Goal: Transaction & Acquisition: Purchase product/service

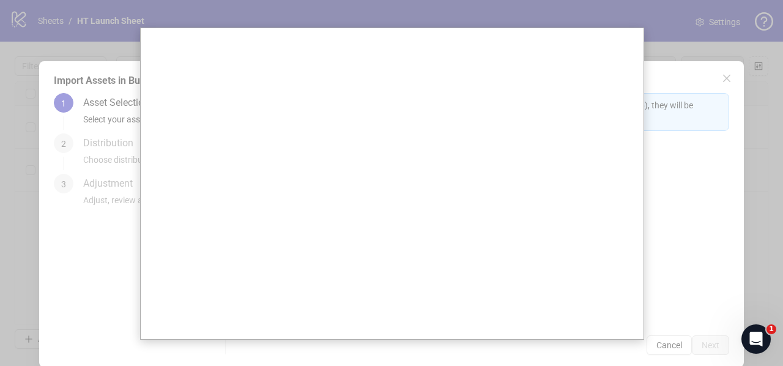
click at [86, 119] on div at bounding box center [391, 183] width 783 height 366
click at [78, 111] on div at bounding box center [391, 183] width 783 height 366
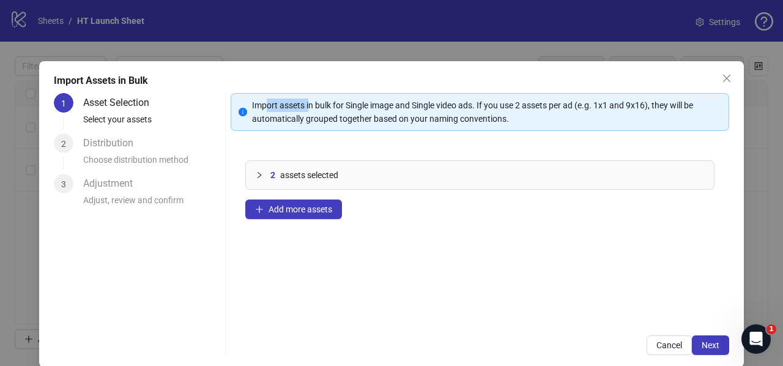
drag, startPoint x: 262, startPoint y: 109, endPoint x: 307, endPoint y: 109, distance: 44.6
click at [307, 109] on div "Import assets in bulk for Single image and Single video ads. If you use 2 asset…" at bounding box center [486, 111] width 469 height 27
drag, startPoint x: 365, startPoint y: 124, endPoint x: 435, endPoint y: 120, distance: 70.4
click at [435, 120] on div "Import assets in bulk for Single image and Single video ads. If you use 2 asset…" at bounding box center [486, 111] width 469 height 27
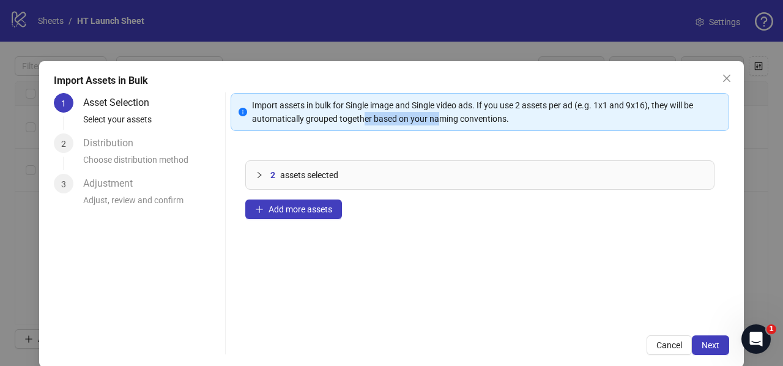
click at [435, 120] on div "Import assets in bulk for Single image and Single video ads. If you use 2 asset…" at bounding box center [486, 111] width 469 height 27
click at [703, 347] on span "Next" at bounding box center [710, 345] width 18 height 10
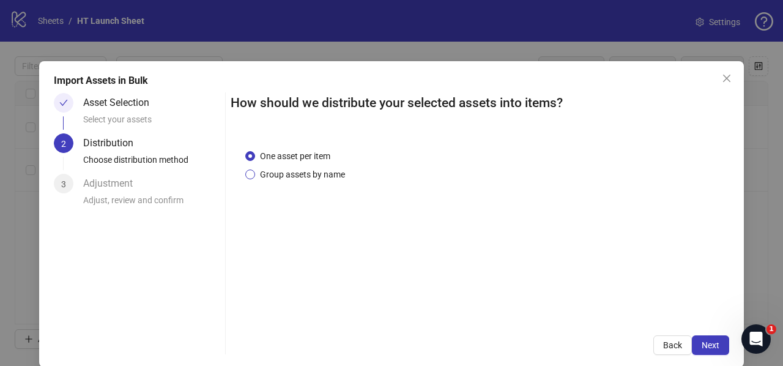
click at [286, 172] on span "Group assets by name" at bounding box center [302, 174] width 95 height 13
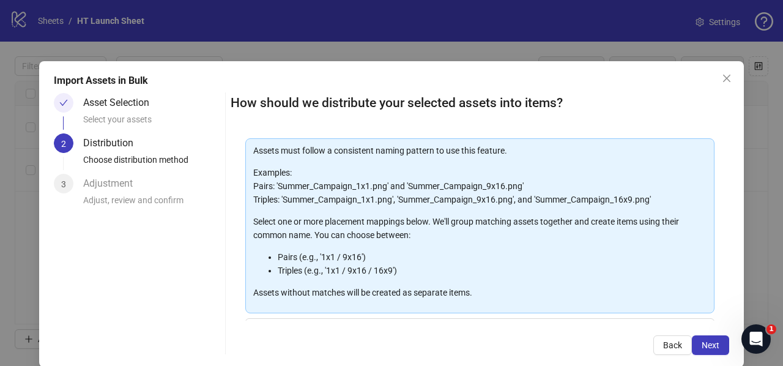
scroll to position [61, 0]
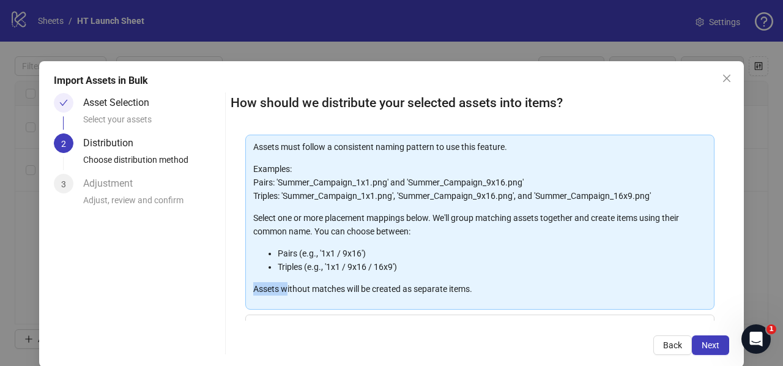
drag, startPoint x: 248, startPoint y: 293, endPoint x: 281, endPoint y: 289, distance: 33.2
click at [281, 289] on div "Assets must follow a consistent naming pattern to use this feature. Examples: P…" at bounding box center [479, 222] width 469 height 175
click at [281, 289] on p "Assets without matches will be created as separate items." at bounding box center [479, 288] width 453 height 13
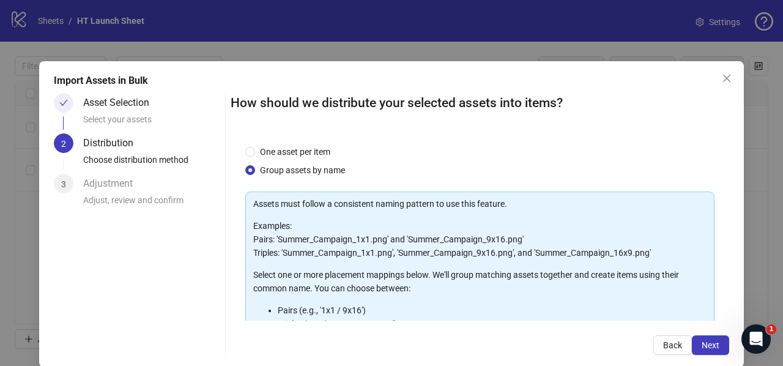
scroll to position [0, 0]
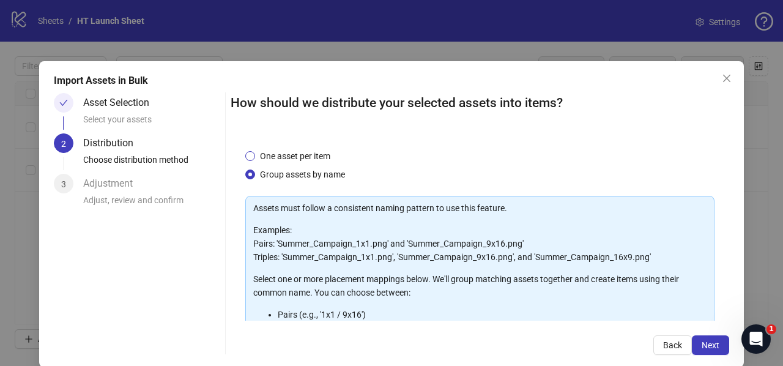
click at [256, 155] on span "One asset per item" at bounding box center [295, 155] width 80 height 13
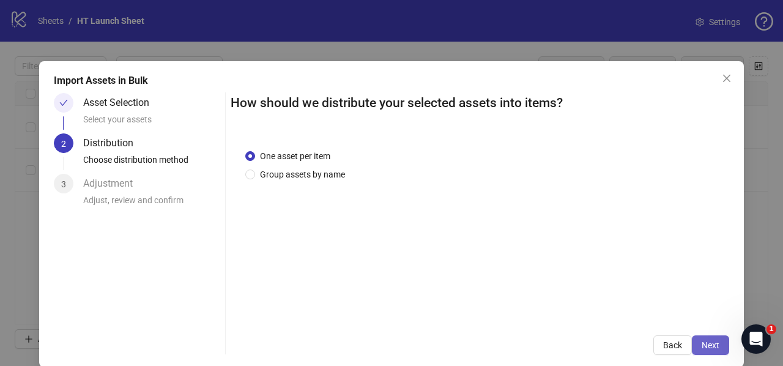
click at [701, 347] on span "Next" at bounding box center [710, 345] width 18 height 10
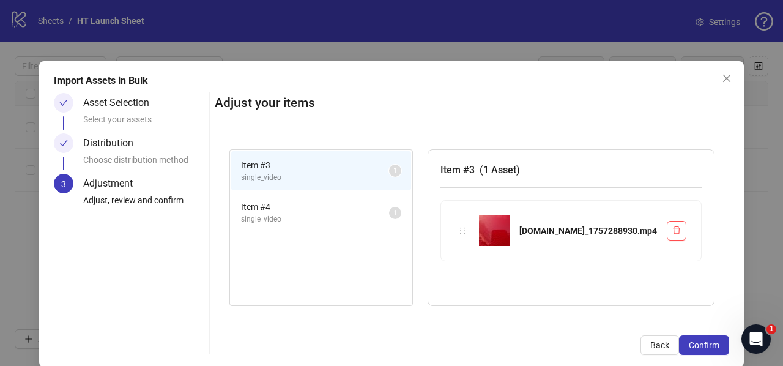
click at [306, 212] on span "Item # 4" at bounding box center [315, 206] width 148 height 13
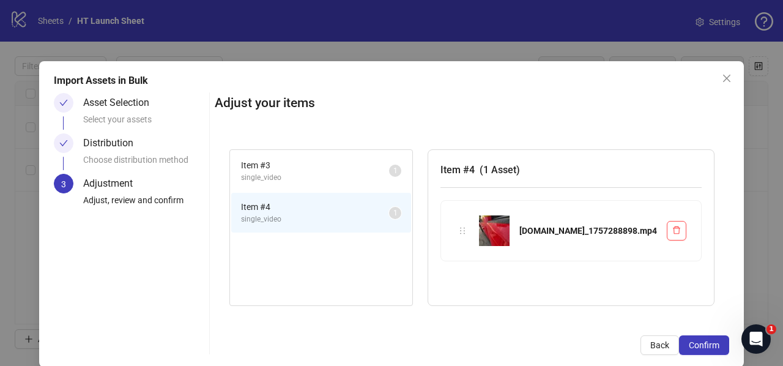
click at [323, 174] on span "single_video" at bounding box center [315, 178] width 148 height 12
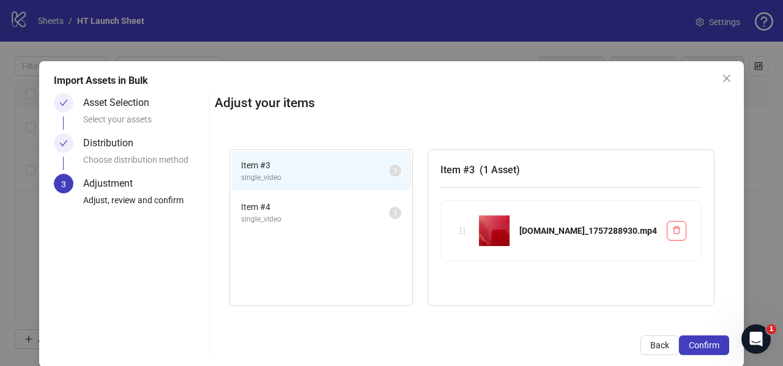
click at [397, 169] on span "1" at bounding box center [395, 170] width 4 height 9
click at [397, 171] on span "1" at bounding box center [395, 170] width 4 height 9
click at [688, 344] on span "Confirm" at bounding box center [703, 345] width 31 height 10
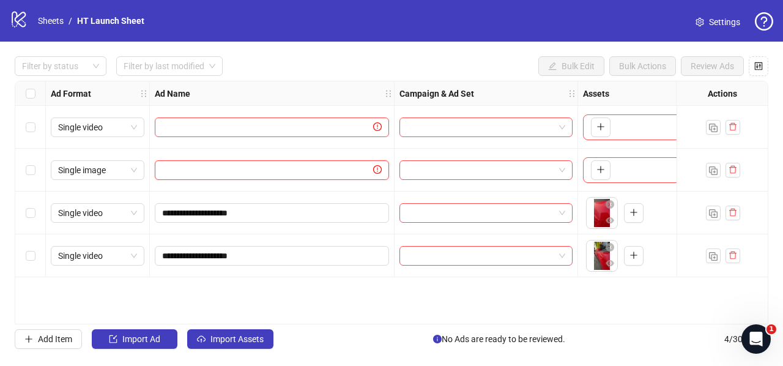
click at [174, 168] on input "text" at bounding box center [266, 169] width 209 height 13
click at [183, 169] on input "text" at bounding box center [266, 169] width 209 height 13
click at [596, 129] on icon "plus" at bounding box center [600, 126] width 9 height 9
click at [600, 129] on icon "plus" at bounding box center [600, 127] width 1 height 7
click at [45, 21] on link "Sheets" at bounding box center [50, 20] width 31 height 13
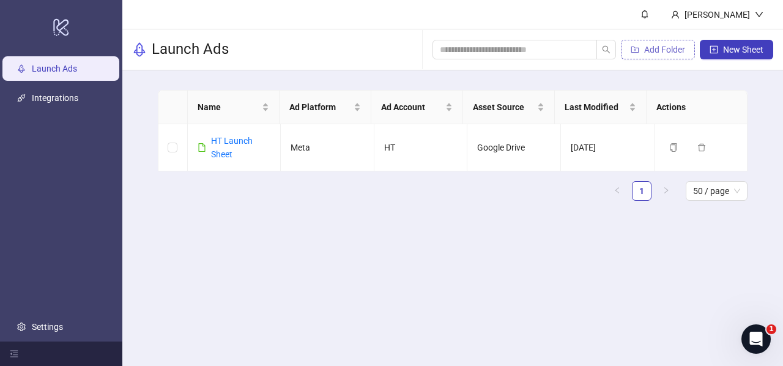
click at [660, 48] on span "Add Folder" at bounding box center [664, 50] width 41 height 10
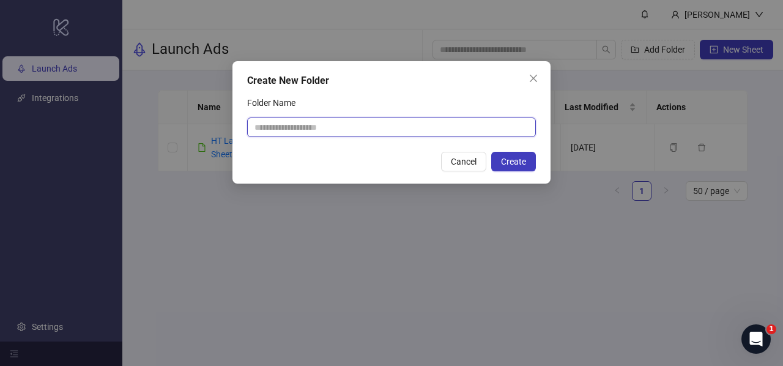
click at [299, 130] on input "Folder Name" at bounding box center [391, 127] width 289 height 20
click at [308, 125] on input "Folder Name" at bounding box center [391, 127] width 289 height 20
type input "*"
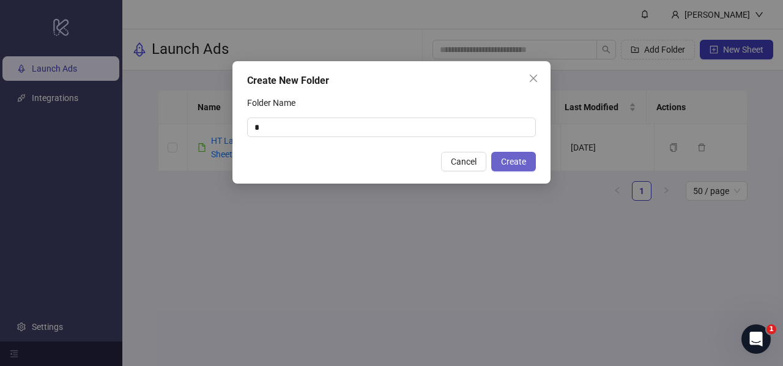
click at [498, 158] on button "Create" at bounding box center [513, 162] width 45 height 20
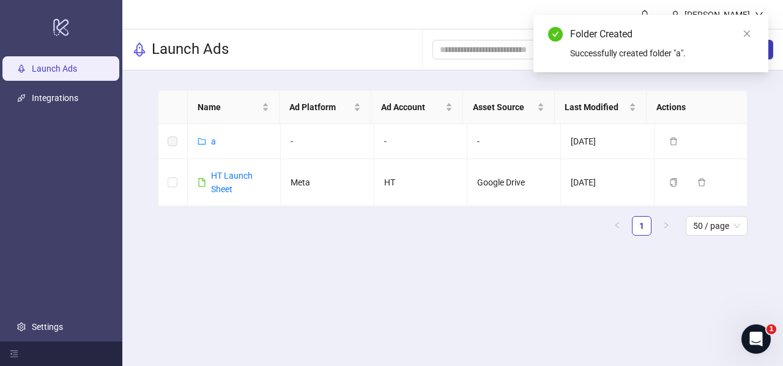
drag, startPoint x: 745, startPoint y: 34, endPoint x: 734, endPoint y: 50, distance: 19.8
click at [745, 34] on icon "close" at bounding box center [746, 33] width 9 height 9
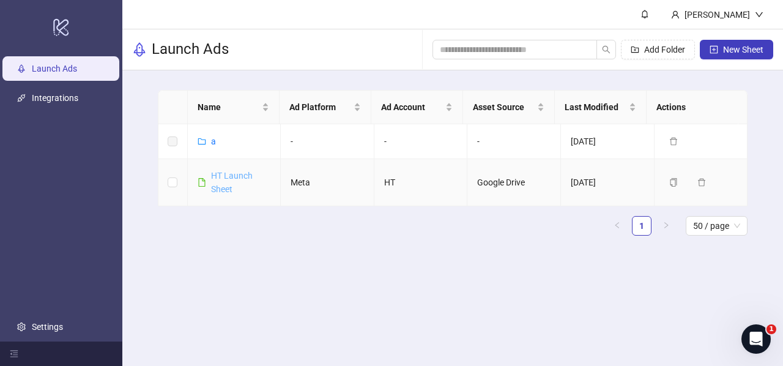
click at [230, 177] on link "HT Launch Sheet" at bounding box center [232, 182] width 42 height 23
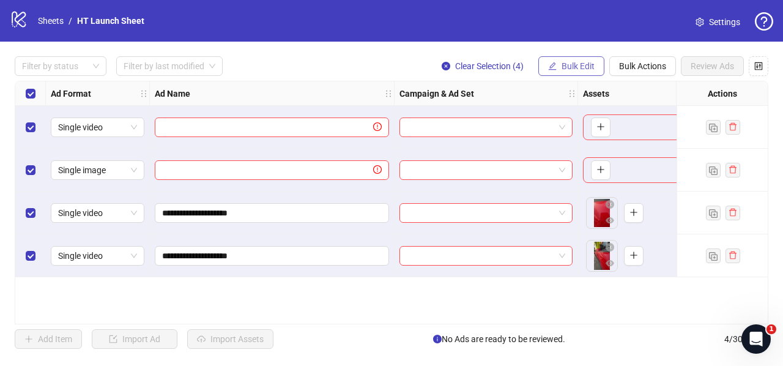
click at [591, 68] on span "Bulk Edit" at bounding box center [577, 66] width 33 height 10
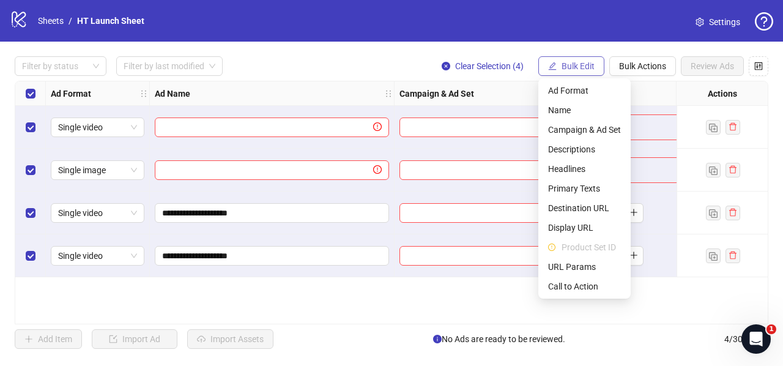
click at [577, 65] on span "Bulk Edit" at bounding box center [577, 66] width 33 height 10
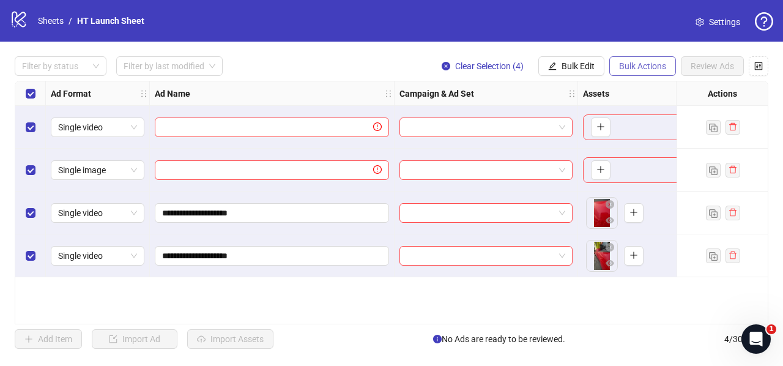
click at [637, 67] on span "Bulk Actions" at bounding box center [642, 66] width 47 height 10
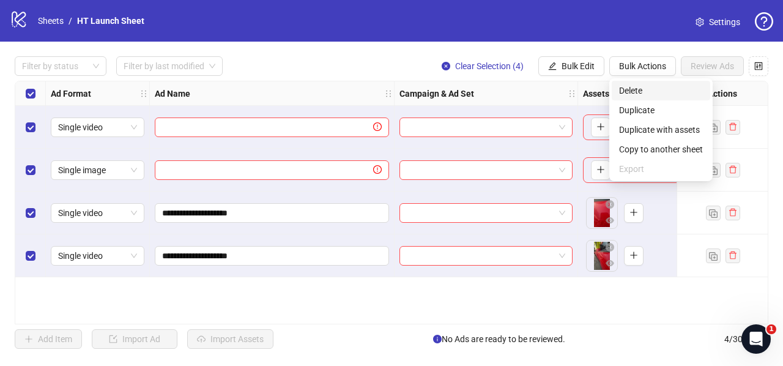
click at [636, 91] on span "Delete" at bounding box center [661, 90] width 84 height 13
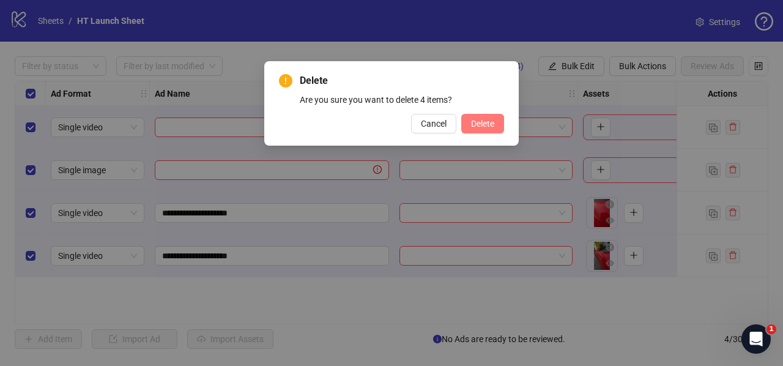
click at [493, 125] on span "Delete" at bounding box center [482, 124] width 23 height 10
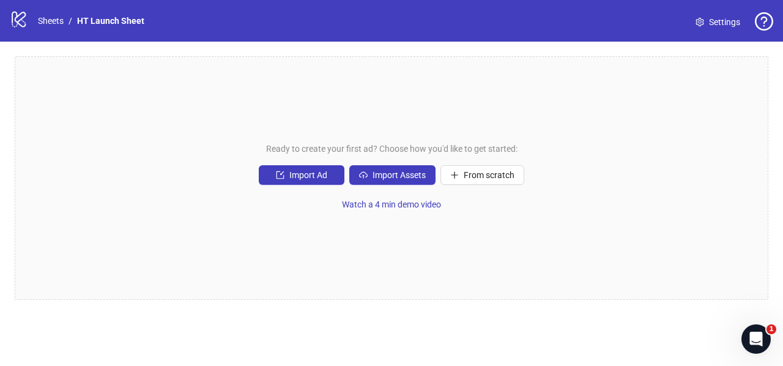
click at [171, 158] on div "Ready to create your first ad? Choose how you'd like to get started: Import Ad …" at bounding box center [391, 177] width 753 height 243
click at [394, 180] on button "Import Assets" at bounding box center [392, 175] width 86 height 20
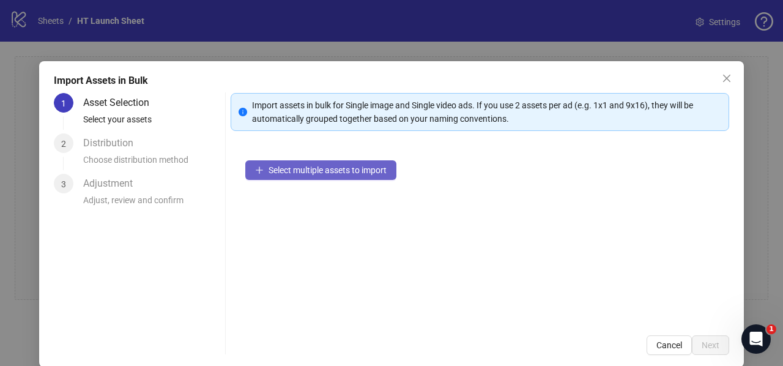
click at [295, 178] on button "Select multiple assets to import" at bounding box center [320, 170] width 151 height 20
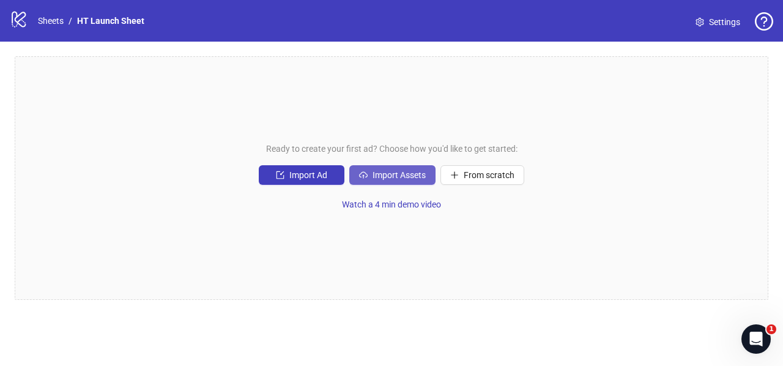
click at [380, 167] on button "Import Assets" at bounding box center [392, 175] width 86 height 20
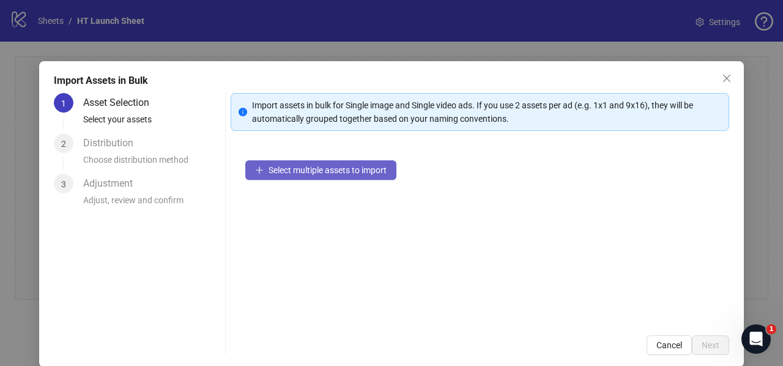
click at [306, 168] on span "Select multiple assets to import" at bounding box center [327, 170] width 118 height 10
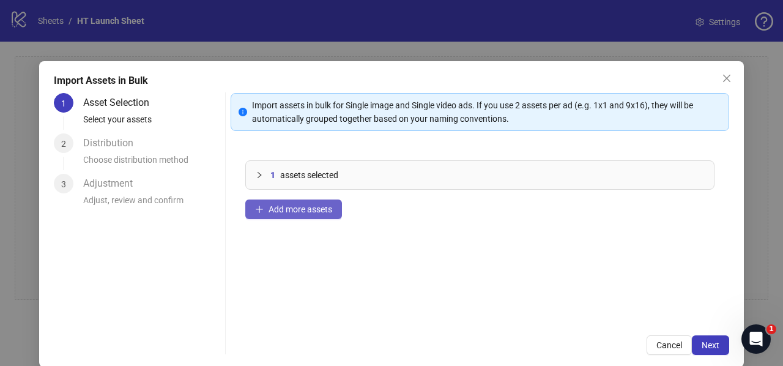
click at [271, 205] on span "Add more assets" at bounding box center [300, 209] width 64 height 10
click at [314, 209] on span "Add more assets" at bounding box center [300, 209] width 64 height 10
click at [283, 208] on span "Add more assets" at bounding box center [300, 209] width 64 height 10
click at [570, 288] on div "19 assets selected Add more assets" at bounding box center [480, 233] width 498 height 175
click at [701, 348] on span "Next" at bounding box center [710, 345] width 18 height 10
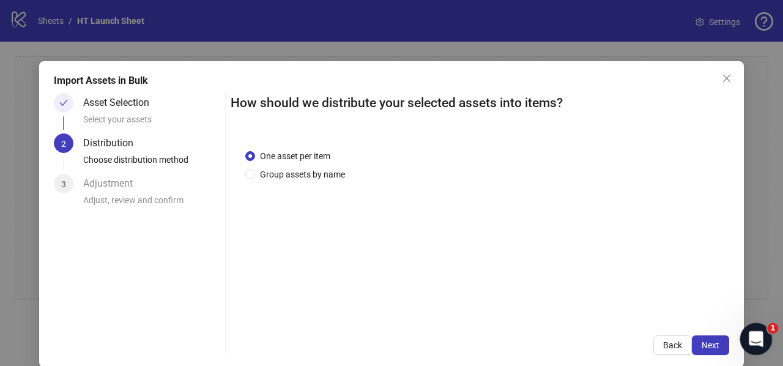
click at [748, 339] on icon "Open Intercom Messenger" at bounding box center [754, 337] width 20 height 20
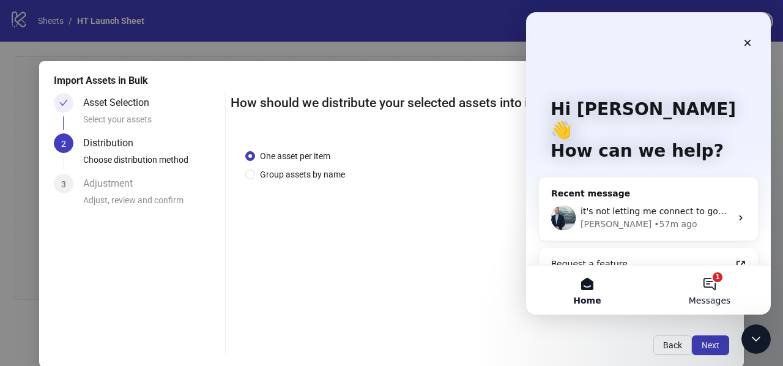
click at [707, 296] on span "Messages" at bounding box center [709, 300] width 42 height 9
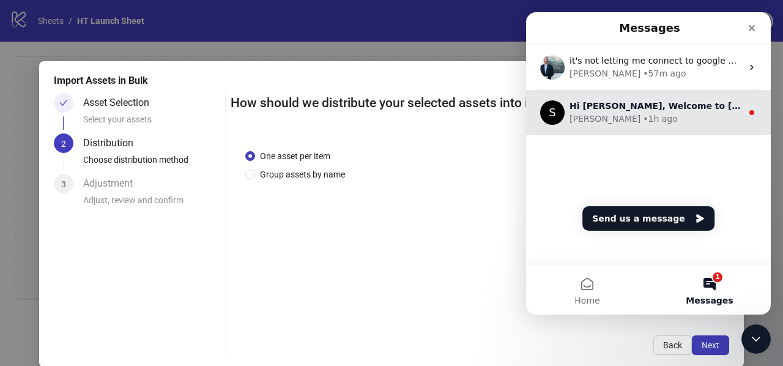
click at [624, 125] on div "S Hi Ricky, Welcome to Kitchn.io! 🎉 You’re all set to start launching ads effor…" at bounding box center [648, 112] width 245 height 45
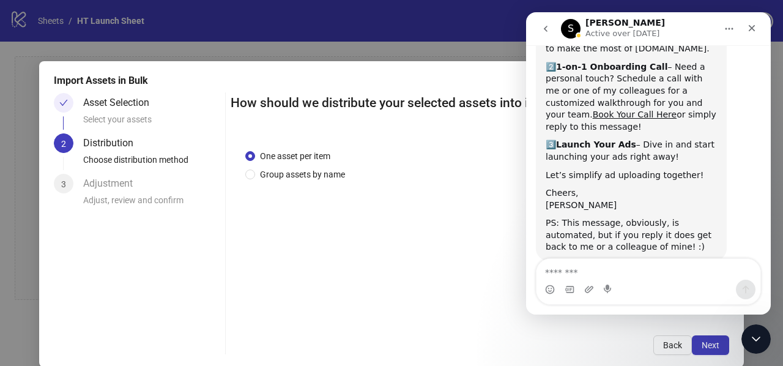
scroll to position [164, 0]
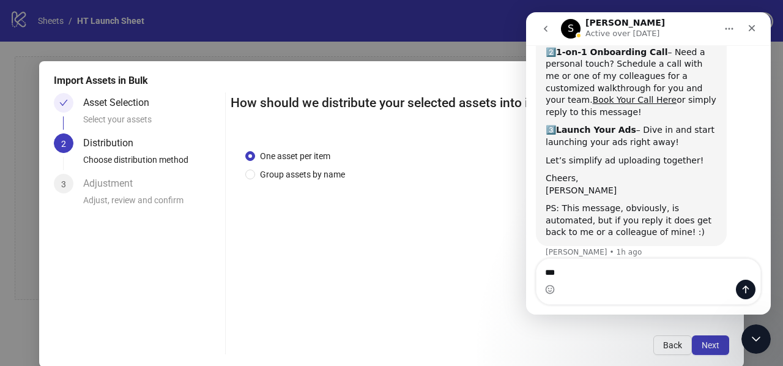
type textarea "***"
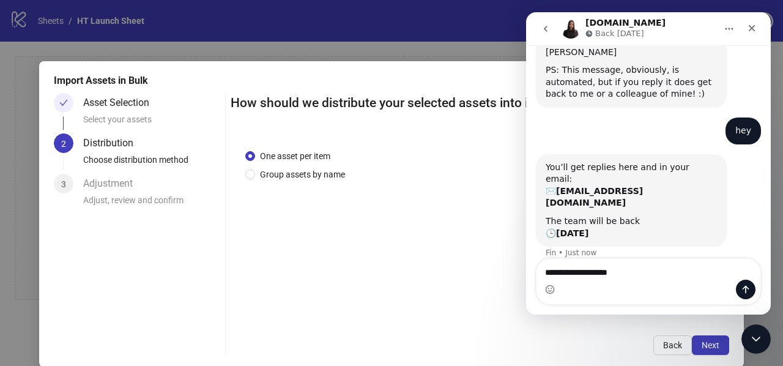
scroll to position [313, 0]
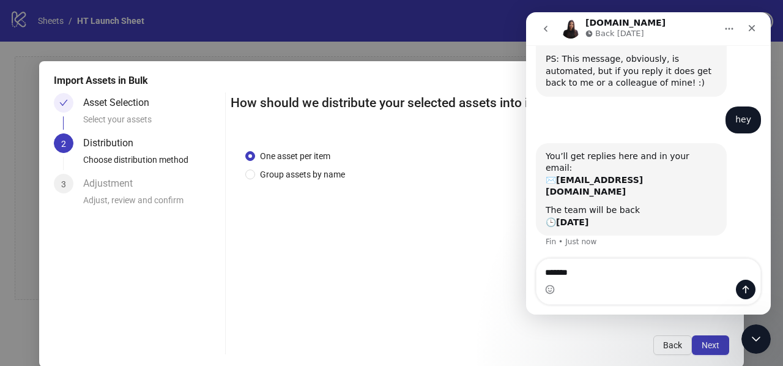
type textarea "***"
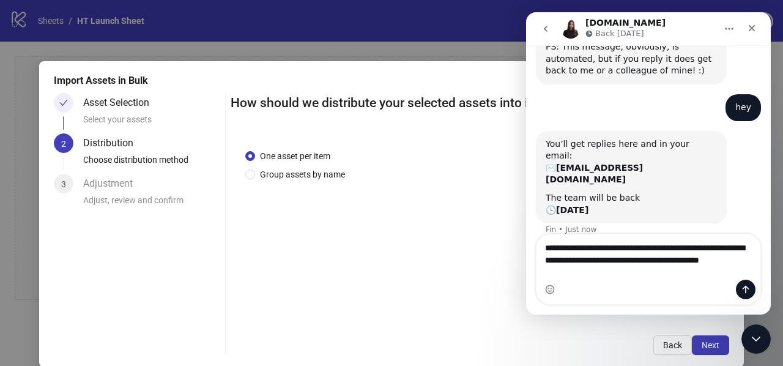
scroll to position [338, 0]
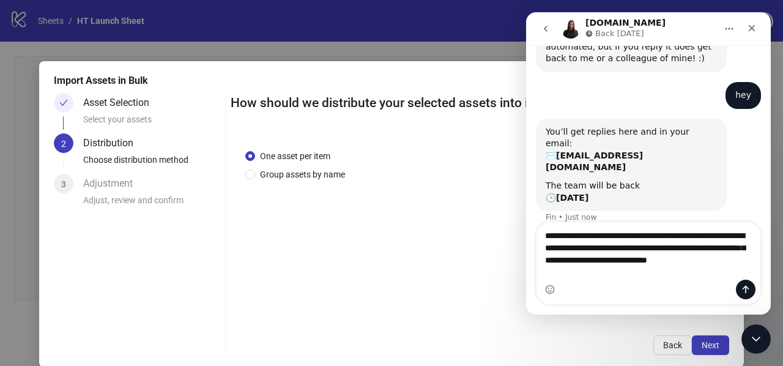
type textarea "**********"
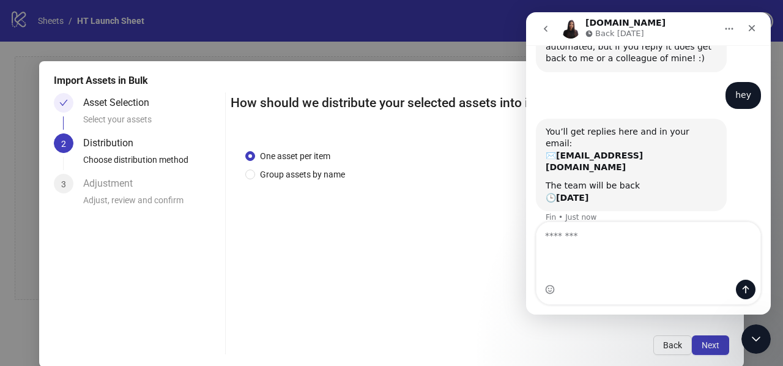
scroll to position [386, 0]
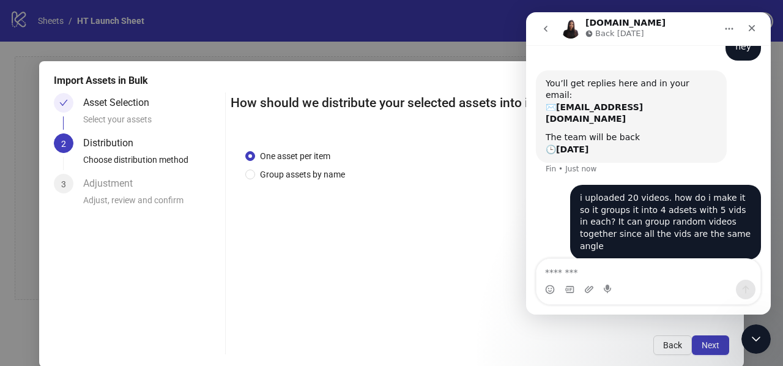
click at [597, 192] on div "i uploaded 20 videos. how do i make it so it groups it into 4 adsets with 5 vid…" at bounding box center [665, 222] width 171 height 60
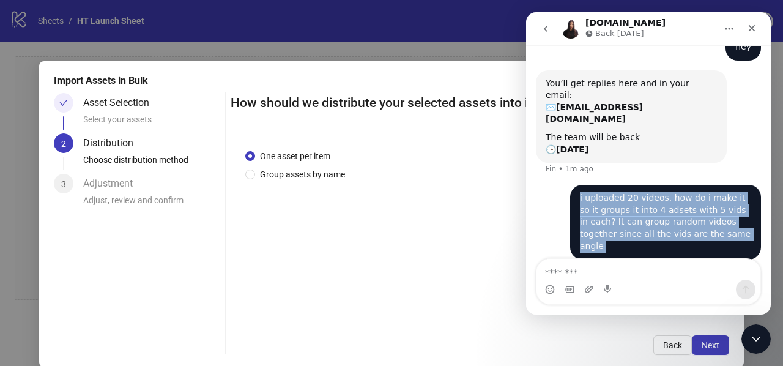
click at [597, 192] on div "i uploaded 20 videos. how do i make it so it groups it into 4 adsets with 5 vid…" at bounding box center [665, 222] width 171 height 60
copy div "i uploaded 20 videos. how do i make it so it groups it into 4 adsets with 5 vid…"
click at [545, 26] on icon "go back" at bounding box center [546, 29] width 10 height 10
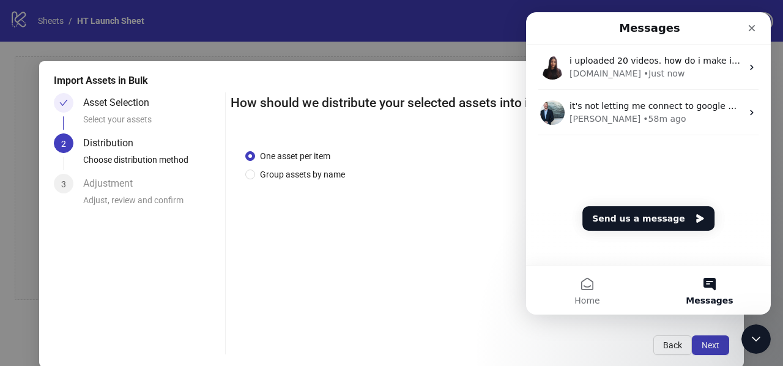
scroll to position [0, 0]
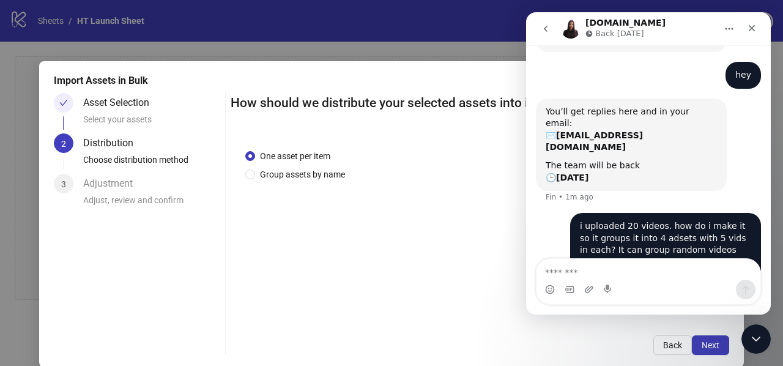
scroll to position [377, 0]
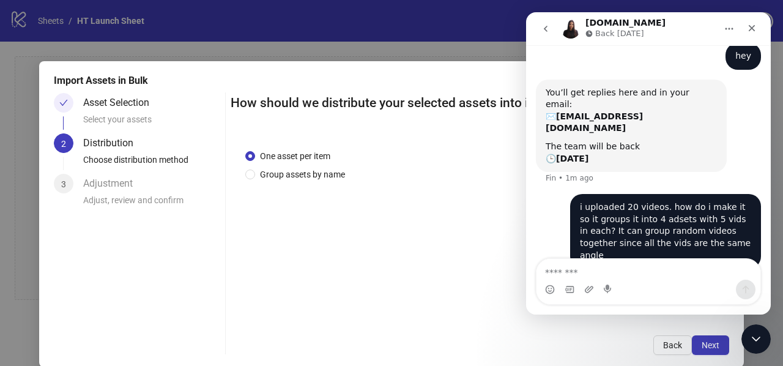
click at [545, 31] on icon "go back" at bounding box center [546, 29] width 10 height 10
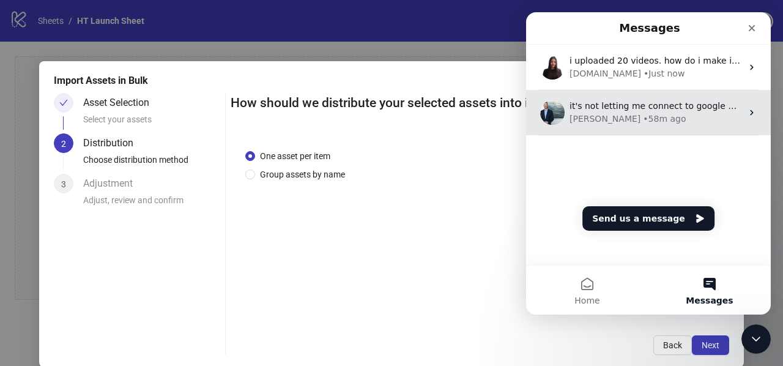
click at [643, 121] on div "• 58m ago" at bounding box center [664, 119] width 43 height 13
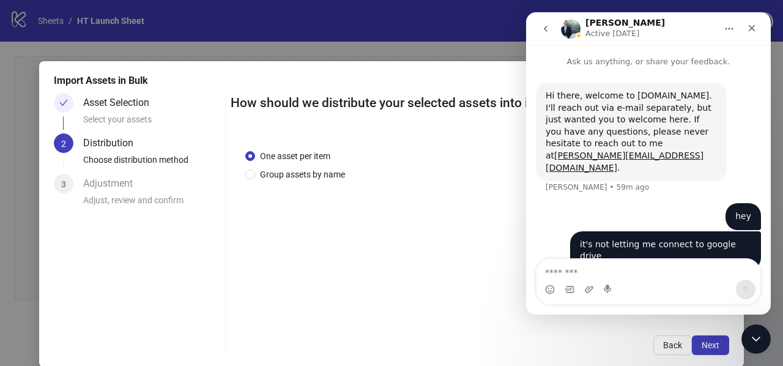
type textarea "**********"
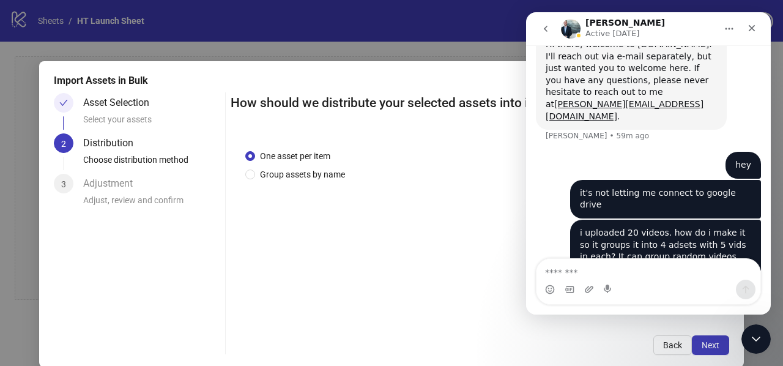
scroll to position [64, 0]
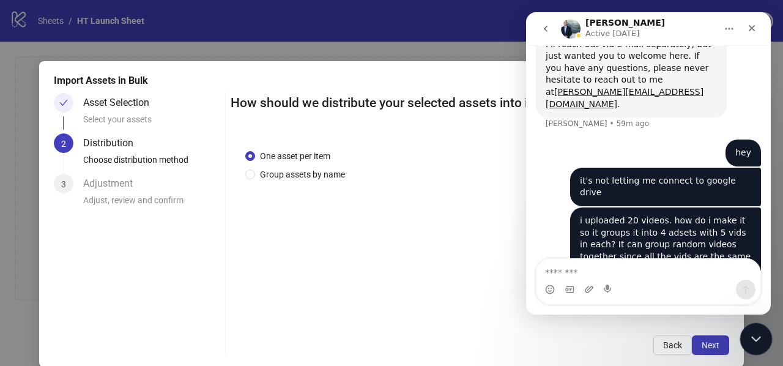
click at [751, 336] on icon "Close Intercom Messenger" at bounding box center [754, 337] width 15 height 15
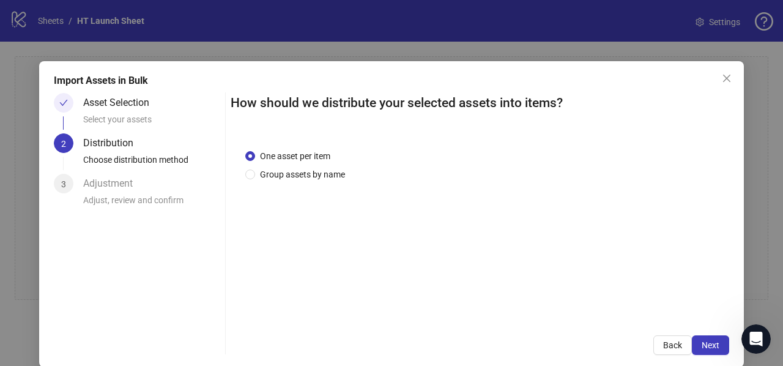
click at [309, 156] on span "One asset per item" at bounding box center [295, 155] width 80 height 13
click at [311, 175] on span "Group assets by name" at bounding box center [302, 174] width 95 height 13
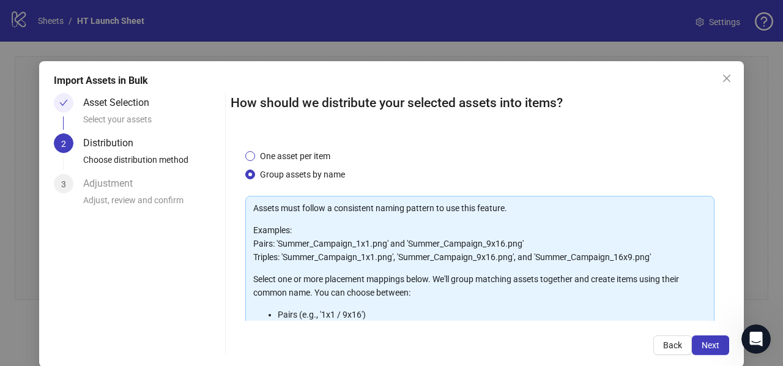
click at [320, 157] on span "One asset per item" at bounding box center [295, 155] width 80 height 13
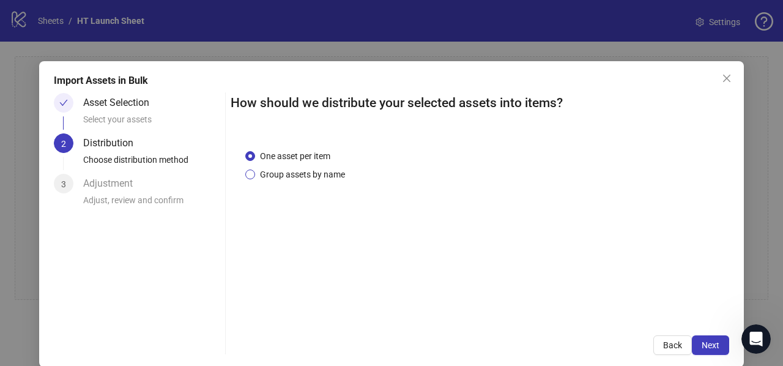
click at [328, 176] on span "Group assets by name" at bounding box center [302, 174] width 95 height 13
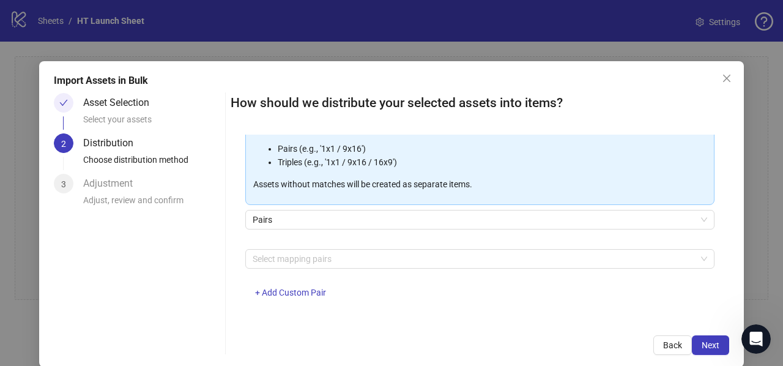
scroll to position [171, 0]
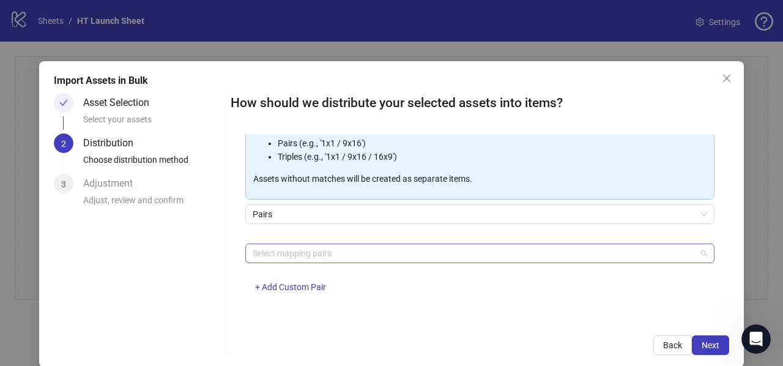
click at [323, 248] on div at bounding box center [473, 253] width 451 height 17
click at [193, 275] on div "Asset Selection Select your assets 2 Distribution Choose distribution method 3 …" at bounding box center [137, 224] width 166 height 262
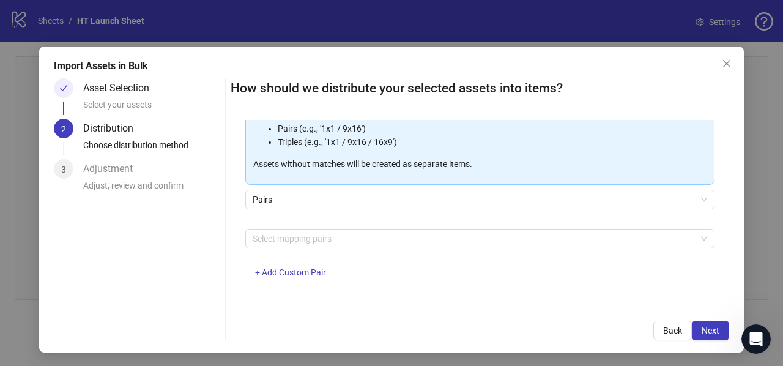
scroll to position [16, 0]
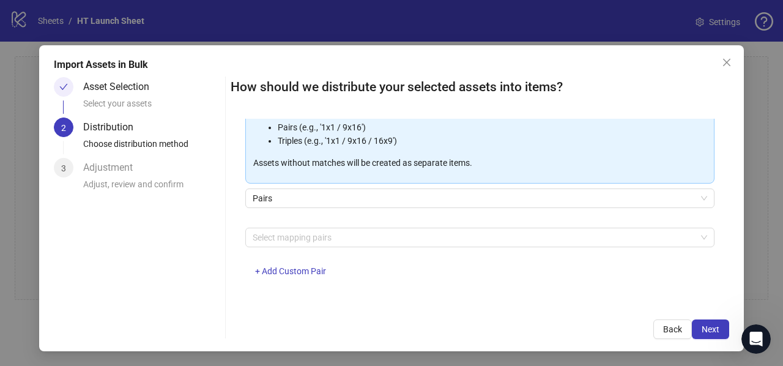
click at [341, 185] on div "Assets must follow a consistent naming pattern to use this feature. Examples: P…" at bounding box center [479, 150] width 469 height 282
click at [341, 201] on span "Pairs" at bounding box center [480, 198] width 454 height 18
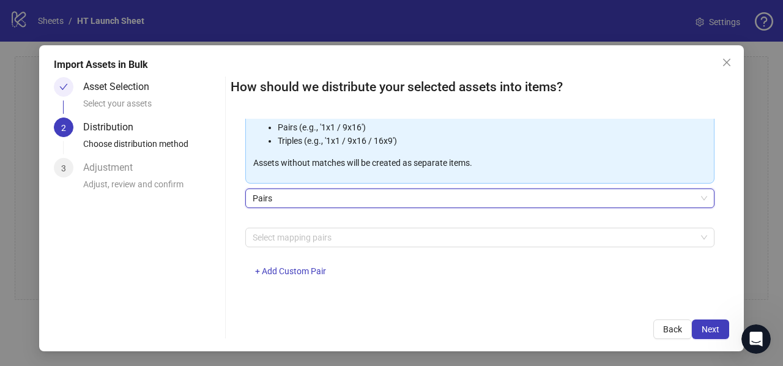
click at [340, 201] on span "Pairs" at bounding box center [480, 198] width 454 height 18
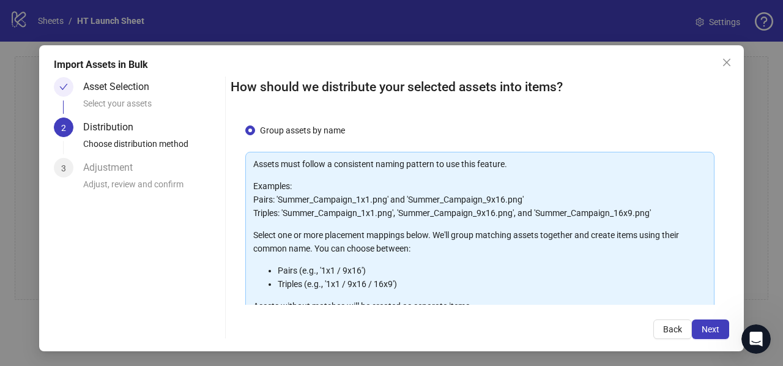
scroll to position [0, 0]
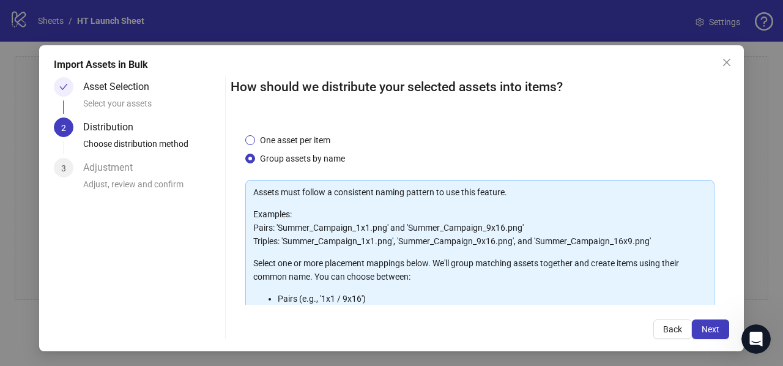
click at [273, 142] on span "One asset per item" at bounding box center [295, 139] width 80 height 13
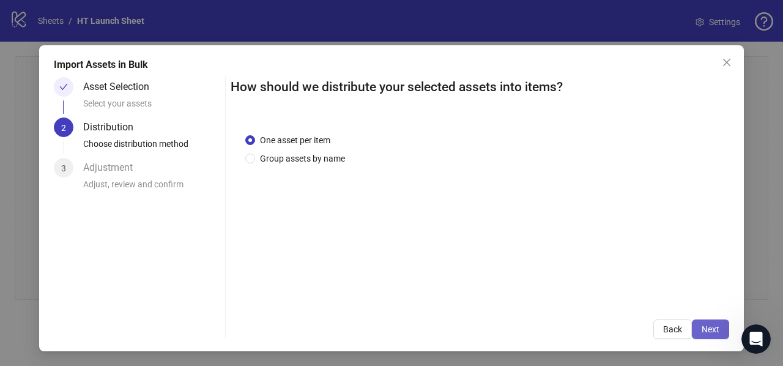
click at [711, 325] on button "Next" at bounding box center [710, 329] width 37 height 20
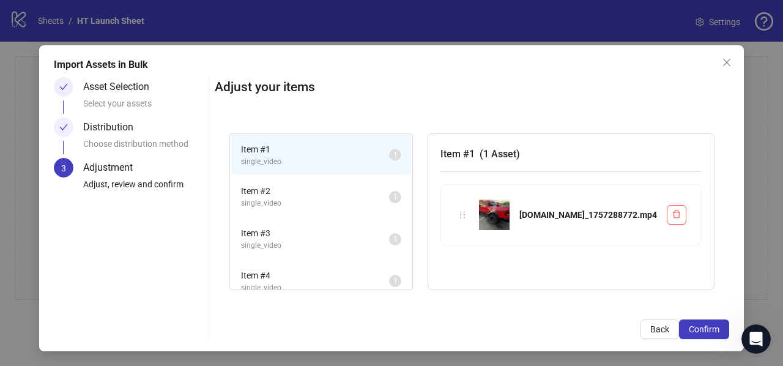
click at [355, 160] on span "single_video" at bounding box center [315, 162] width 148 height 12
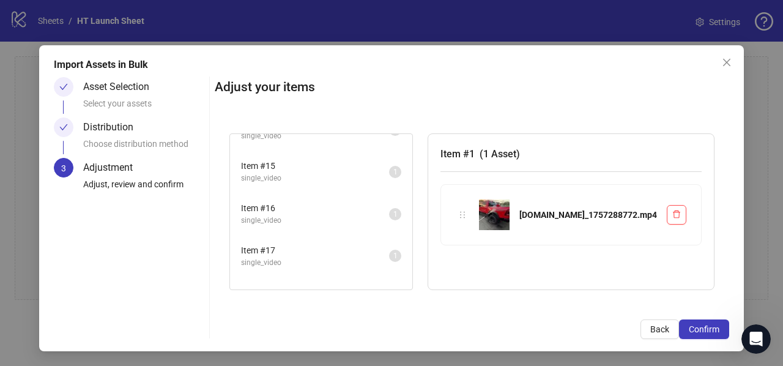
scroll to position [643, 0]
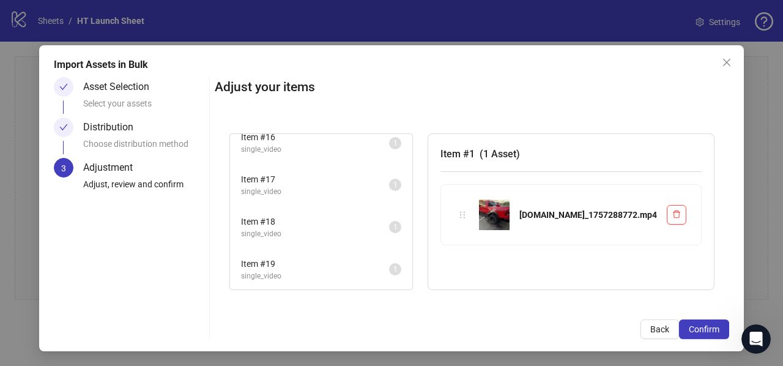
click at [327, 272] on span "single_video" at bounding box center [315, 276] width 148 height 12
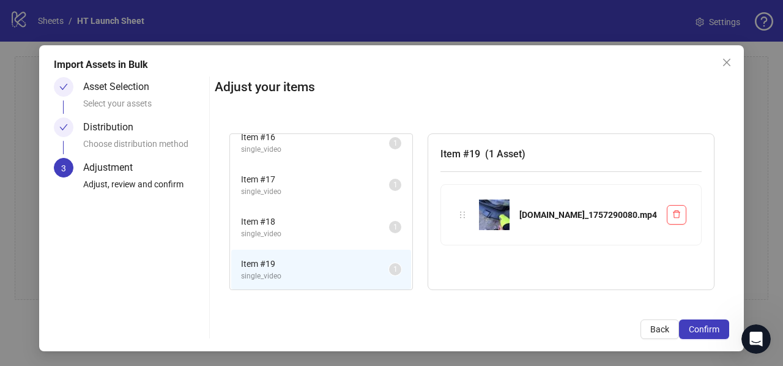
click at [397, 267] on span "1" at bounding box center [395, 269] width 4 height 9
drag, startPoint x: 476, startPoint y: 214, endPoint x: 473, endPoint y: 262, distance: 48.4
click at [473, 265] on div "Item # 1 single_video 1 Item # 2 single_video 1 Item # 3 single_video 1 Item # …" at bounding box center [472, 212] width 514 height 186
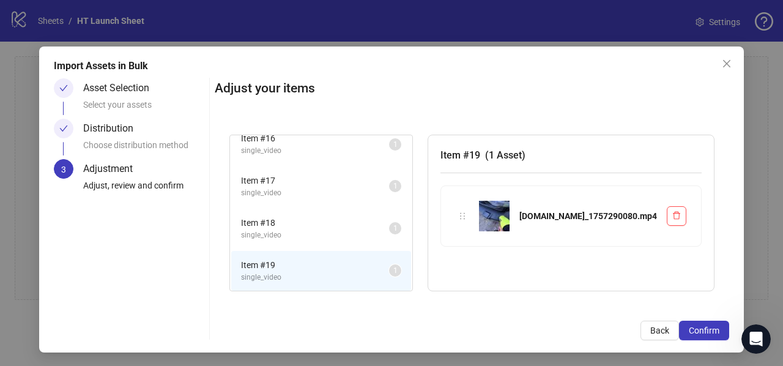
scroll to position [16, 0]
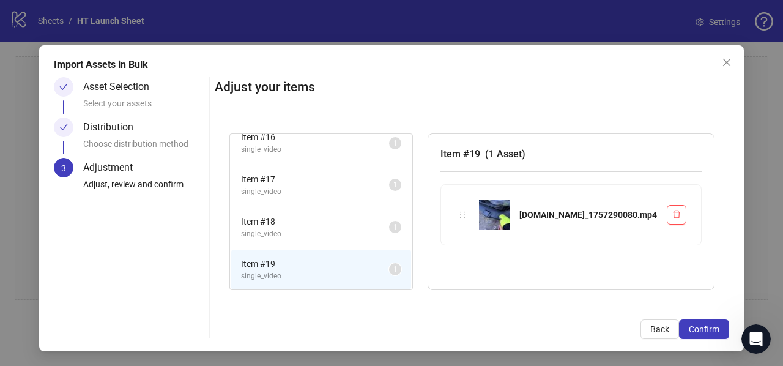
click at [306, 224] on span "Item # 18" at bounding box center [315, 221] width 148 height 13
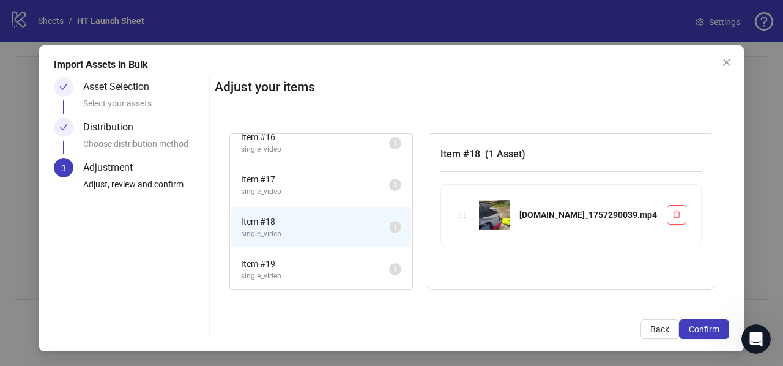
click at [309, 253] on li "Item # 19 single_video 1" at bounding box center [321, 269] width 180 height 40
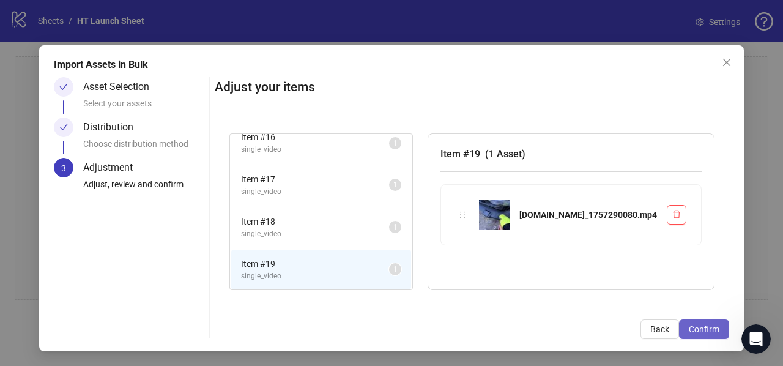
click at [691, 333] on span "Confirm" at bounding box center [703, 329] width 31 height 10
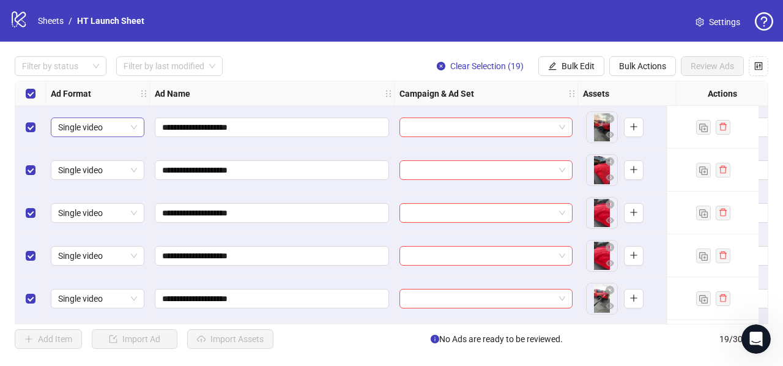
click at [113, 124] on span "Single video" at bounding box center [97, 127] width 79 height 18
click at [119, 124] on span "Single video" at bounding box center [97, 127] width 79 height 18
click at [211, 124] on input "**********" at bounding box center [270, 126] width 217 height 13
click at [437, 127] on input "search" at bounding box center [480, 127] width 147 height 18
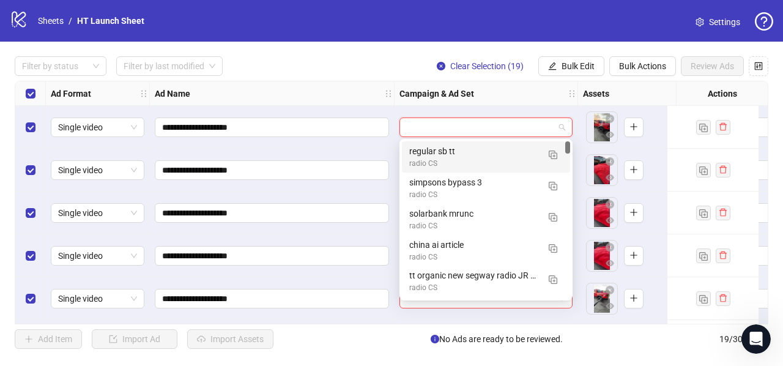
click at [437, 127] on input "search" at bounding box center [480, 127] width 147 height 18
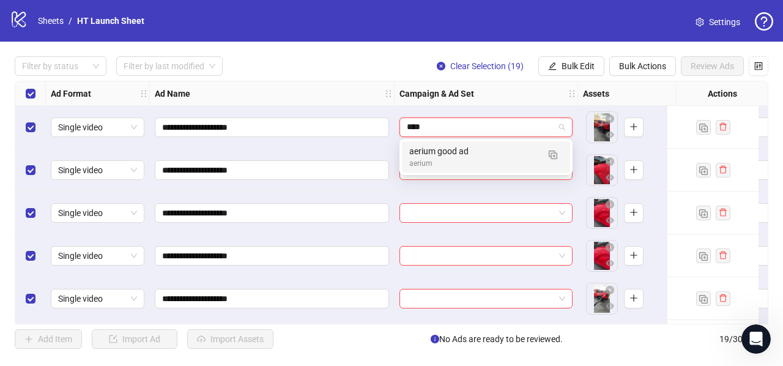
click at [435, 125] on input "****" at bounding box center [480, 127] width 147 height 18
type input "******"
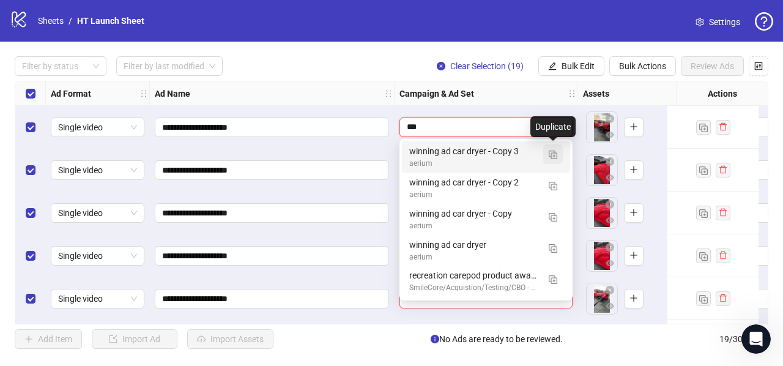
click at [552, 153] on img "button" at bounding box center [552, 154] width 9 height 9
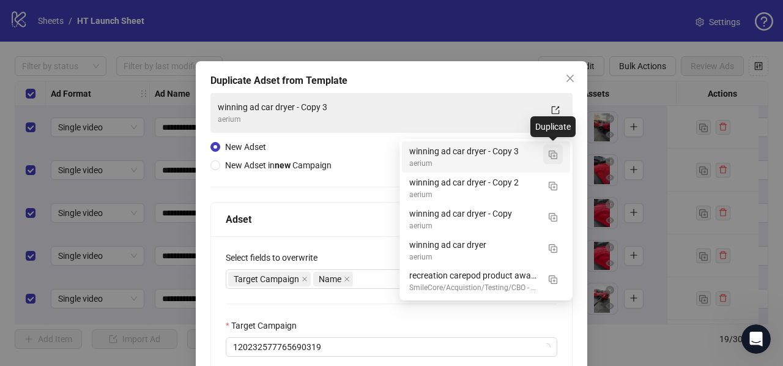
type input "***"
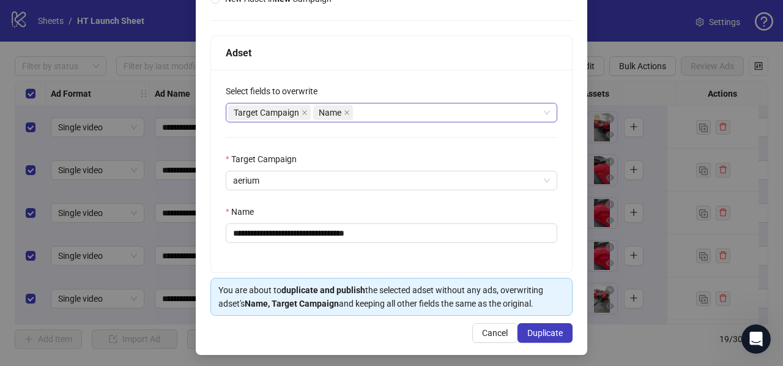
scroll to position [169, 0]
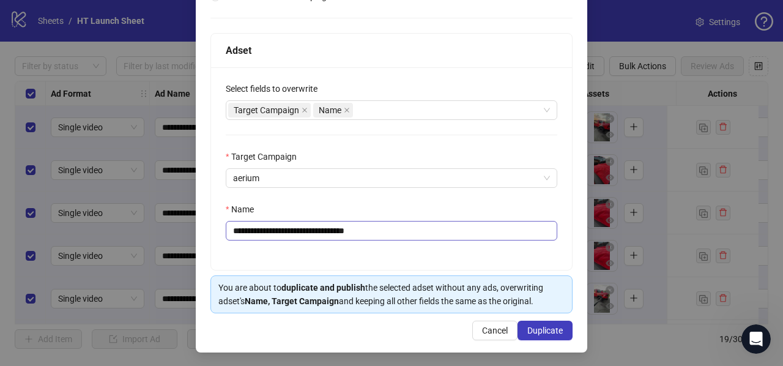
drag, startPoint x: 539, startPoint y: 327, endPoint x: 311, endPoint y: 226, distance: 249.6
click at [311, 226] on div "**********" at bounding box center [391, 122] width 391 height 460
click at [311, 226] on input "**********" at bounding box center [391, 231] width 331 height 20
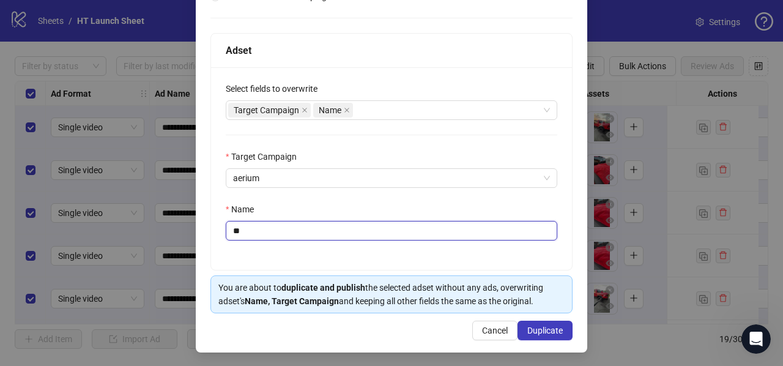
type input "*"
type input "**********"
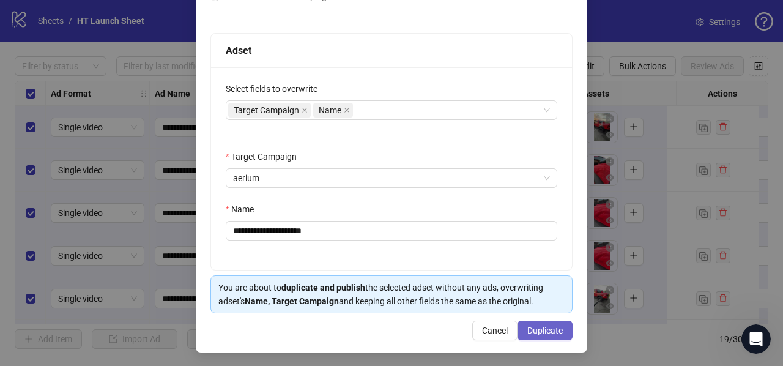
click at [536, 331] on span "Duplicate" at bounding box center [544, 330] width 35 height 10
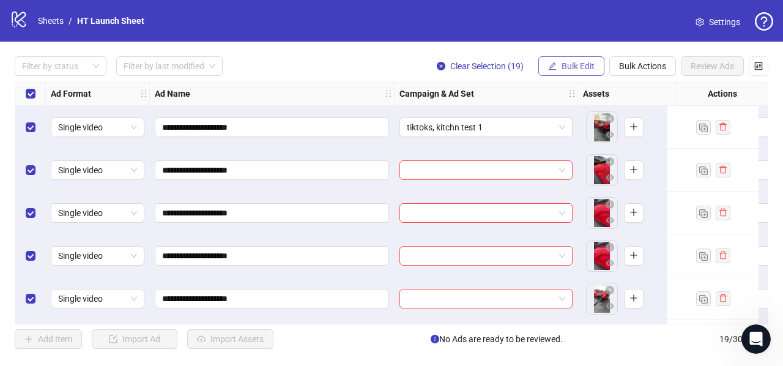
click at [572, 69] on span "Bulk Edit" at bounding box center [577, 66] width 33 height 10
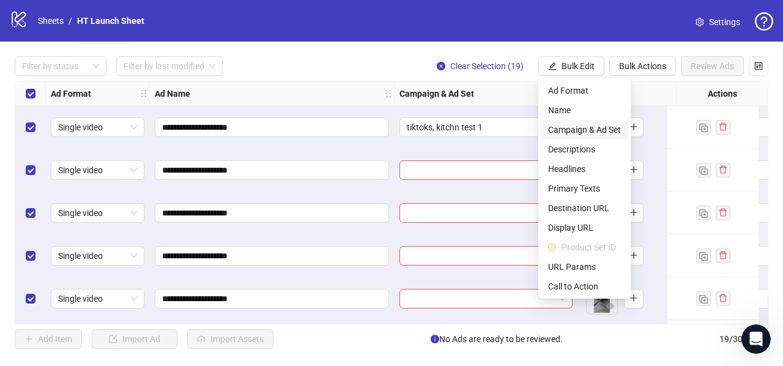
click at [594, 128] on span "Campaign & Ad Set" at bounding box center [584, 129] width 73 height 13
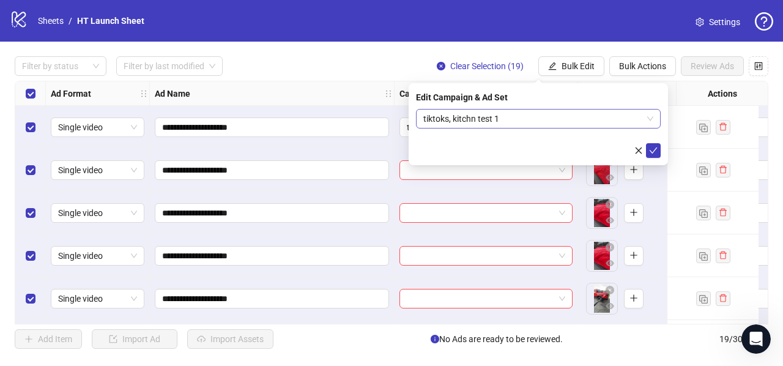
click at [471, 117] on span "tiktoks, kitchn test 1" at bounding box center [538, 118] width 230 height 18
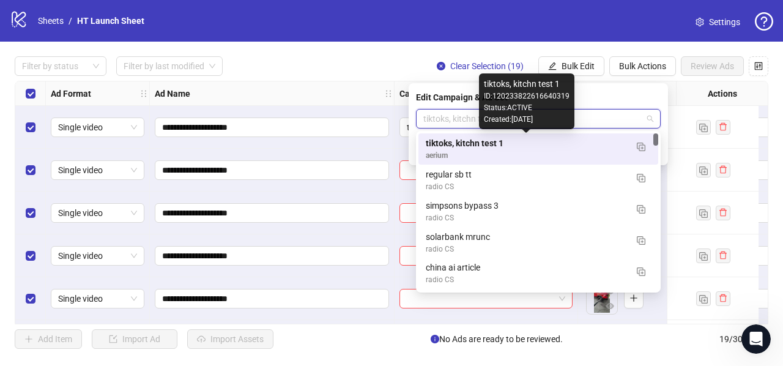
click at [482, 142] on div "tiktoks, kitchn test 1" at bounding box center [526, 142] width 201 height 13
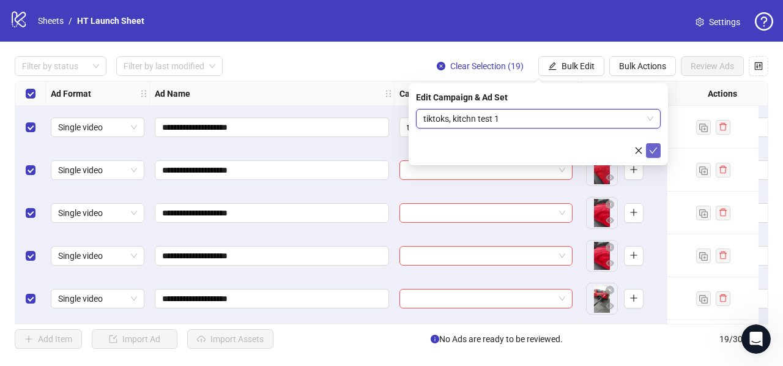
click at [651, 150] on icon "check" at bounding box center [653, 150] width 9 height 9
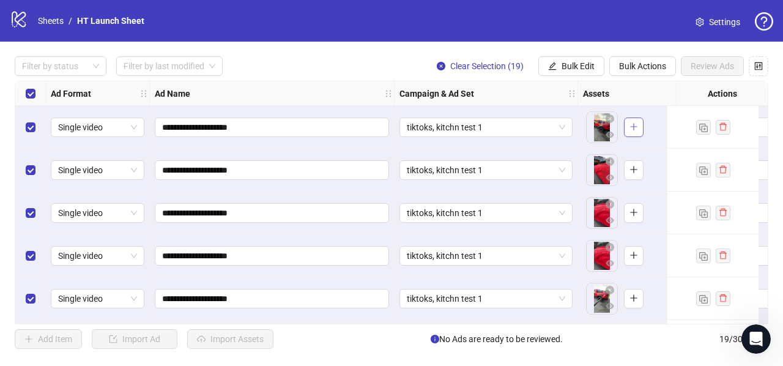
click at [637, 124] on icon "plus" at bounding box center [633, 126] width 9 height 9
click at [603, 134] on button "button" at bounding box center [609, 135] width 15 height 15
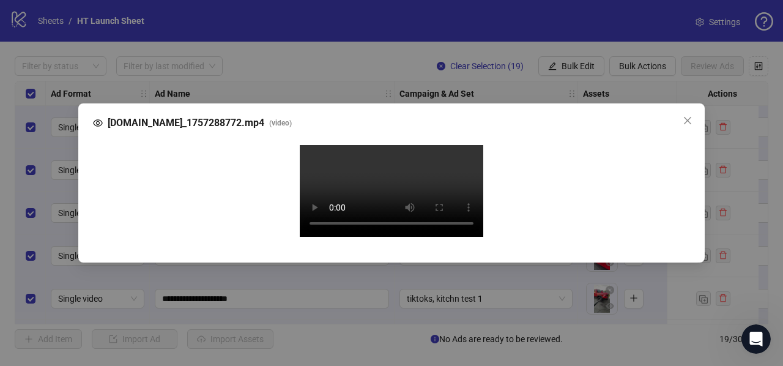
click at [734, 167] on div "SnapTik.Cx_1757288772.mp4 ( video ) Your browser does not support the video tag." at bounding box center [391, 183] width 783 height 366
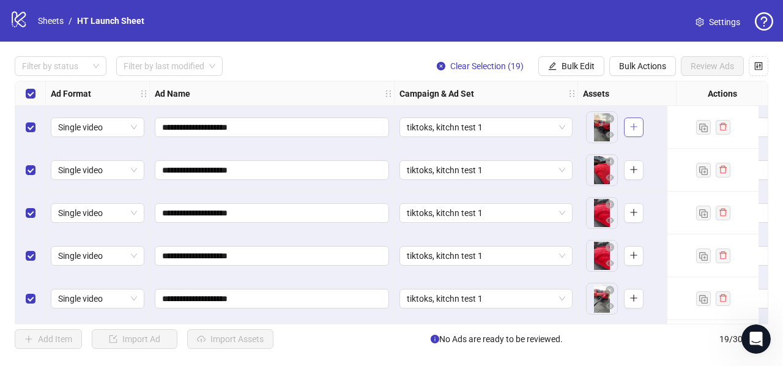
click at [639, 127] on button "button" at bounding box center [634, 127] width 20 height 20
click at [665, 126] on icon "plus" at bounding box center [666, 126] width 9 height 9
click at [660, 132] on span "+ 1" at bounding box center [664, 126] width 15 height 13
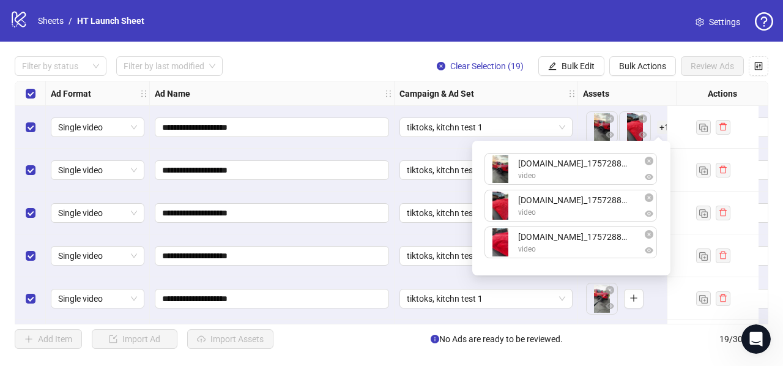
click at [677, 153] on div at bounding box center [712, 170] width 92 height 43
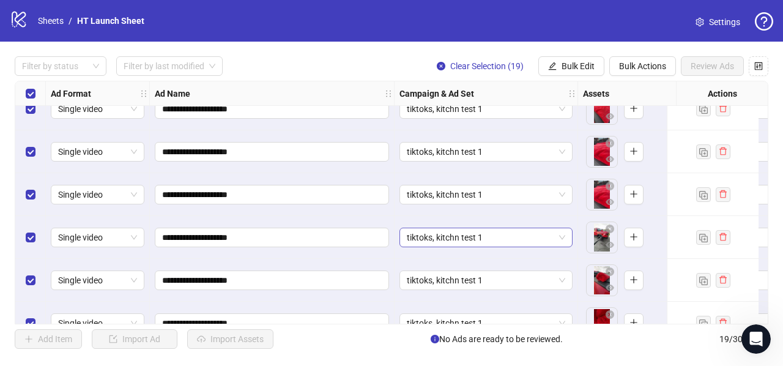
scroll to position [0, 0]
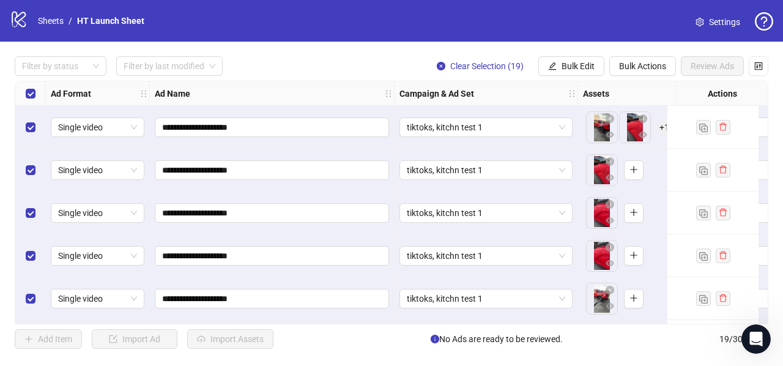
click at [600, 96] on strong "Assets" at bounding box center [596, 93] width 26 height 13
click at [657, 130] on span "+ 1" at bounding box center [664, 126] width 15 height 13
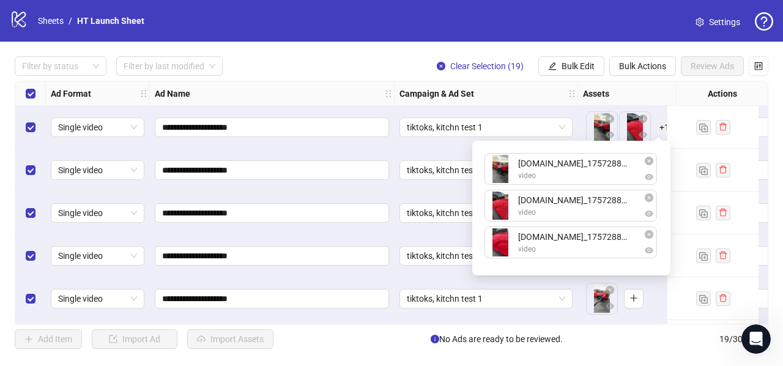
click at [563, 248] on div "SnapTik.Cx_1757288772.mp4 video SnapTik.Cx_1757288016.mp4 video SnapTik.Cx_1757…" at bounding box center [570, 208] width 183 height 120
drag, startPoint x: 563, startPoint y: 248, endPoint x: 565, endPoint y: 210, distance: 38.0
click at [565, 210] on div "SnapTik.Cx_1757288772.mp4 video SnapTik.Cx_1757288016.mp4 video SnapTik.Cx_1757…" at bounding box center [570, 208] width 183 height 120
click at [681, 141] on div at bounding box center [712, 127] width 92 height 43
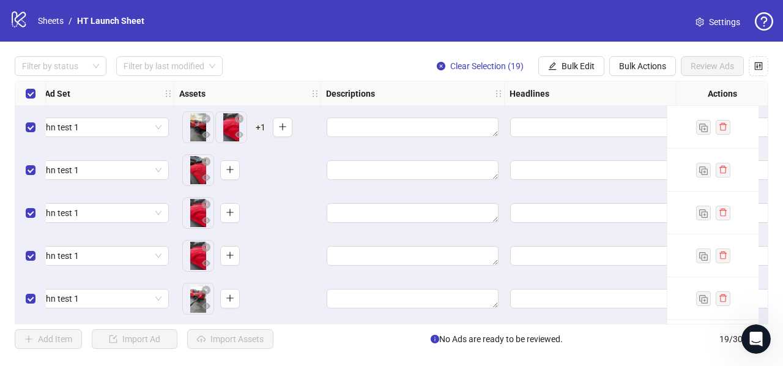
scroll to position [0, 417]
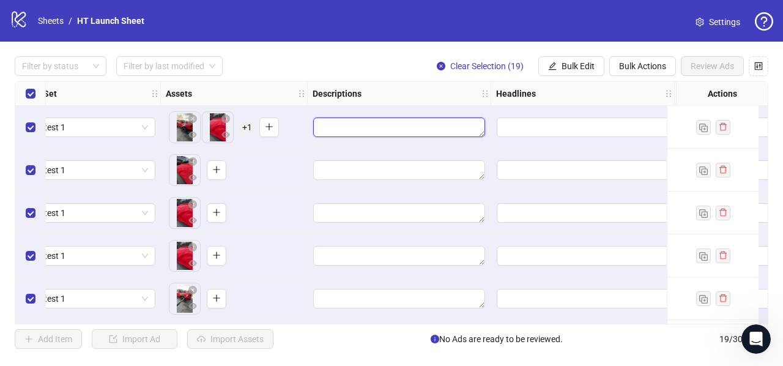
click at [372, 123] on textarea "Edit values" at bounding box center [399, 127] width 172 height 20
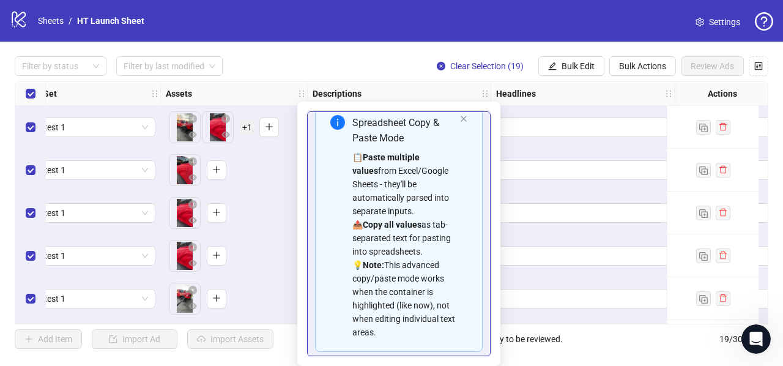
scroll to position [0, 0]
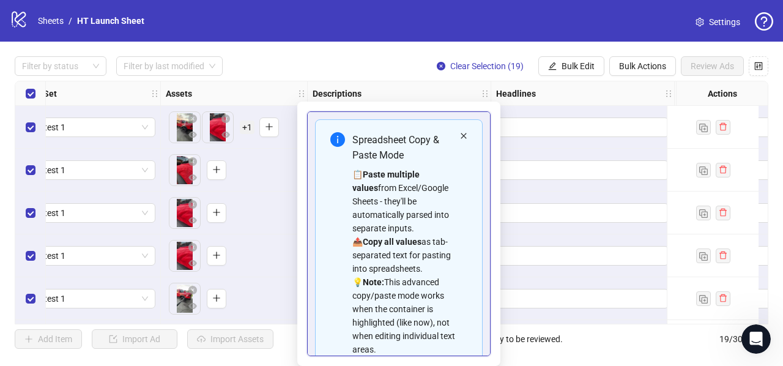
click at [460, 134] on icon "close" at bounding box center [463, 135] width 7 height 7
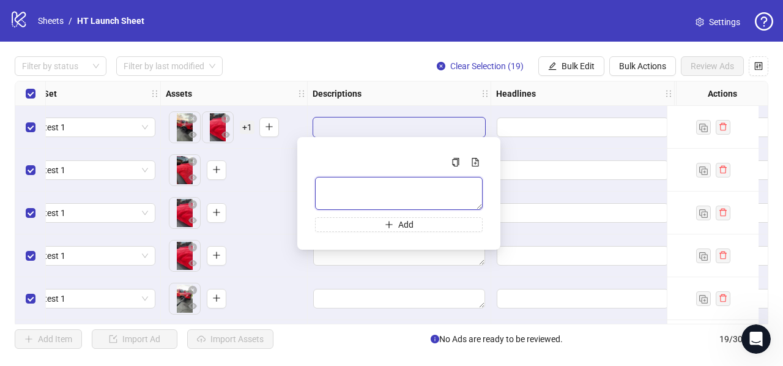
click at [364, 189] on textarea "Multi-text input container - paste or copy values" at bounding box center [399, 193] width 168 height 33
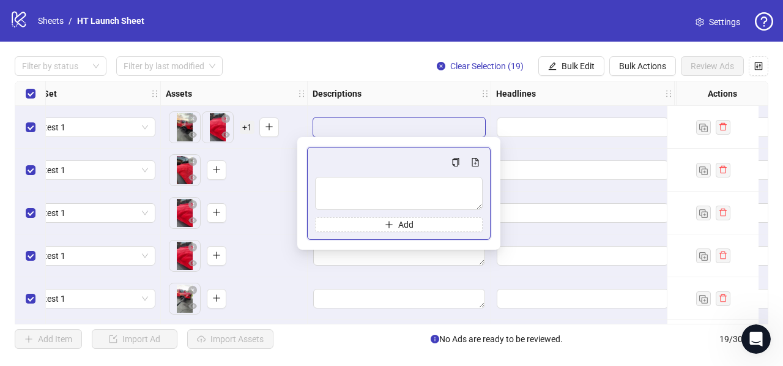
click at [364, 156] on div "Multi-text input container - paste or copy values" at bounding box center [399, 162] width 168 height 15
click at [365, 156] on div "Multi-text input container - paste or copy values" at bounding box center [399, 162] width 168 height 15
click at [362, 158] on div "Multi-text input container - paste or copy values" at bounding box center [399, 162] width 168 height 15
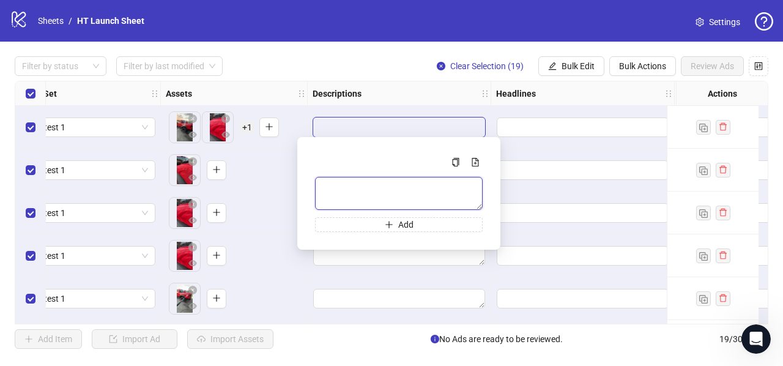
click at [356, 188] on textarea "Multi-text input container - paste or copy values" at bounding box center [399, 193] width 168 height 33
click at [358, 187] on textarea "Multi-text input container - paste or copy values" at bounding box center [399, 193] width 168 height 33
drag, startPoint x: 358, startPoint y: 189, endPoint x: 339, endPoint y: 191, distance: 19.0
click at [339, 191] on textarea "Multi-text input container - paste or copy values" at bounding box center [399, 193] width 168 height 33
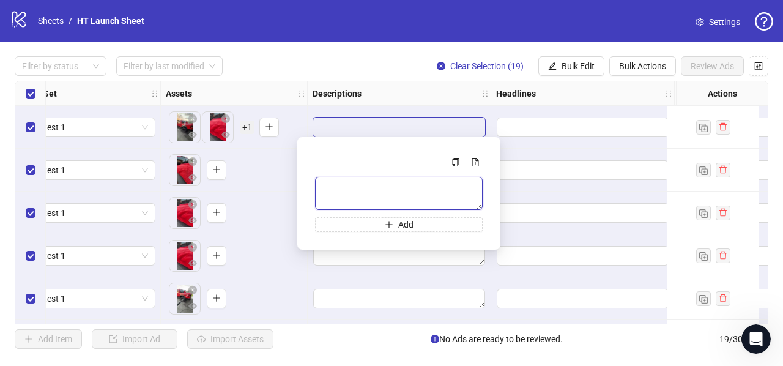
click at [339, 191] on textarea "Multi-text input container - paste or copy values" at bounding box center [399, 193] width 168 height 33
click at [362, 190] on textarea "Multi-text input container - paste or copy values" at bounding box center [399, 193] width 168 height 33
paste textarea "**********"
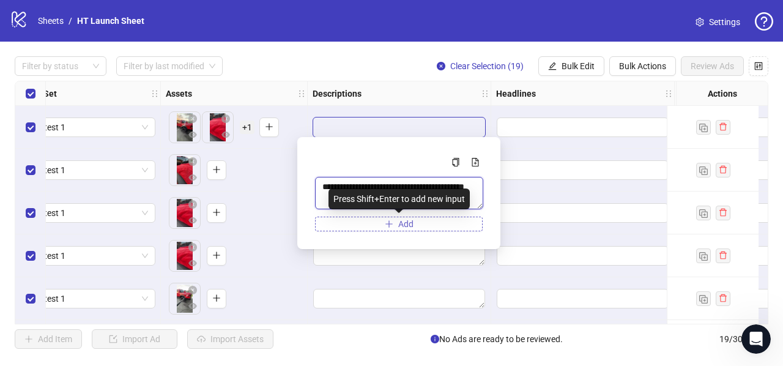
type textarea "**********"
click at [418, 226] on button "Add" at bounding box center [399, 223] width 168 height 15
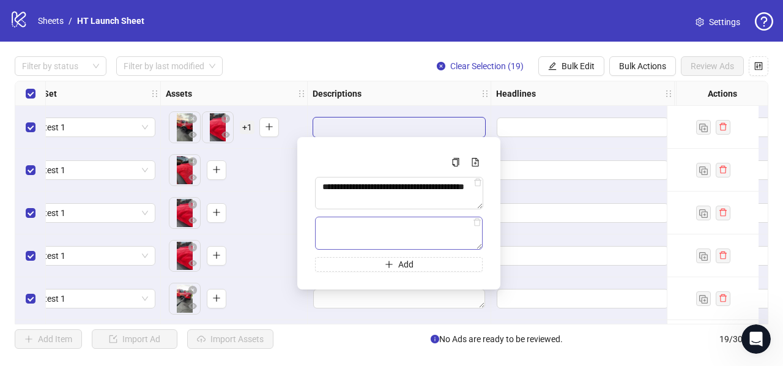
click at [390, 228] on textarea "Multi-text input container - paste or copy values" at bounding box center [399, 232] width 168 height 33
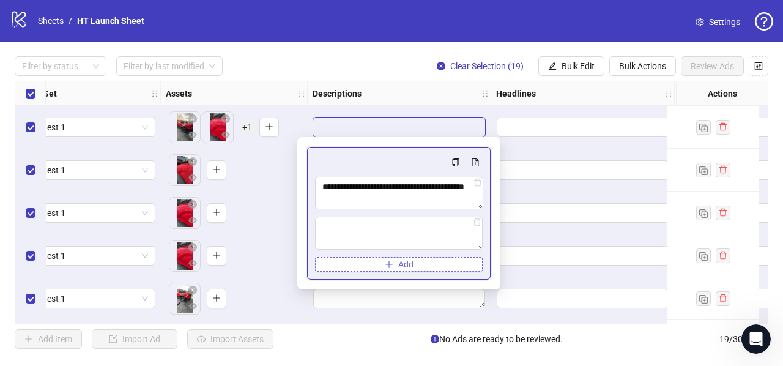
click at [476, 224] on icon "delete" at bounding box center [477, 222] width 9 height 9
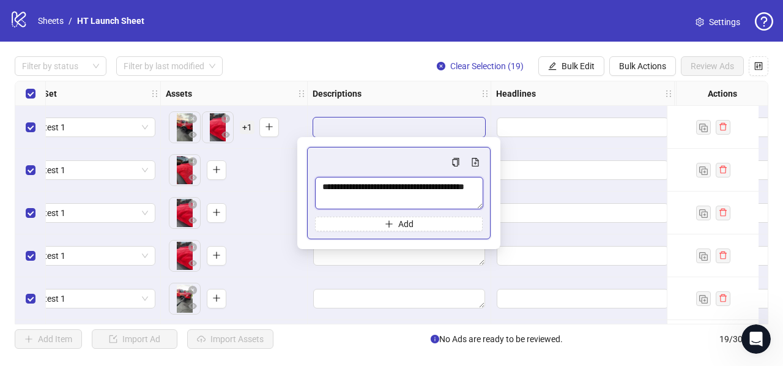
click at [401, 177] on textarea "**********" at bounding box center [399, 193] width 168 height 32
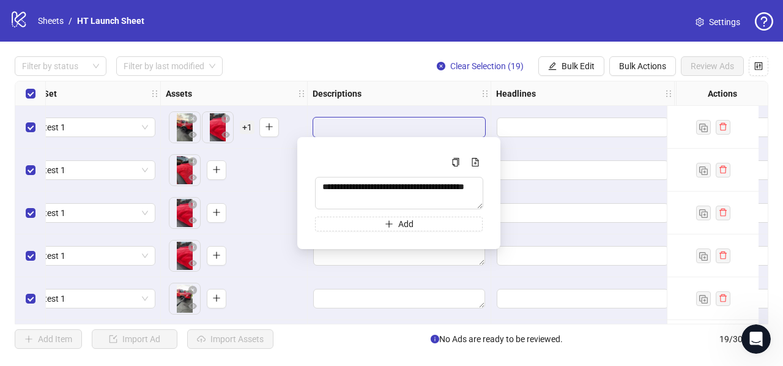
click at [387, 164] on div "Multi-text input container - paste or copy values" at bounding box center [399, 162] width 168 height 15
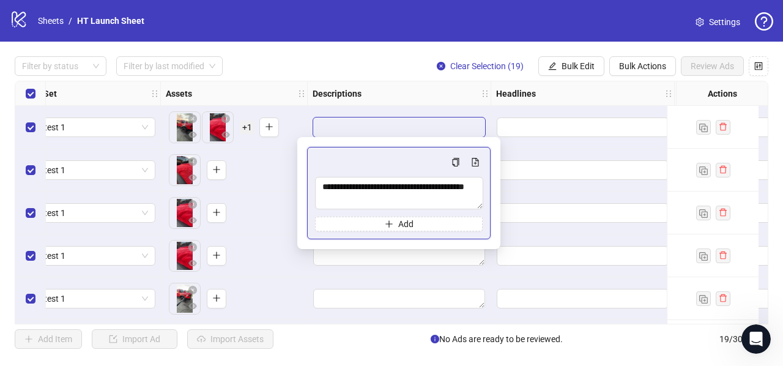
click at [387, 164] on div "Multi-text input container - paste or copy values" at bounding box center [399, 162] width 168 height 15
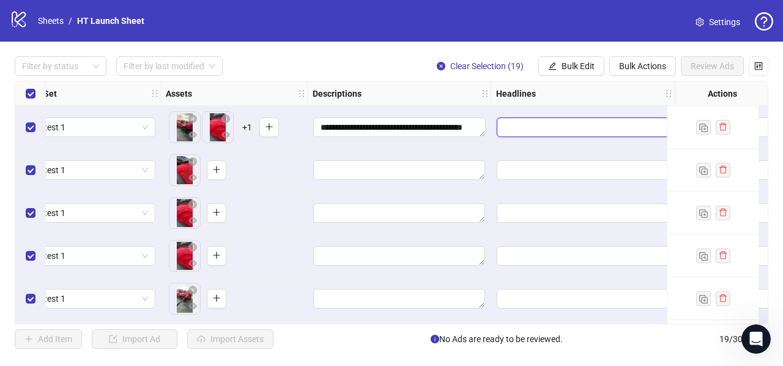
click at [518, 125] on input "Edit values" at bounding box center [582, 127] width 172 height 20
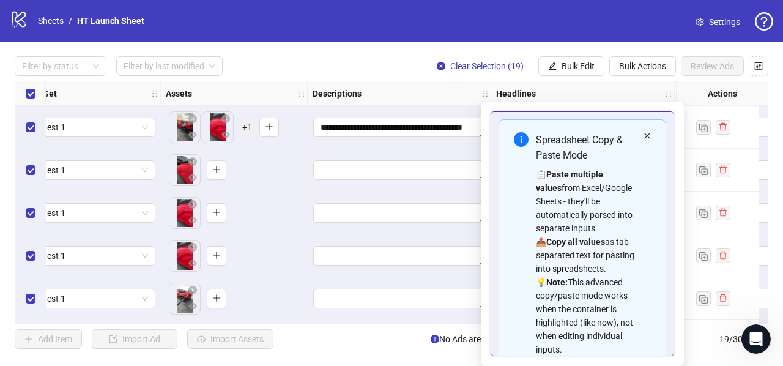
click at [644, 134] on icon "close" at bounding box center [647, 136] width 6 height 6
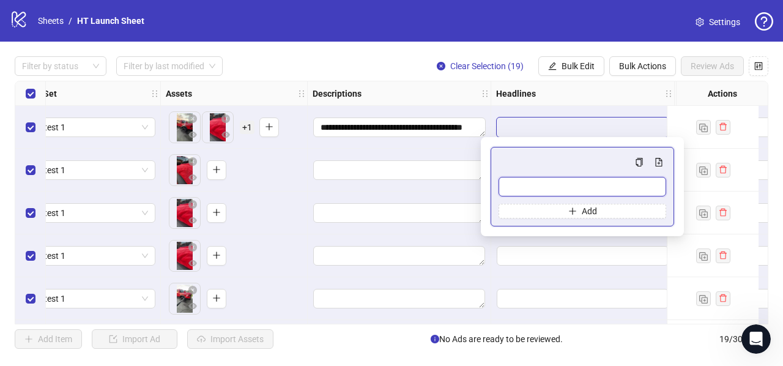
click at [533, 186] on input "Multi-input container - paste or copy values" at bounding box center [582, 187] width 168 height 20
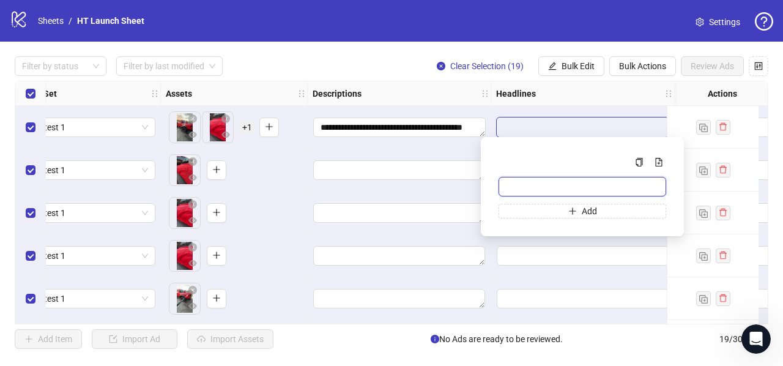
paste input "**********"
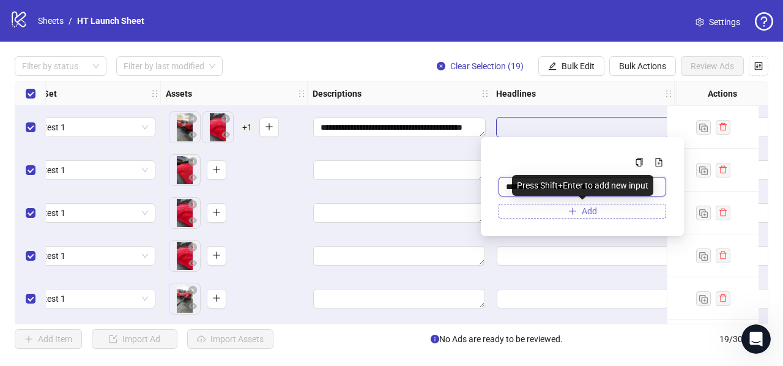
type input "**********"
click at [533, 205] on button "Add" at bounding box center [582, 211] width 168 height 15
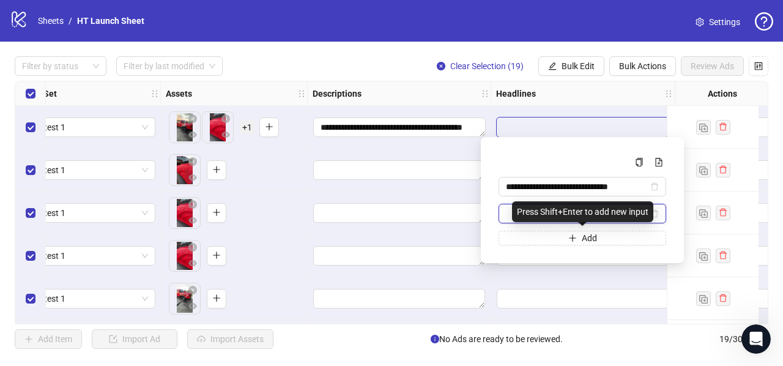
paste input "**********"
type input "**********"
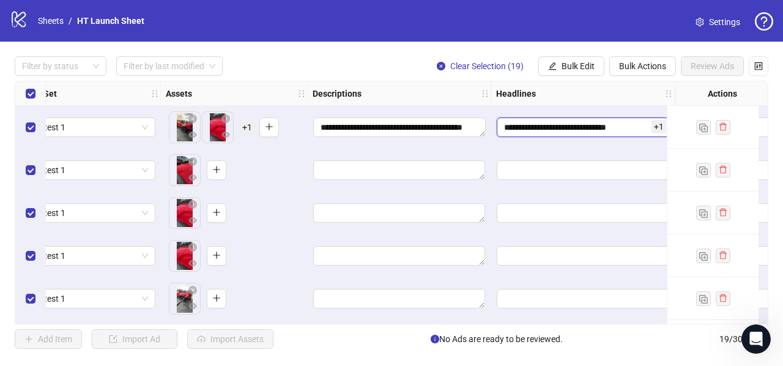
click at [616, 126] on input "**********" at bounding box center [582, 127] width 172 height 20
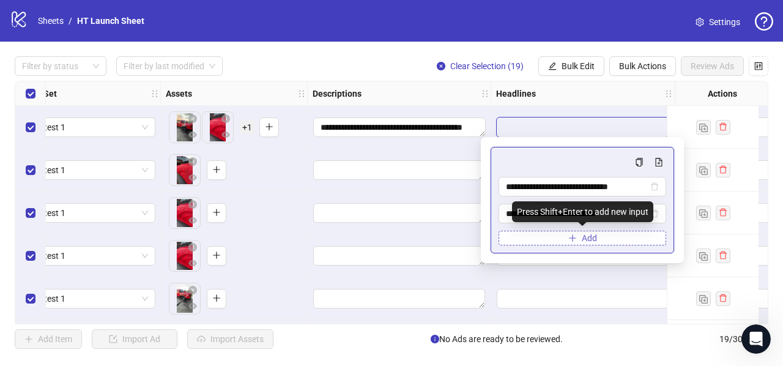
click at [544, 232] on button "Add" at bounding box center [582, 238] width 168 height 15
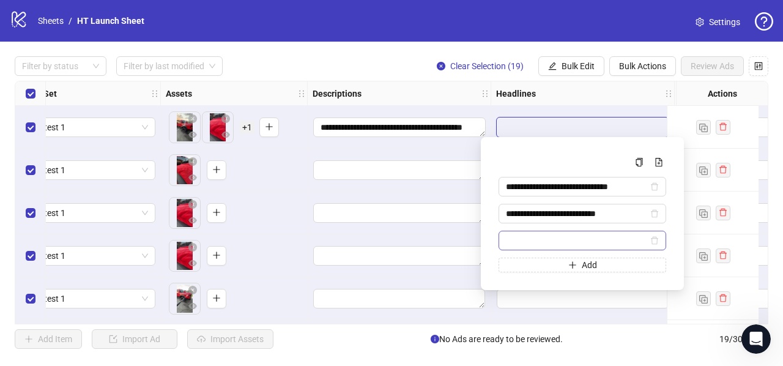
click at [557, 234] on input "Multi-input container - paste or copy values" at bounding box center [577, 240] width 142 height 13
type input "**********"
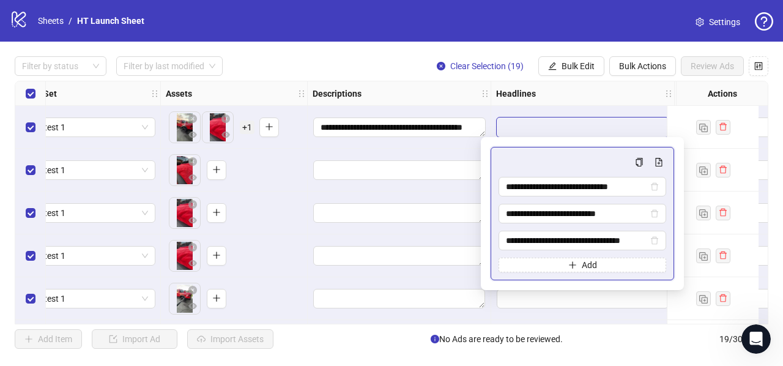
click at [539, 152] on div "**********" at bounding box center [581, 213] width 183 height 133
click at [545, 115] on div "**********" at bounding box center [582, 127] width 183 height 43
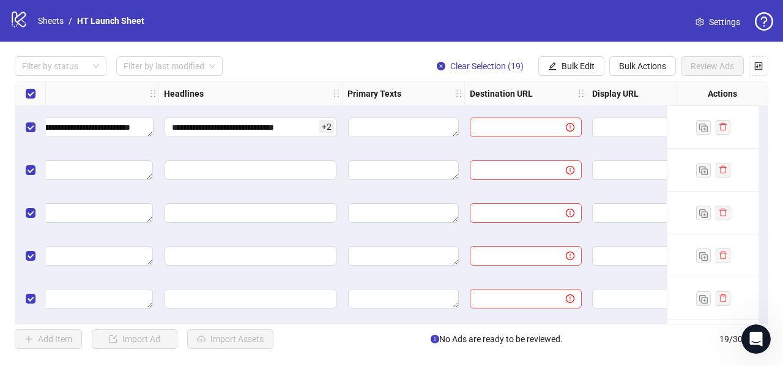
scroll to position [0, 764]
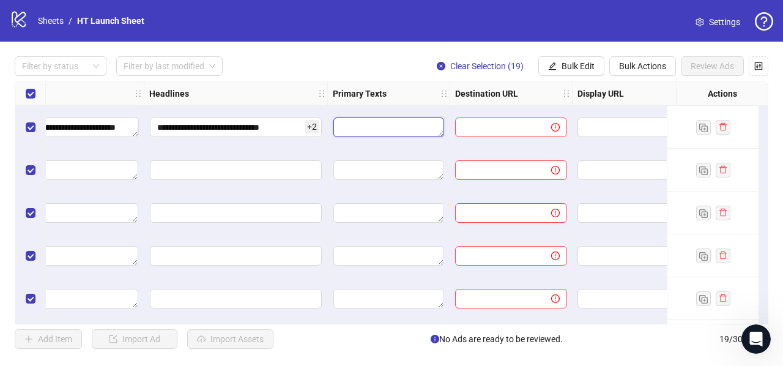
click at [405, 129] on textarea "Edit values" at bounding box center [388, 127] width 111 height 20
click at [95, 102] on div "Descriptions" at bounding box center [52, 93] width 183 height 24
drag, startPoint x: 357, startPoint y: 324, endPoint x: 340, endPoint y: 320, distance: 17.5
click at [322, 322] on div "**********" at bounding box center [391, 203] width 783 height 322
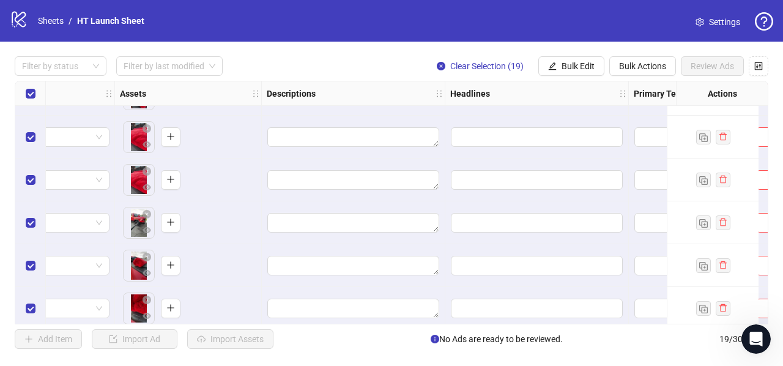
scroll to position [0, 463]
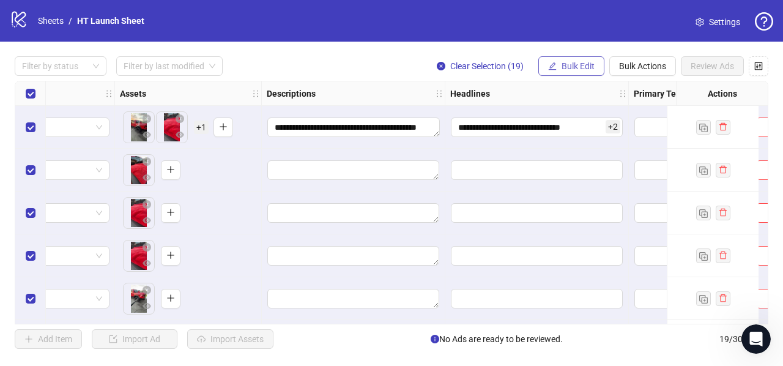
click at [580, 59] on button "Bulk Edit" at bounding box center [571, 66] width 66 height 20
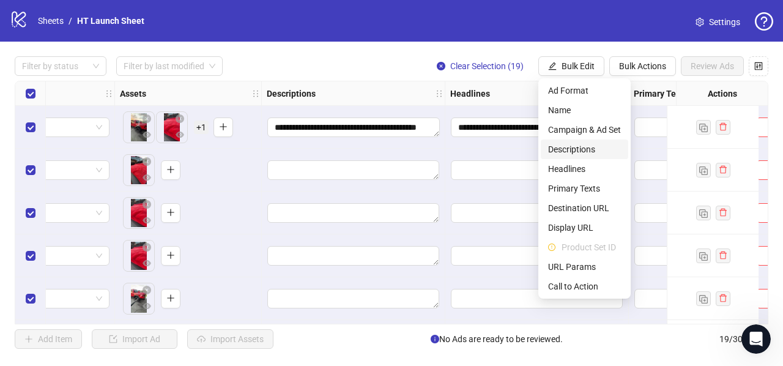
click at [588, 150] on span "Descriptions" at bounding box center [584, 148] width 73 height 13
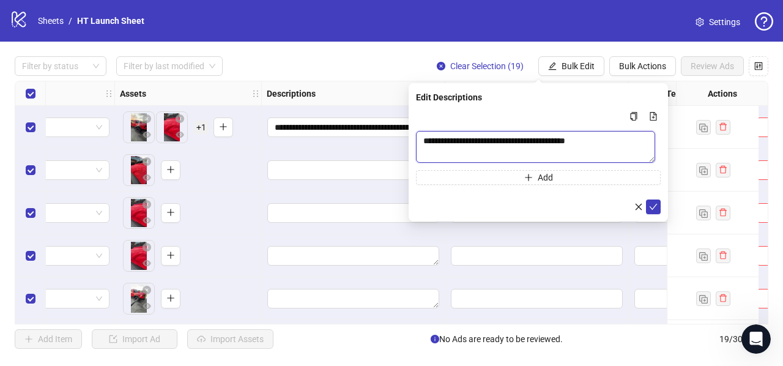
click at [461, 142] on textarea "**********" at bounding box center [535, 147] width 239 height 32
click at [468, 119] on div "Multi-text input container - paste or copy values" at bounding box center [538, 116] width 245 height 15
click at [468, 134] on textarea "**********" at bounding box center [535, 147] width 239 height 32
click at [658, 205] on button "submit" at bounding box center [653, 206] width 15 height 15
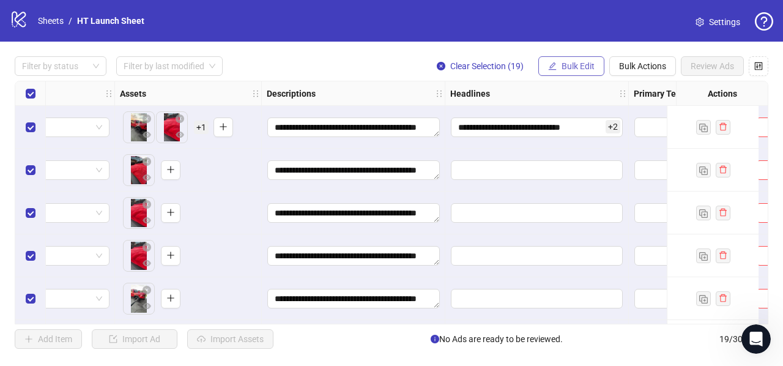
click at [585, 62] on span "Bulk Edit" at bounding box center [577, 66] width 33 height 10
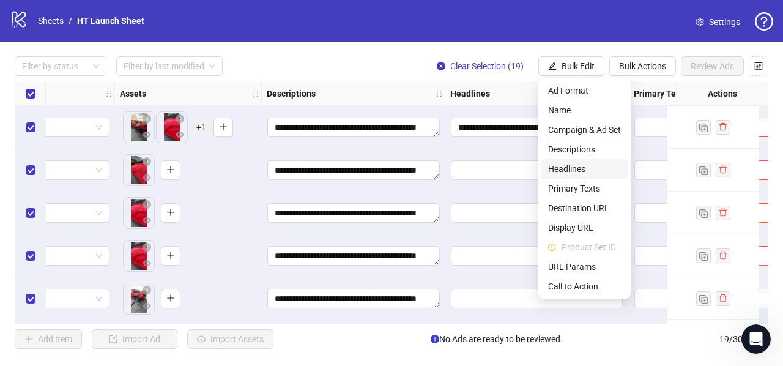
click at [555, 168] on span "Headlines" at bounding box center [584, 168] width 73 height 13
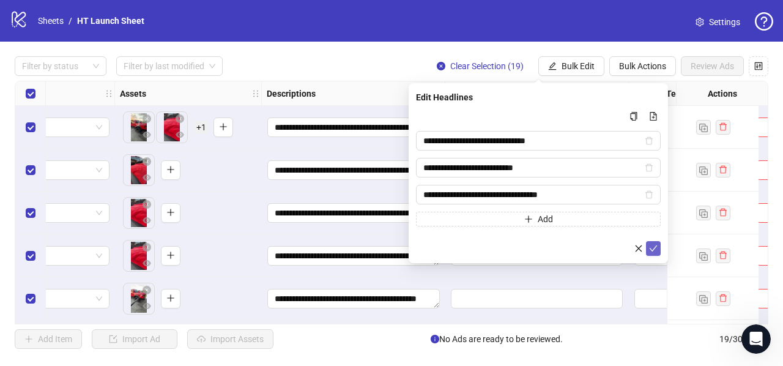
click at [654, 249] on icon "check" at bounding box center [653, 248] width 9 height 9
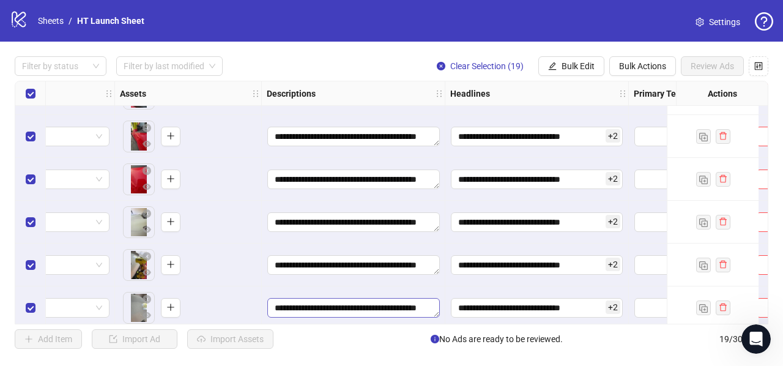
scroll to position [295, 463]
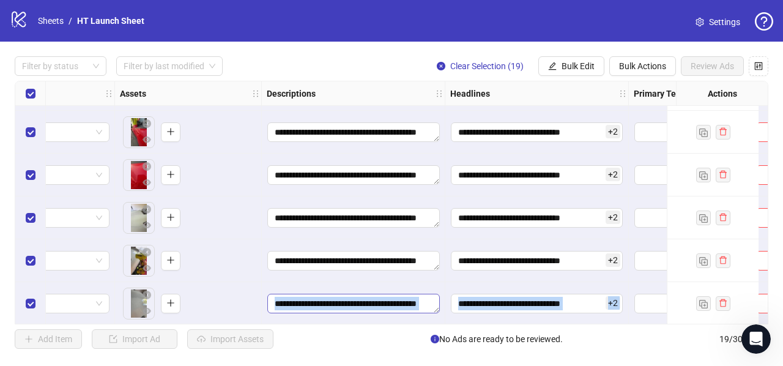
drag, startPoint x: 400, startPoint y: 325, endPoint x: 421, endPoint y: 301, distance: 31.2
click at [421, 301] on div "**********" at bounding box center [391, 203] width 783 height 322
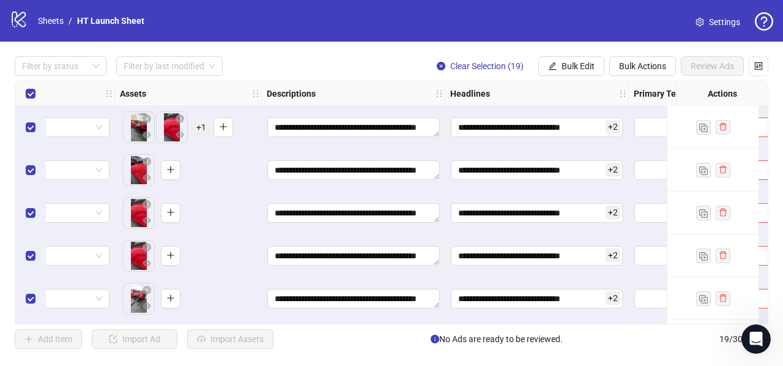
click at [352, 325] on div "**********" at bounding box center [391, 203] width 783 height 322
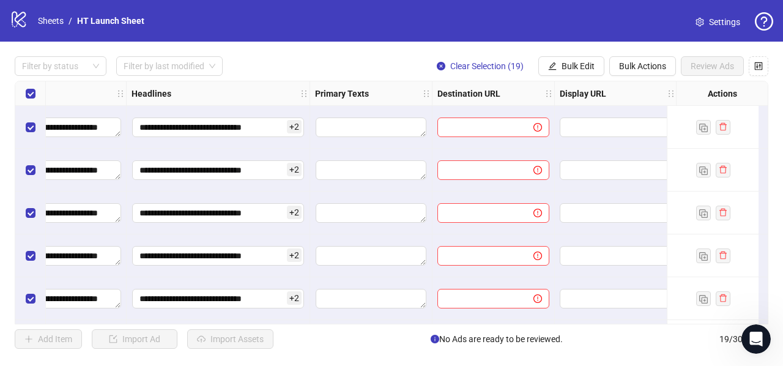
scroll to position [0, 785]
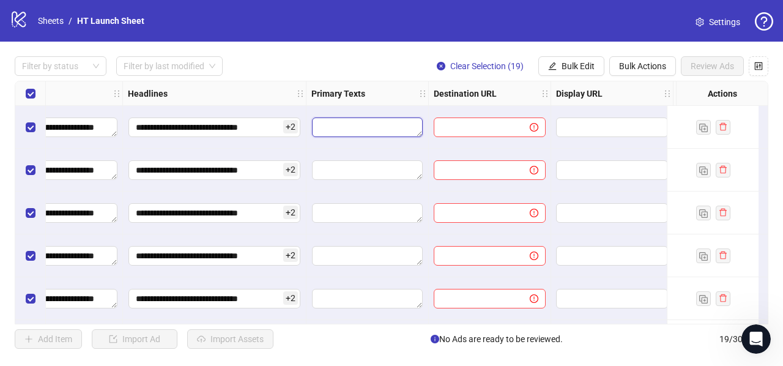
click at [357, 125] on textarea "Edit values" at bounding box center [367, 127] width 111 height 20
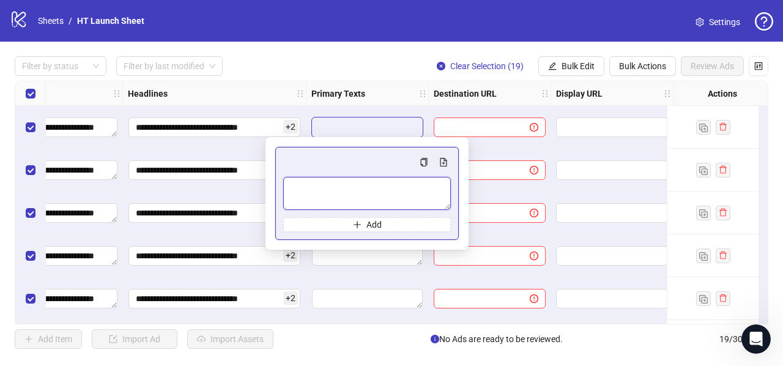
click at [325, 191] on textarea "Multi-text input container - paste or copy values" at bounding box center [367, 193] width 168 height 33
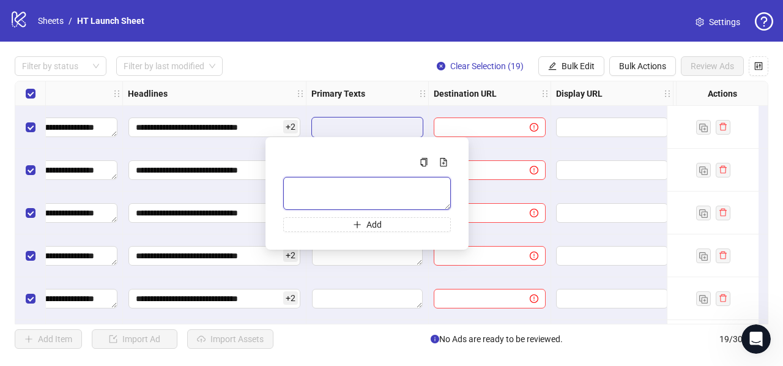
paste textarea "**********"
click at [376, 198] on textarea "**********" at bounding box center [367, 193] width 168 height 32
type textarea "**********"
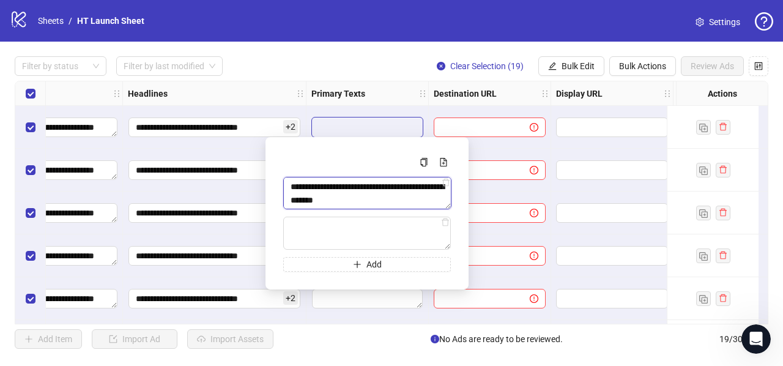
click at [378, 199] on textarea "**********" at bounding box center [367, 193] width 168 height 32
click at [379, 195] on textarea "**********" at bounding box center [367, 193] width 168 height 32
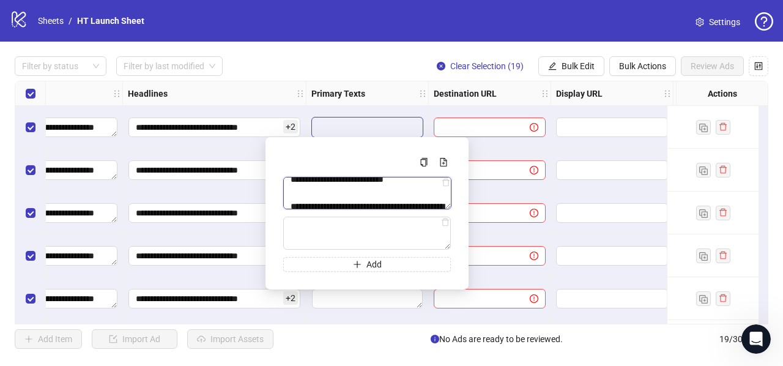
scroll to position [183, 0]
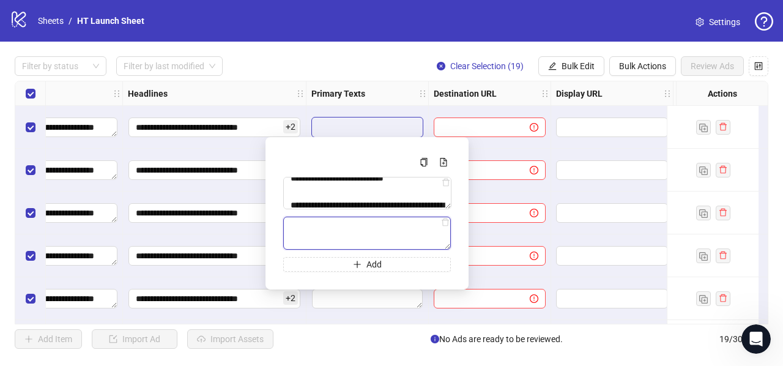
click at [336, 232] on textarea "Multi-text input container - paste or copy values" at bounding box center [367, 232] width 168 height 33
drag, startPoint x: 325, startPoint y: 233, endPoint x: 342, endPoint y: 231, distance: 16.6
click at [325, 233] on textarea "Multi-text input container - paste or copy values" at bounding box center [367, 232] width 168 height 33
paste textarea "**********"
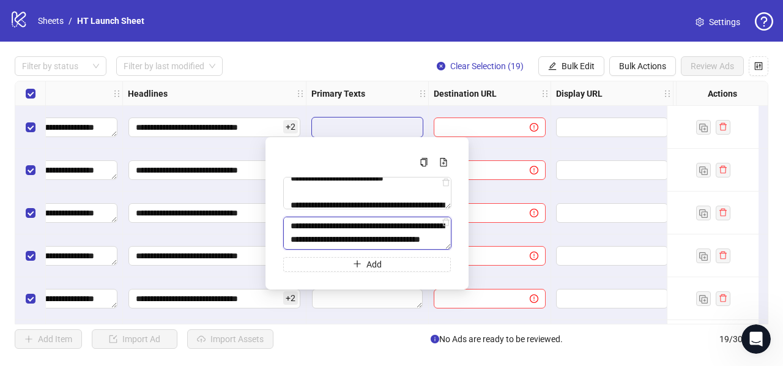
type textarea "**********"
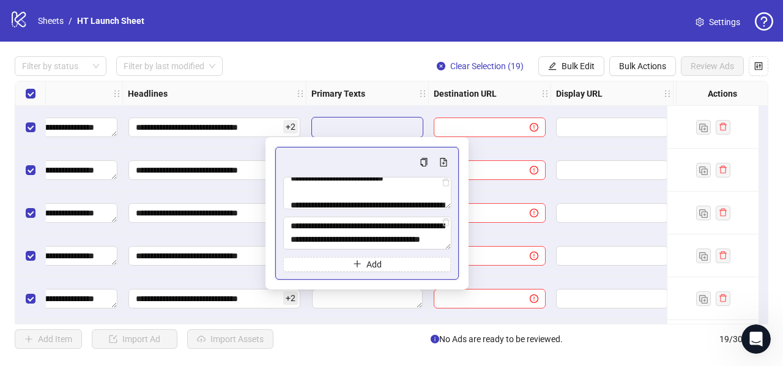
click at [331, 153] on div "**********" at bounding box center [366, 213] width 183 height 133
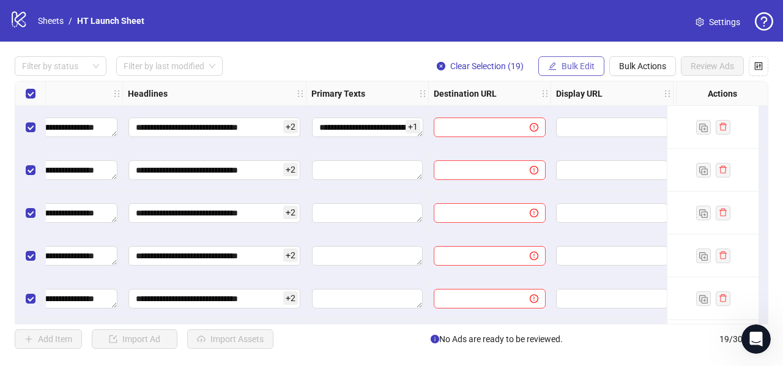
click at [578, 60] on button "Bulk Edit" at bounding box center [571, 66] width 66 height 20
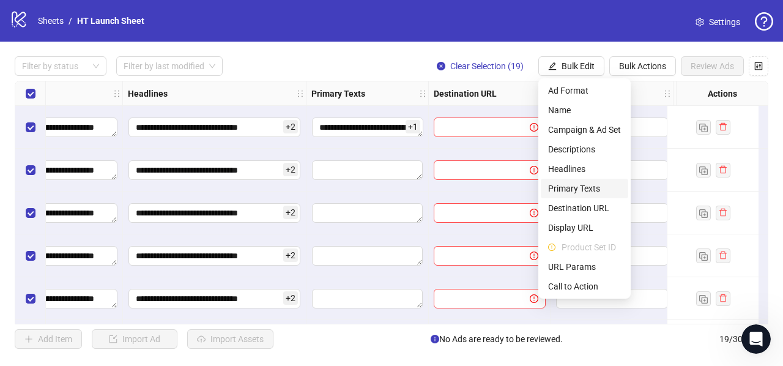
click at [589, 189] on span "Primary Texts" at bounding box center [584, 188] width 73 height 13
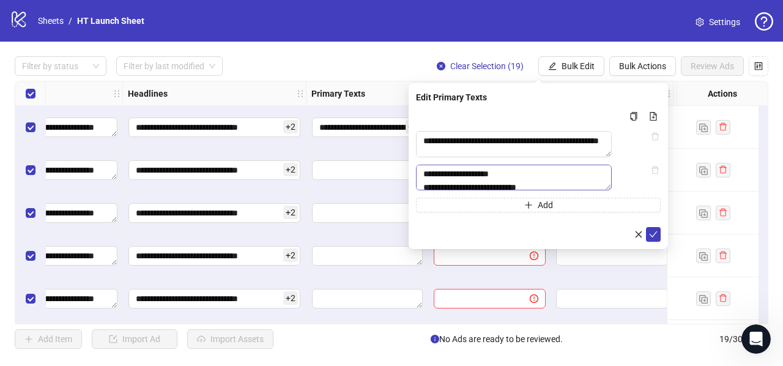
scroll to position [245, 0]
click at [654, 237] on icon "check" at bounding box center [653, 234] width 8 height 6
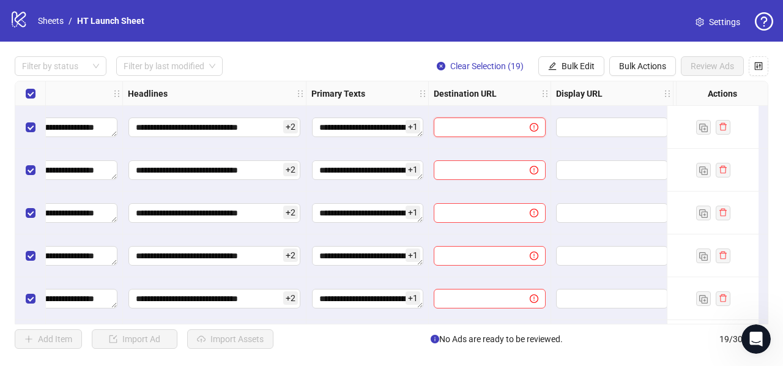
click at [472, 123] on input "text" at bounding box center [477, 126] width 72 height 13
click at [473, 128] on input "text" at bounding box center [477, 126] width 72 height 13
paste input "**********"
type input "**********"
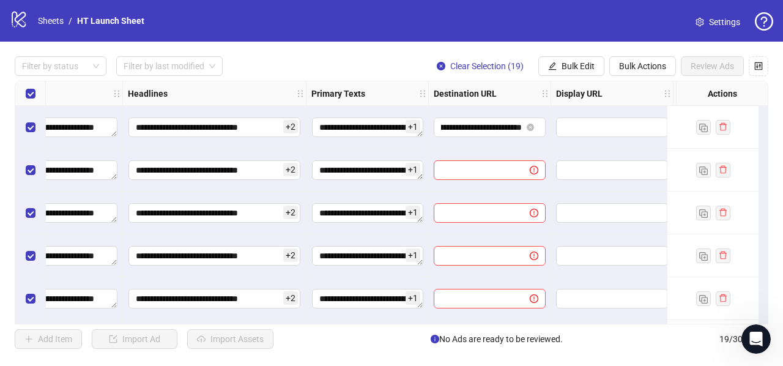
click at [506, 141] on div "**********" at bounding box center [490, 127] width 122 height 43
click at [566, 69] on span "Bulk Edit" at bounding box center [577, 66] width 33 height 10
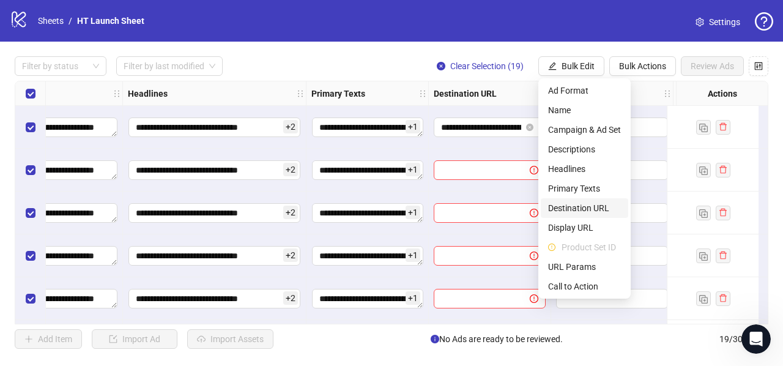
click at [577, 207] on span "Destination URL" at bounding box center [584, 207] width 73 height 13
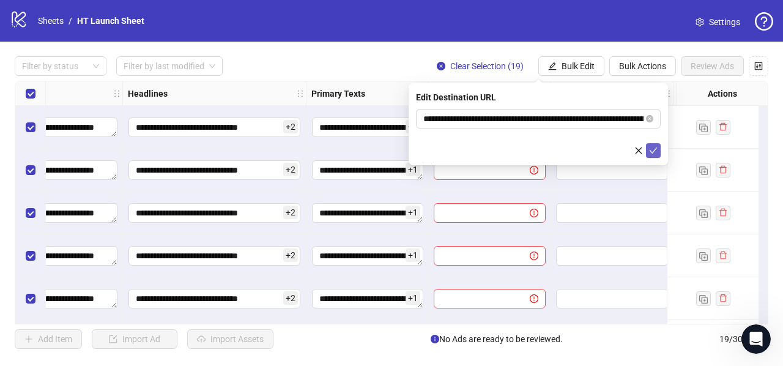
click at [654, 148] on icon "check" at bounding box center [653, 150] width 9 height 9
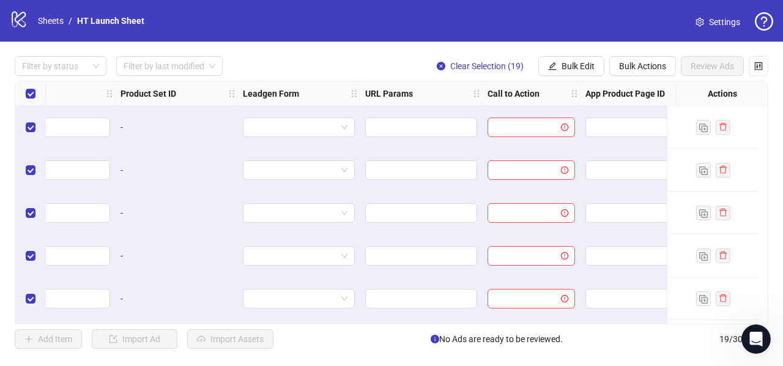
scroll to position [0, 1349]
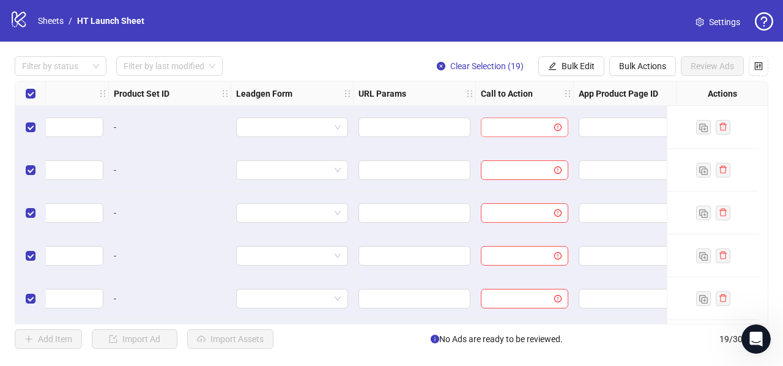
click at [522, 131] on input "search" at bounding box center [519, 127] width 62 height 18
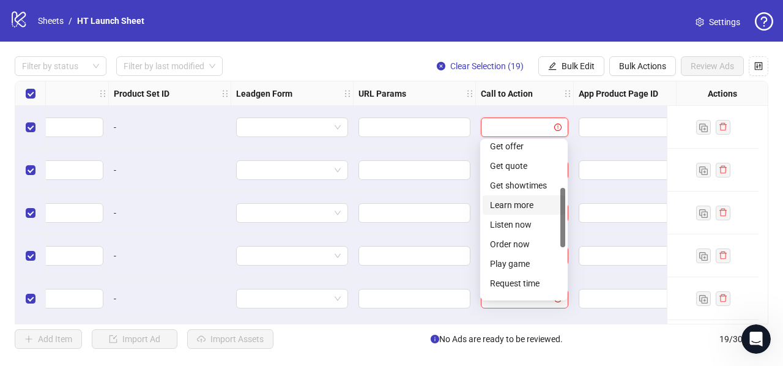
scroll to position [183, 0]
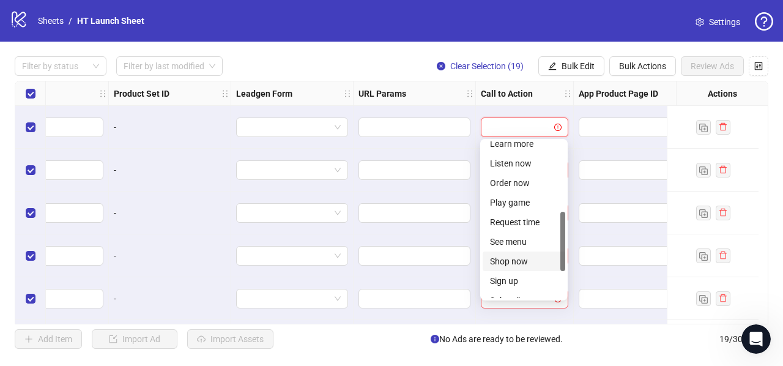
click at [522, 261] on div "Shop now" at bounding box center [524, 260] width 68 height 13
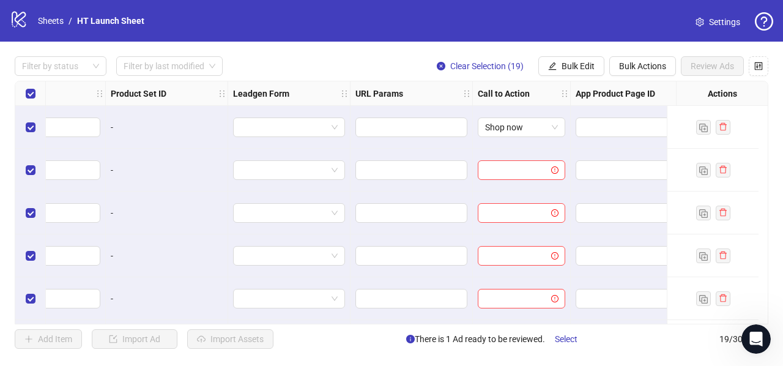
scroll to position [0, 1312]
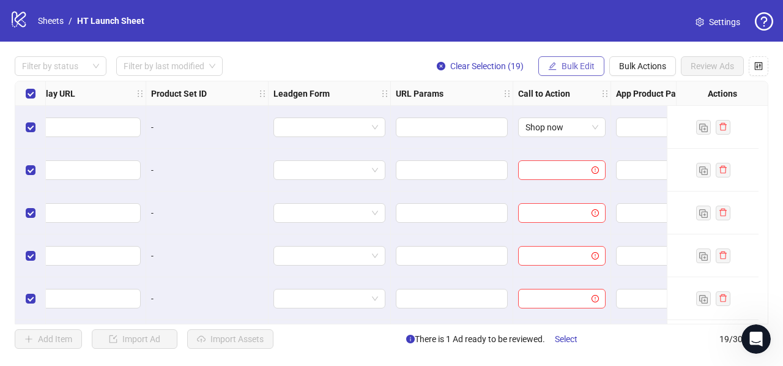
click at [578, 68] on span "Bulk Edit" at bounding box center [577, 66] width 33 height 10
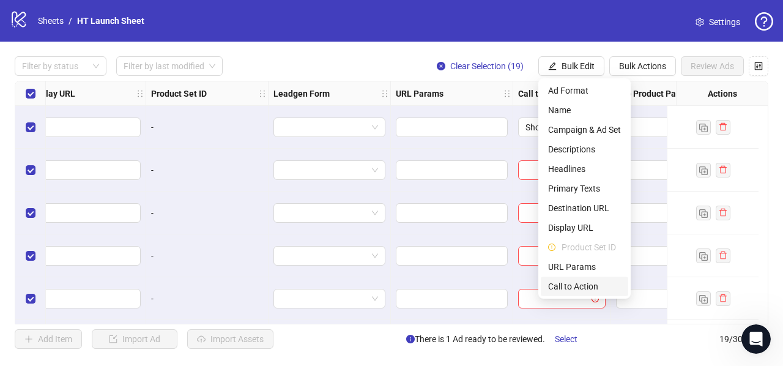
click at [565, 287] on span "Call to Action" at bounding box center [584, 285] width 73 height 13
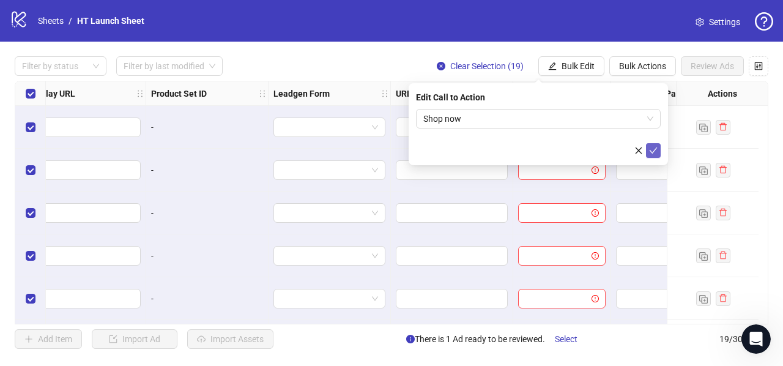
click at [657, 150] on icon "check" at bounding box center [653, 150] width 9 height 9
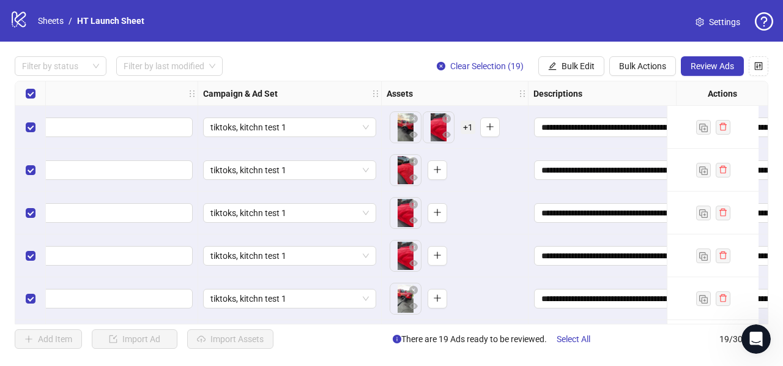
scroll to position [0, 208]
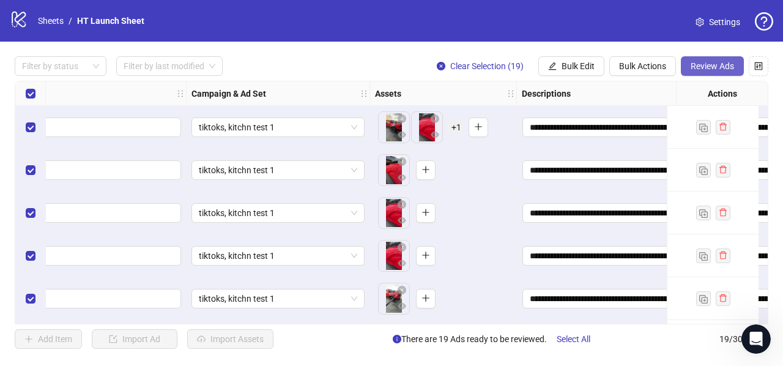
click at [714, 65] on span "Review Ads" at bounding box center [711, 66] width 43 height 10
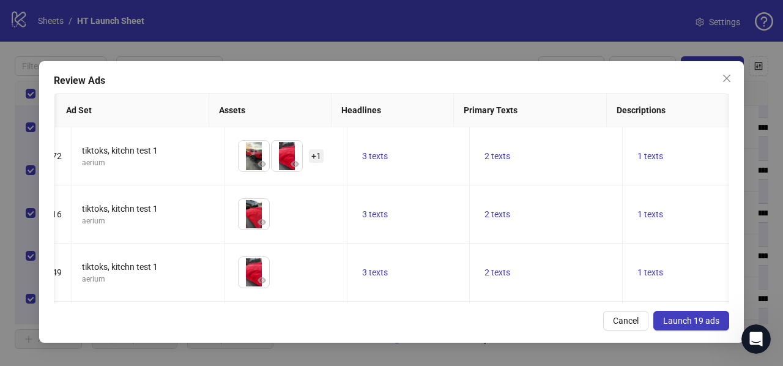
scroll to position [0, 0]
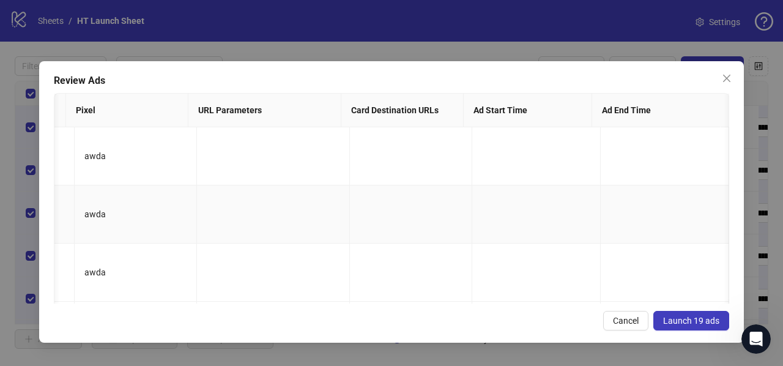
click at [522, 193] on td at bounding box center [536, 214] width 128 height 58
click at [673, 317] on span "Launch 19 ads" at bounding box center [691, 321] width 56 height 10
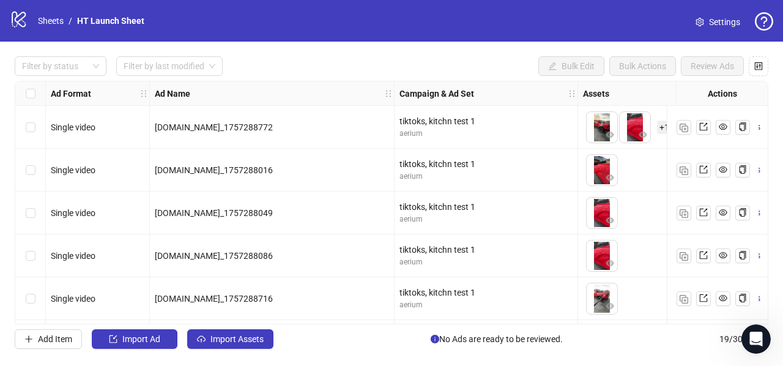
click at [188, 128] on span "[DOMAIN_NAME]_1757288772" at bounding box center [214, 127] width 118 height 10
copy span "Cx_1757288772"
click at [48, 20] on link "Sheets" at bounding box center [50, 20] width 31 height 13
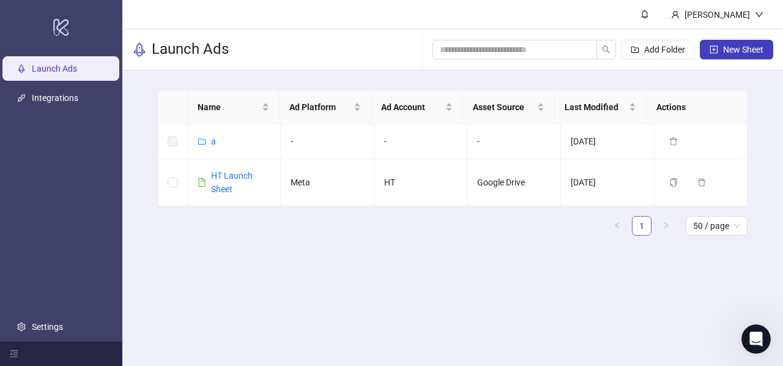
click at [641, 224] on link "1" at bounding box center [641, 225] width 18 height 18
click at [747, 49] on span "New Sheet" at bounding box center [743, 50] width 40 height 10
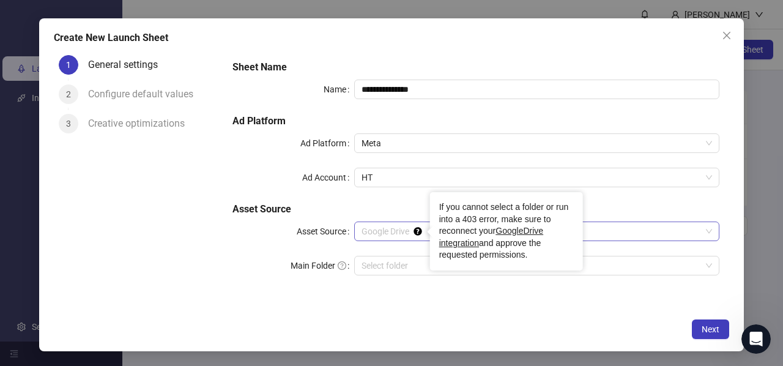
click at [404, 233] on span "Google Drive" at bounding box center [536, 231] width 350 height 18
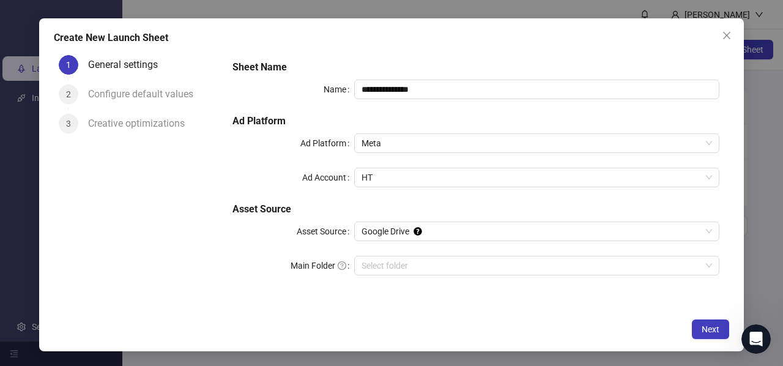
click at [399, 201] on div "**********" at bounding box center [475, 175] width 496 height 240
click at [402, 265] on input "Main Folder" at bounding box center [530, 265] width 339 height 18
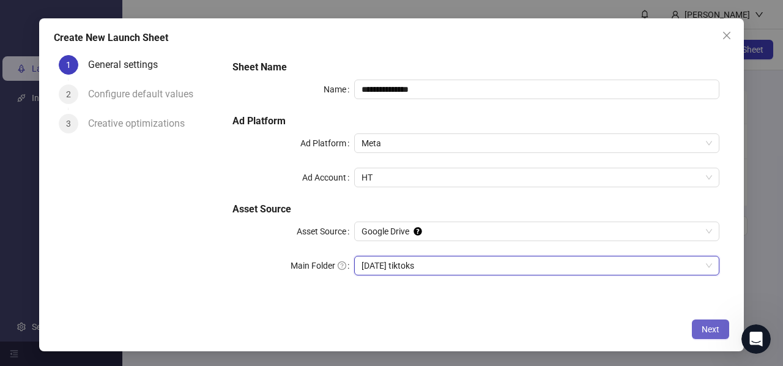
click at [714, 326] on span "Next" at bounding box center [710, 329] width 18 height 10
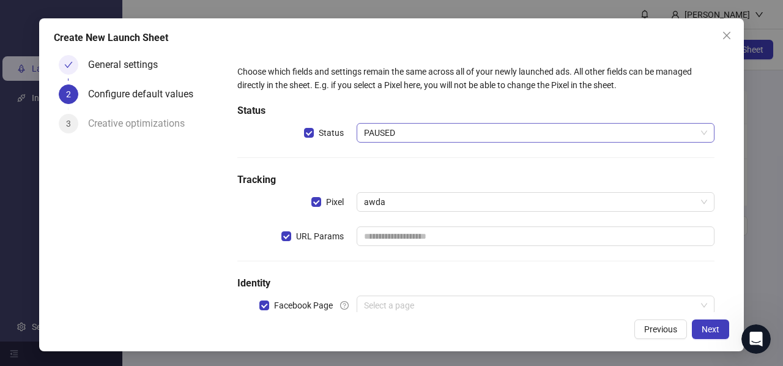
click at [429, 130] on span "PAUSED" at bounding box center [535, 133] width 343 height 18
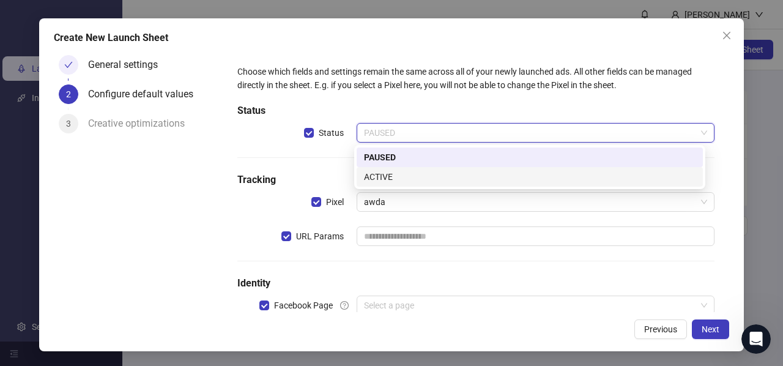
click at [399, 171] on div "ACTIVE" at bounding box center [529, 176] width 331 height 13
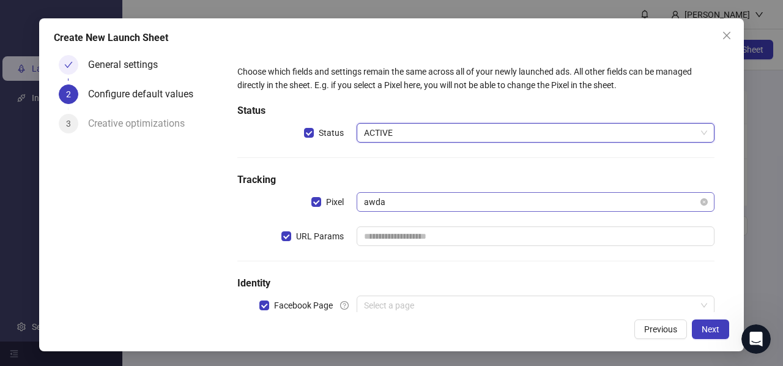
click at [412, 201] on span "awda" at bounding box center [535, 202] width 343 height 18
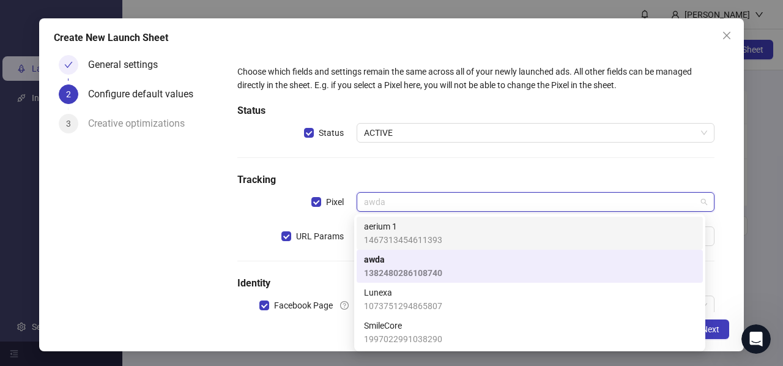
click at [393, 227] on span "aerium 1" at bounding box center [403, 226] width 78 height 13
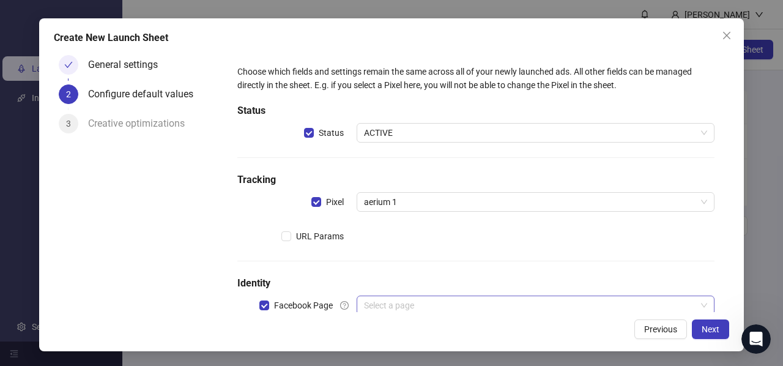
click at [385, 301] on input "search" at bounding box center [530, 305] width 332 height 18
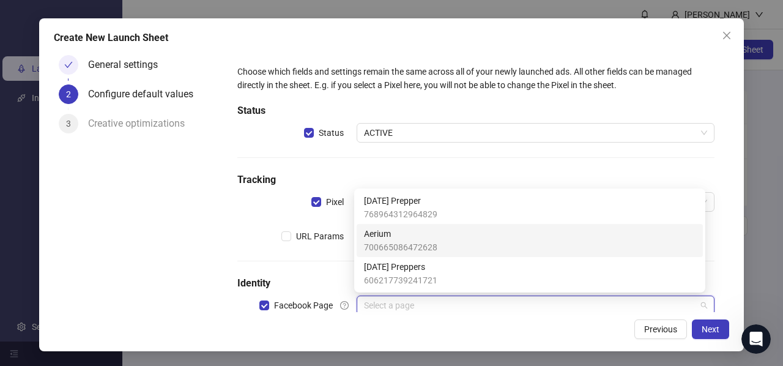
click at [388, 236] on span "Aerium" at bounding box center [400, 233] width 73 height 13
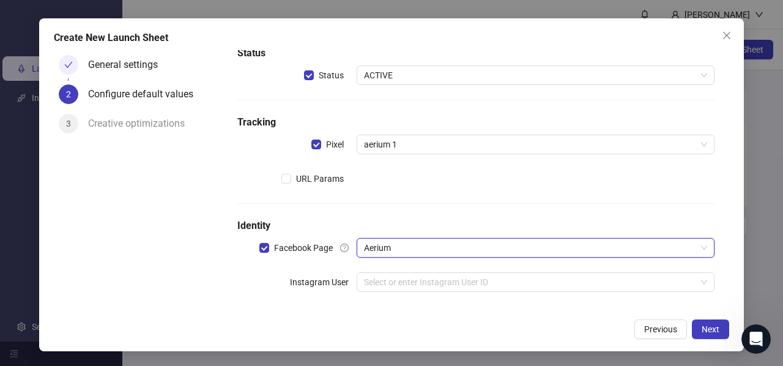
scroll to position [66, 0]
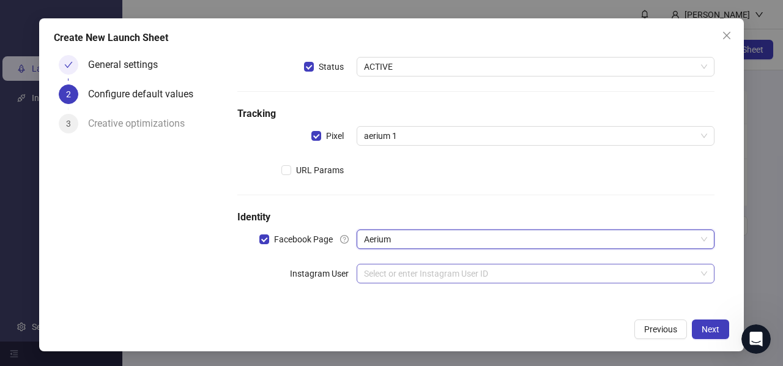
click at [412, 276] on input "search" at bounding box center [530, 273] width 332 height 18
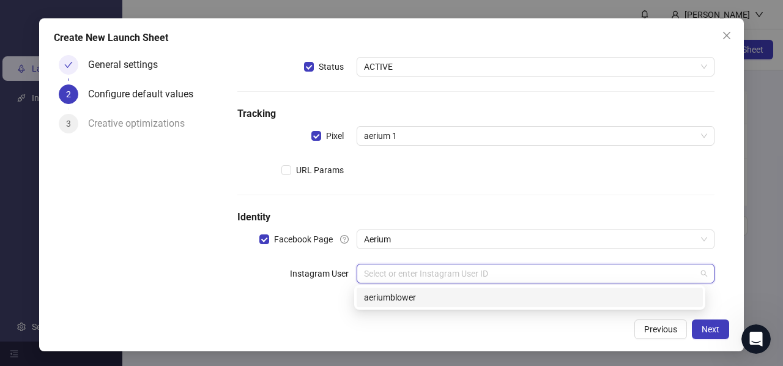
click at [420, 293] on div "aeriumblower" at bounding box center [529, 296] width 331 height 13
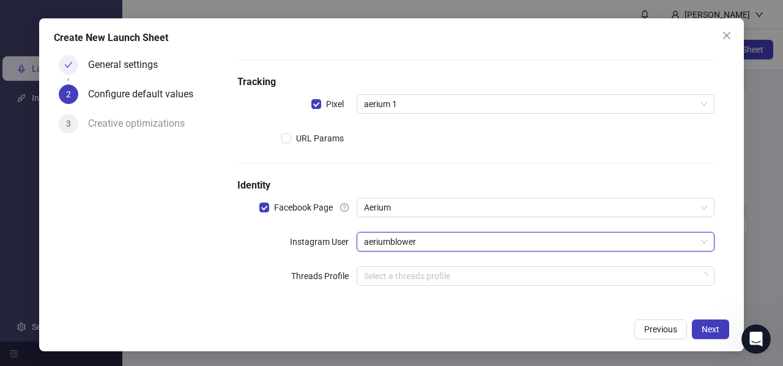
scroll to position [100, 0]
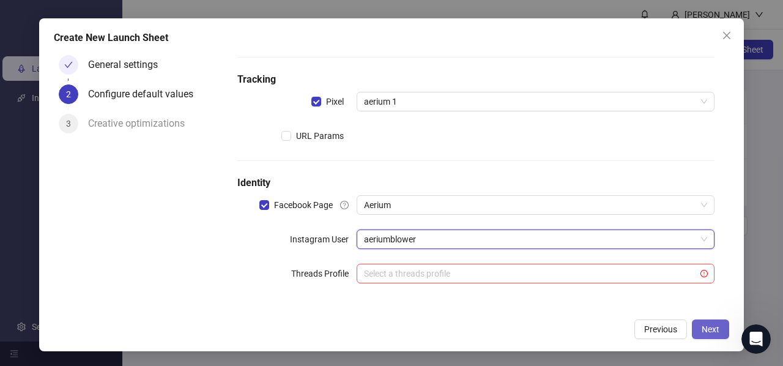
click at [709, 335] on button "Next" at bounding box center [710, 329] width 37 height 20
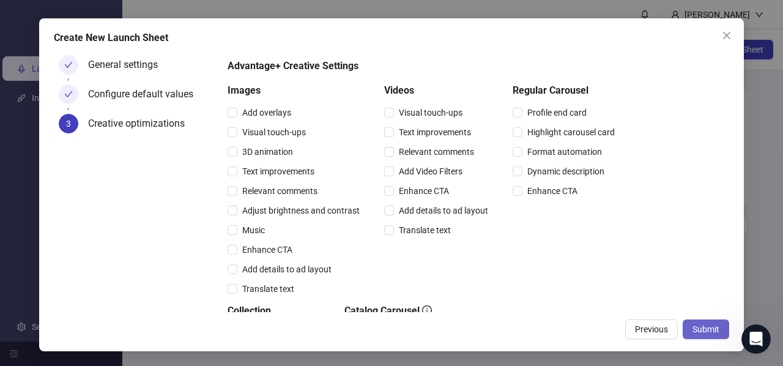
click at [706, 330] on span "Submit" at bounding box center [705, 329] width 27 height 10
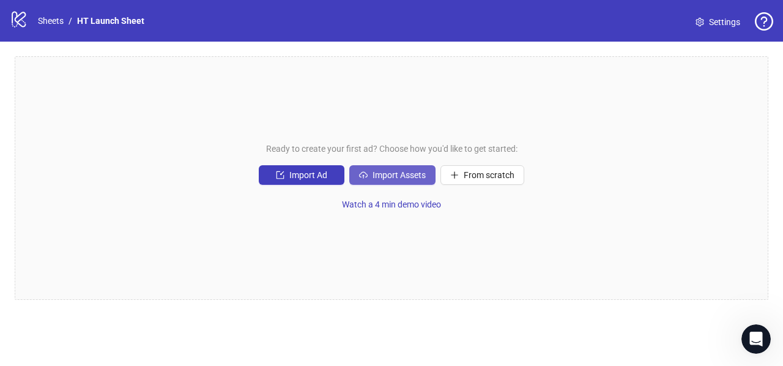
click at [387, 174] on span "Import Assets" at bounding box center [398, 175] width 53 height 10
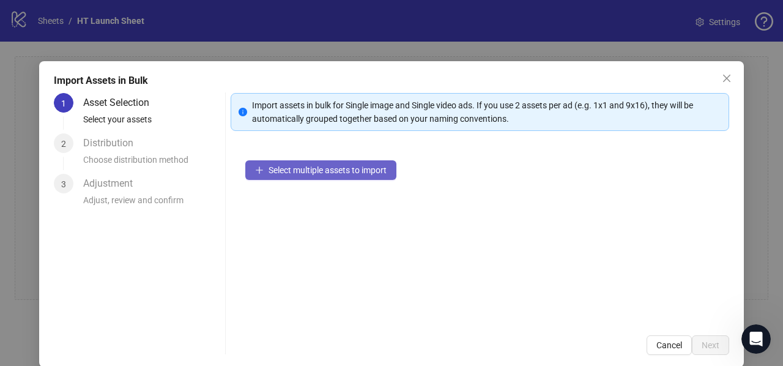
click at [274, 177] on button "Select multiple assets to import" at bounding box center [320, 170] width 151 height 20
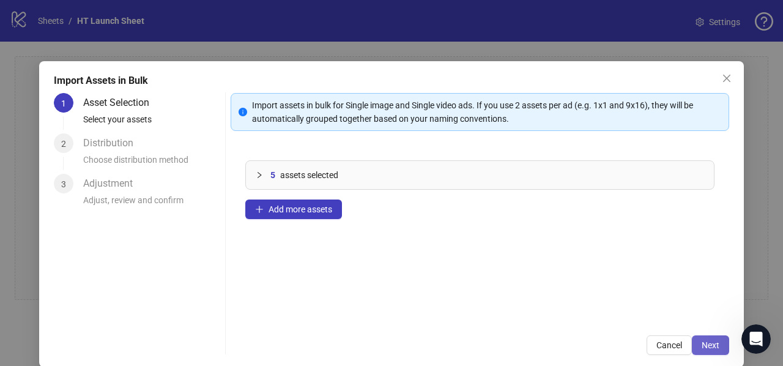
click at [704, 342] on span "Next" at bounding box center [710, 345] width 18 height 10
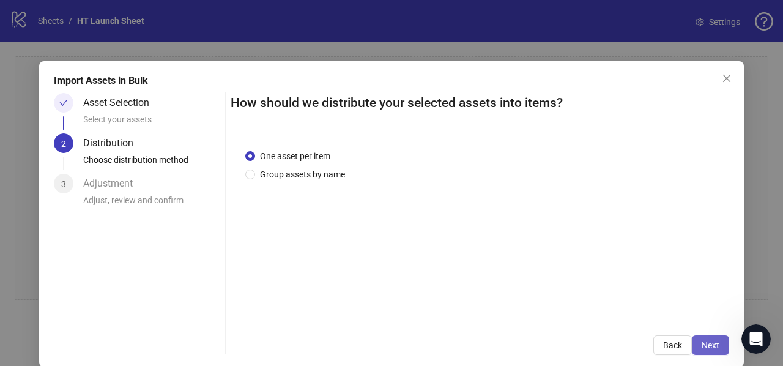
click at [701, 347] on span "Next" at bounding box center [710, 345] width 18 height 10
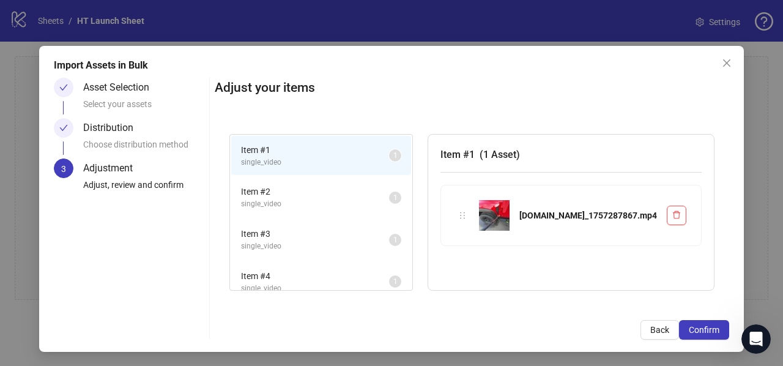
scroll to position [16, 0]
click at [693, 326] on span "Confirm" at bounding box center [703, 329] width 31 height 10
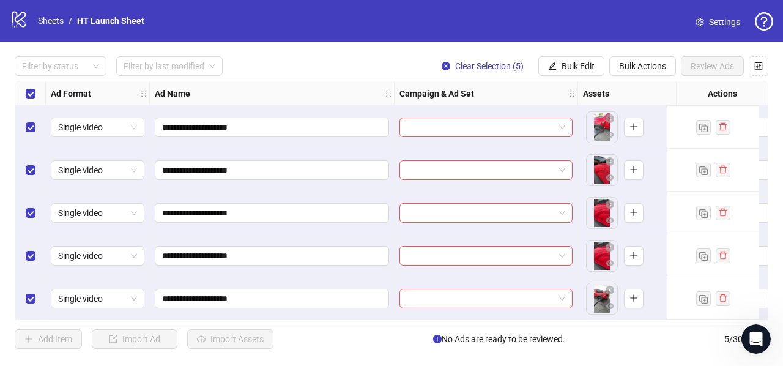
drag, startPoint x: 739, startPoint y: 272, endPoint x: 528, endPoint y: -74, distance: 405.0
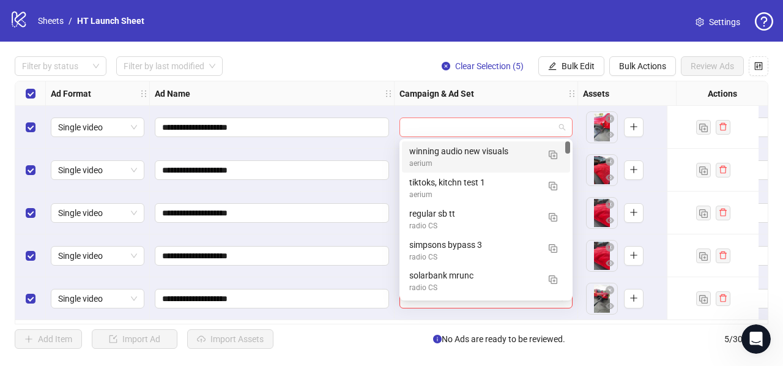
click at [435, 127] on input "search" at bounding box center [480, 127] width 147 height 18
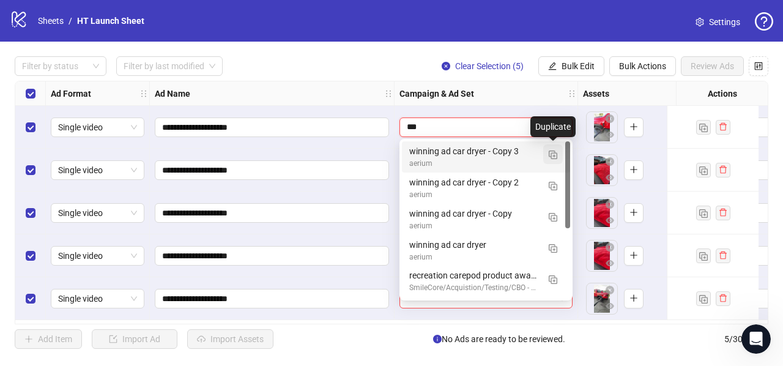
click at [554, 153] on img "button" at bounding box center [552, 154] width 9 height 9
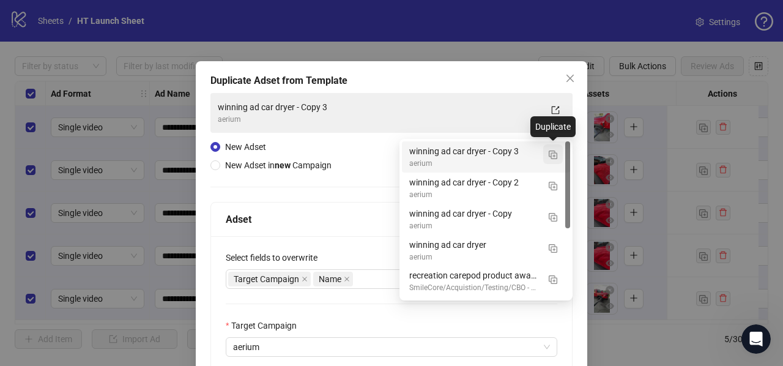
type input "***"
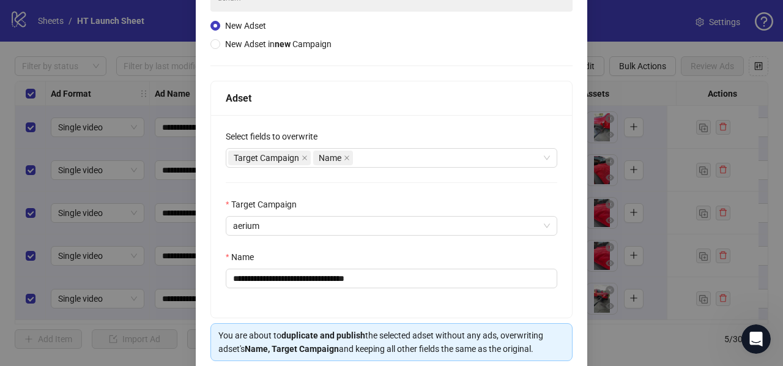
scroll to position [122, 0]
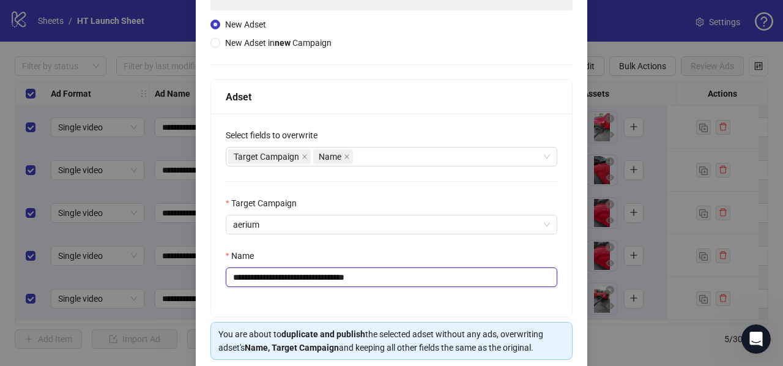
click at [251, 276] on input "**********" at bounding box center [391, 277] width 331 height 20
type input "*******"
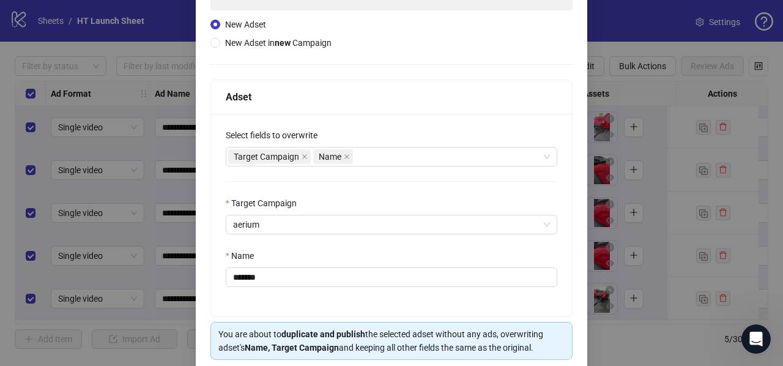
click at [254, 301] on div "Select fields to overwrite Target Campaign Name Target Campaign aerium Name ***…" at bounding box center [391, 215] width 361 height 202
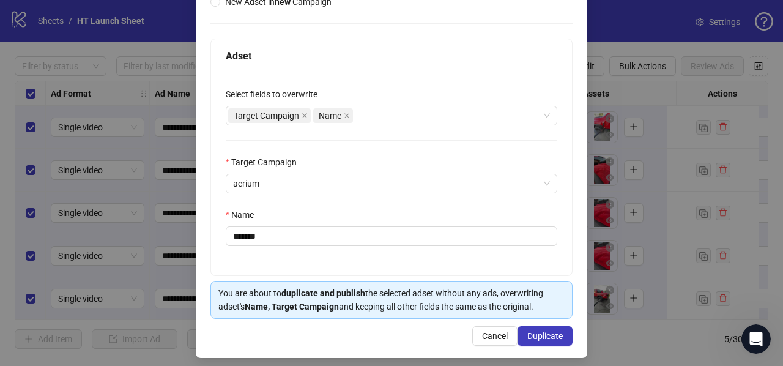
scroll to position [169, 0]
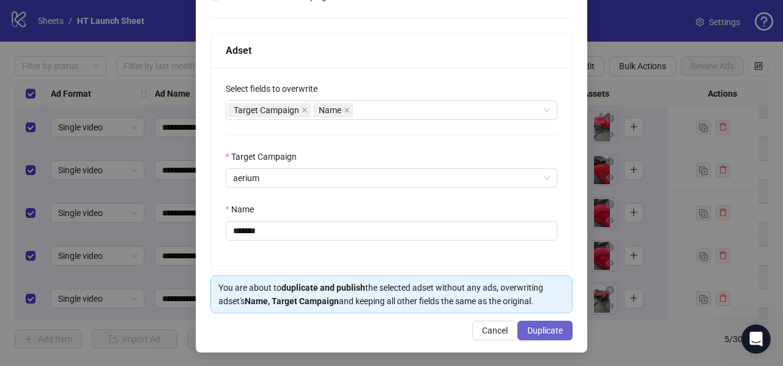
click at [538, 325] on span "Duplicate" at bounding box center [544, 330] width 35 height 10
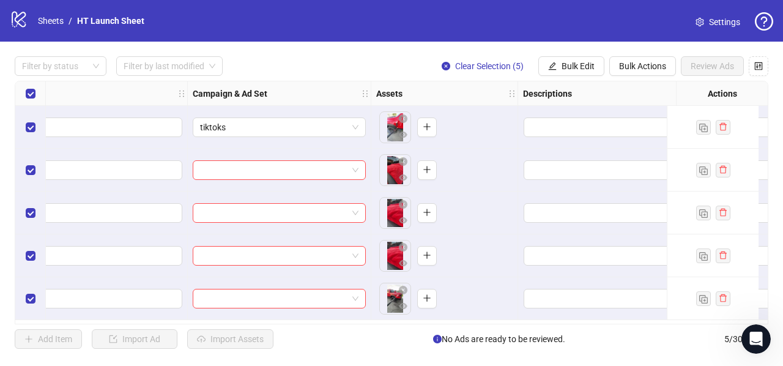
scroll to position [0, 209]
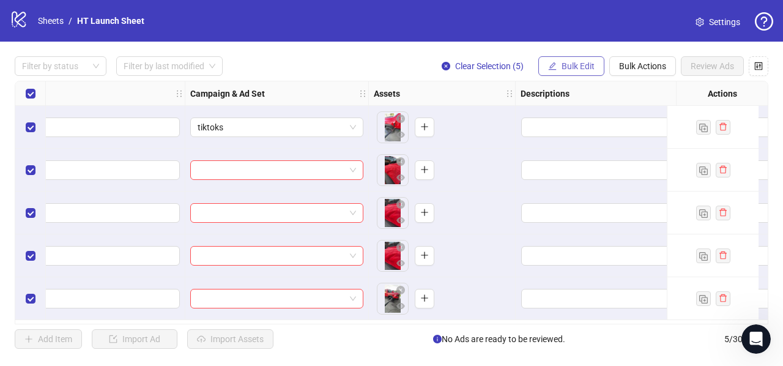
click at [559, 62] on button "Bulk Edit" at bounding box center [571, 66] width 66 height 20
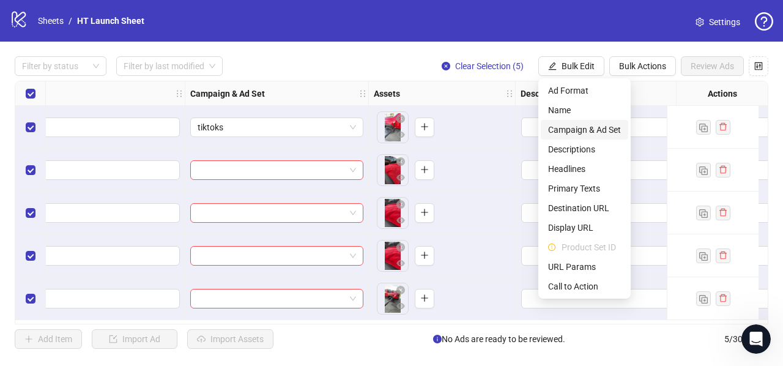
click at [593, 126] on span "Campaign & Ad Set" at bounding box center [584, 129] width 73 height 13
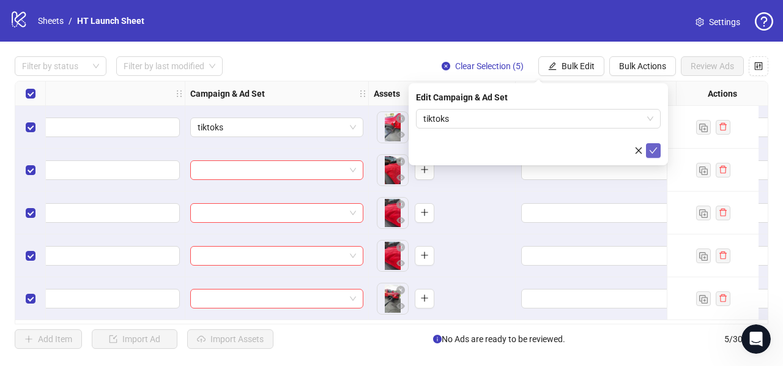
click at [656, 150] on icon "check" at bounding box center [653, 150] width 9 height 9
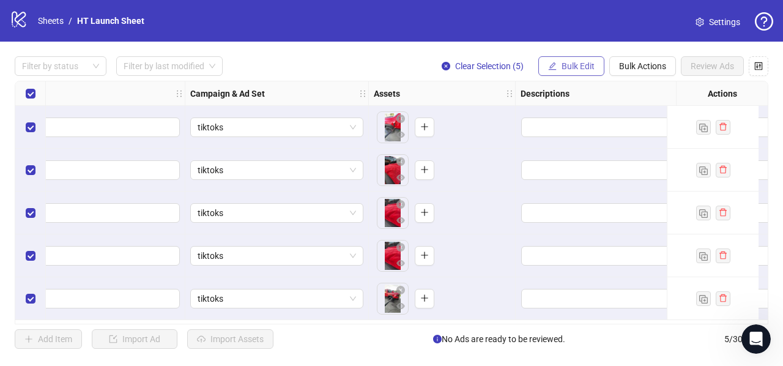
click at [588, 65] on span "Bulk Edit" at bounding box center [577, 66] width 33 height 10
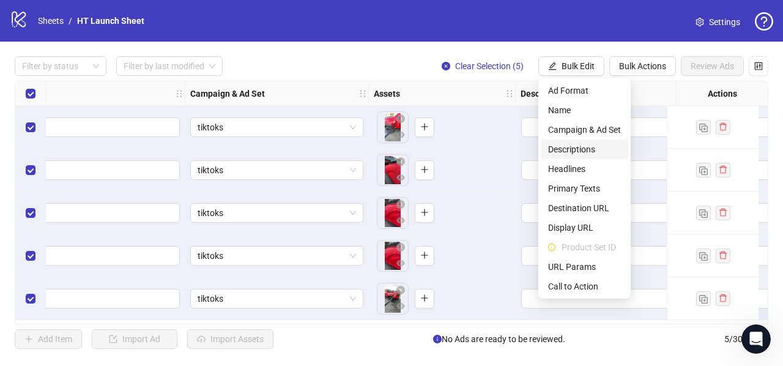
click at [587, 150] on span "Descriptions" at bounding box center [584, 148] width 73 height 13
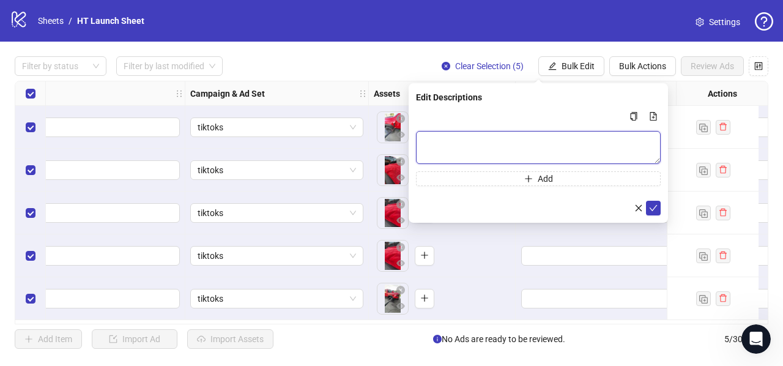
click at [518, 149] on textarea "Multi-text input container - paste or copy values" at bounding box center [538, 147] width 245 height 33
click at [327, 339] on div "Add Item Import Ad Import Assets No Ads are ready to be reviewed. 5 / 300 items" at bounding box center [391, 339] width 753 height 20
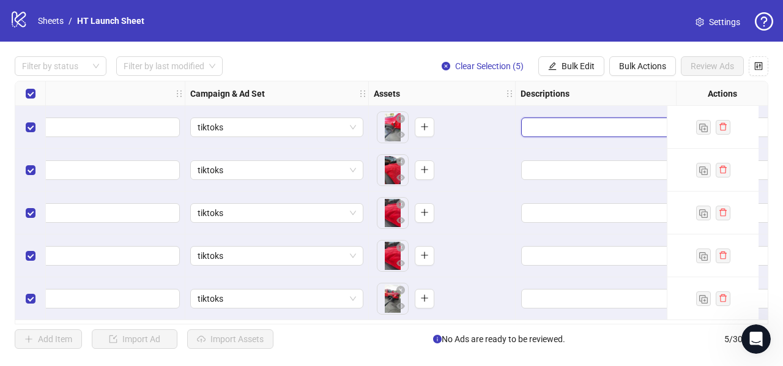
click at [548, 130] on textarea "Edit values" at bounding box center [607, 127] width 172 height 20
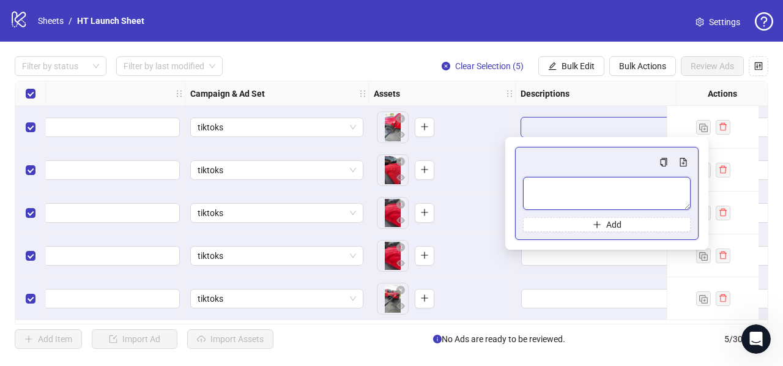
click at [561, 184] on textarea "Multi-text input container - paste or copy values" at bounding box center [607, 193] width 168 height 33
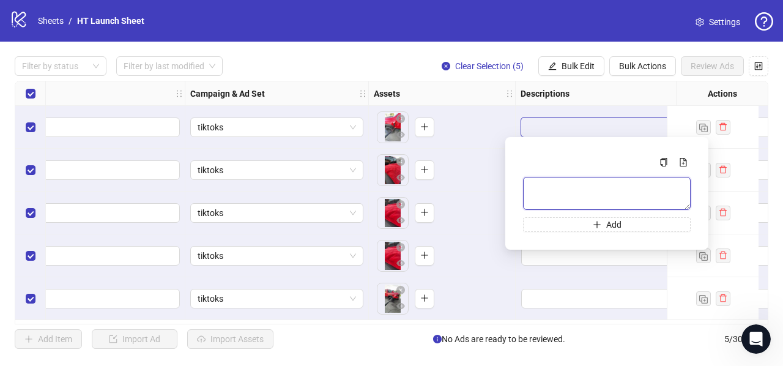
paste textarea "**********"
type textarea "**********"
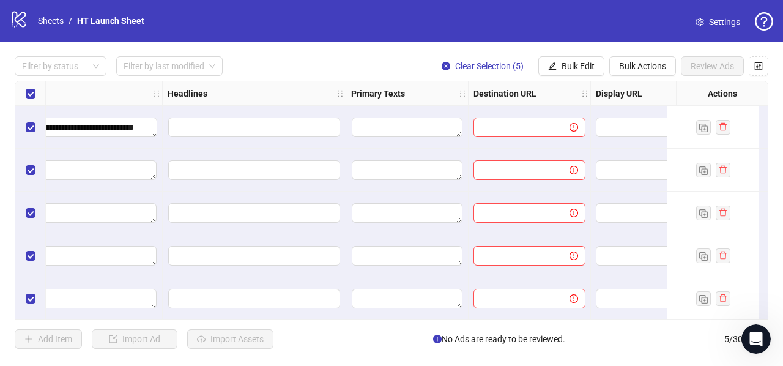
scroll to position [0, 746]
click at [202, 127] on input "Edit values" at bounding box center [254, 127] width 172 height 20
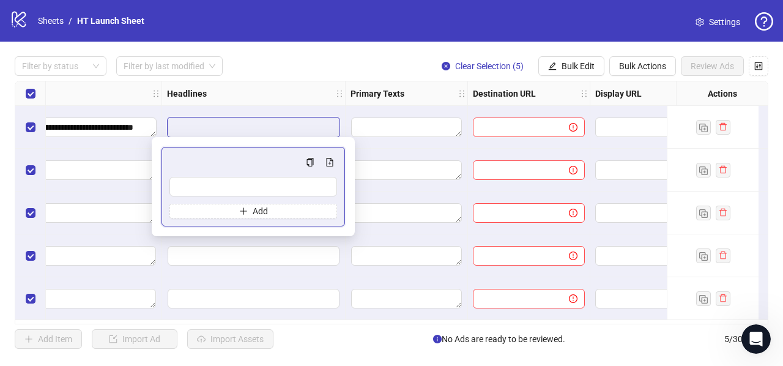
type input "**********"
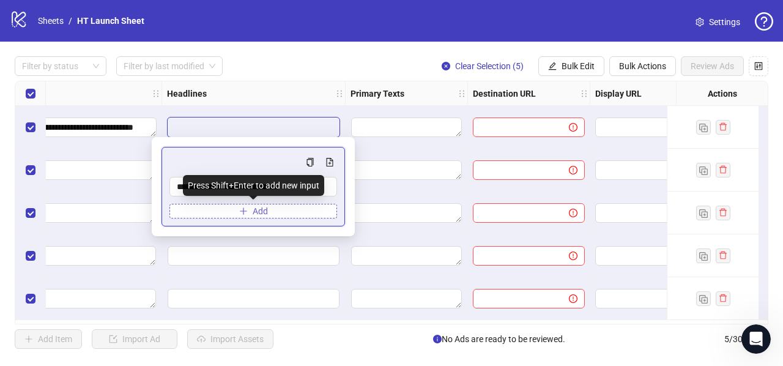
click at [215, 207] on button "Add" at bounding box center [253, 211] width 168 height 15
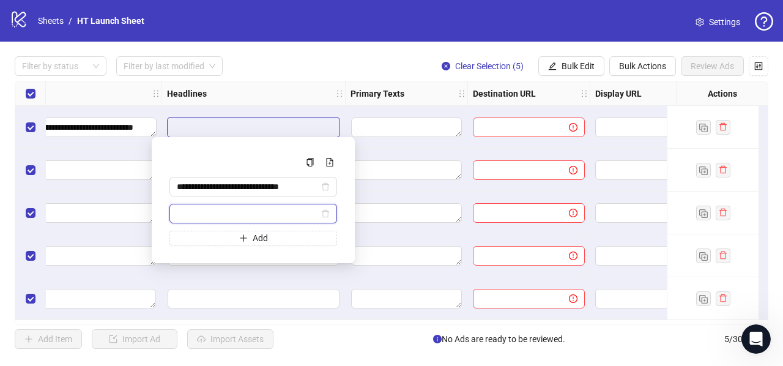
paste input "**********"
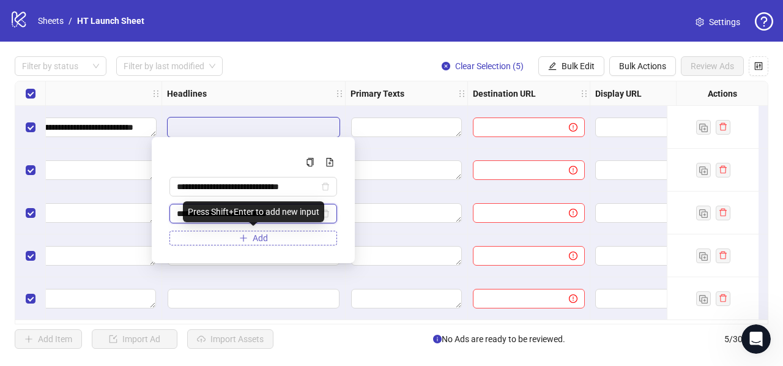
type input "**********"
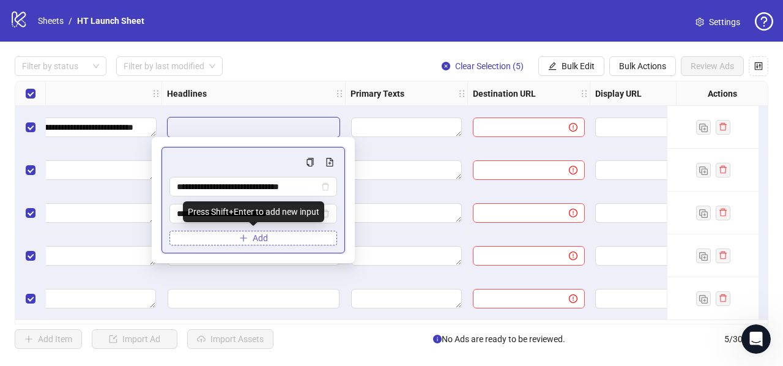
click at [227, 238] on button "Add" at bounding box center [253, 238] width 168 height 15
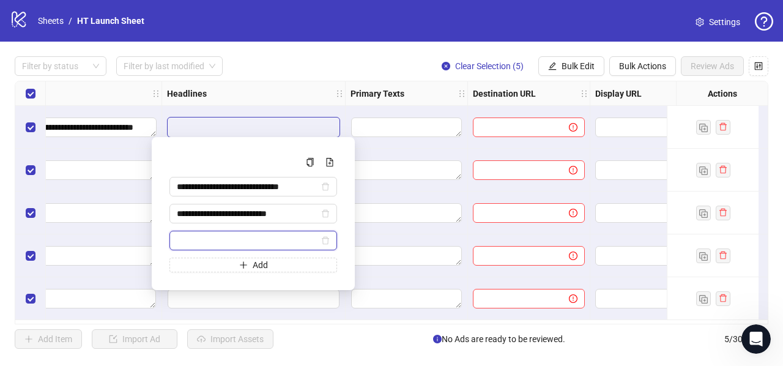
paste input "**********"
type input "**********"
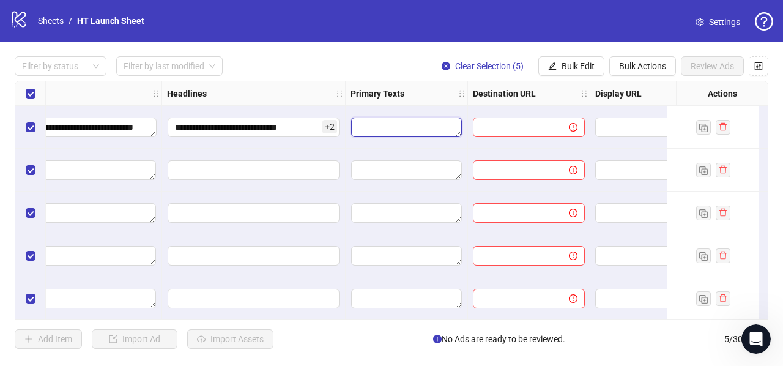
click at [380, 128] on textarea "Edit values" at bounding box center [406, 127] width 111 height 20
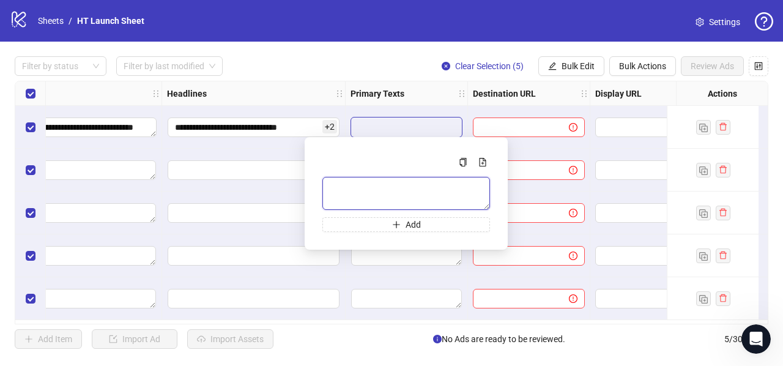
click at [364, 190] on textarea "Multi-text input container - paste or copy values" at bounding box center [406, 193] width 168 height 33
paste textarea "**********"
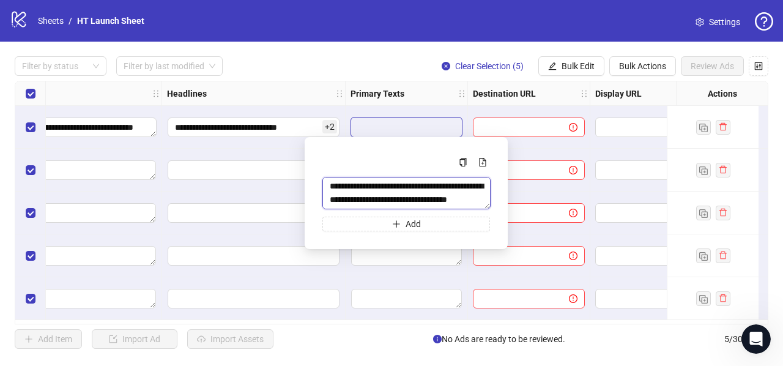
scroll to position [242, 0]
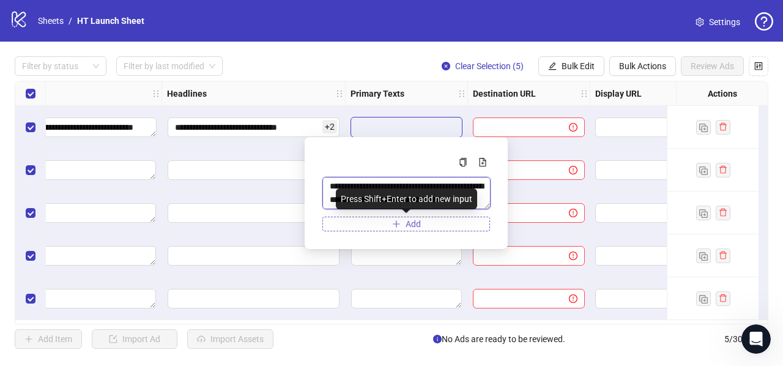
type textarea "**********"
click at [378, 224] on button "Add" at bounding box center [406, 223] width 168 height 15
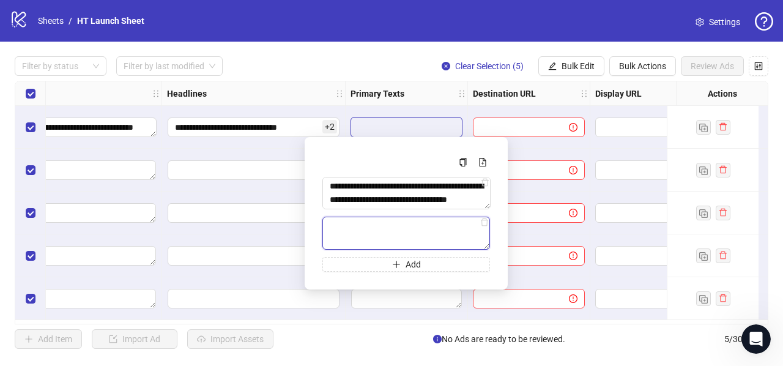
paste textarea "**********"
type textarea "**********"
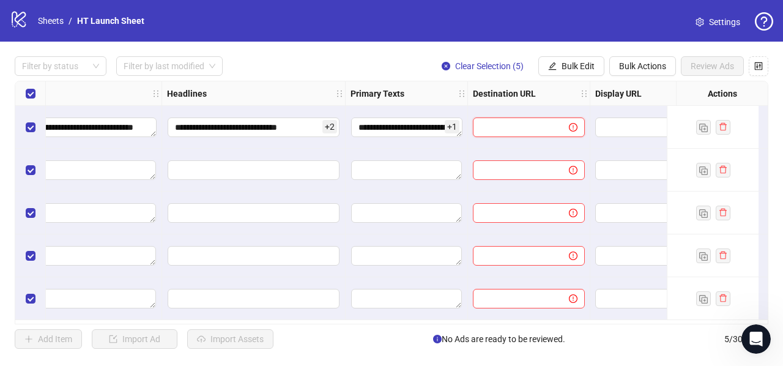
click at [495, 125] on input "text" at bounding box center [516, 126] width 72 height 13
click at [509, 125] on input "text" at bounding box center [516, 126] width 72 height 13
paste input "**********"
type input "**********"
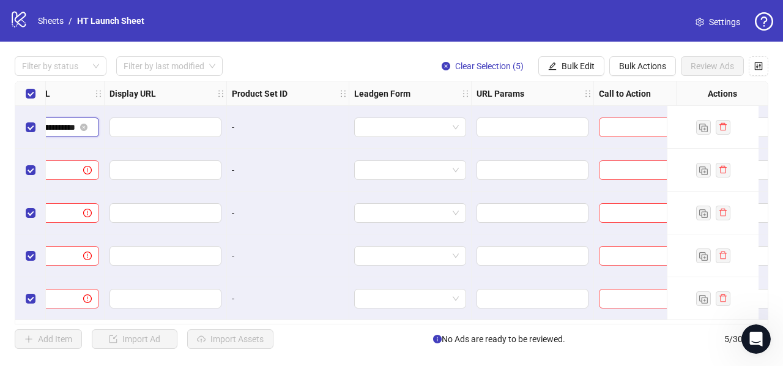
scroll to position [0, 1240]
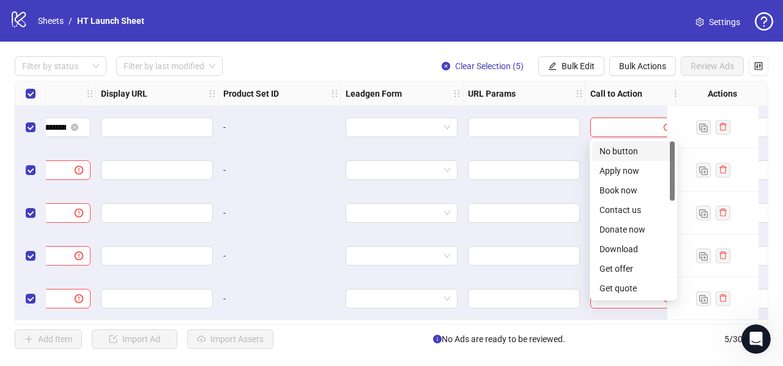
click at [620, 122] on input "search" at bounding box center [628, 127] width 62 height 18
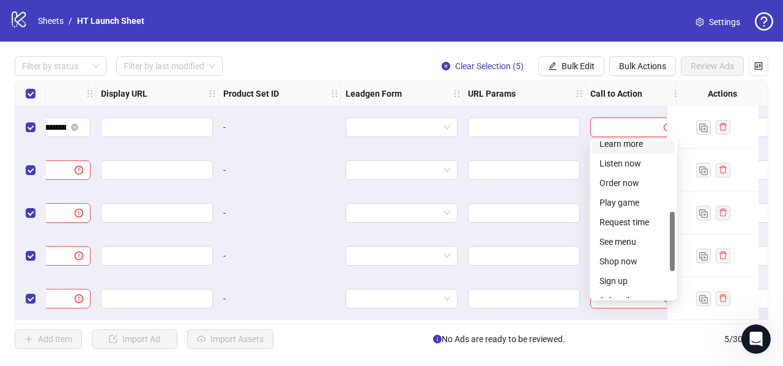
scroll to position [254, 0]
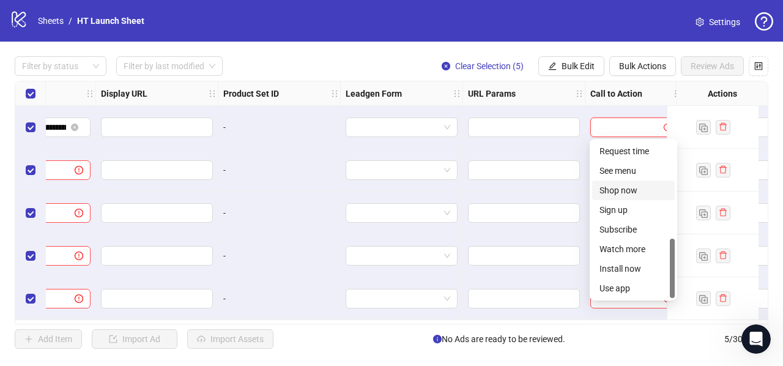
click at [622, 190] on div "Shop now" at bounding box center [633, 189] width 68 height 13
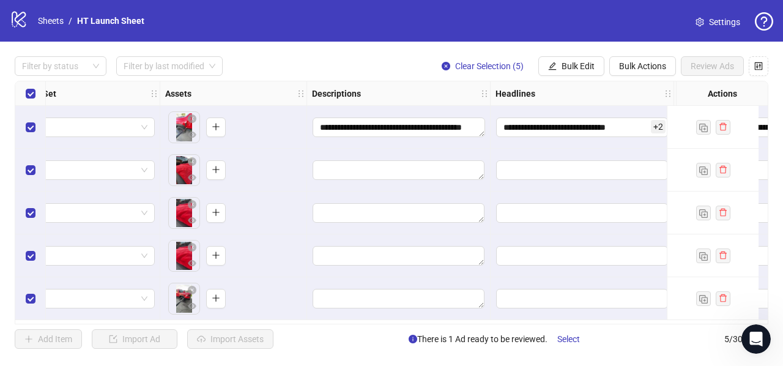
scroll to position [0, 415]
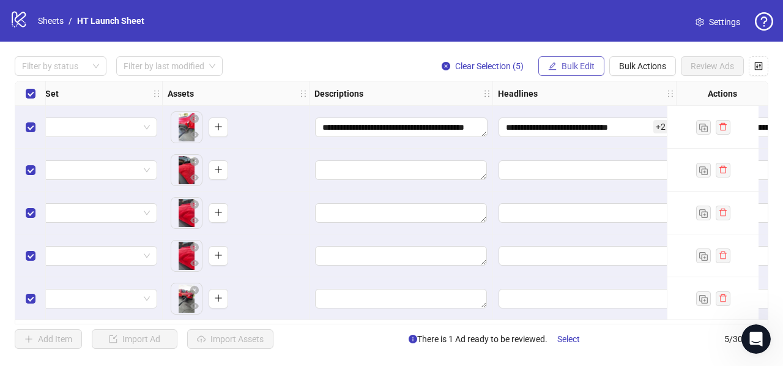
click at [567, 66] on span "Bulk Edit" at bounding box center [577, 66] width 33 height 10
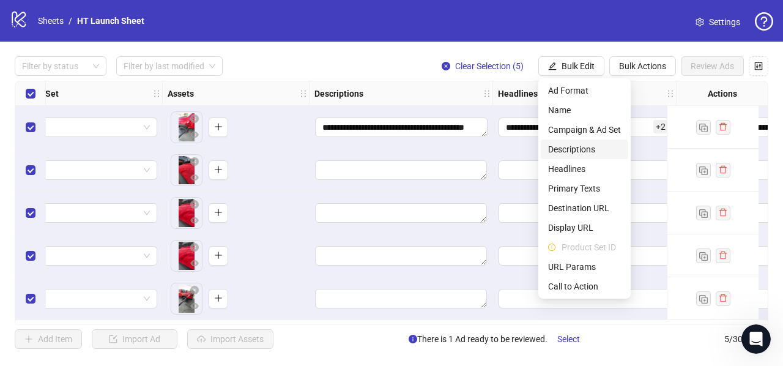
click at [561, 150] on span "Descriptions" at bounding box center [584, 148] width 73 height 13
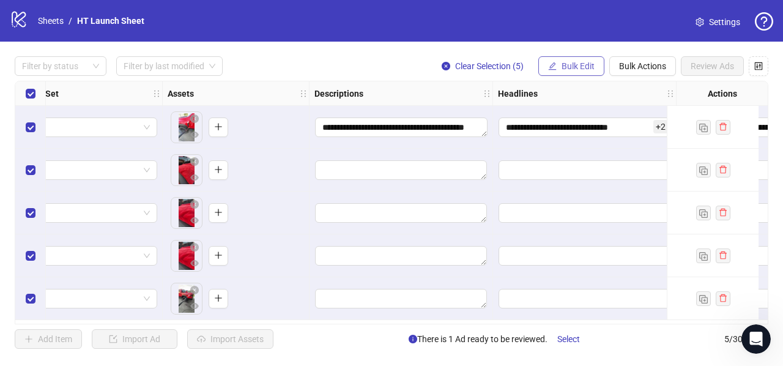
click at [568, 62] on span "Bulk Edit" at bounding box center [577, 66] width 33 height 10
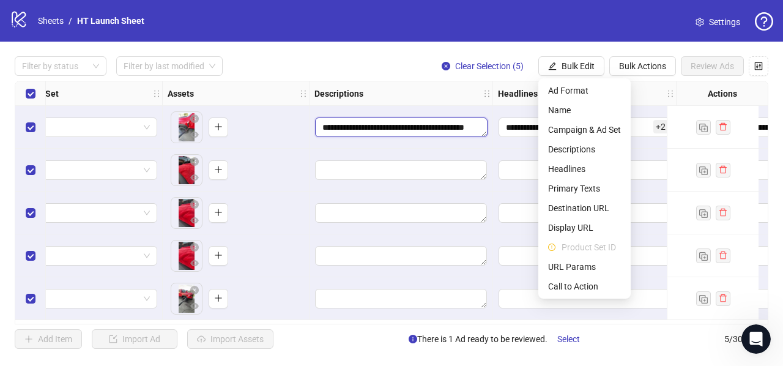
click at [374, 125] on textarea "**********" at bounding box center [401, 127] width 172 height 20
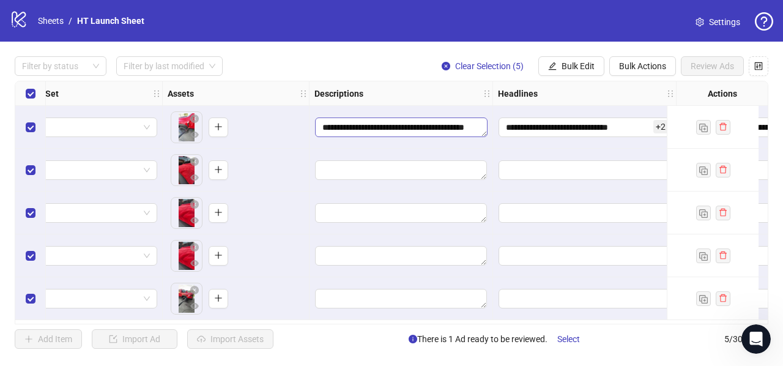
click at [357, 122] on textarea "**********" at bounding box center [401, 127] width 172 height 20
click at [328, 92] on strong "Descriptions" at bounding box center [338, 93] width 49 height 13
click at [329, 324] on div "**********" at bounding box center [391, 203] width 783 height 322
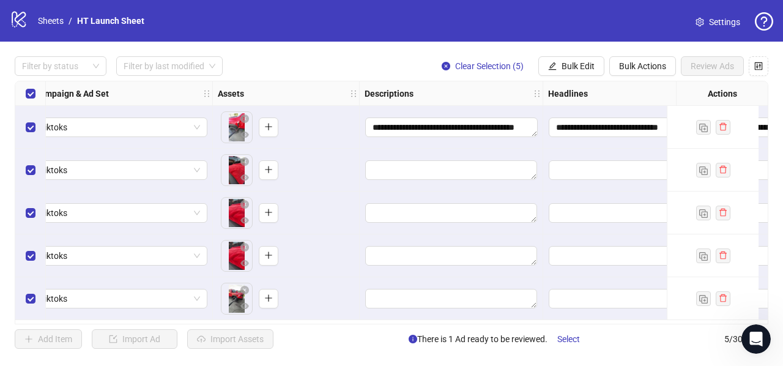
scroll to position [0, 372]
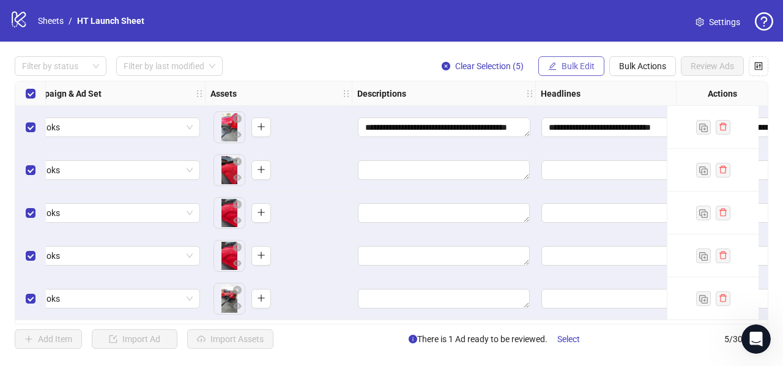
click at [564, 65] on span "Bulk Edit" at bounding box center [577, 66] width 33 height 10
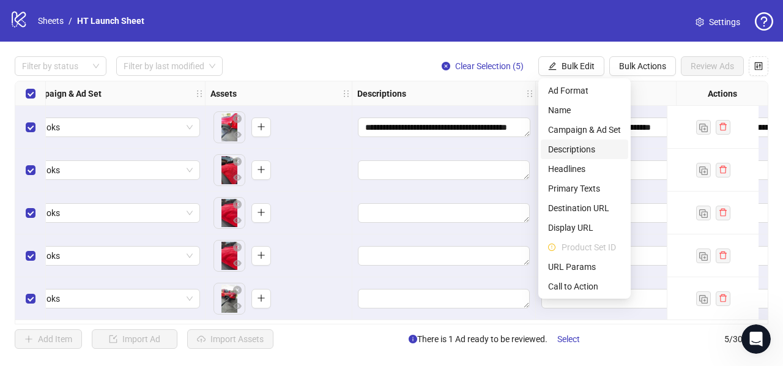
click at [572, 147] on span "Descriptions" at bounding box center [584, 148] width 73 height 13
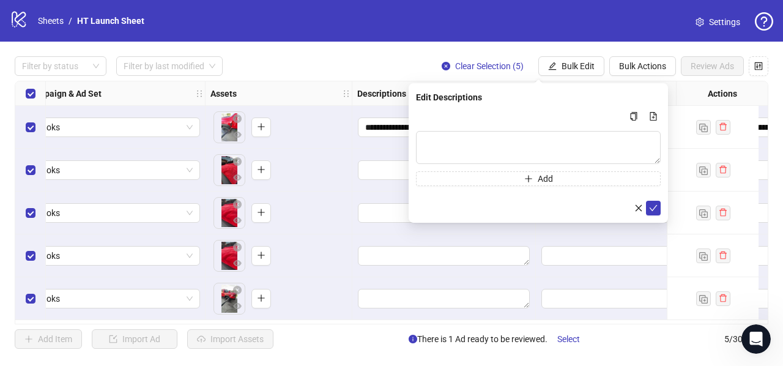
click at [455, 95] on div "Edit Descriptions" at bounding box center [538, 96] width 245 height 13
click at [654, 209] on icon "check" at bounding box center [653, 208] width 9 height 9
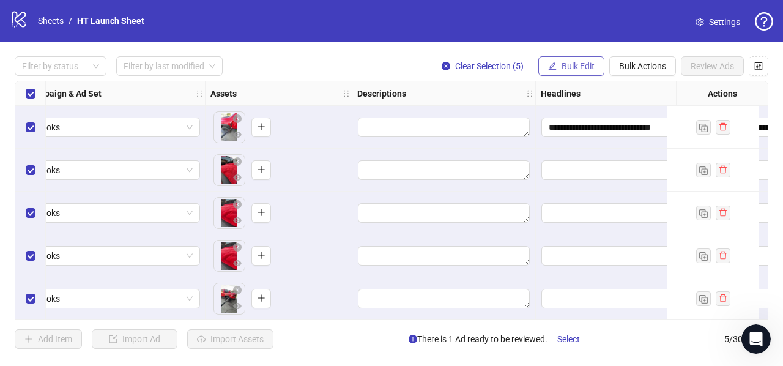
click at [577, 67] on span "Bulk Edit" at bounding box center [577, 66] width 33 height 10
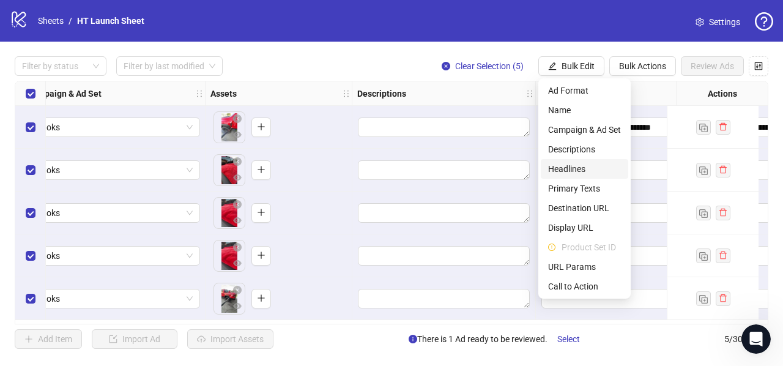
click at [564, 165] on span "Headlines" at bounding box center [584, 168] width 73 height 13
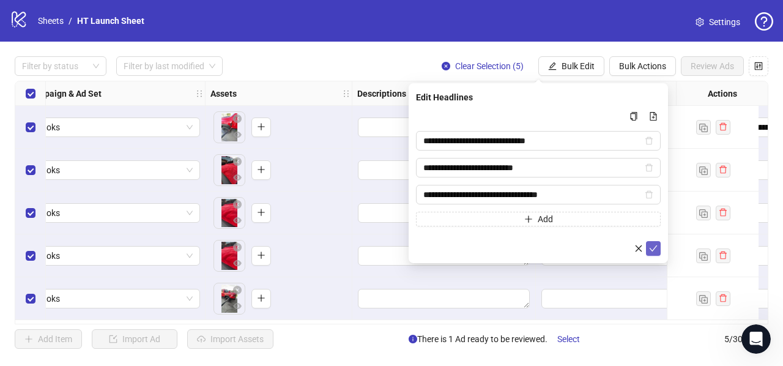
click at [653, 248] on icon "check" at bounding box center [653, 248] width 9 height 9
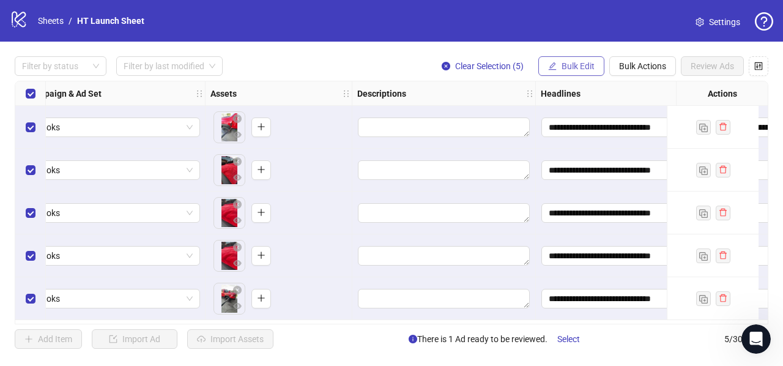
click at [575, 64] on span "Bulk Edit" at bounding box center [577, 66] width 33 height 10
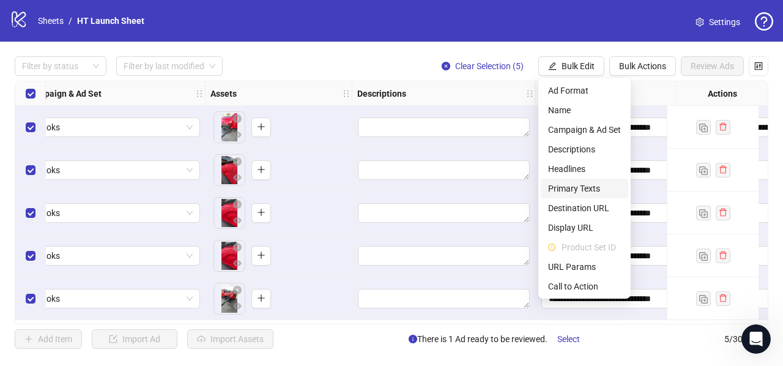
click at [556, 190] on span "Primary Texts" at bounding box center [584, 188] width 73 height 13
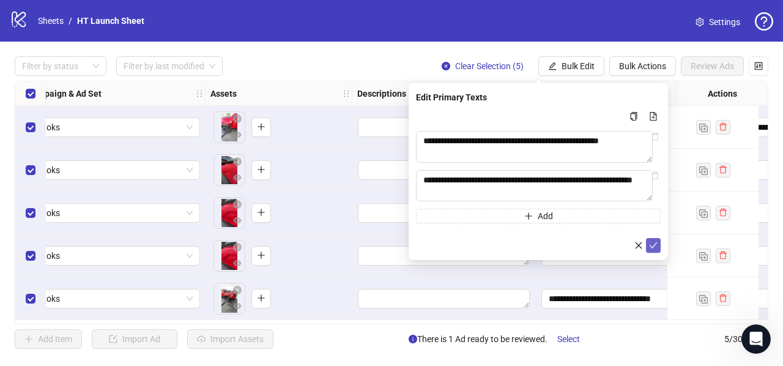
click at [658, 245] on button "submit" at bounding box center [653, 245] width 15 height 15
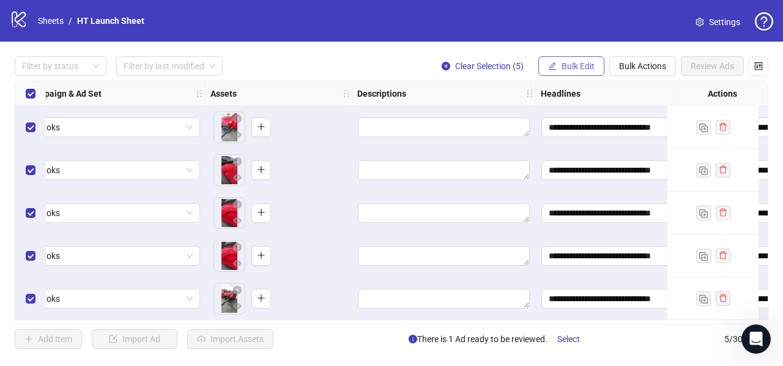
click at [575, 58] on button "Bulk Edit" at bounding box center [571, 66] width 66 height 20
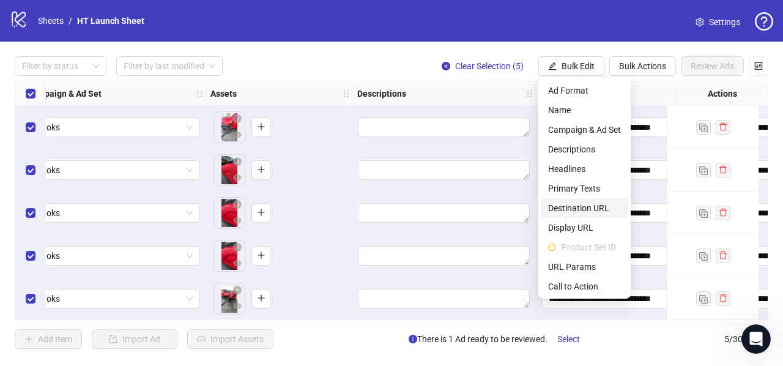
click at [566, 207] on span "Destination URL" at bounding box center [584, 207] width 73 height 13
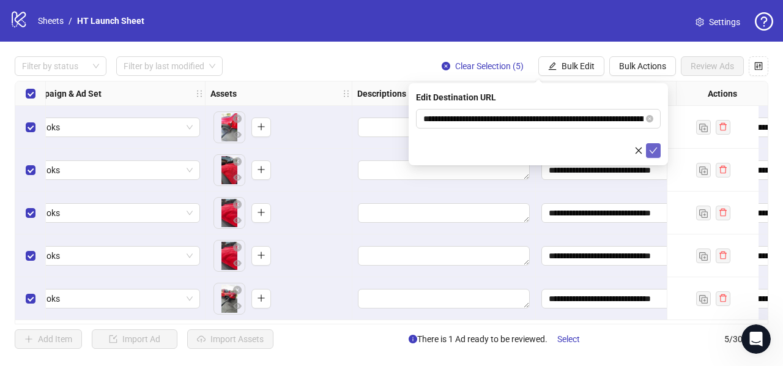
click at [653, 151] on icon "check" at bounding box center [653, 150] width 8 height 6
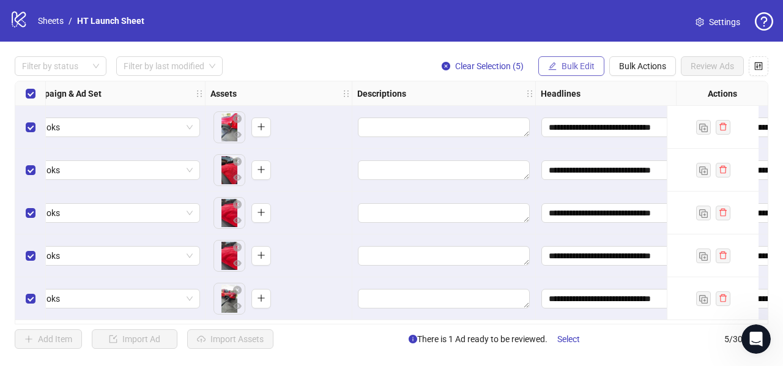
click at [581, 67] on span "Bulk Edit" at bounding box center [577, 66] width 33 height 10
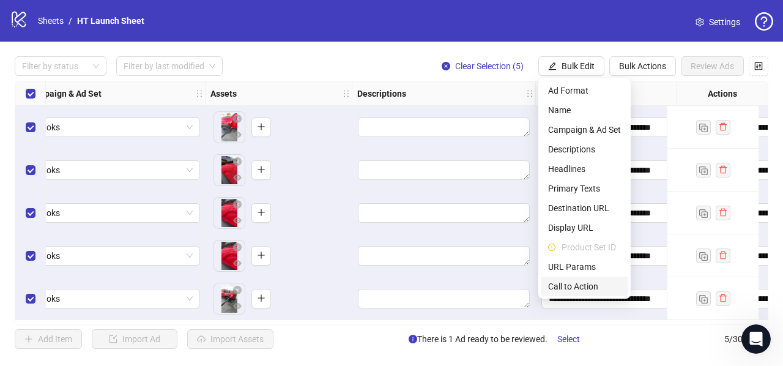
click at [569, 286] on span "Call to Action" at bounding box center [584, 285] width 73 height 13
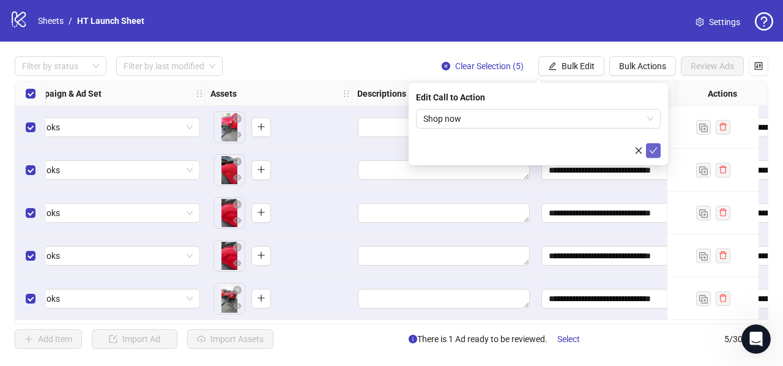
click at [657, 150] on icon "check" at bounding box center [653, 150] width 9 height 9
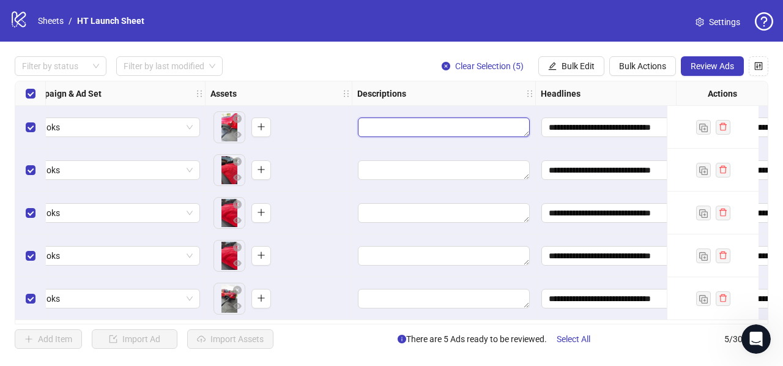
click at [379, 122] on textarea "Edit values" at bounding box center [444, 127] width 172 height 20
type textarea "**********"
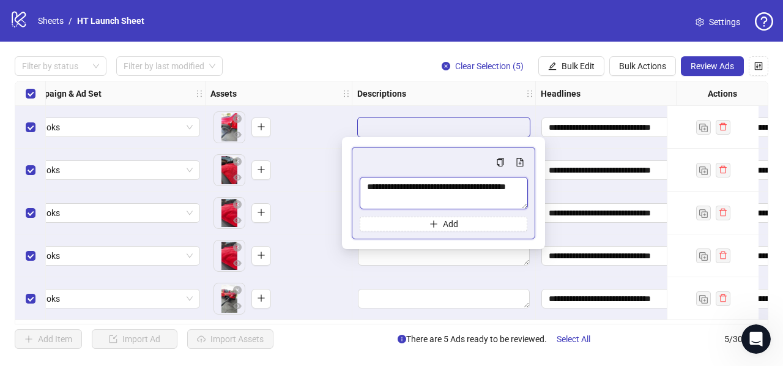
click at [400, 185] on textarea "**********" at bounding box center [444, 193] width 168 height 32
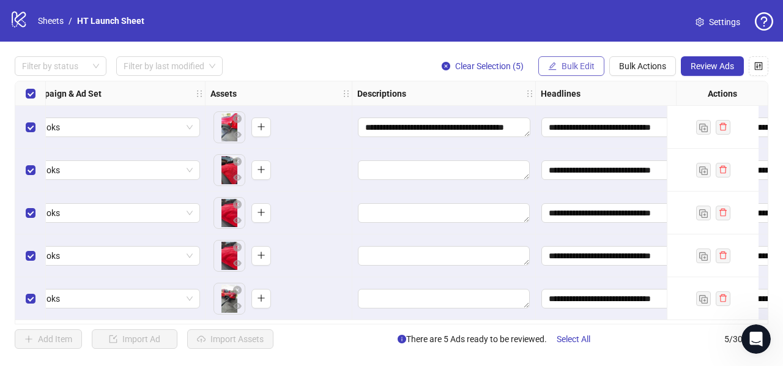
click at [567, 61] on span "Bulk Edit" at bounding box center [577, 66] width 33 height 10
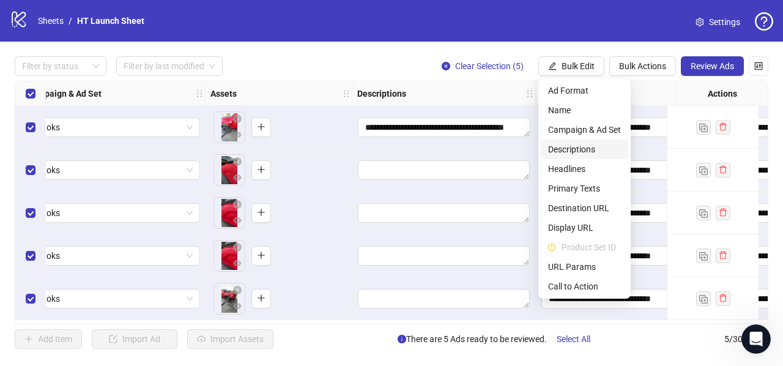
click at [570, 146] on span "Descriptions" at bounding box center [584, 148] width 73 height 13
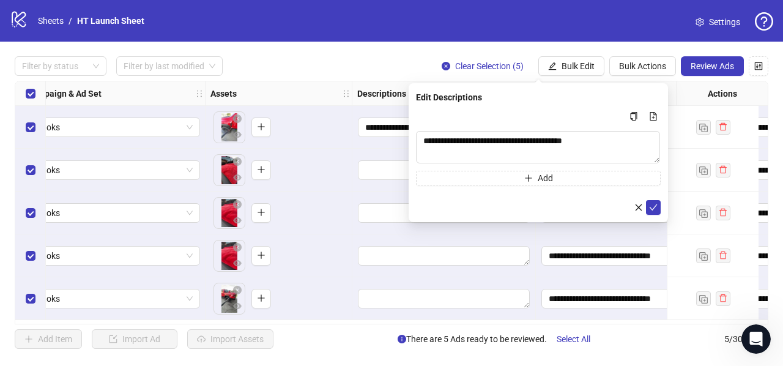
click at [662, 207] on div "**********" at bounding box center [537, 152] width 259 height 139
click at [657, 205] on button "submit" at bounding box center [653, 207] width 15 height 15
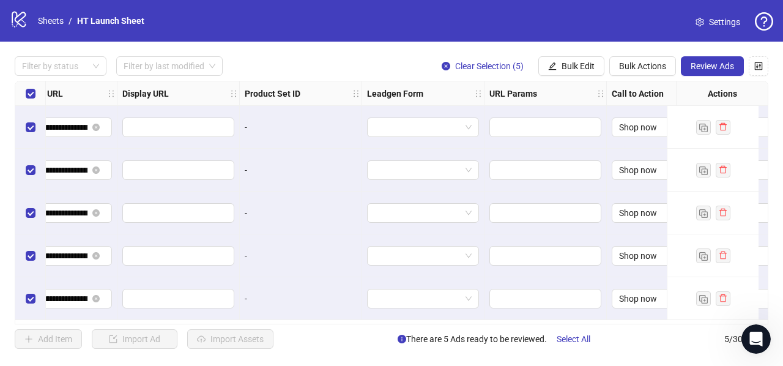
scroll to position [0, 1225]
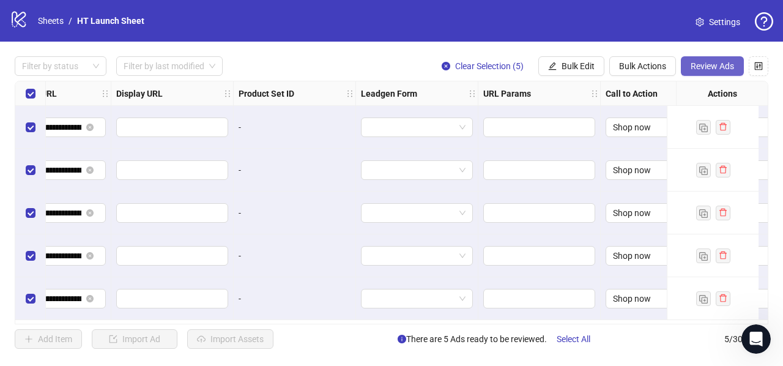
click at [720, 68] on span "Review Ads" at bounding box center [711, 66] width 43 height 10
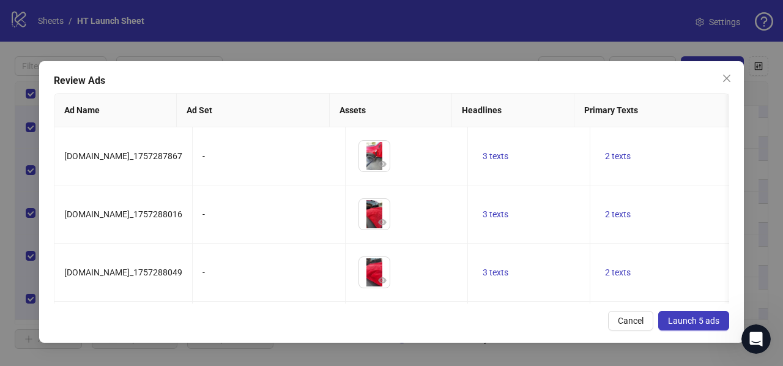
click at [693, 323] on span "Launch 5 ads" at bounding box center [693, 321] width 51 height 10
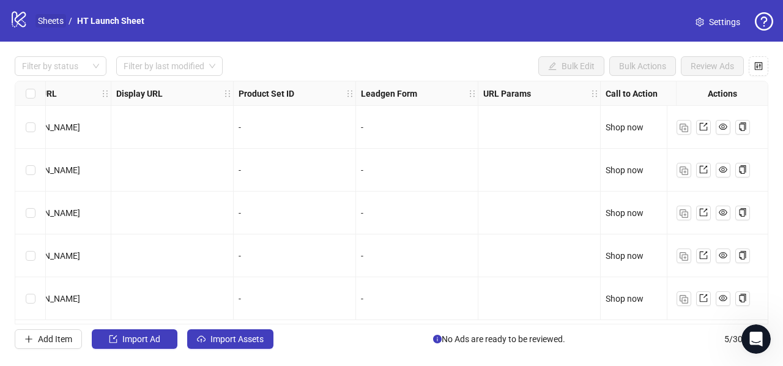
click at [46, 21] on link "Sheets" at bounding box center [50, 20] width 31 height 13
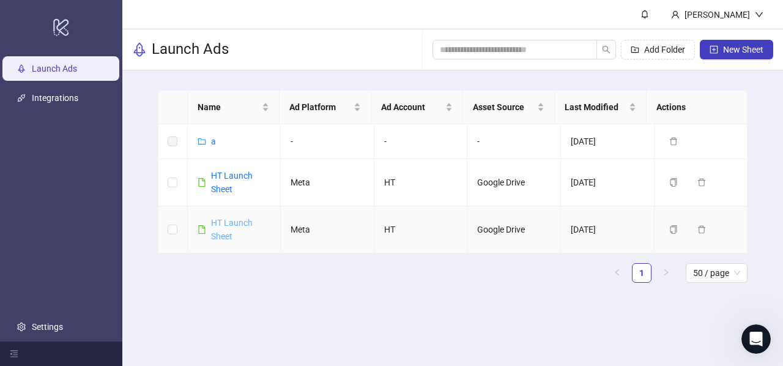
click at [230, 224] on link "HT Launch Sheet" at bounding box center [232, 229] width 42 height 23
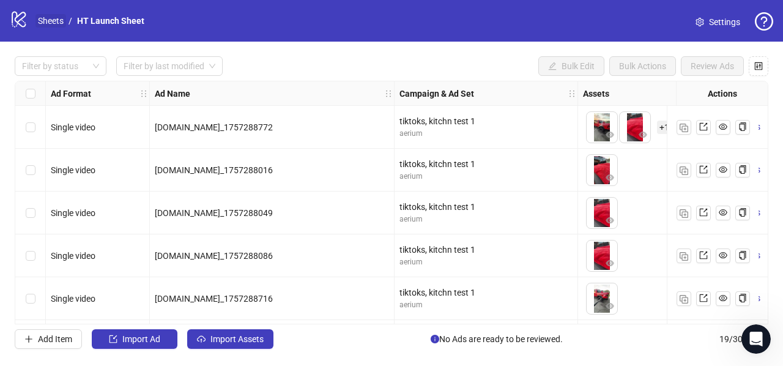
click at [48, 21] on link "Sheets" at bounding box center [50, 20] width 31 height 13
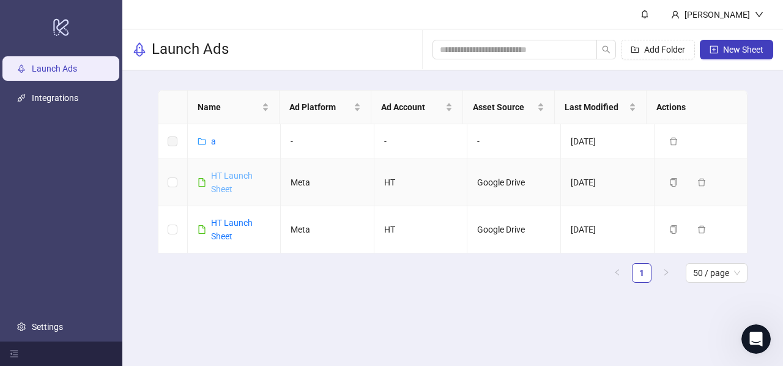
click at [223, 179] on link "HT Launch Sheet" at bounding box center [232, 182] width 42 height 23
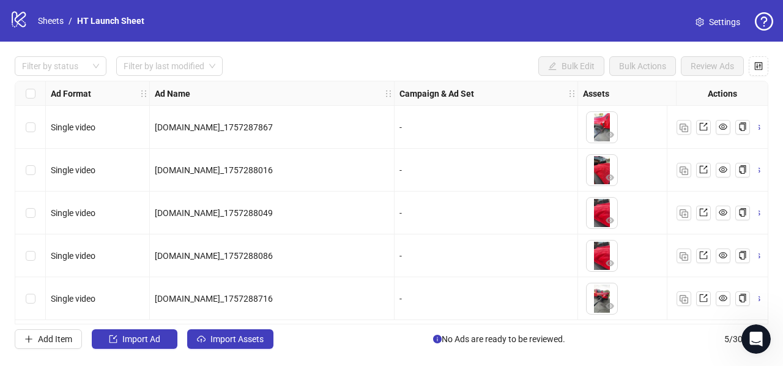
scroll to position [1, 0]
click at [118, 18] on link "HT Launch Sheet" at bounding box center [111, 20] width 72 height 13
click at [714, 19] on span "Settings" at bounding box center [724, 21] width 31 height 13
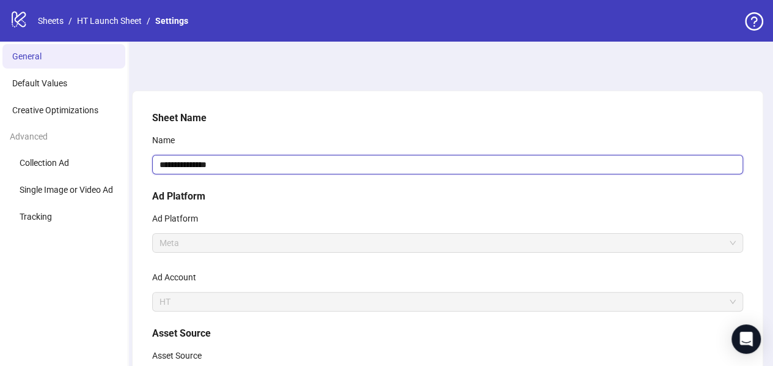
click at [216, 162] on input "**********" at bounding box center [447, 165] width 591 height 20
type input "**********"
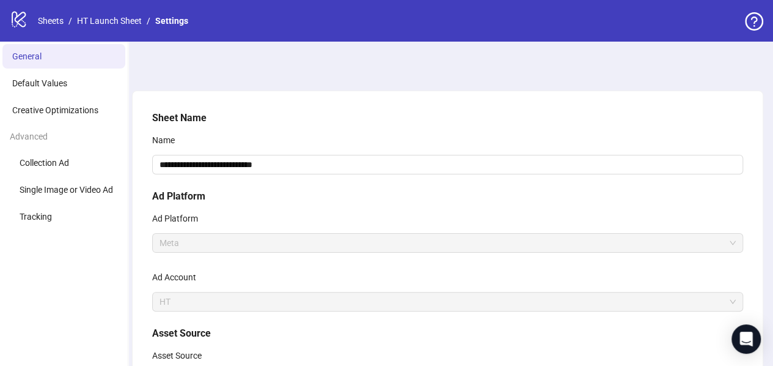
click at [232, 136] on div "Name" at bounding box center [447, 142] width 591 height 24
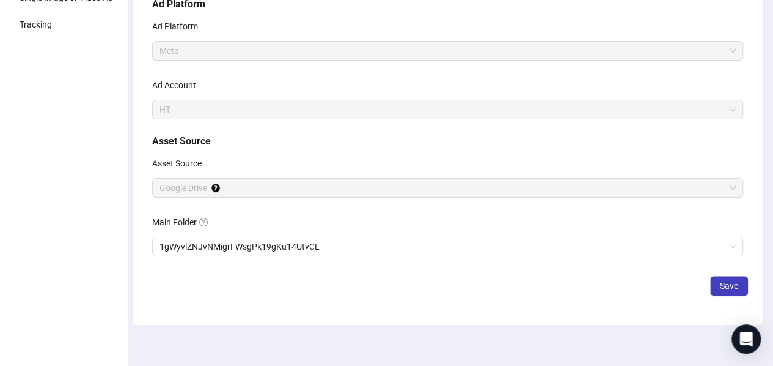
scroll to position [200, 0]
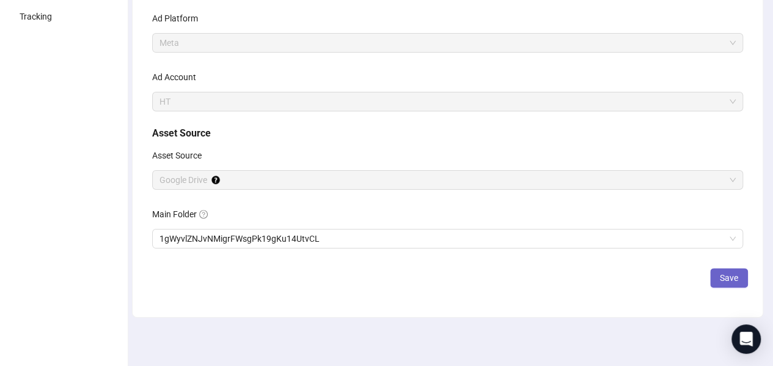
click at [731, 268] on button "Save" at bounding box center [730, 278] width 38 height 20
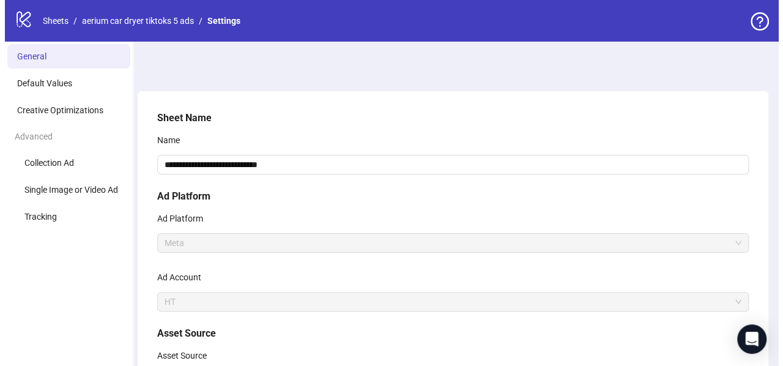
scroll to position [0, 0]
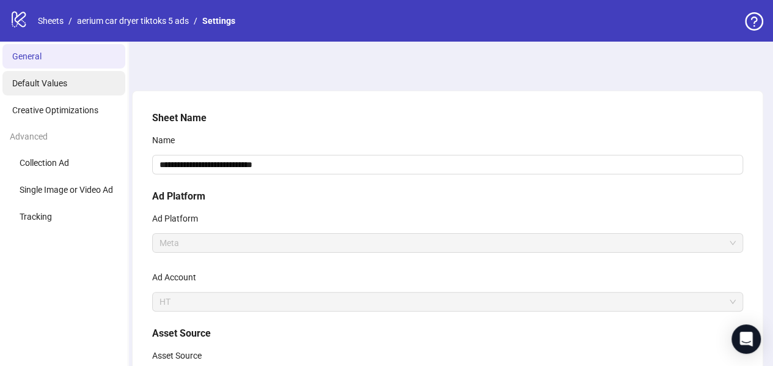
click at [48, 81] on span "Default Values" at bounding box center [39, 83] width 55 height 10
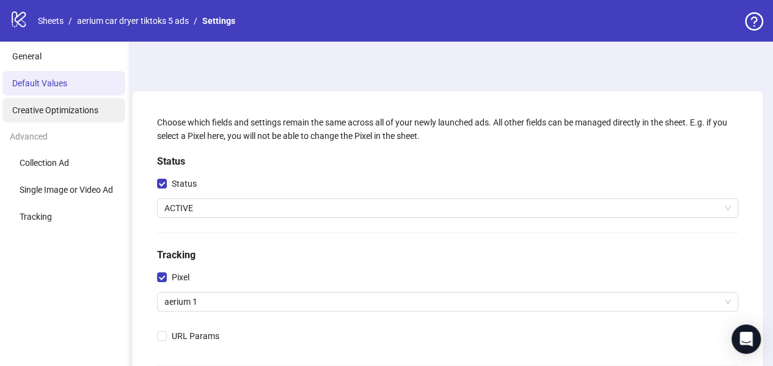
click at [49, 106] on span "Creative Optimizations" at bounding box center [55, 110] width 86 height 10
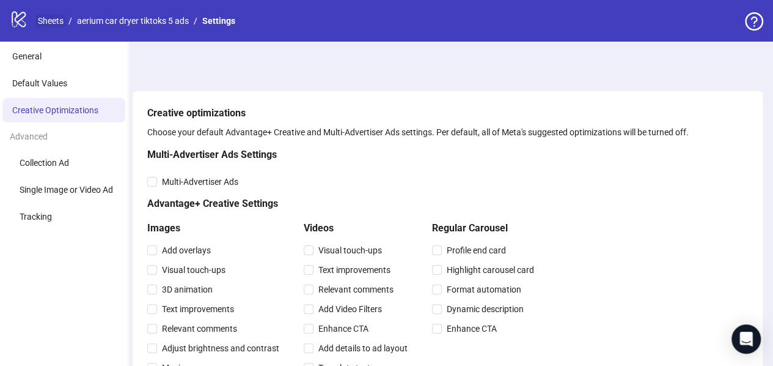
click at [40, 18] on link "Sheets" at bounding box center [50, 20] width 31 height 13
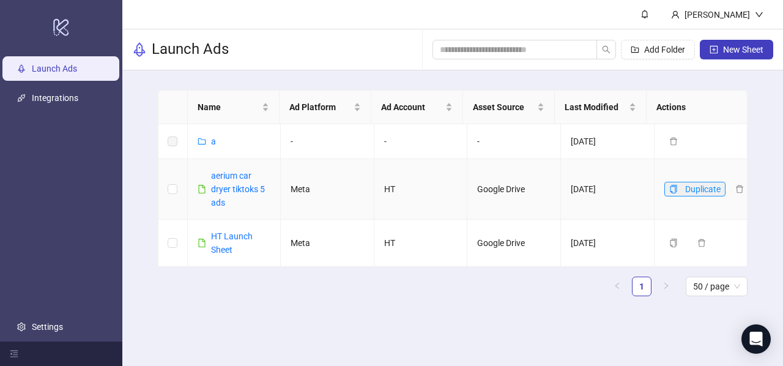
click at [675, 188] on button "Duplicate" at bounding box center [694, 189] width 61 height 15
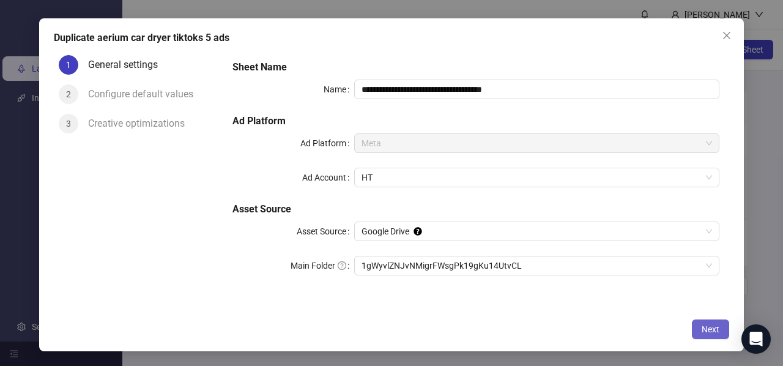
click at [716, 327] on span "Next" at bounding box center [710, 329] width 18 height 10
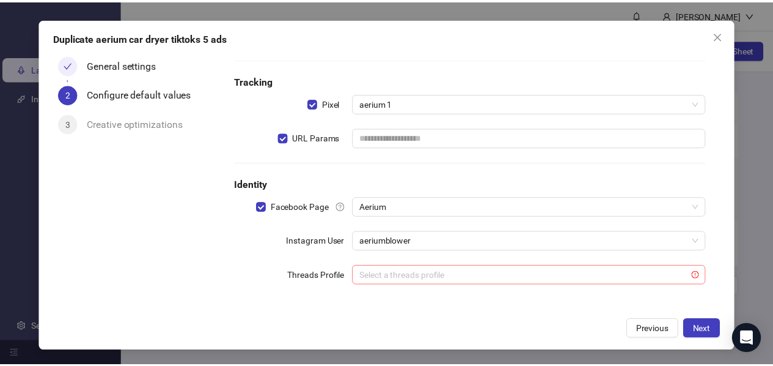
scroll to position [100, 0]
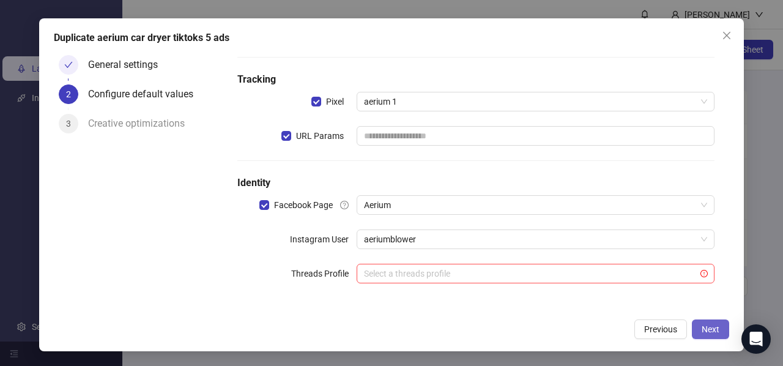
click at [718, 327] on span "Next" at bounding box center [710, 329] width 18 height 10
click at [709, 324] on span "Next" at bounding box center [710, 329] width 18 height 10
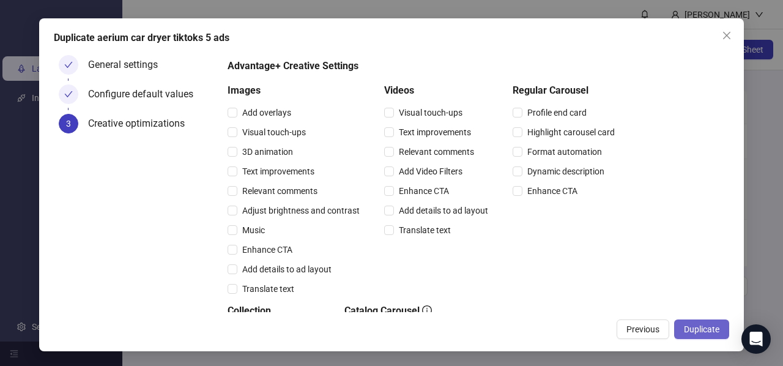
click at [700, 325] on span "Duplicate" at bounding box center [701, 329] width 35 height 10
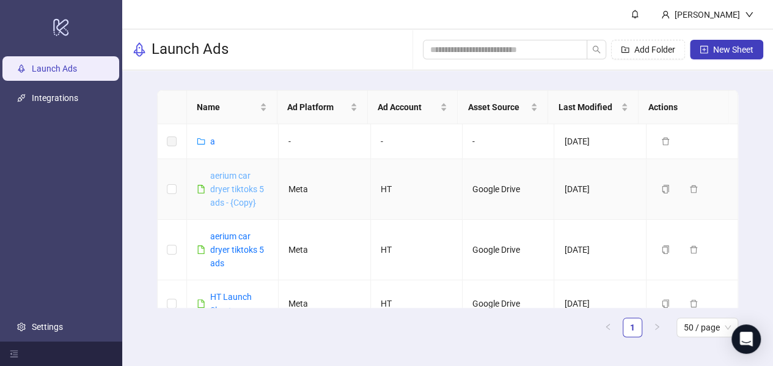
click at [231, 187] on link "aerium car dryer tiktoks 5 ads - {Copy}" at bounding box center [237, 189] width 54 height 37
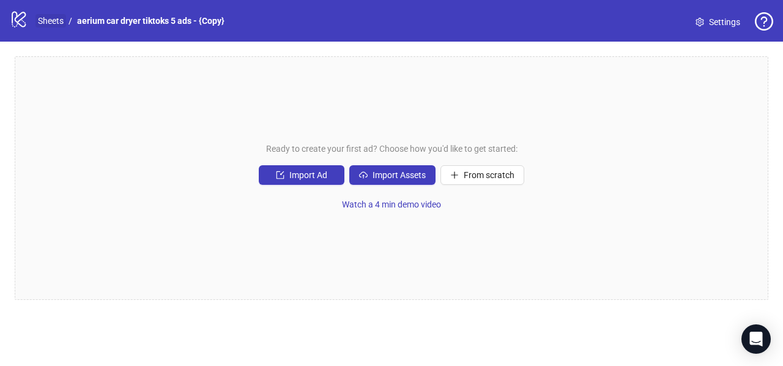
click at [51, 21] on link "Sheets" at bounding box center [50, 20] width 31 height 13
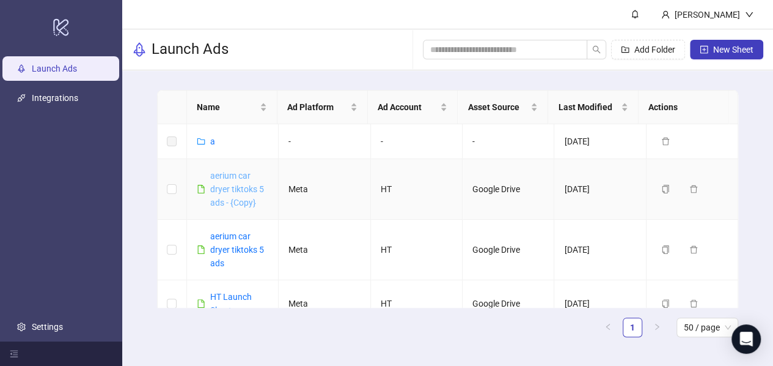
click at [229, 184] on link "aerium car dryer tiktoks 5 ads - {Copy}" at bounding box center [237, 189] width 54 height 37
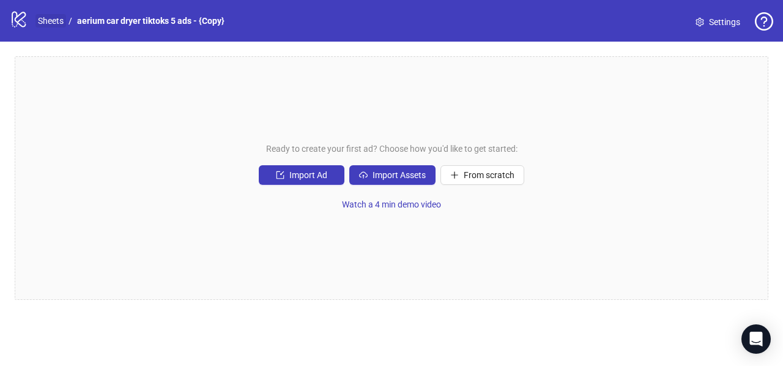
click at [46, 19] on link "Sheets" at bounding box center [50, 20] width 31 height 13
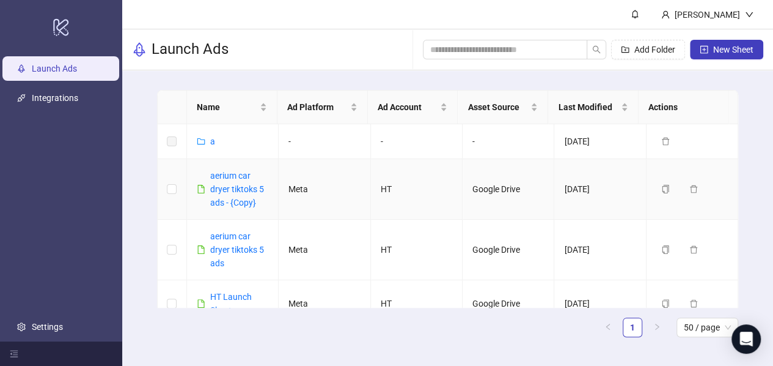
click at [166, 186] on td at bounding box center [172, 189] width 29 height 61
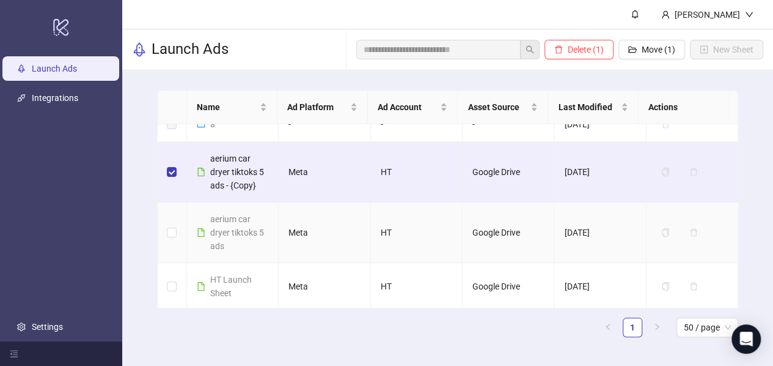
scroll to position [18, 0]
click at [166, 284] on td at bounding box center [172, 285] width 29 height 47
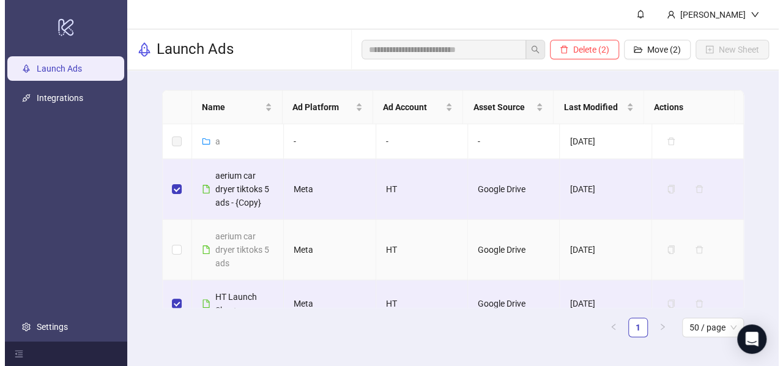
scroll to position [0, 0]
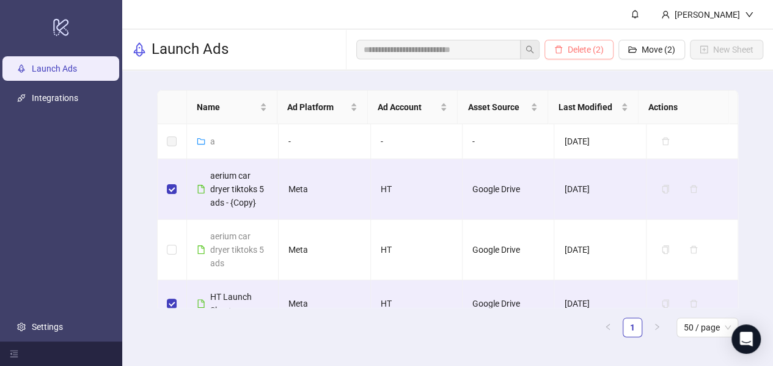
click at [582, 53] on span "Delete (2)" at bounding box center [586, 50] width 36 height 10
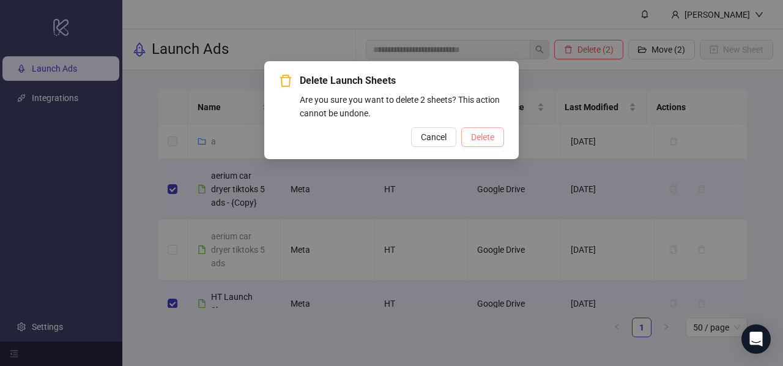
click at [481, 141] on span "Delete" at bounding box center [482, 137] width 23 height 10
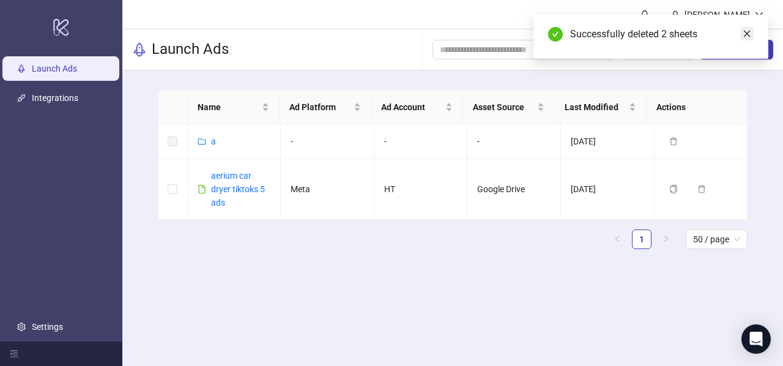
click at [745, 31] on icon "close" at bounding box center [746, 33] width 9 height 9
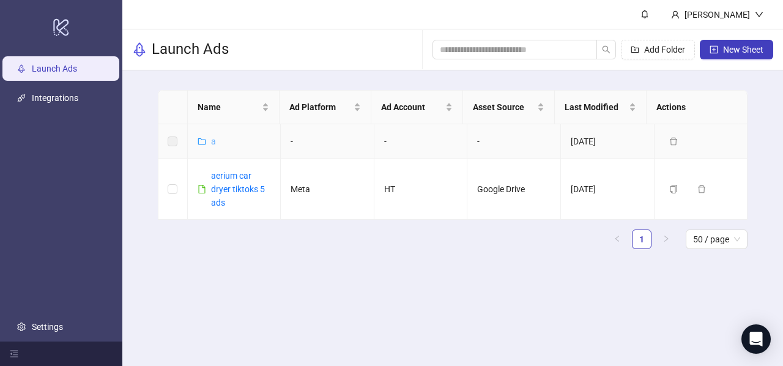
click at [211, 139] on link "a" at bounding box center [213, 141] width 5 height 10
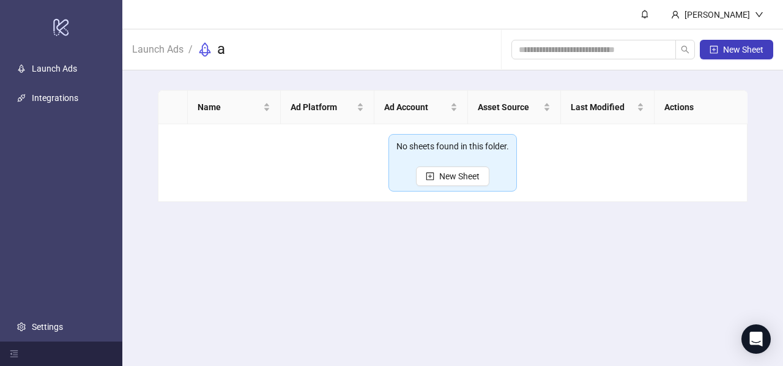
click at [291, 240] on main "Ricky ma Launch Ads / a New Sheet Name Ad Platform Ad Account Asset Source Last…" at bounding box center [452, 183] width 660 height 366
click at [163, 51] on link "Launch Ads" at bounding box center [158, 48] width 56 height 13
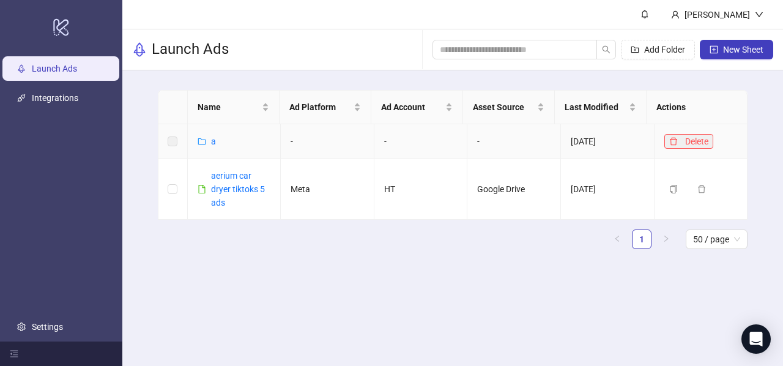
click at [669, 142] on icon "delete" at bounding box center [673, 141] width 9 height 9
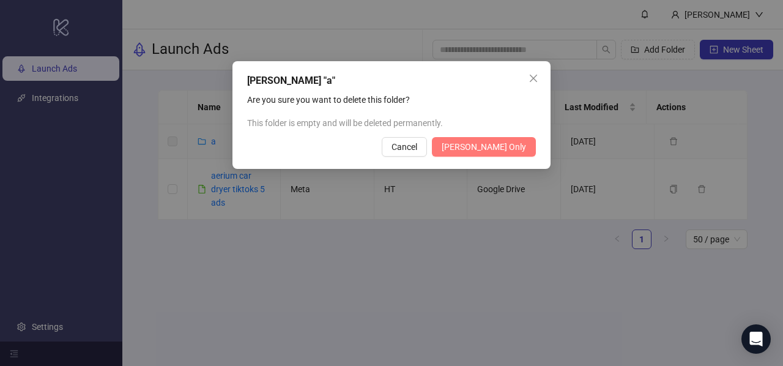
click at [508, 150] on span "Delete Folder Only" at bounding box center [483, 147] width 84 height 10
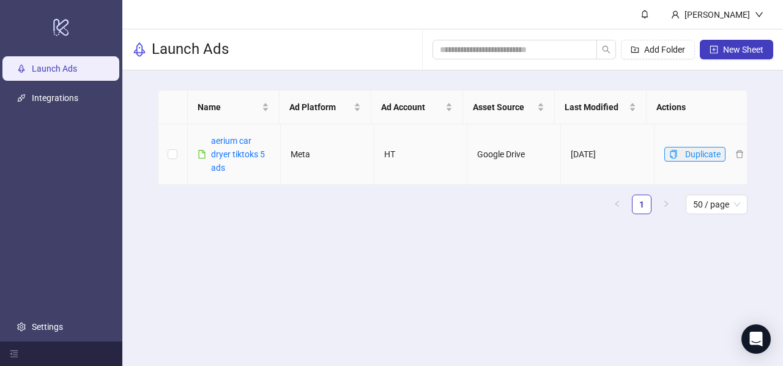
click at [671, 153] on button "Duplicate" at bounding box center [694, 154] width 61 height 15
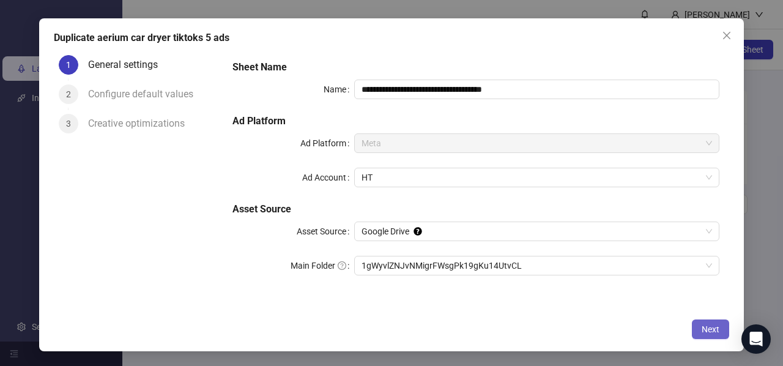
click at [704, 331] on span "Next" at bounding box center [710, 329] width 18 height 10
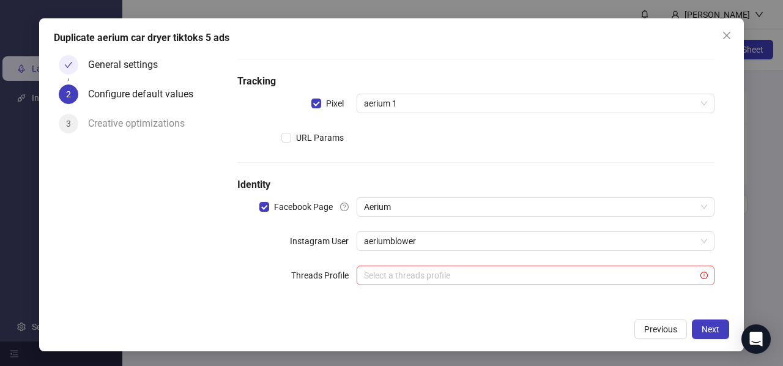
scroll to position [100, 0]
click at [703, 324] on span "Next" at bounding box center [710, 329] width 18 height 10
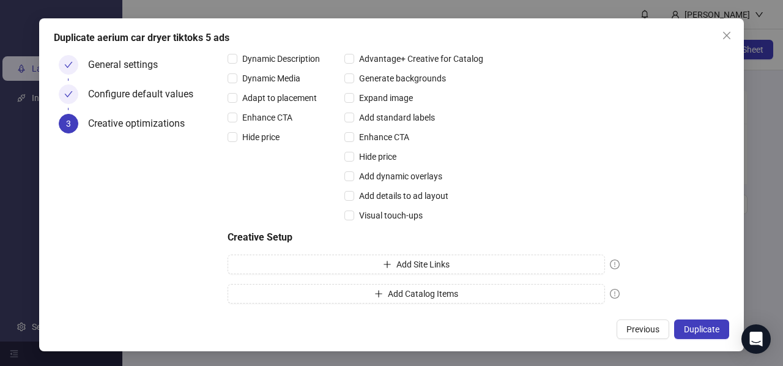
scroll to position [375, 0]
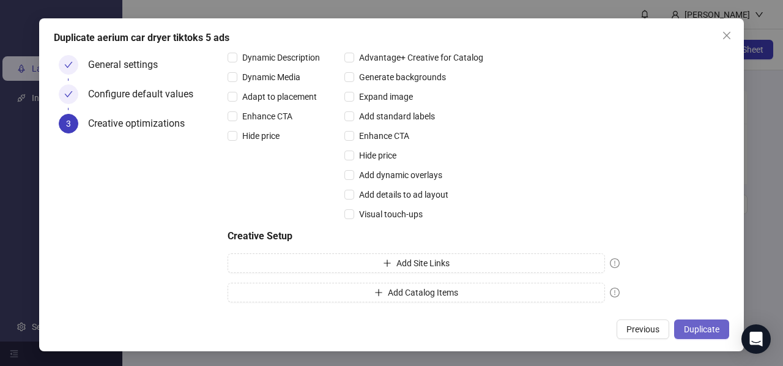
click at [697, 320] on button "Duplicate" at bounding box center [701, 329] width 55 height 20
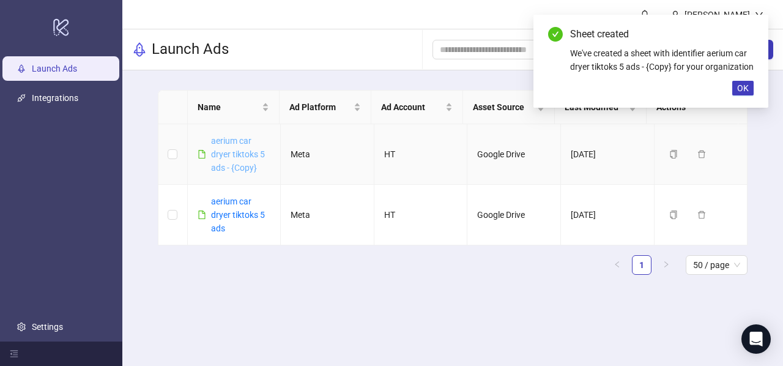
click at [229, 145] on link "aerium car dryer tiktoks 5 ads - {Copy}" at bounding box center [238, 154] width 54 height 37
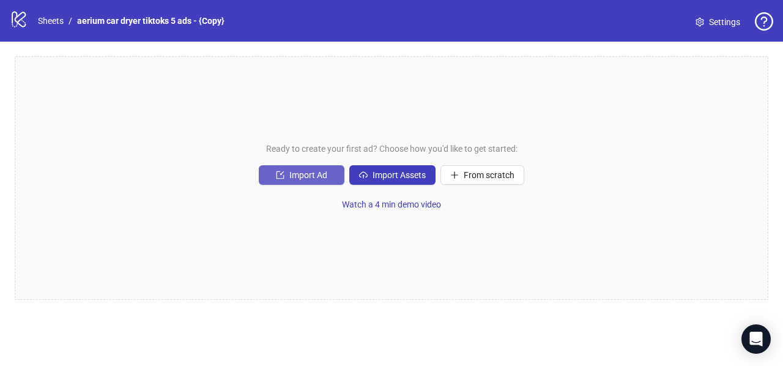
click at [314, 177] on span "Import Ad" at bounding box center [308, 175] width 38 height 10
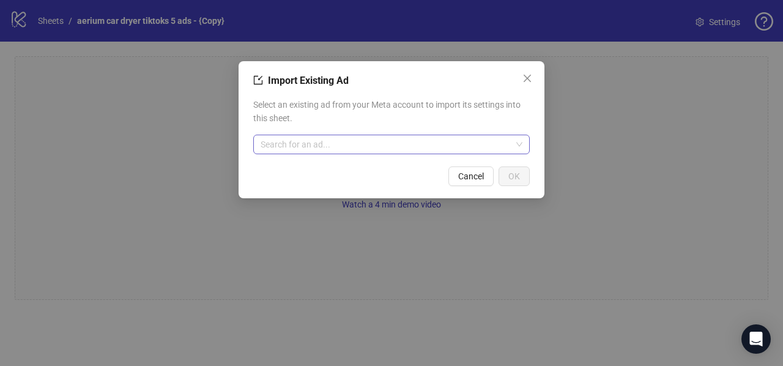
click at [327, 146] on input "search" at bounding box center [385, 144] width 251 height 18
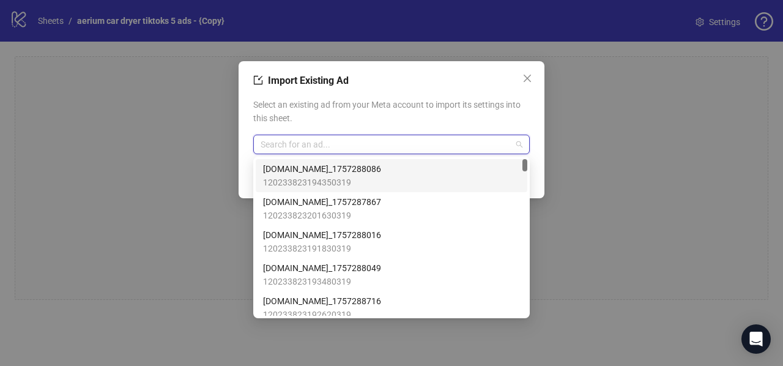
click at [325, 162] on span "[DOMAIN_NAME]_1757288086" at bounding box center [322, 168] width 118 height 13
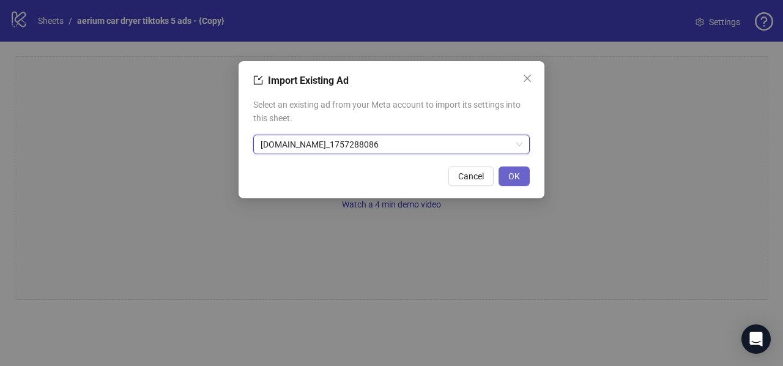
click at [522, 178] on button "OK" at bounding box center [513, 176] width 31 height 20
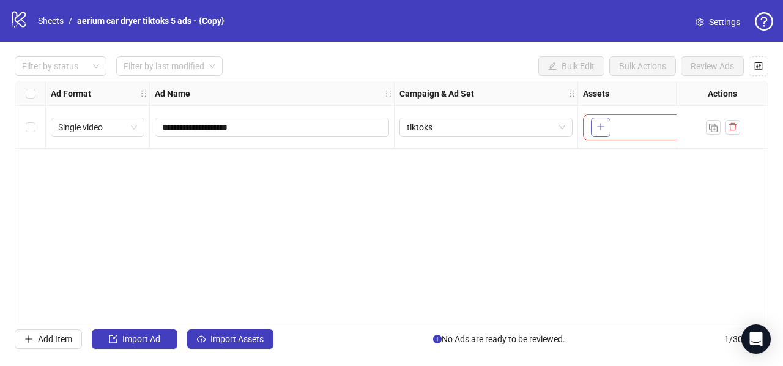
click at [596, 125] on icon "plus" at bounding box center [600, 126] width 9 height 9
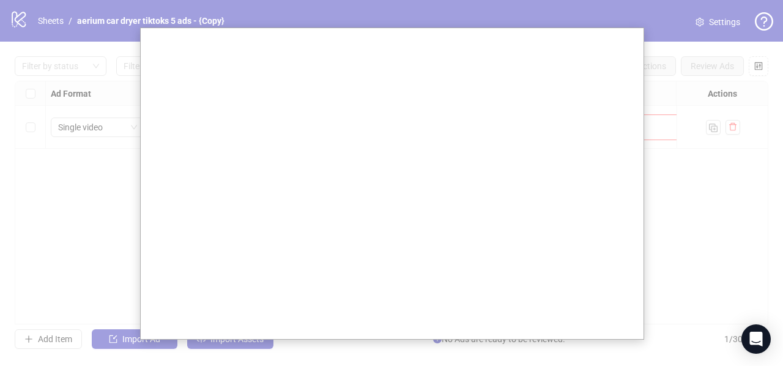
click at [663, 160] on div at bounding box center [391, 183] width 783 height 366
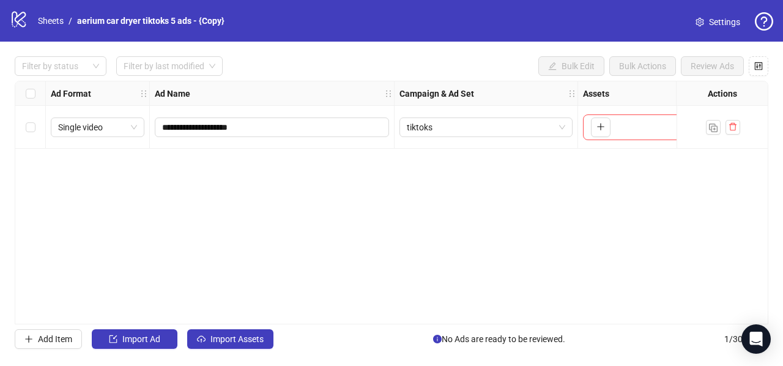
click at [40, 131] on div "Select row 1" at bounding box center [30, 127] width 31 height 43
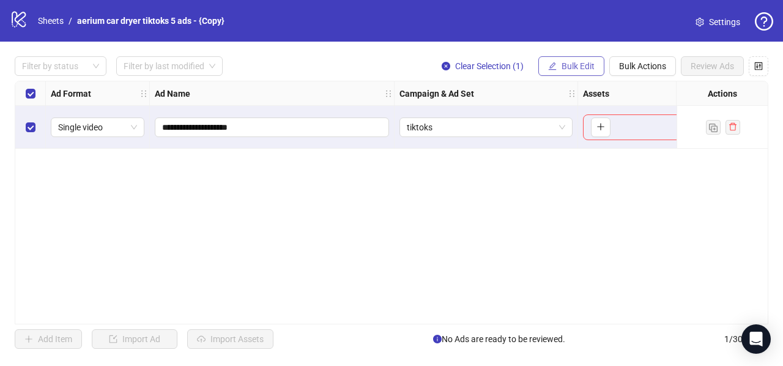
click at [575, 67] on span "Bulk Edit" at bounding box center [577, 66] width 33 height 10
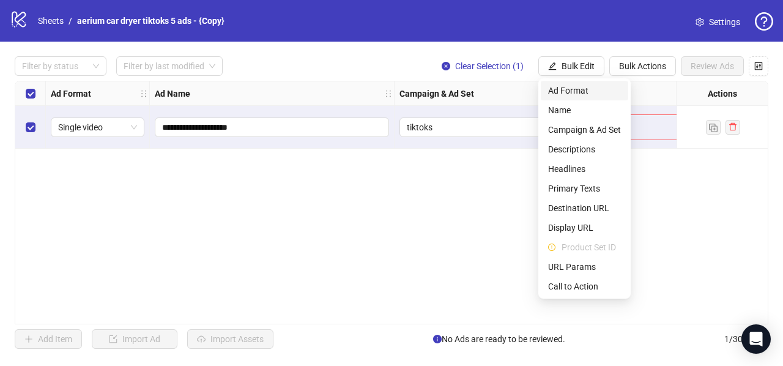
click at [592, 89] on span "Ad Format" at bounding box center [584, 90] width 73 height 13
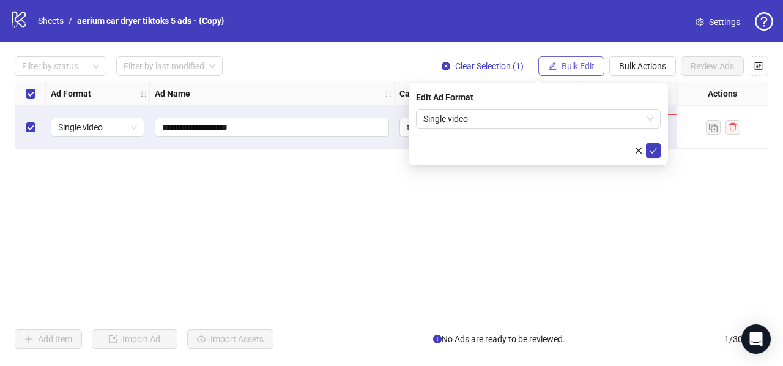
click at [585, 65] on span "Bulk Edit" at bounding box center [577, 66] width 33 height 10
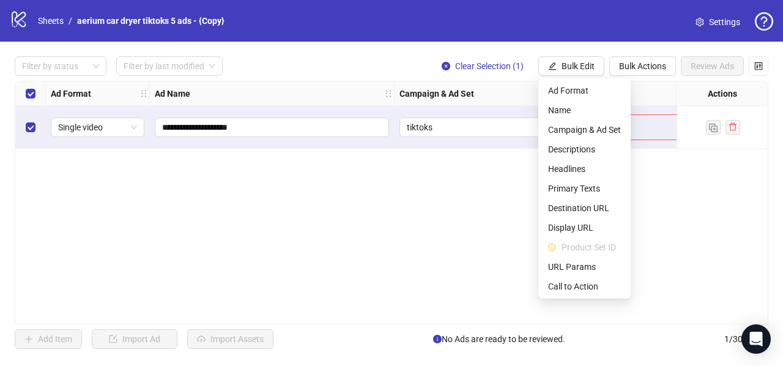
click at [401, 209] on div "**********" at bounding box center [391, 202] width 753 height 243
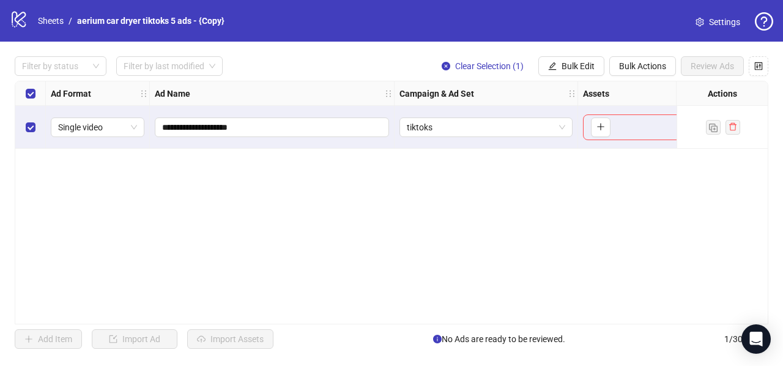
click at [31, 133] on div "Select row 1" at bounding box center [30, 127] width 31 height 43
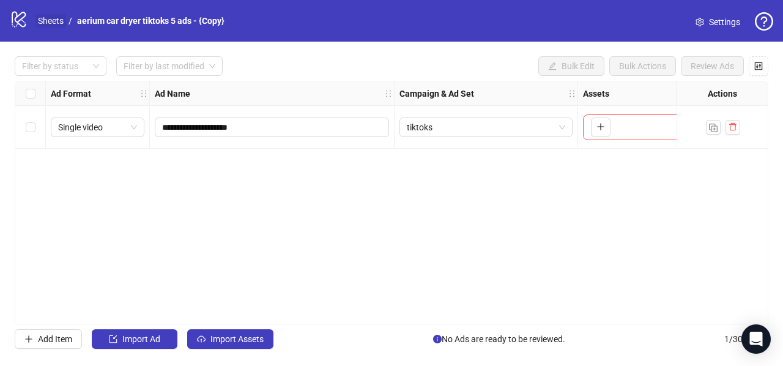
click at [53, 24] on link "Sheets" at bounding box center [50, 20] width 31 height 13
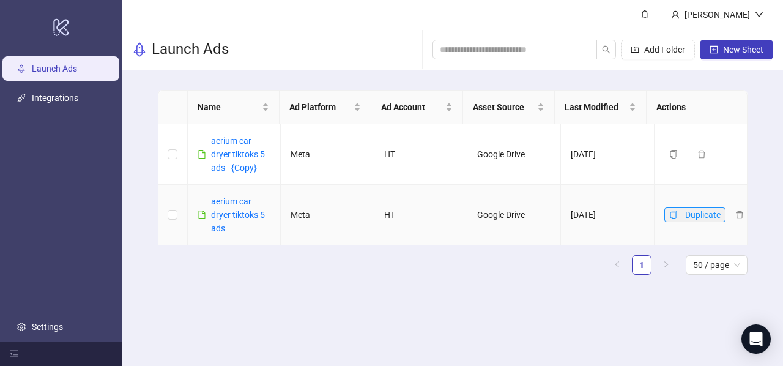
click at [669, 215] on icon "copy" at bounding box center [673, 214] width 9 height 9
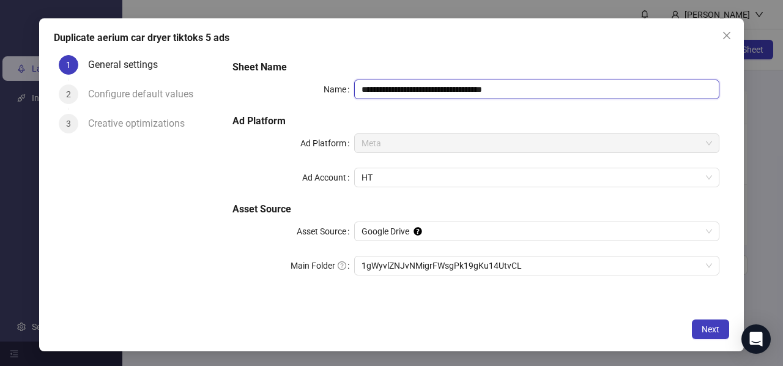
click at [399, 87] on input "**********" at bounding box center [536, 89] width 365 height 20
type input "**"
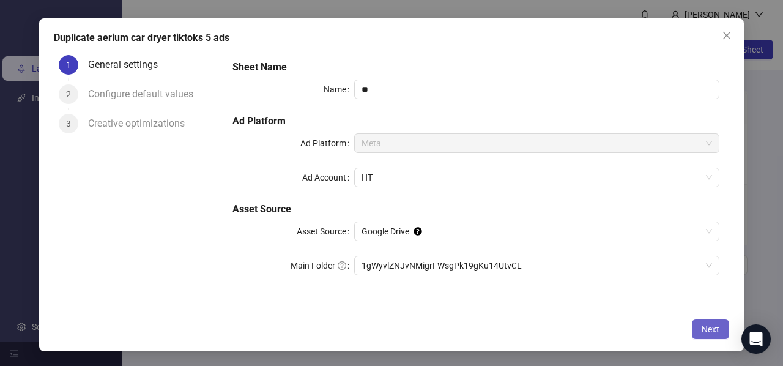
click at [704, 327] on span "Next" at bounding box center [710, 329] width 18 height 10
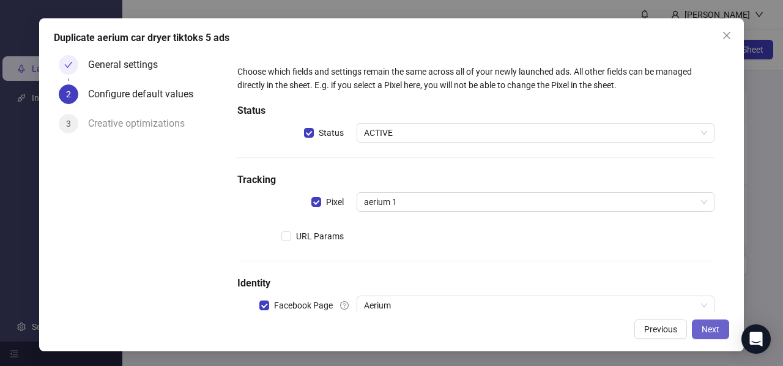
click at [699, 327] on button "Next" at bounding box center [710, 329] width 37 height 20
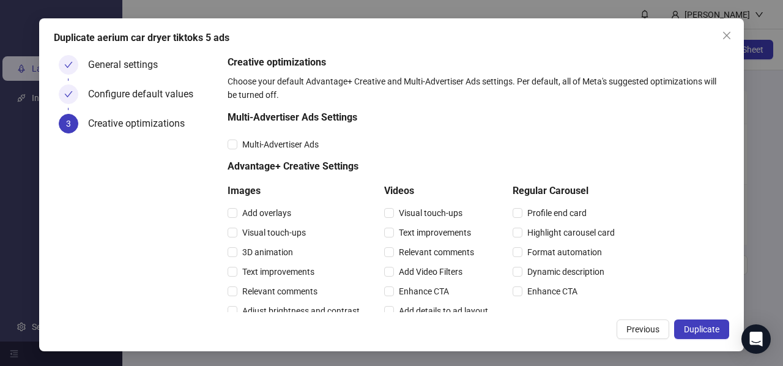
click at [699, 327] on span "Duplicate" at bounding box center [701, 329] width 35 height 10
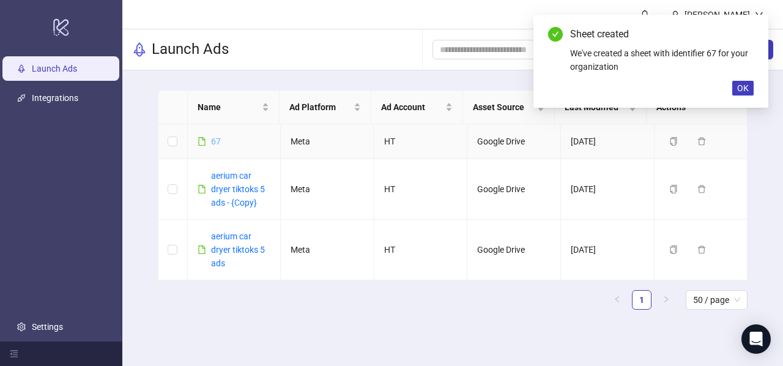
click at [214, 141] on link "67" at bounding box center [216, 141] width 10 height 10
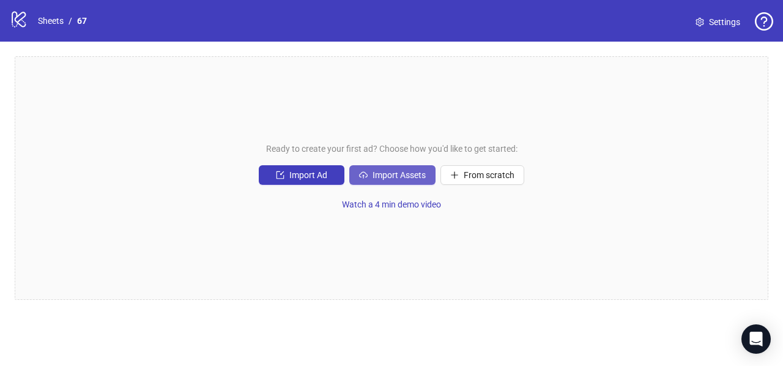
click at [395, 176] on span "Import Assets" at bounding box center [398, 175] width 53 height 10
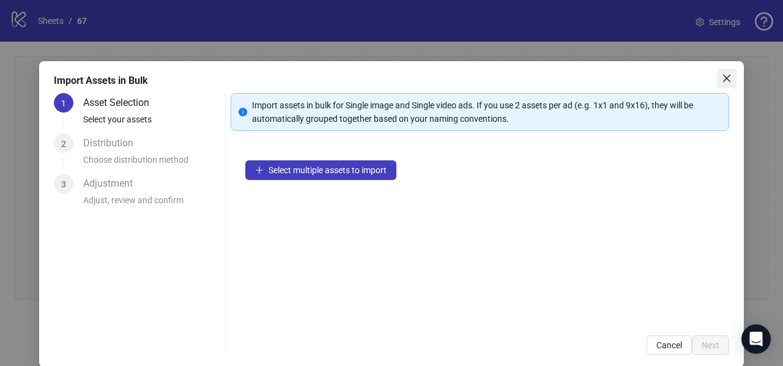
click at [724, 73] on span "Close" at bounding box center [727, 78] width 20 height 10
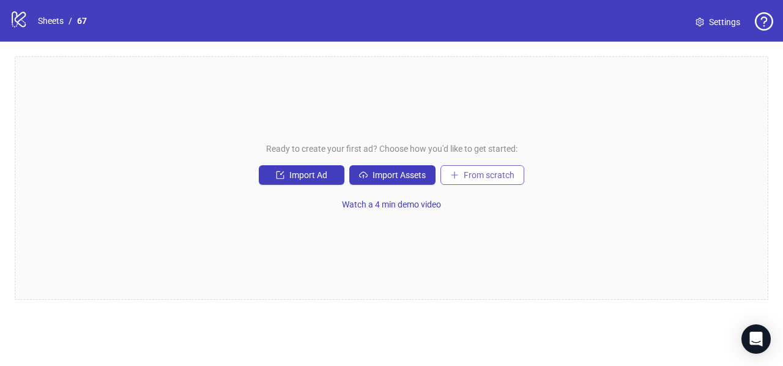
click at [490, 179] on span "From scratch" at bounding box center [488, 175] width 51 height 10
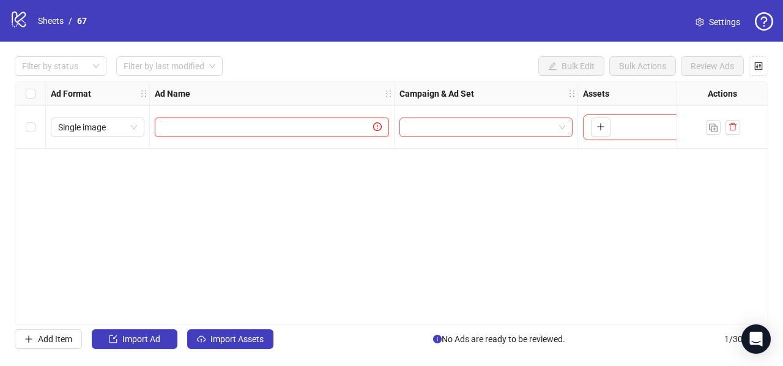
click at [258, 127] on input "text" at bounding box center [266, 126] width 209 height 13
click at [596, 129] on icon "plus" at bounding box center [600, 126] width 9 height 9
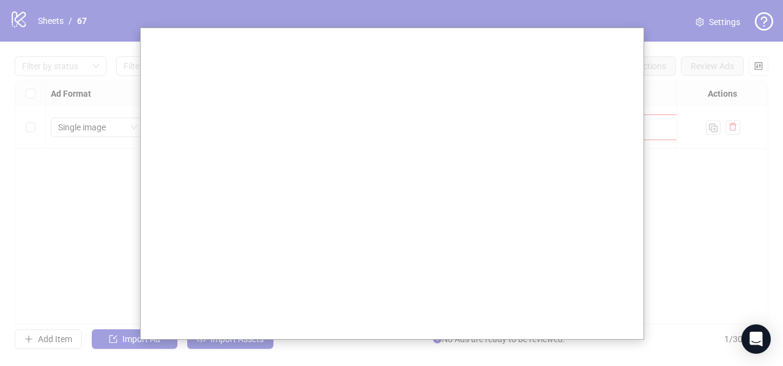
click at [89, 213] on div at bounding box center [391, 183] width 783 height 366
click at [106, 164] on div at bounding box center [391, 183] width 783 height 366
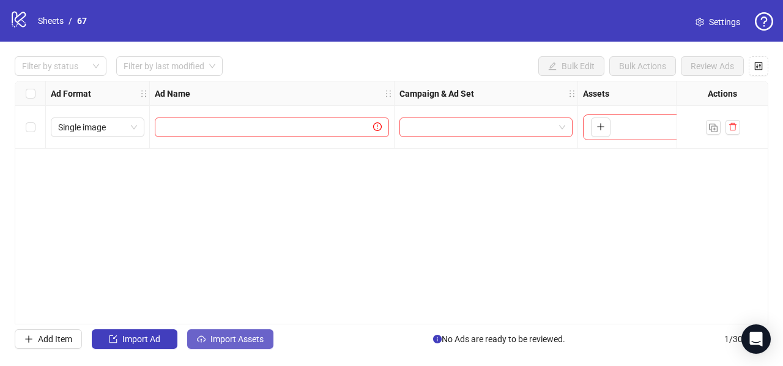
click at [196, 342] on button "Import Assets" at bounding box center [230, 339] width 86 height 20
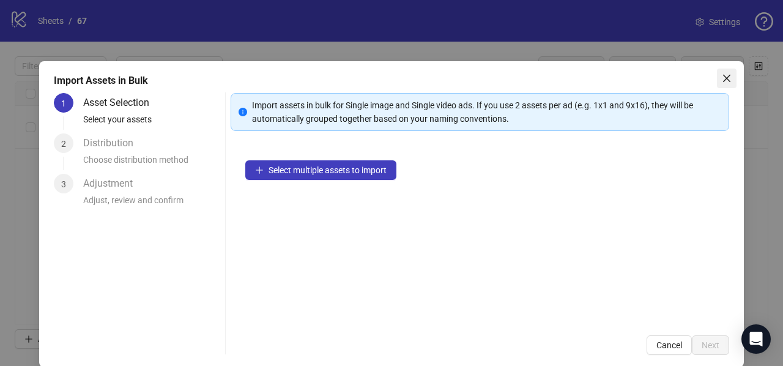
click at [722, 77] on icon "close" at bounding box center [727, 78] width 10 height 10
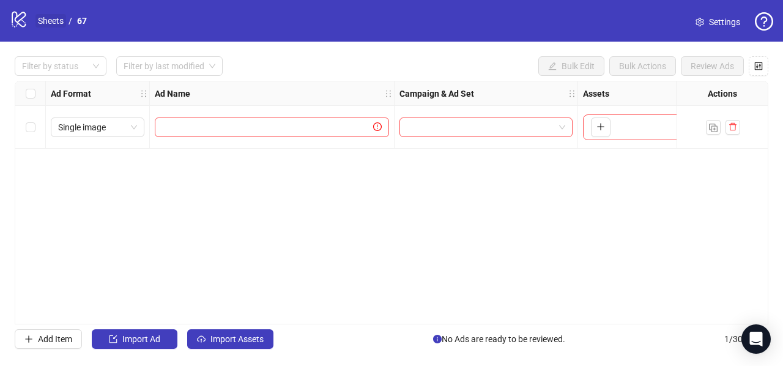
click at [53, 26] on link "Sheets" at bounding box center [50, 20] width 31 height 13
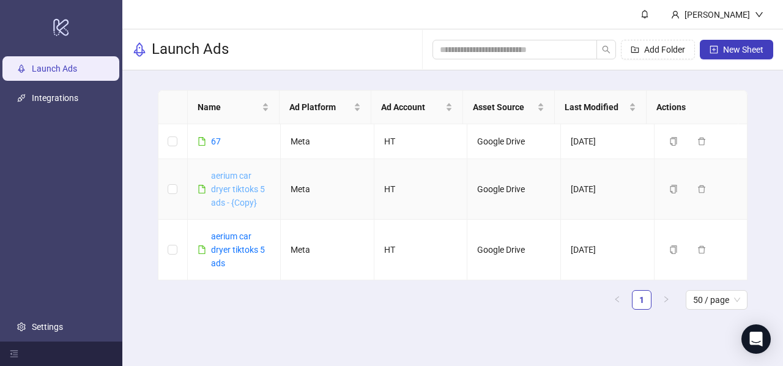
click at [225, 183] on link "aerium car dryer tiktoks 5 ads - {Copy}" at bounding box center [238, 189] width 54 height 37
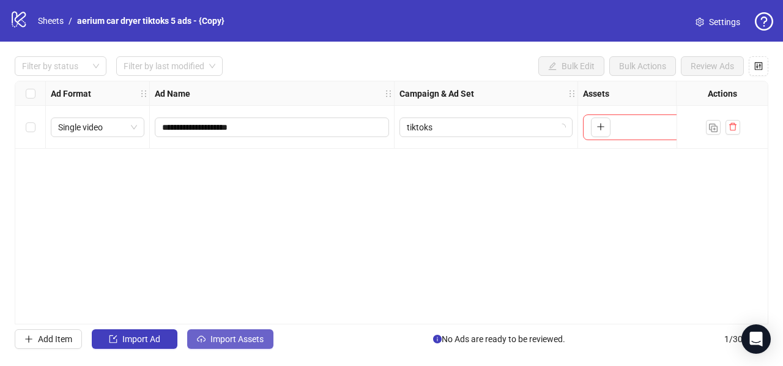
click at [221, 335] on span "Import Assets" at bounding box center [236, 339] width 53 height 10
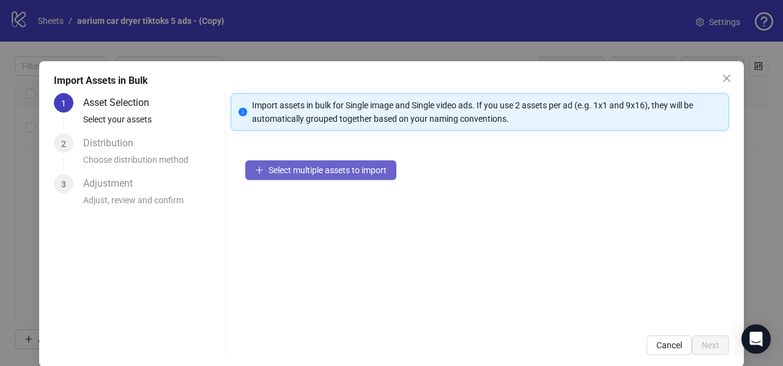
click at [277, 178] on button "Select multiple assets to import" at bounding box center [320, 170] width 151 height 20
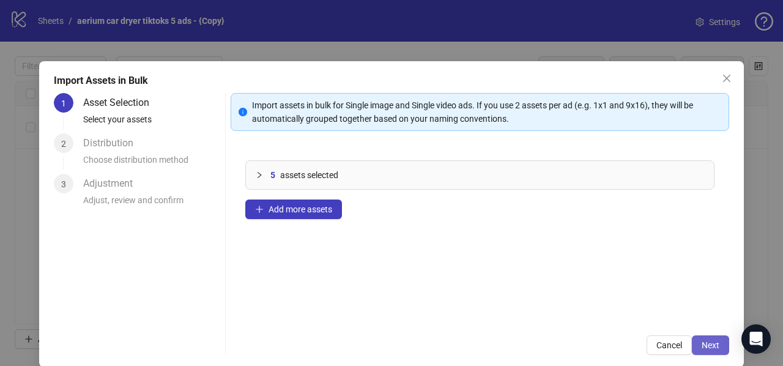
click at [704, 344] on span "Next" at bounding box center [710, 345] width 18 height 10
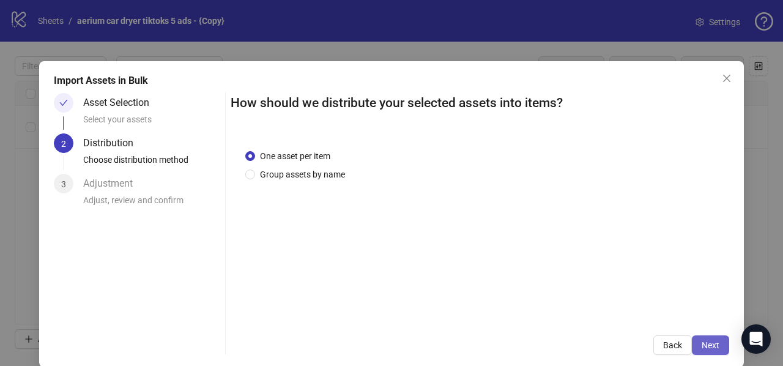
click at [701, 345] on span "Next" at bounding box center [710, 345] width 18 height 10
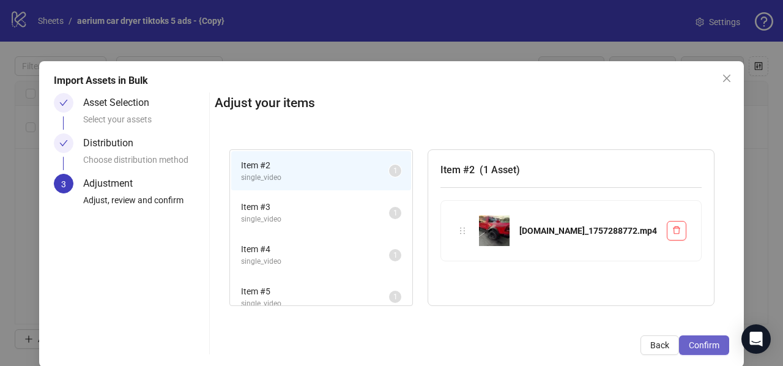
click at [697, 345] on span "Confirm" at bounding box center [703, 345] width 31 height 10
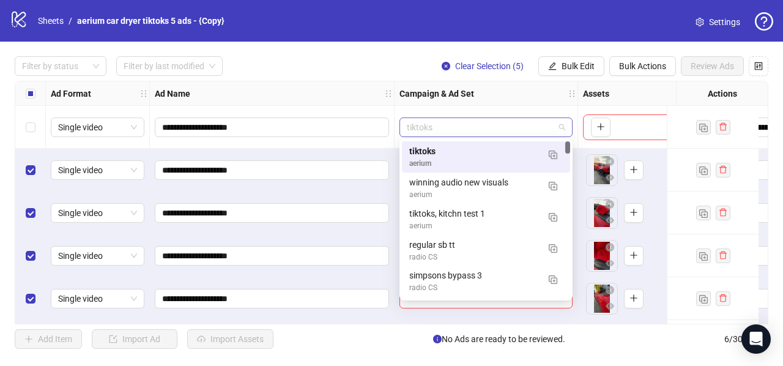
click at [453, 125] on span "tiktoks" at bounding box center [486, 127] width 158 height 18
click at [550, 152] on img "button" at bounding box center [552, 154] width 9 height 9
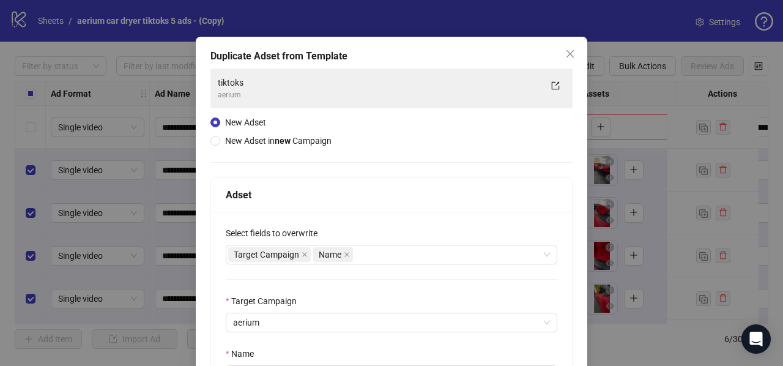
scroll to position [122, 0]
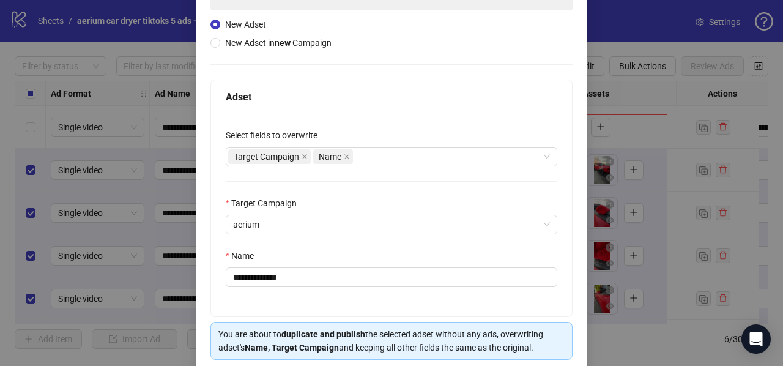
click at [301, 296] on div "**********" at bounding box center [391, 215] width 361 height 202
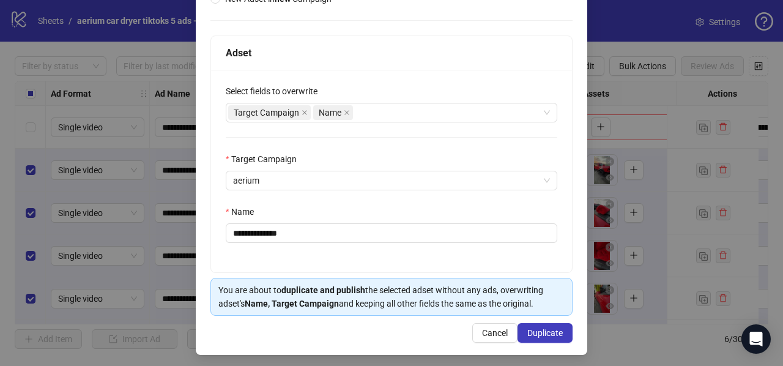
scroll to position [169, 0]
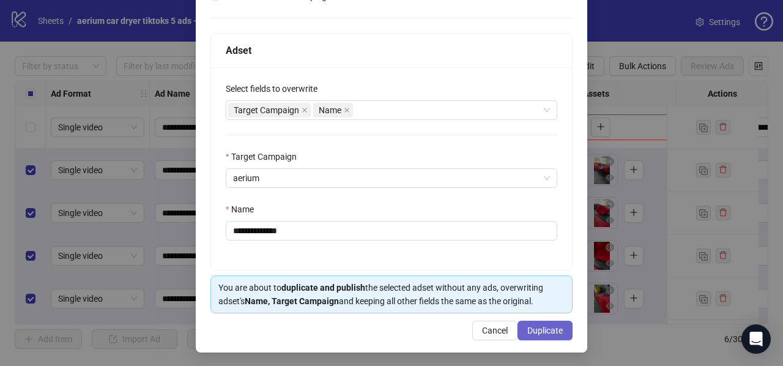
click at [534, 326] on span "Duplicate" at bounding box center [544, 330] width 35 height 10
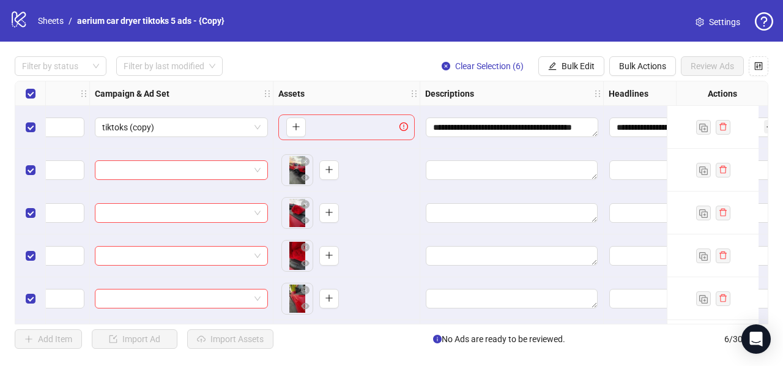
scroll to position [0, 319]
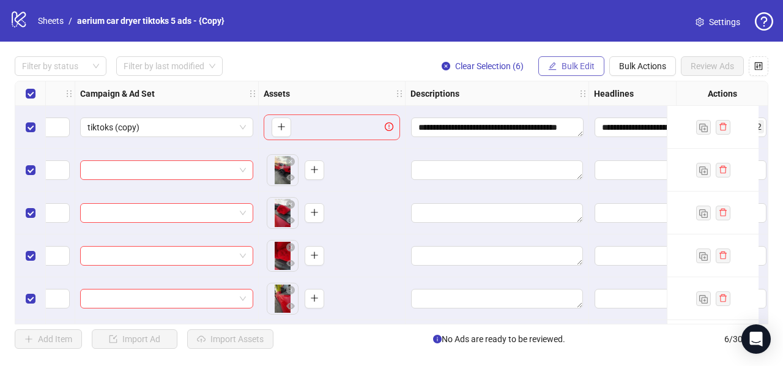
click at [567, 58] on button "Bulk Edit" at bounding box center [571, 66] width 66 height 20
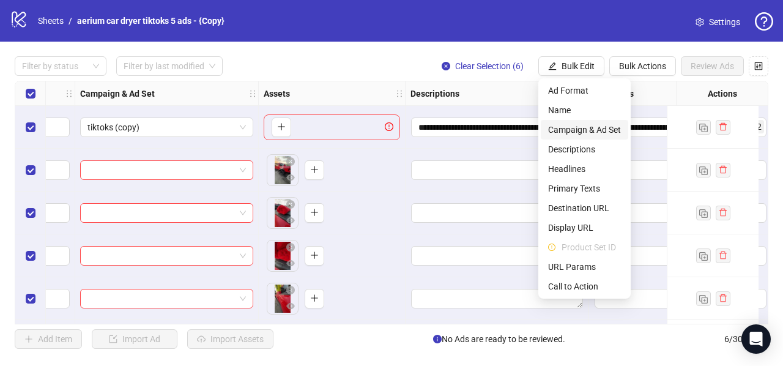
click at [604, 128] on span "Campaign & Ad Set" at bounding box center [584, 129] width 73 height 13
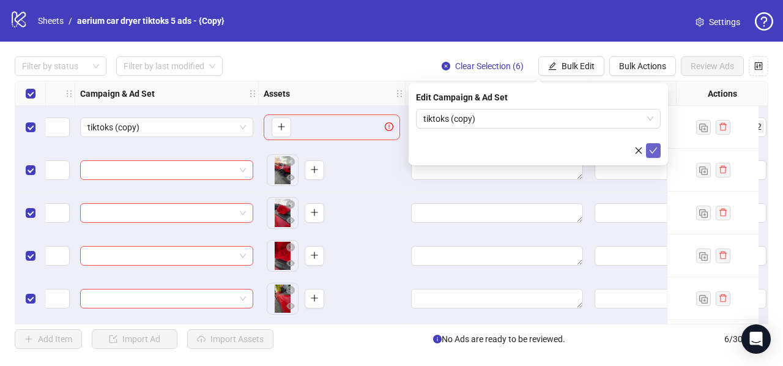
click at [652, 148] on icon "check" at bounding box center [653, 150] width 9 height 9
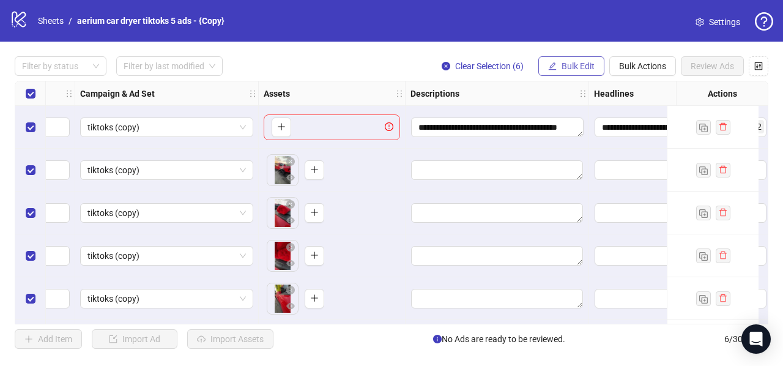
click at [571, 64] on span "Bulk Edit" at bounding box center [577, 66] width 33 height 10
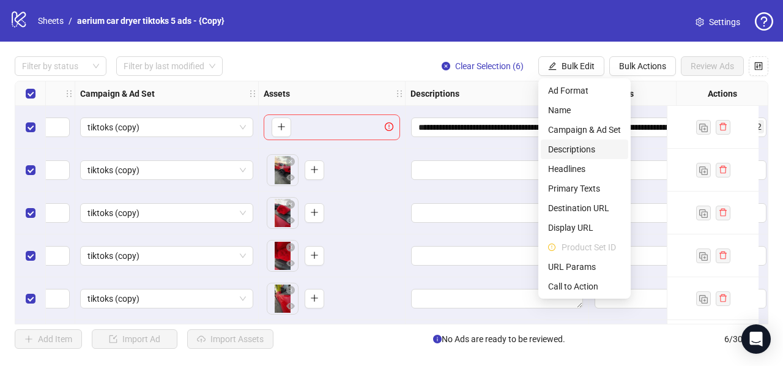
click at [555, 146] on span "Descriptions" at bounding box center [584, 148] width 73 height 13
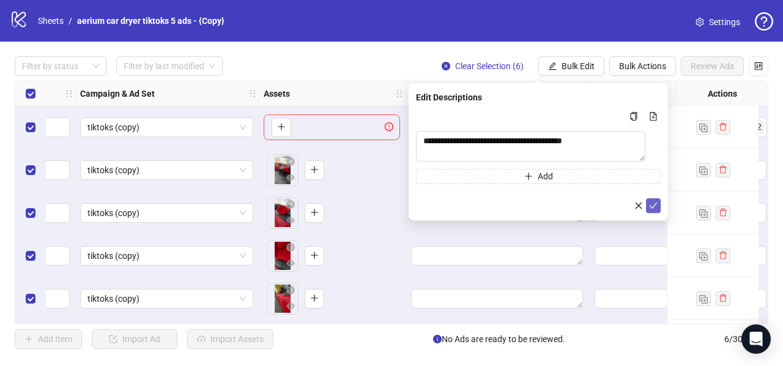
click at [653, 204] on icon "check" at bounding box center [653, 205] width 9 height 9
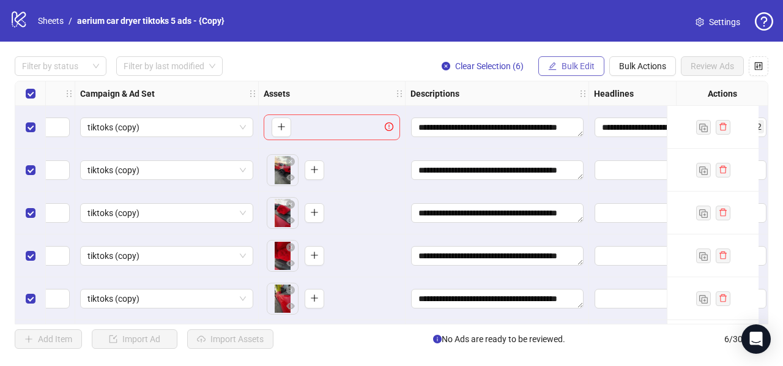
click at [574, 68] on span "Bulk Edit" at bounding box center [577, 66] width 33 height 10
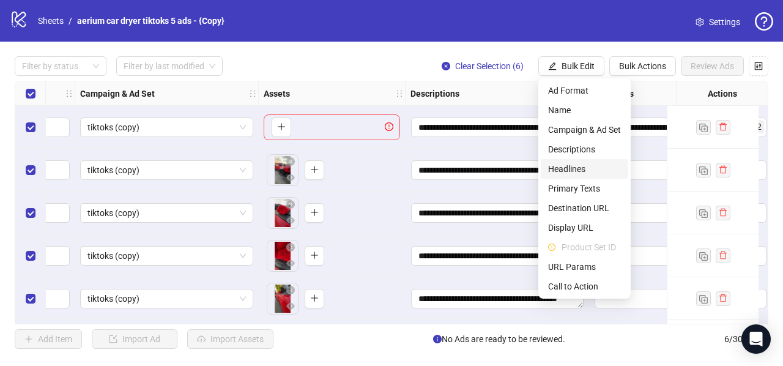
click at [579, 171] on span "Headlines" at bounding box center [584, 168] width 73 height 13
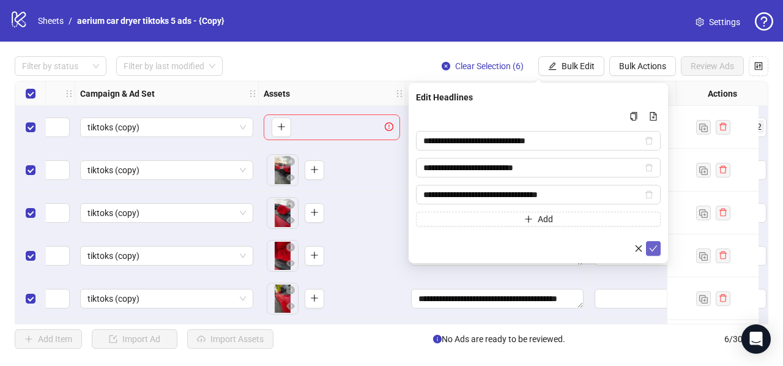
click at [655, 244] on icon "check" at bounding box center [653, 248] width 9 height 9
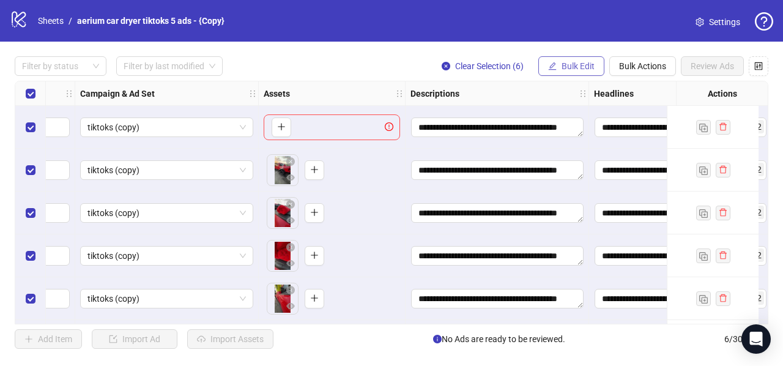
click at [570, 64] on span "Bulk Edit" at bounding box center [577, 66] width 33 height 10
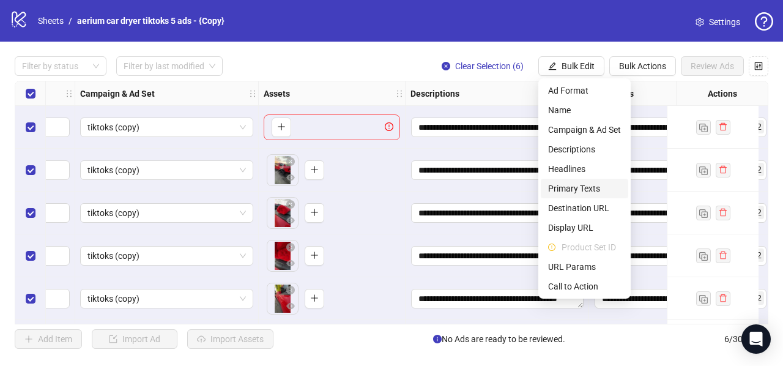
click at [564, 191] on span "Primary Texts" at bounding box center [584, 188] width 73 height 13
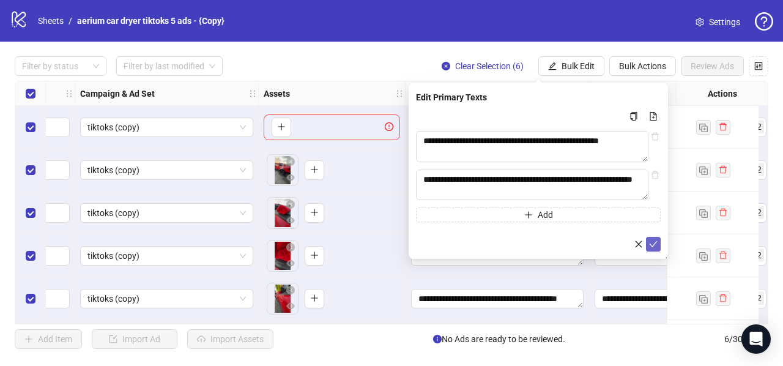
click at [652, 245] on icon "check" at bounding box center [653, 244] width 9 height 9
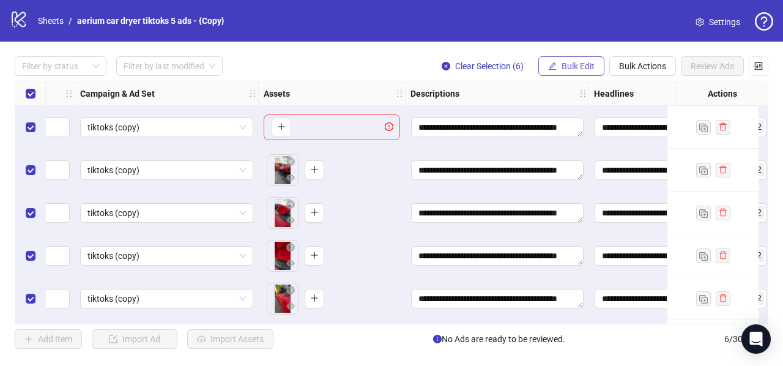
click at [569, 68] on span "Bulk Edit" at bounding box center [577, 66] width 33 height 10
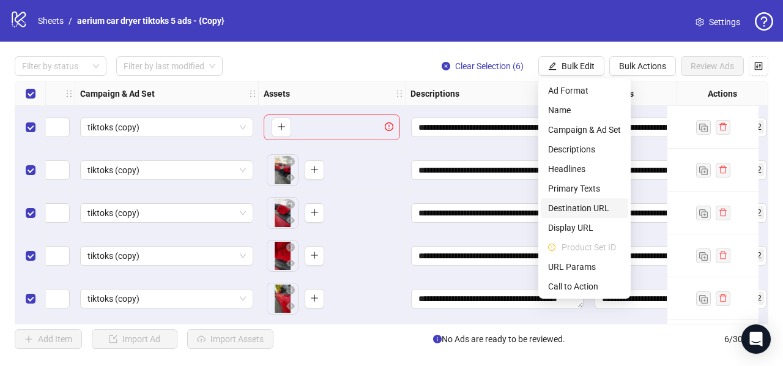
click at [572, 207] on span "Destination URL" at bounding box center [584, 207] width 73 height 13
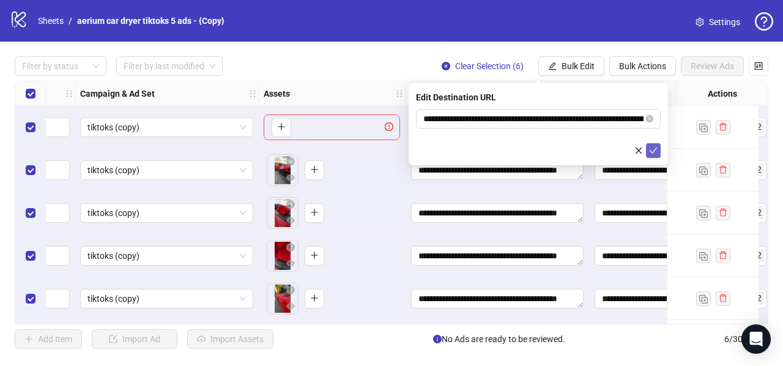
click at [655, 149] on icon "check" at bounding box center [653, 150] width 8 height 6
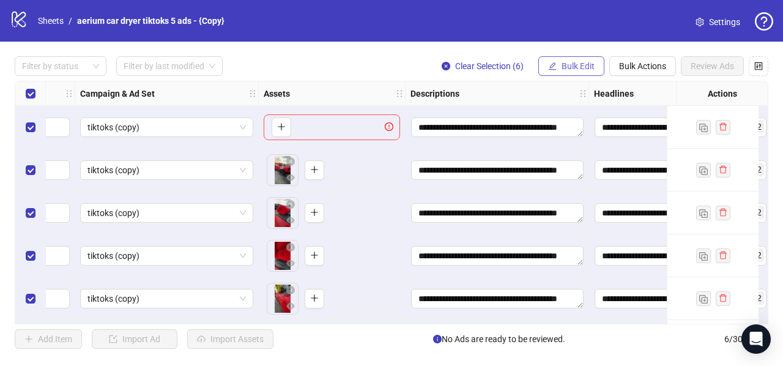
click at [586, 69] on span "Bulk Edit" at bounding box center [577, 66] width 33 height 10
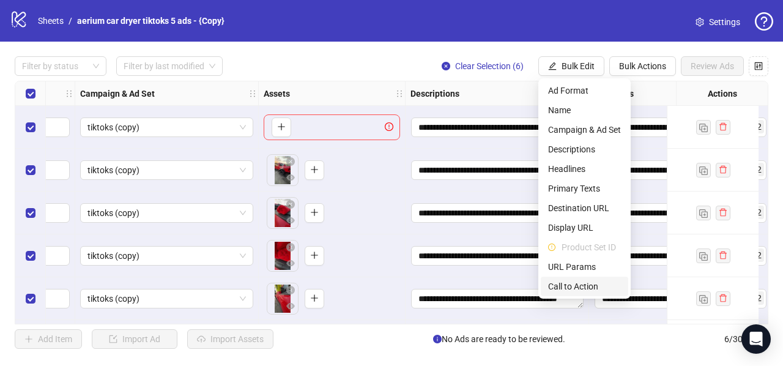
click at [587, 287] on span "Call to Action" at bounding box center [584, 285] width 73 height 13
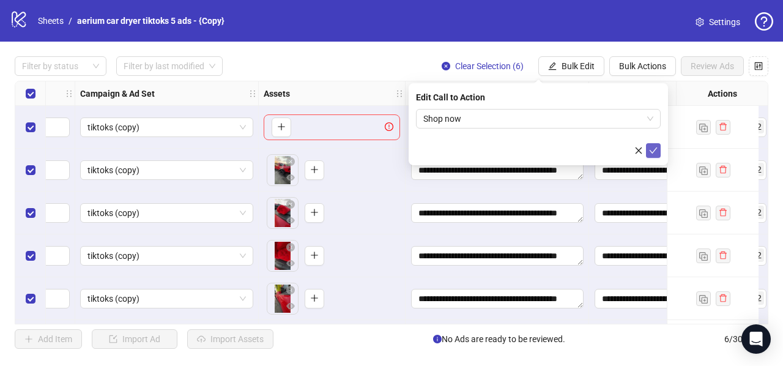
click at [653, 149] on icon "check" at bounding box center [653, 150] width 9 height 9
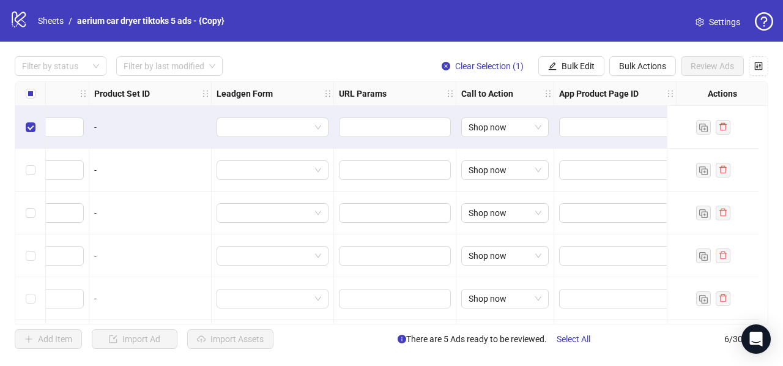
scroll to position [0, 1362]
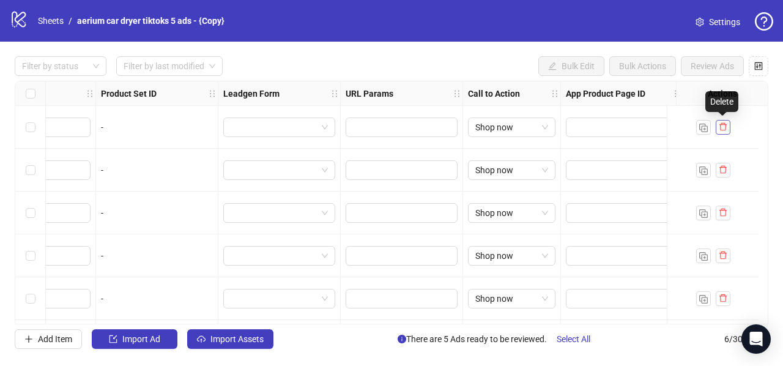
click at [725, 128] on icon "delete" at bounding box center [722, 126] width 9 height 9
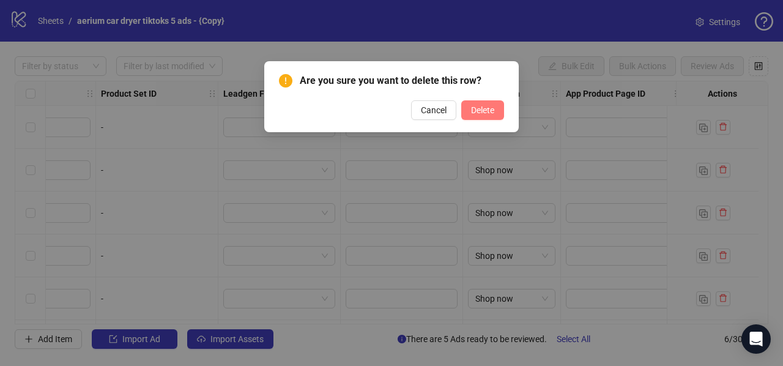
click at [480, 113] on span "Delete" at bounding box center [482, 110] width 23 height 10
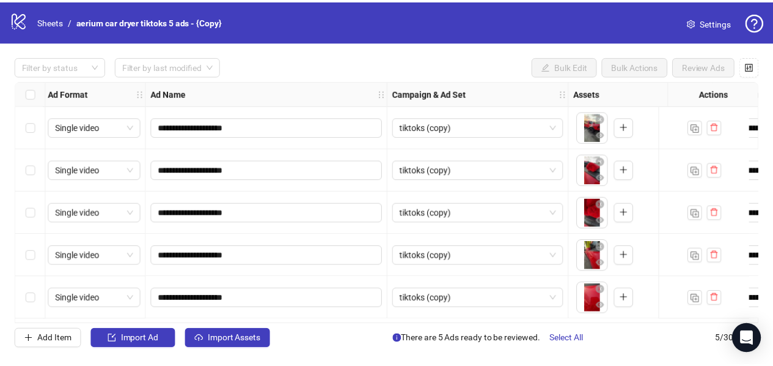
scroll to position [1, 0]
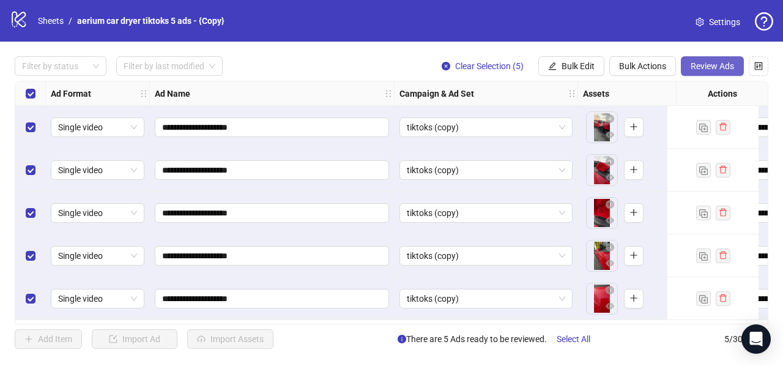
click at [710, 65] on span "Review Ads" at bounding box center [711, 66] width 43 height 10
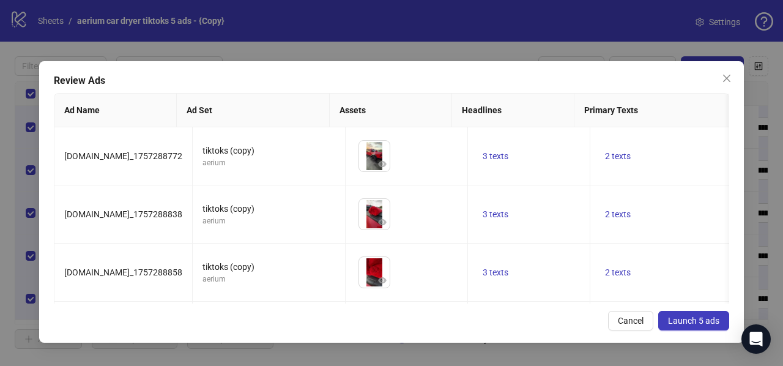
click at [676, 318] on span "Launch 5 ads" at bounding box center [693, 321] width 51 height 10
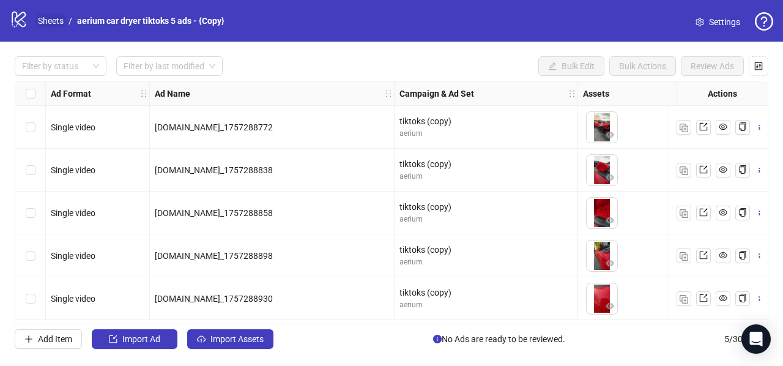
click at [51, 19] on link "Sheets" at bounding box center [50, 20] width 31 height 13
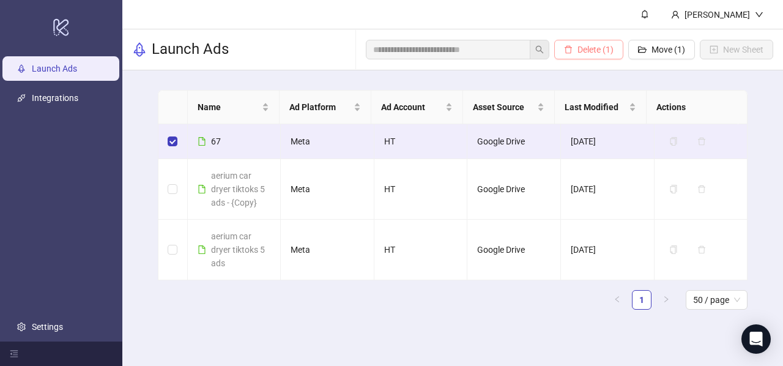
click at [601, 49] on span "Delete (1)" at bounding box center [595, 50] width 36 height 10
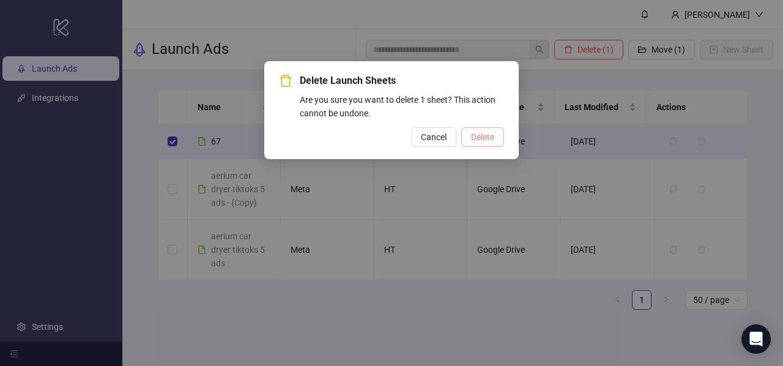
click at [480, 137] on span "Delete" at bounding box center [482, 137] width 23 height 10
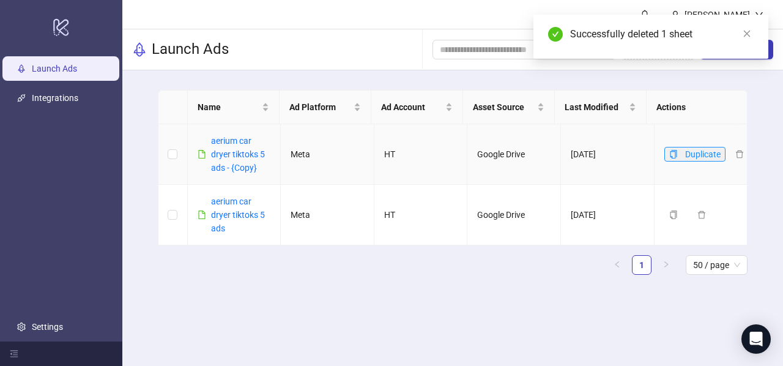
click at [670, 150] on icon "copy" at bounding box center [673, 154] width 7 height 9
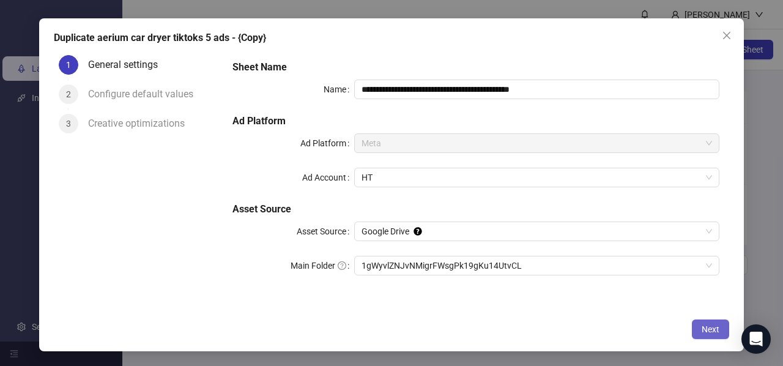
click at [704, 324] on span "Next" at bounding box center [710, 329] width 18 height 10
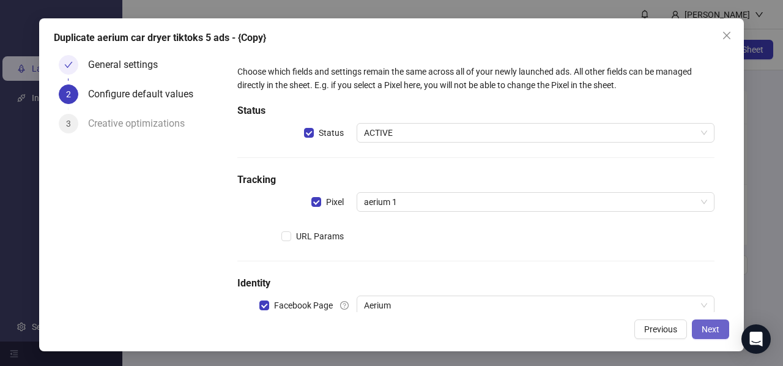
click at [709, 324] on span "Next" at bounding box center [710, 329] width 18 height 10
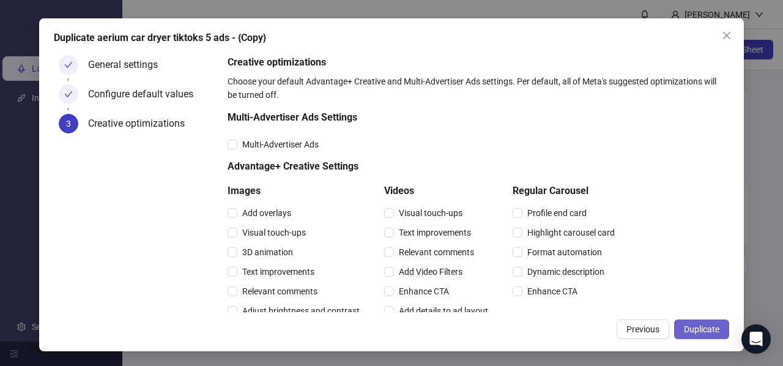
click at [708, 324] on span "Duplicate" at bounding box center [701, 329] width 35 height 10
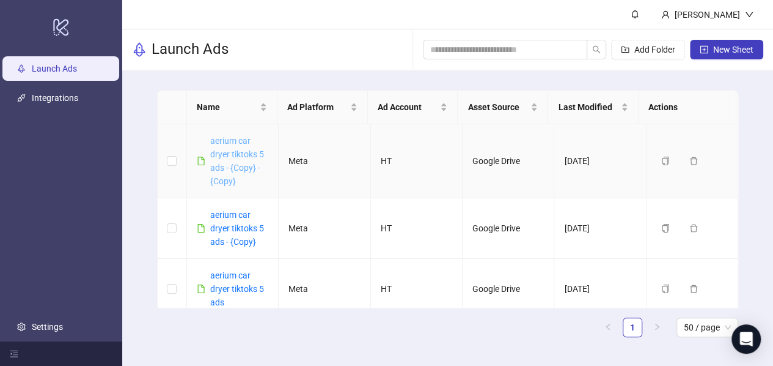
click at [238, 164] on link "aerium car dryer tiktoks 5 ads - {Copy} - {Copy}" at bounding box center [237, 161] width 54 height 50
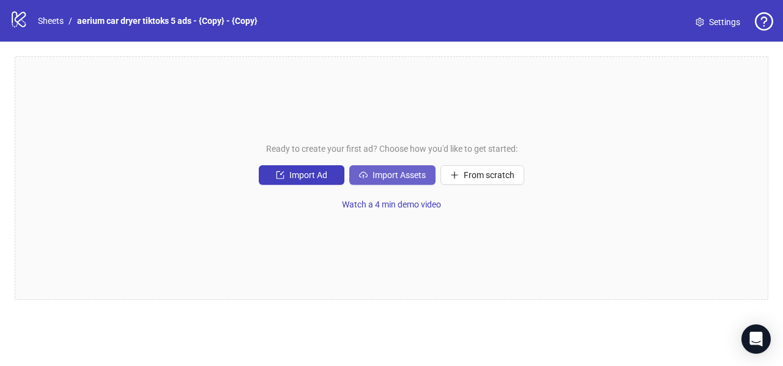
click at [390, 179] on span "Import Assets" at bounding box center [398, 175] width 53 height 10
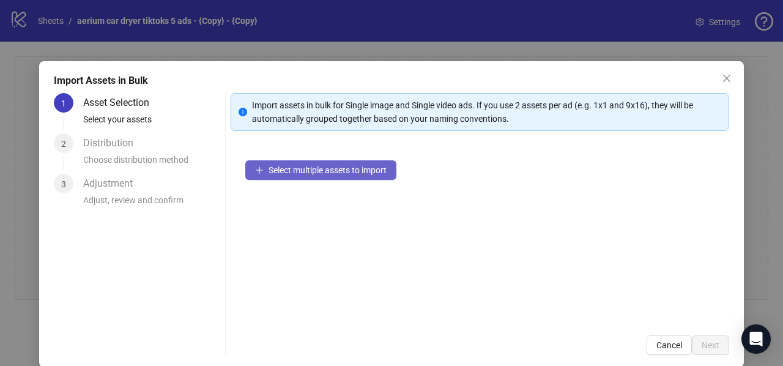
click at [282, 177] on button "Select multiple assets to import" at bounding box center [320, 170] width 151 height 20
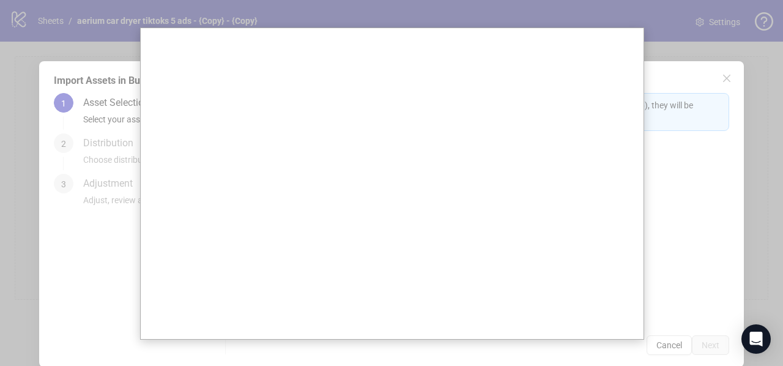
click at [89, 133] on div at bounding box center [391, 183] width 783 height 366
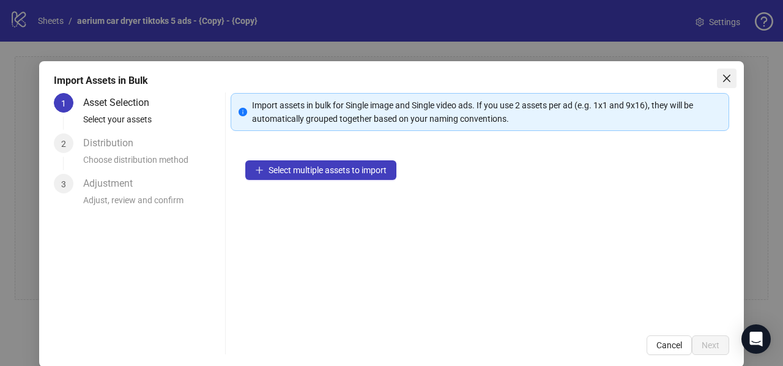
click at [724, 76] on span "Close" at bounding box center [727, 78] width 20 height 10
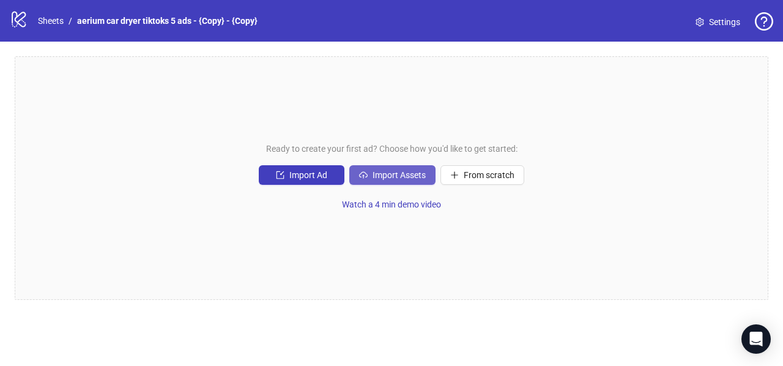
click at [391, 180] on button "Import Assets" at bounding box center [392, 175] width 86 height 20
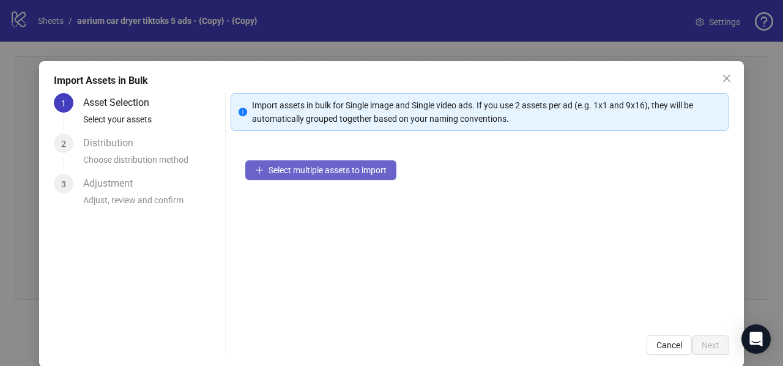
click at [290, 170] on span "Select multiple assets to import" at bounding box center [327, 170] width 118 height 10
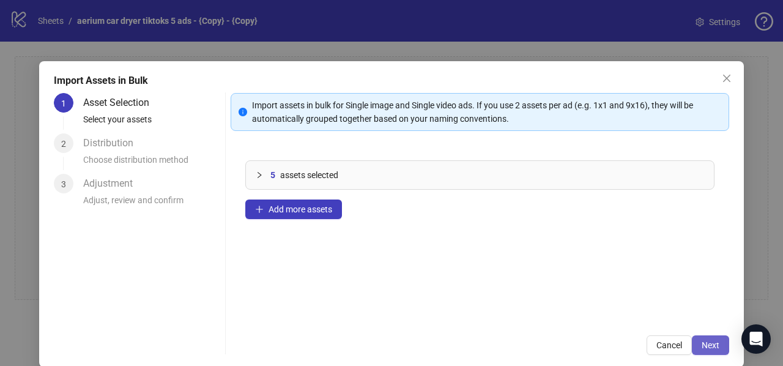
click at [715, 339] on button "Next" at bounding box center [710, 345] width 37 height 20
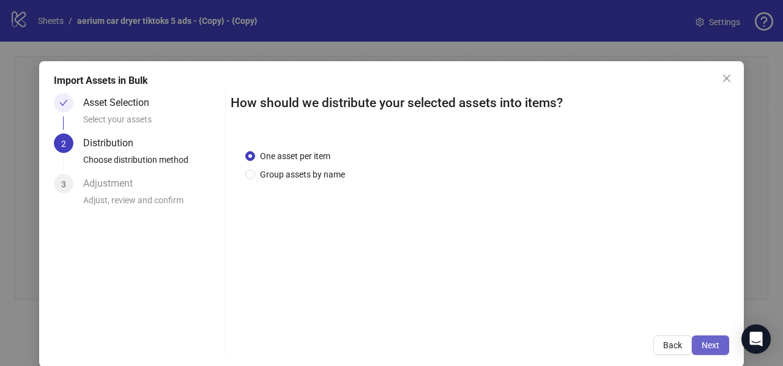
click at [704, 337] on button "Next" at bounding box center [710, 345] width 37 height 20
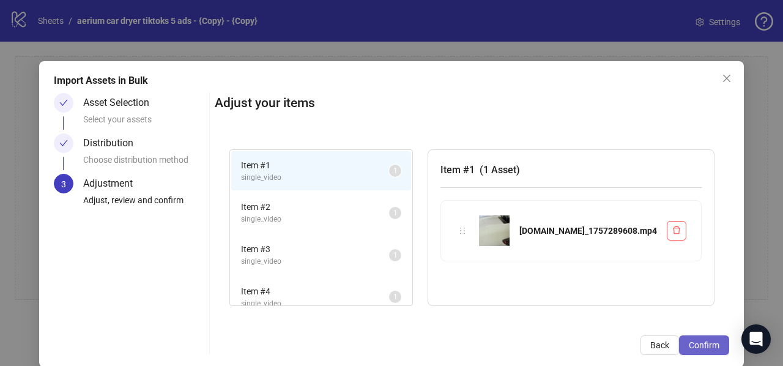
click at [704, 340] on span "Confirm" at bounding box center [703, 345] width 31 height 10
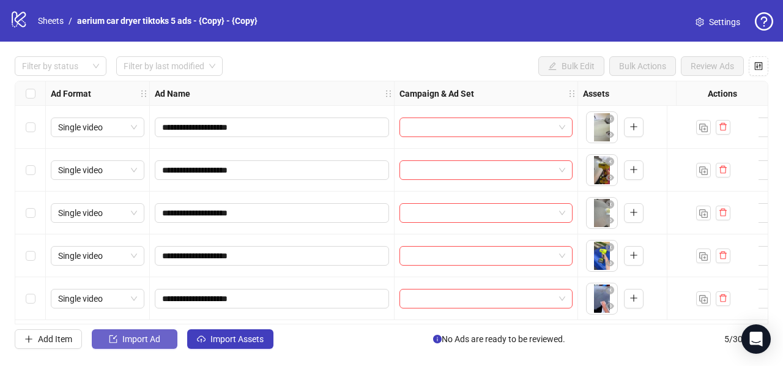
click at [143, 342] on span "Import Ad" at bounding box center [141, 339] width 38 height 10
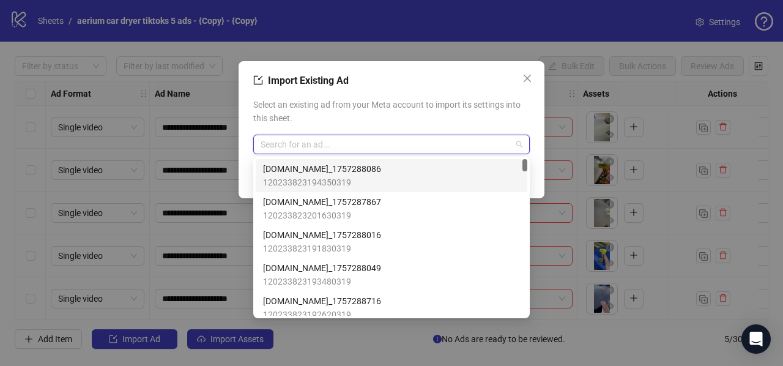
click at [325, 136] on input "search" at bounding box center [385, 144] width 251 height 18
click at [322, 168] on span "[DOMAIN_NAME]_1757288086" at bounding box center [322, 168] width 118 height 13
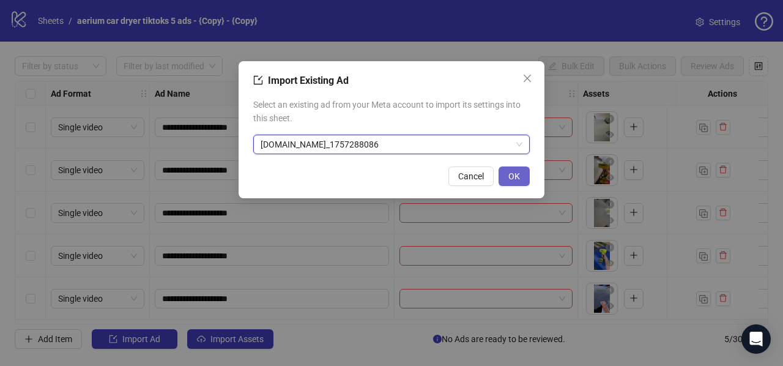
click at [516, 175] on span "OK" at bounding box center [514, 176] width 12 height 10
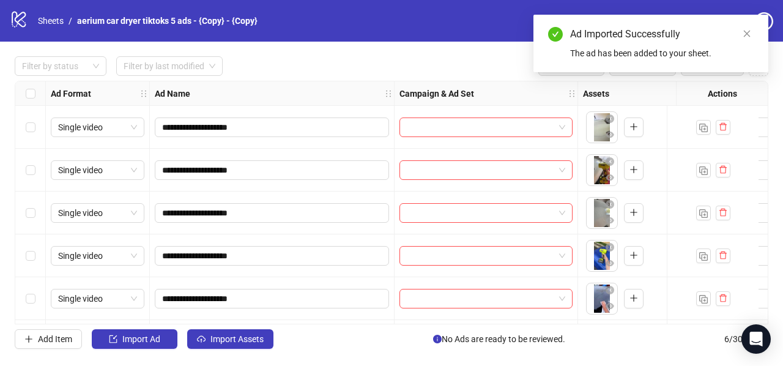
scroll to position [43, 0]
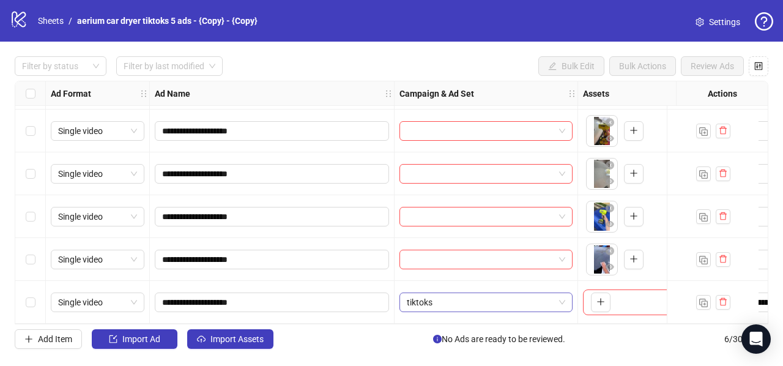
click at [504, 293] on span "tiktoks" at bounding box center [486, 302] width 158 height 18
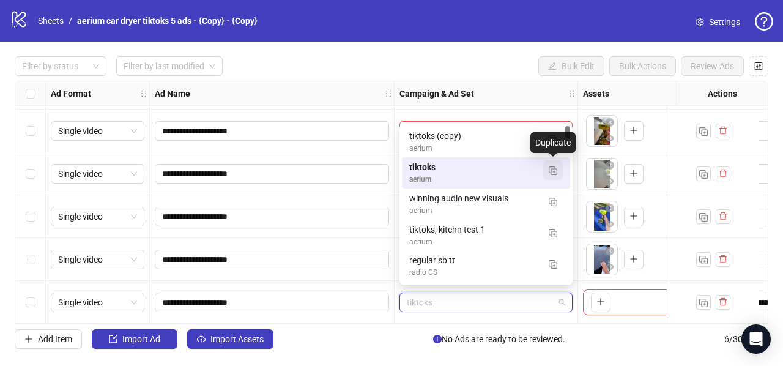
click at [554, 168] on img "button" at bounding box center [552, 170] width 9 height 9
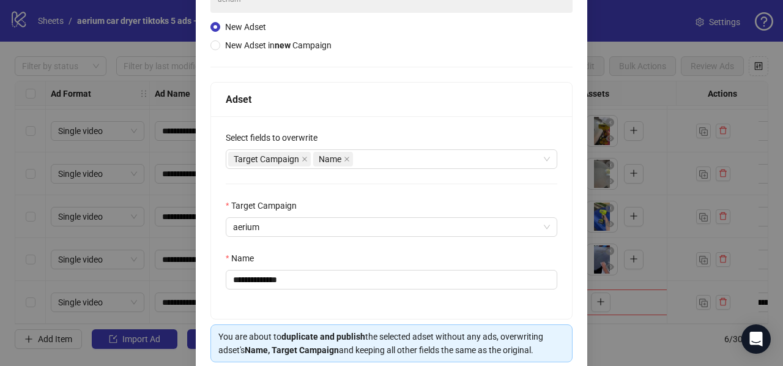
scroll to position [169, 0]
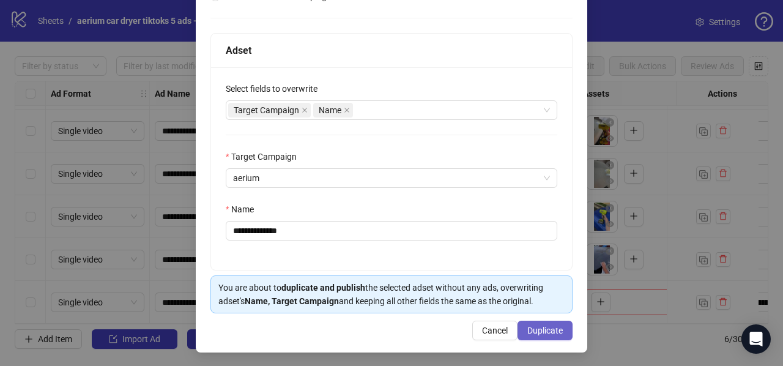
click at [544, 327] on span "Duplicate" at bounding box center [544, 330] width 35 height 10
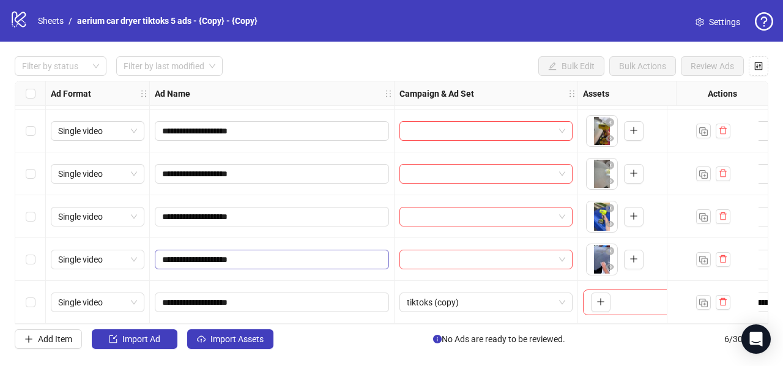
scroll to position [0, 0]
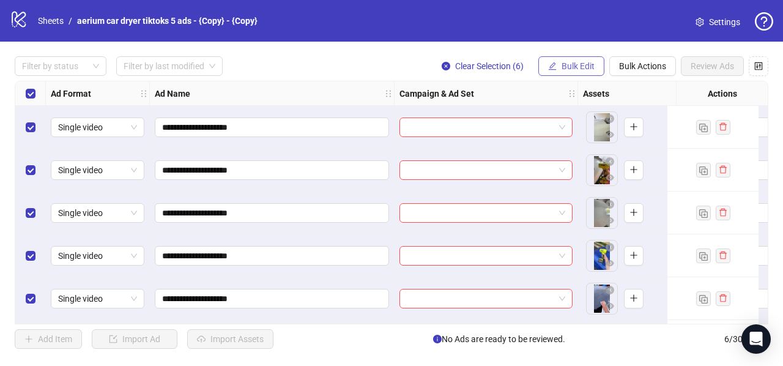
click at [571, 61] on span "Bulk Edit" at bounding box center [577, 66] width 33 height 10
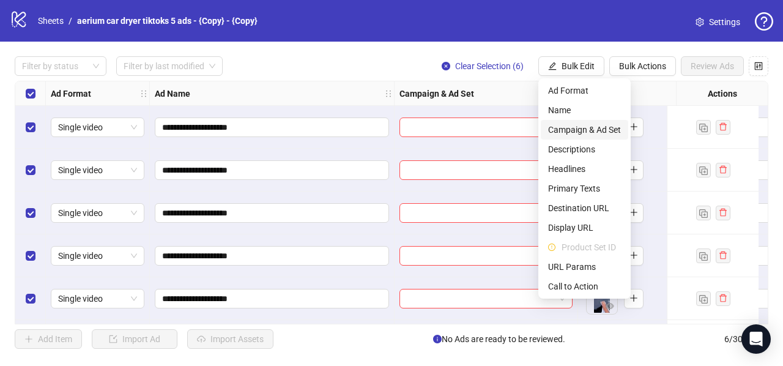
click at [594, 127] on span "Campaign & Ad Set" at bounding box center [584, 129] width 73 height 13
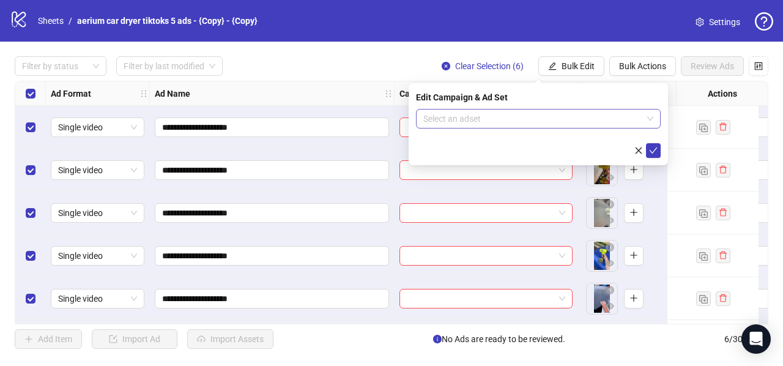
click at [507, 118] on input "search" at bounding box center [532, 118] width 219 height 18
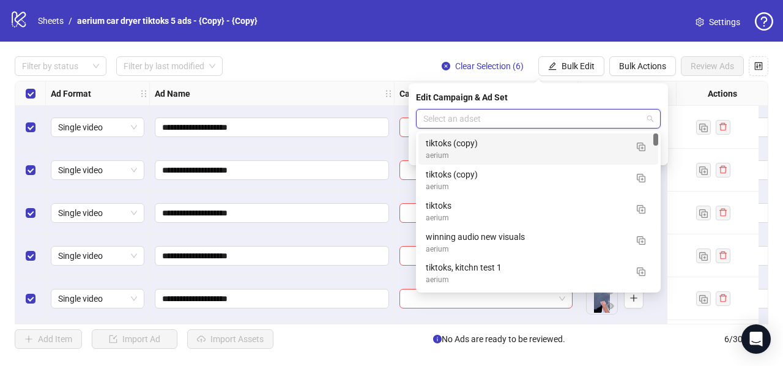
click at [509, 117] on input "search" at bounding box center [532, 118] width 219 height 18
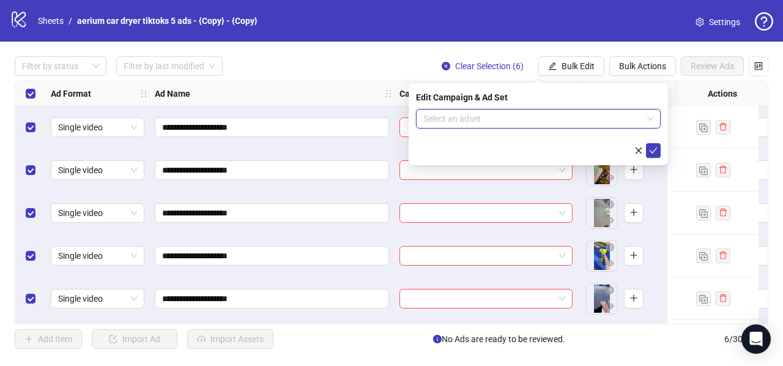
click at [504, 98] on div "Edit Campaign & Ad Set" at bounding box center [538, 96] width 245 height 13
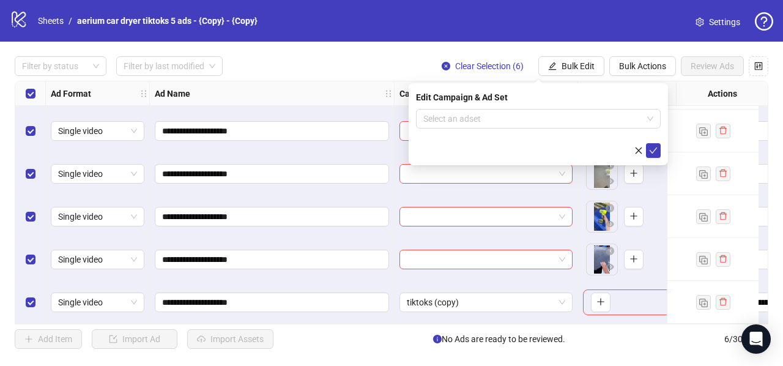
click at [358, 327] on div "**********" at bounding box center [391, 203] width 783 height 322
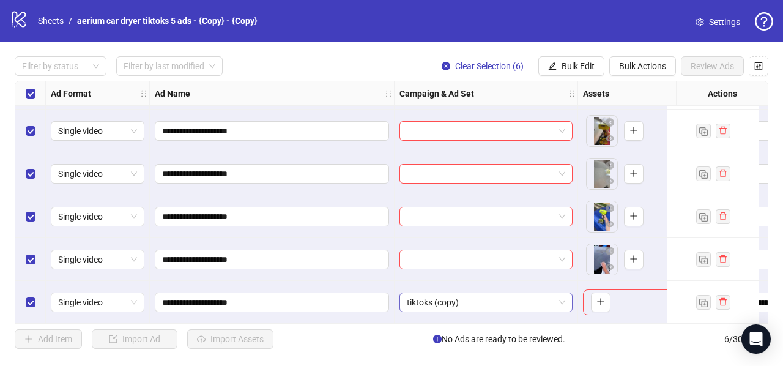
scroll to position [0, 0]
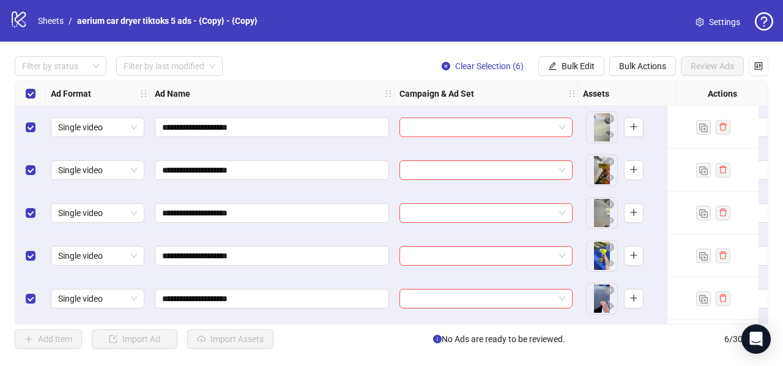
click at [32, 100] on div "Select all rows" at bounding box center [30, 93] width 31 height 24
click at [581, 64] on span "Bulk Edit" at bounding box center [577, 66] width 33 height 10
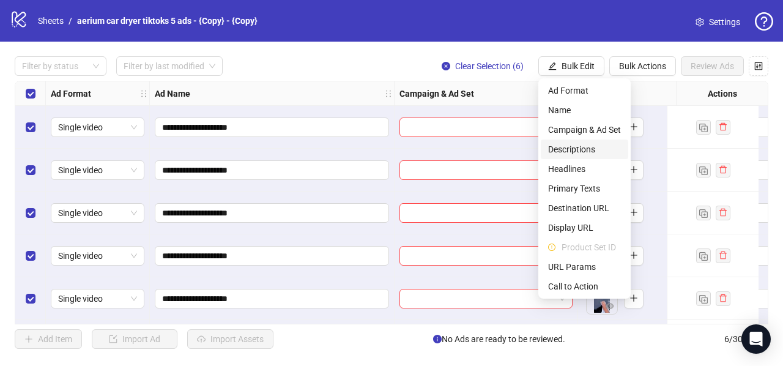
click at [581, 149] on span "Descriptions" at bounding box center [584, 148] width 73 height 13
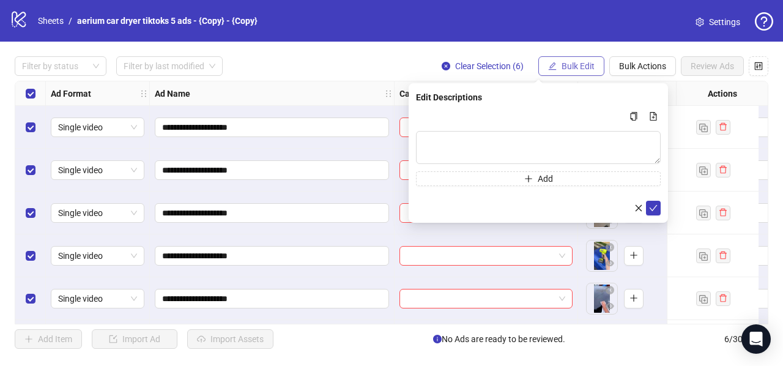
click at [583, 63] on span "Bulk Edit" at bounding box center [577, 66] width 33 height 10
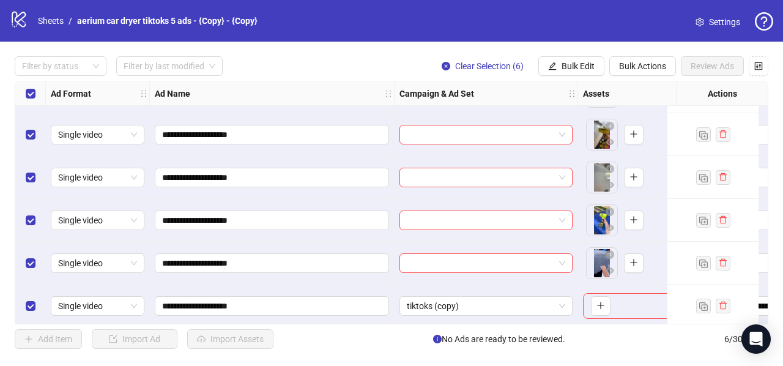
scroll to position [43, 0]
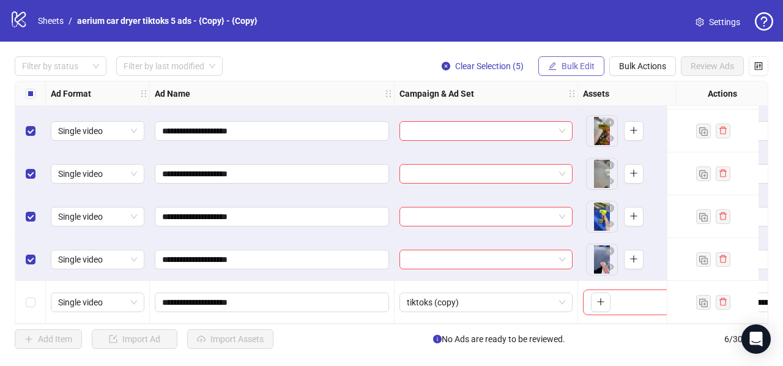
click at [575, 67] on span "Bulk Edit" at bounding box center [577, 66] width 33 height 10
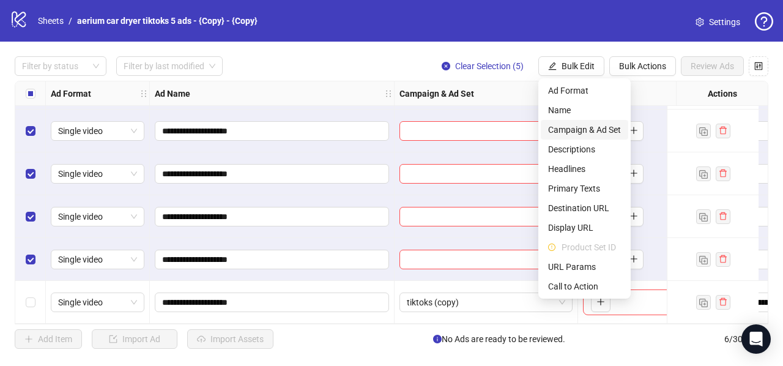
click at [559, 131] on span "Campaign & Ad Set" at bounding box center [584, 129] width 73 height 13
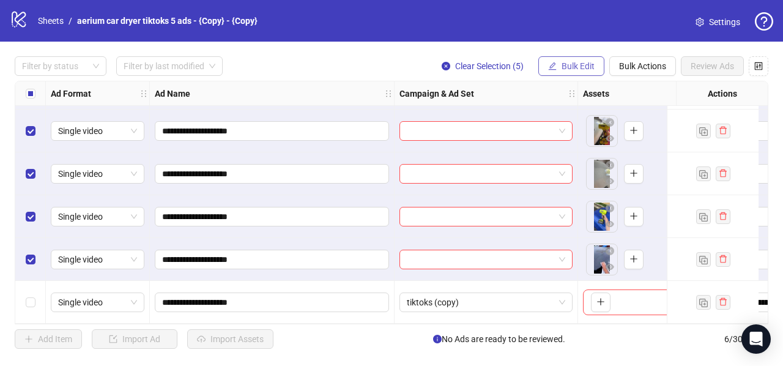
click at [563, 62] on span "Bulk Edit" at bounding box center [577, 66] width 33 height 10
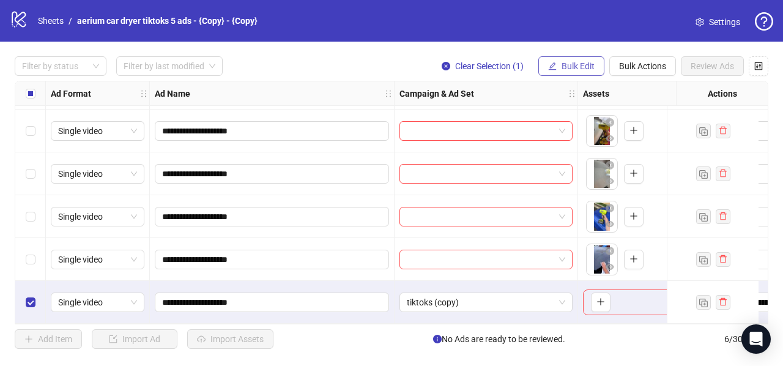
click at [575, 61] on span "Bulk Edit" at bounding box center [577, 66] width 33 height 10
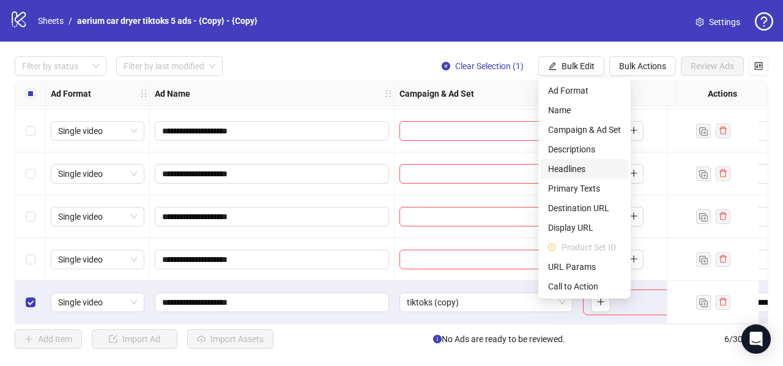
click at [575, 164] on span "Headlines" at bounding box center [584, 168] width 73 height 13
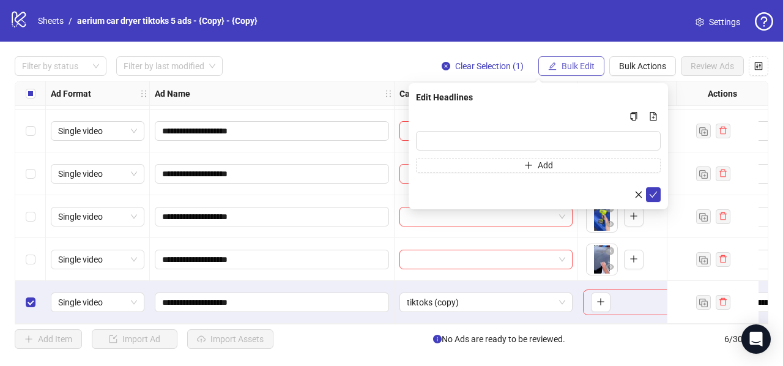
click at [559, 70] on button "Bulk Edit" at bounding box center [571, 66] width 66 height 20
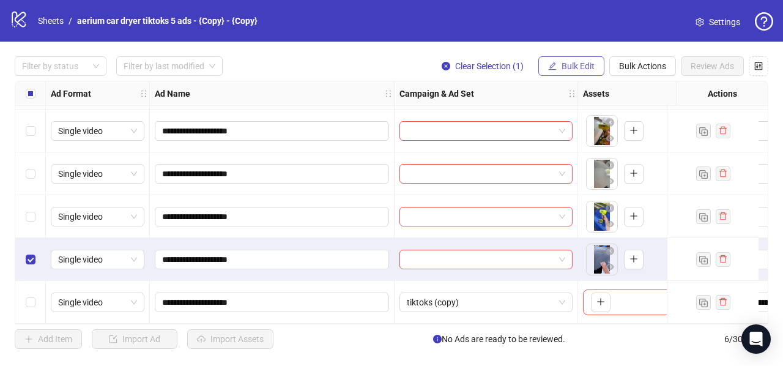
click at [571, 64] on span "Bulk Edit" at bounding box center [577, 66] width 33 height 10
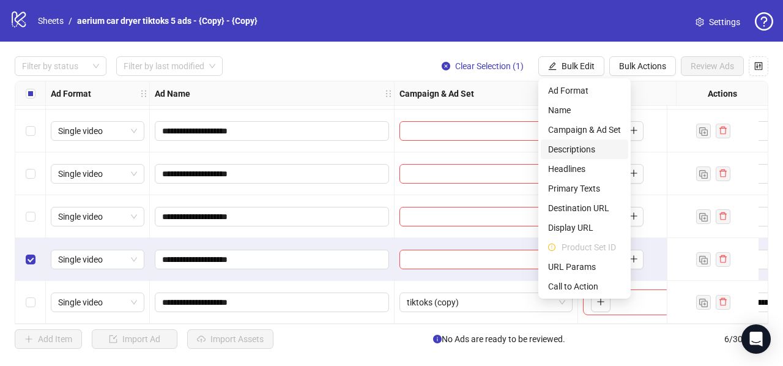
click at [586, 148] on span "Descriptions" at bounding box center [584, 148] width 73 height 13
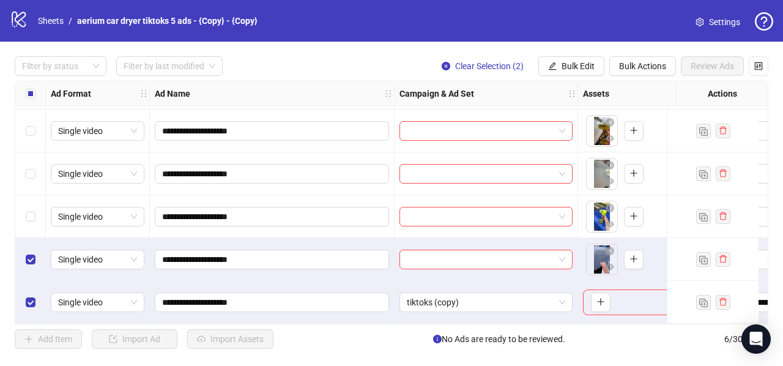
click at [570, 79] on div "**********" at bounding box center [391, 203] width 783 height 322
click at [576, 70] on span "Bulk Edit" at bounding box center [577, 66] width 33 height 10
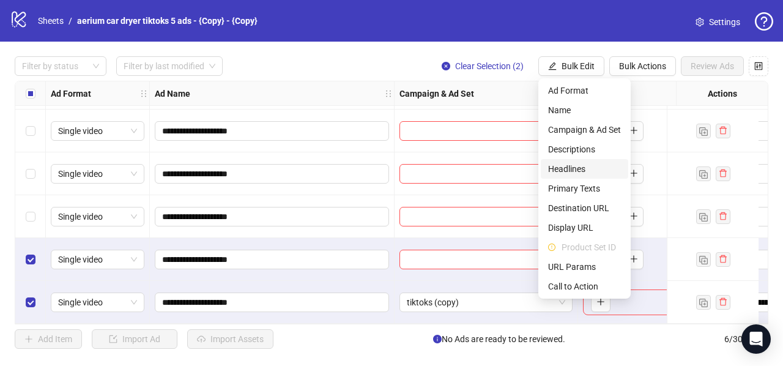
click at [558, 168] on span "Headlines" at bounding box center [584, 168] width 73 height 13
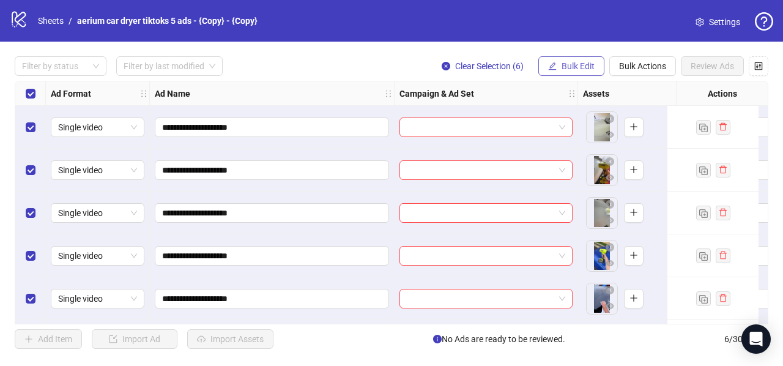
click at [560, 63] on button "Bulk Edit" at bounding box center [571, 66] width 66 height 20
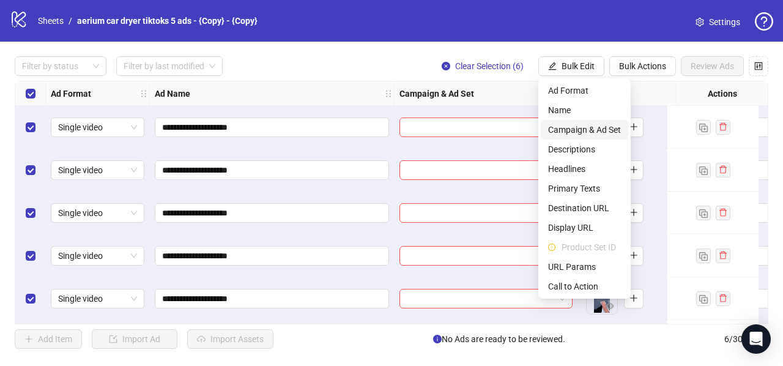
click at [594, 128] on span "Campaign & Ad Set" at bounding box center [584, 129] width 73 height 13
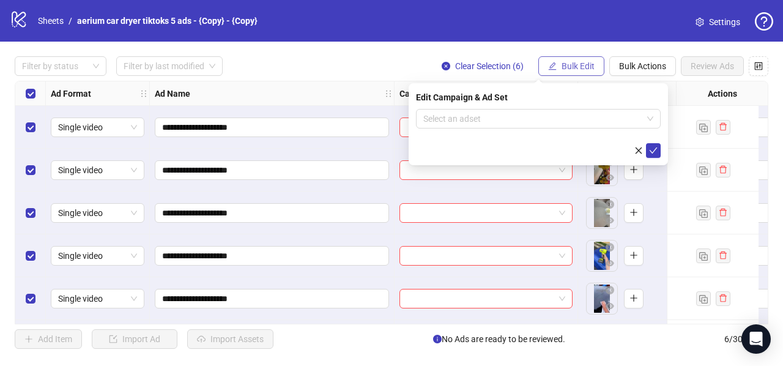
click at [586, 65] on span "Bulk Edit" at bounding box center [577, 66] width 33 height 10
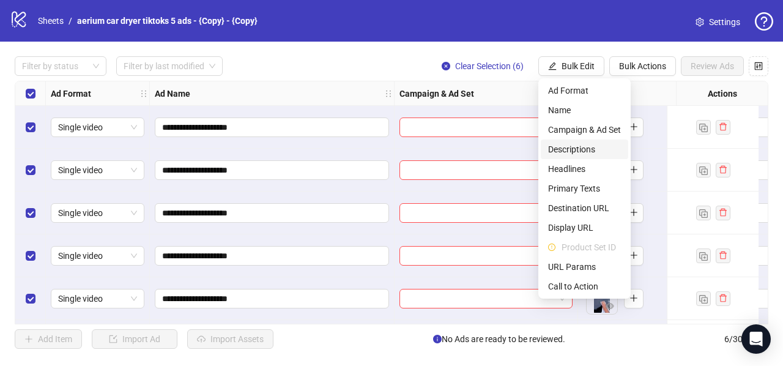
click at [589, 149] on span "Descriptions" at bounding box center [584, 148] width 73 height 13
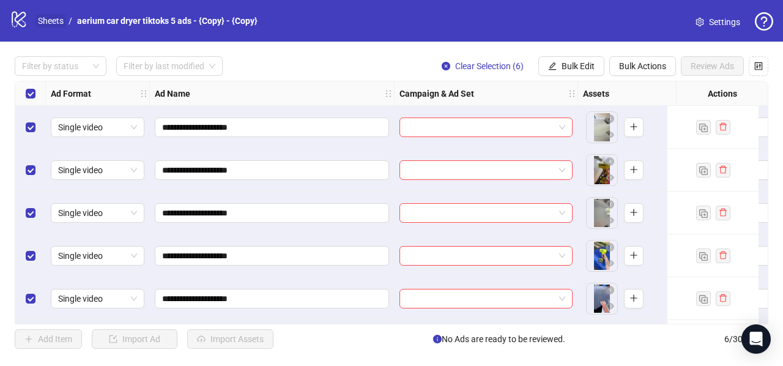
click at [50, 24] on link "Sheets" at bounding box center [50, 20] width 31 height 13
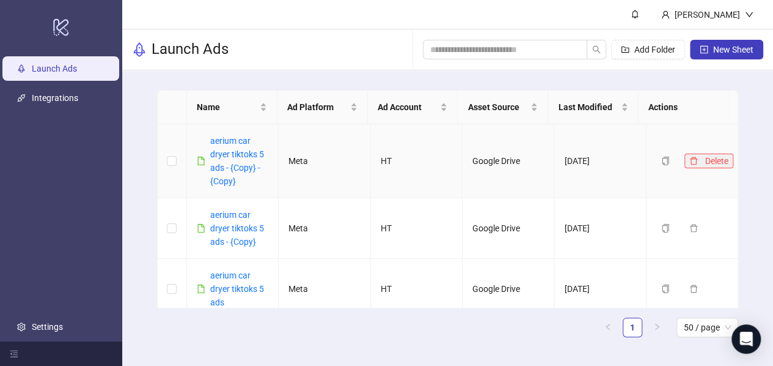
click at [690, 160] on icon "delete" at bounding box center [694, 161] width 9 height 9
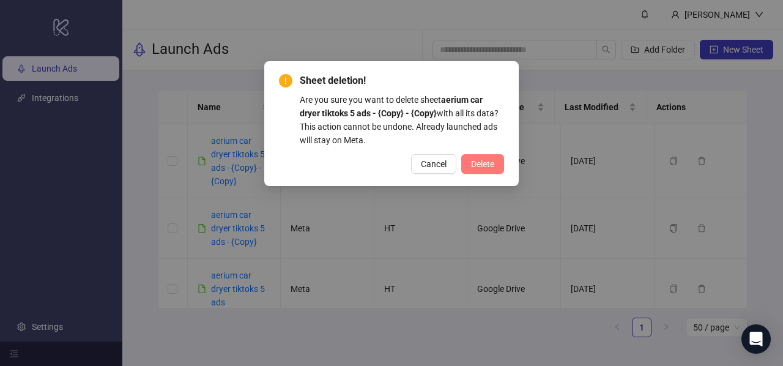
click at [485, 161] on span "Delete" at bounding box center [482, 164] width 23 height 10
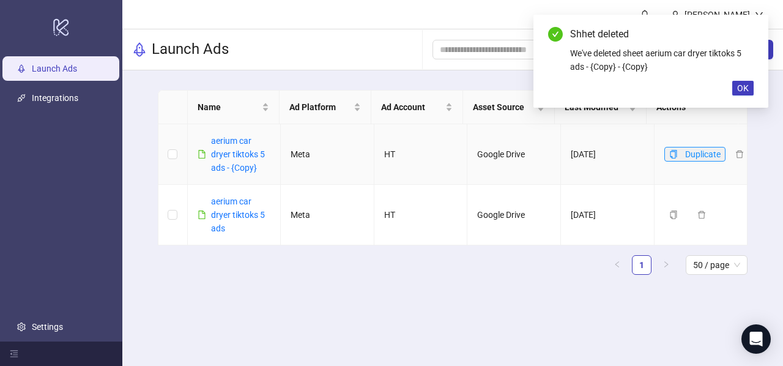
click at [669, 152] on button "Duplicate" at bounding box center [694, 154] width 61 height 15
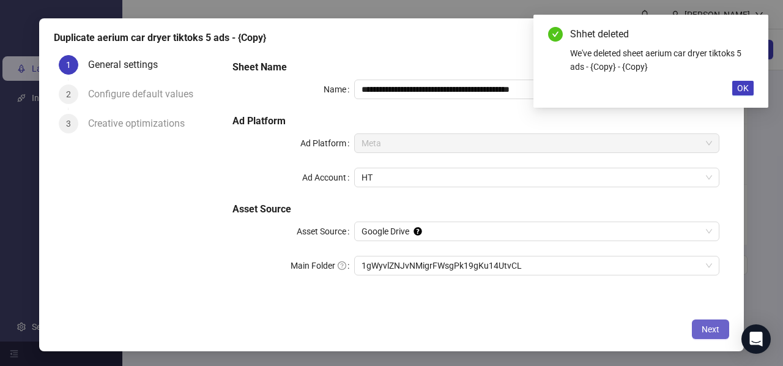
click at [706, 330] on span "Next" at bounding box center [710, 329] width 18 height 10
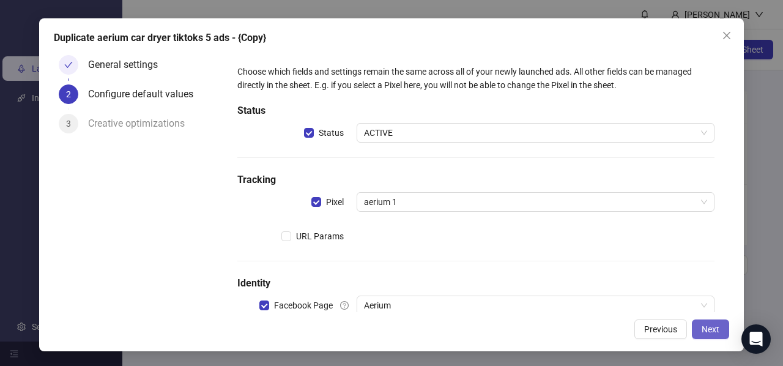
click at [719, 336] on button "Next" at bounding box center [710, 329] width 37 height 20
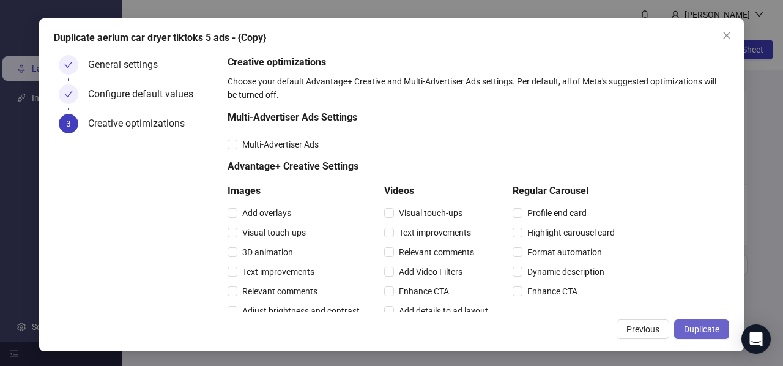
click at [718, 334] on button "Duplicate" at bounding box center [701, 329] width 55 height 20
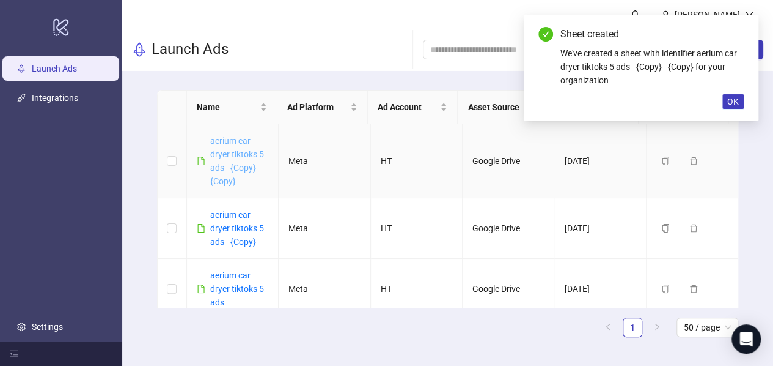
click at [234, 157] on link "aerium car dryer tiktoks 5 ads - {Copy} - {Copy}" at bounding box center [237, 161] width 54 height 50
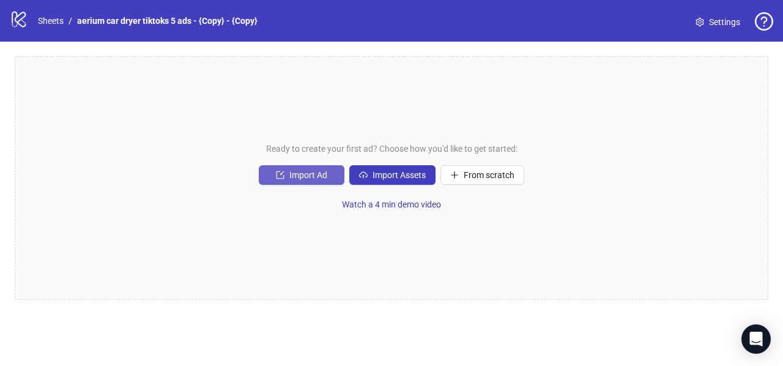
click at [289, 178] on button "Import Ad" at bounding box center [302, 175] width 86 height 20
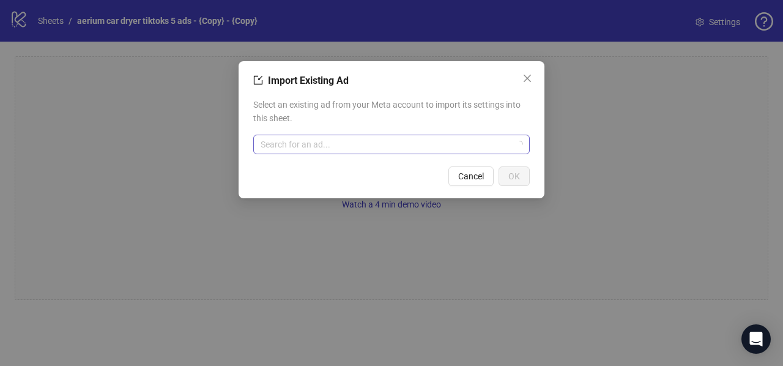
click at [298, 139] on input "search" at bounding box center [385, 144] width 251 height 18
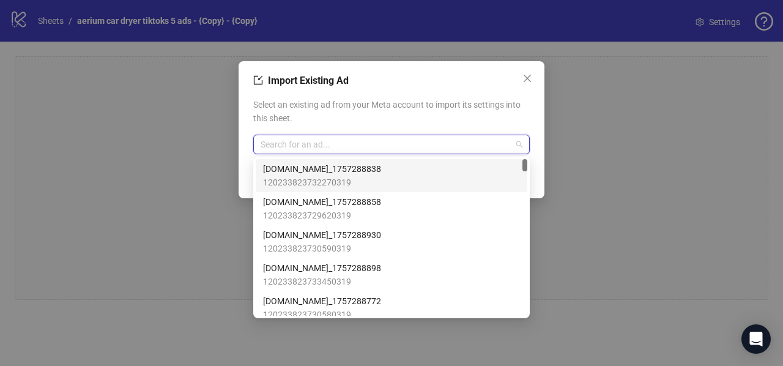
click at [329, 171] on span "[DOMAIN_NAME]_1757288838" at bounding box center [322, 168] width 118 height 13
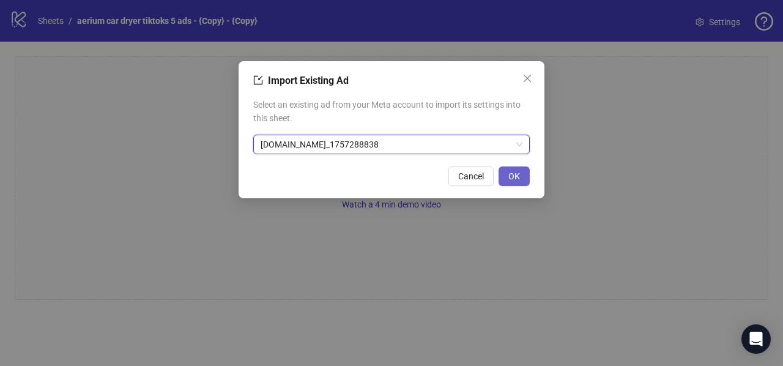
click at [523, 176] on button "OK" at bounding box center [513, 176] width 31 height 20
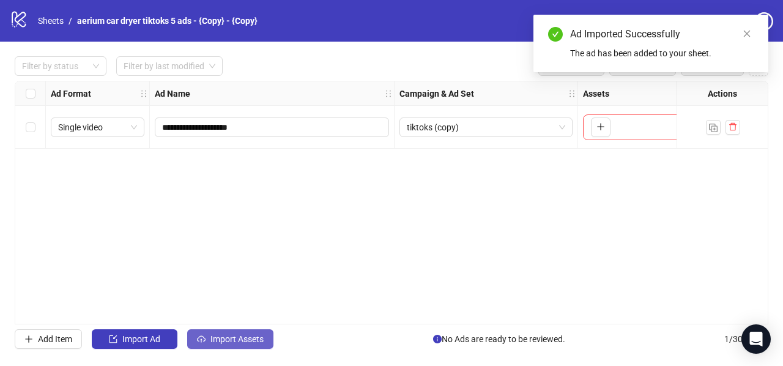
click at [229, 341] on span "Import Assets" at bounding box center [236, 339] width 53 height 10
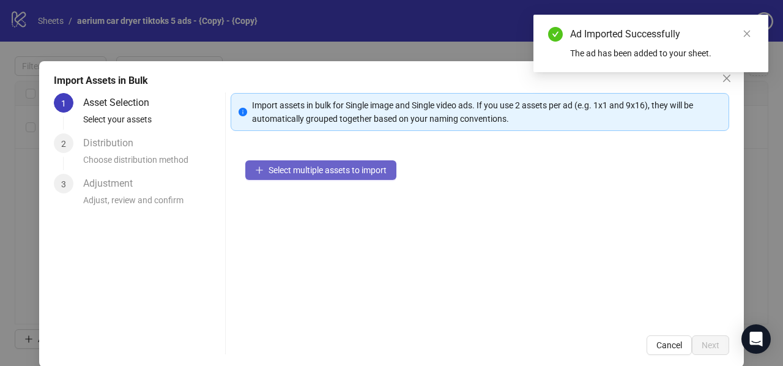
click at [278, 169] on span "Select multiple assets to import" at bounding box center [327, 170] width 118 height 10
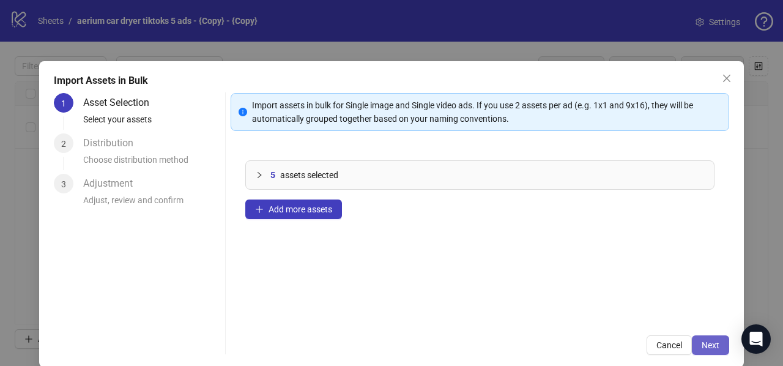
click at [707, 342] on span "Next" at bounding box center [710, 345] width 18 height 10
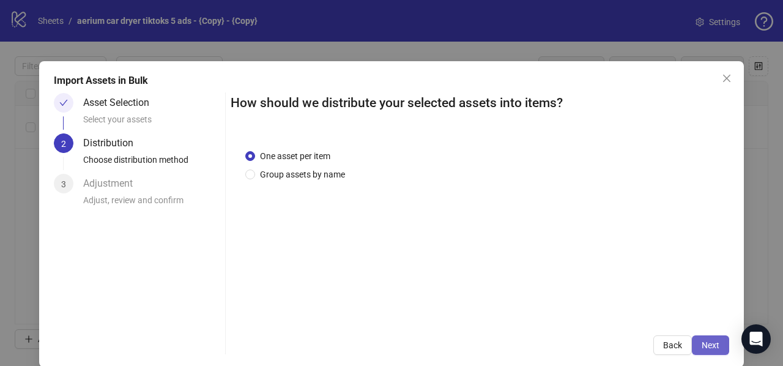
click at [701, 341] on span "Next" at bounding box center [710, 345] width 18 height 10
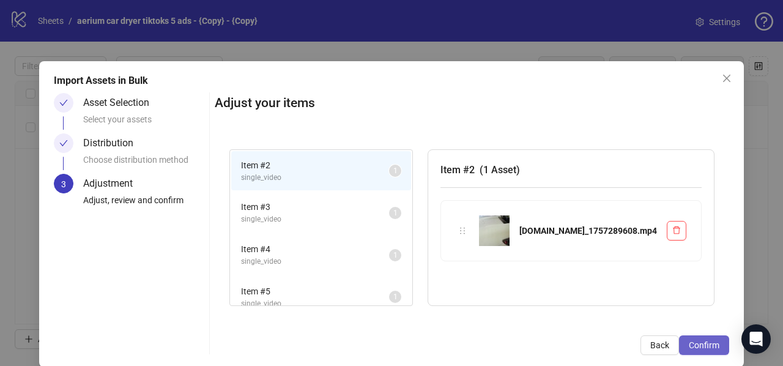
click at [698, 342] on span "Confirm" at bounding box center [703, 345] width 31 height 10
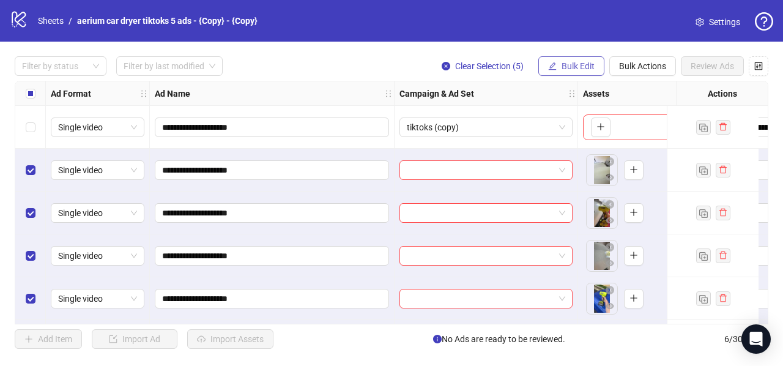
click at [579, 64] on span "Bulk Edit" at bounding box center [577, 66] width 33 height 10
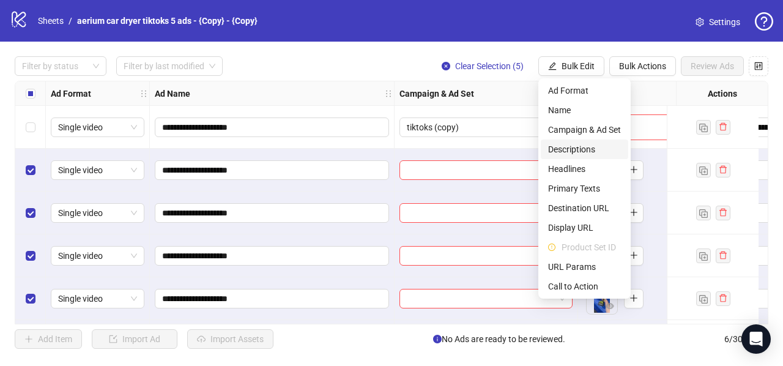
click at [571, 147] on span "Descriptions" at bounding box center [584, 148] width 73 height 13
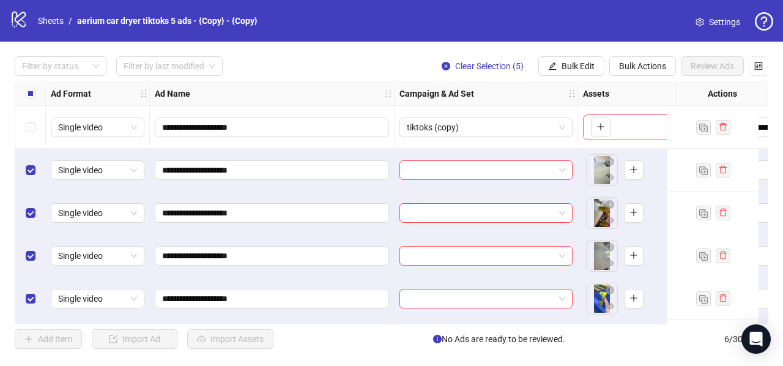
click at [569, 54] on div "**********" at bounding box center [391, 203] width 783 height 322
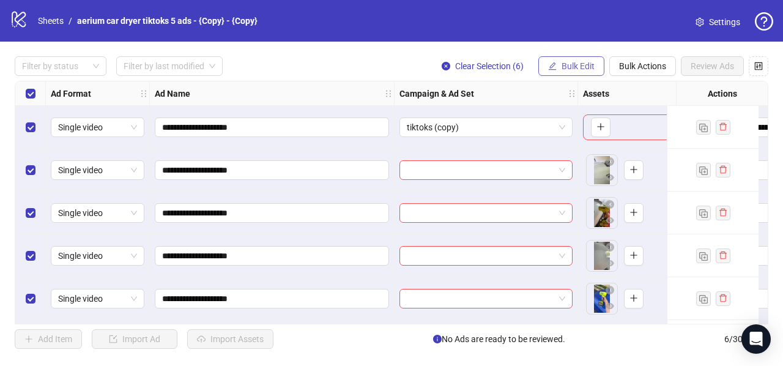
click at [581, 65] on span "Bulk Edit" at bounding box center [577, 66] width 33 height 10
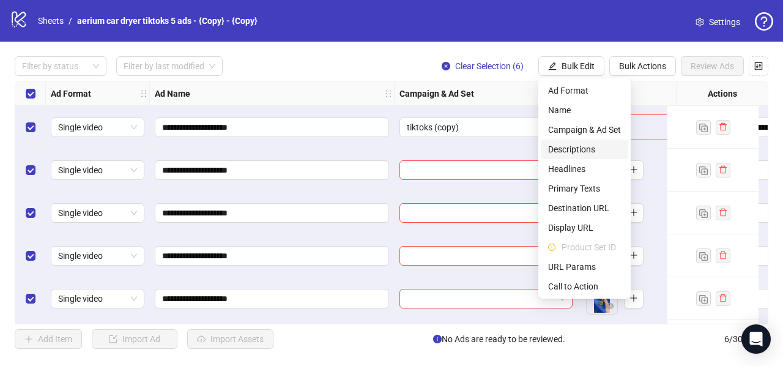
click at [560, 149] on span "Descriptions" at bounding box center [584, 148] width 73 height 13
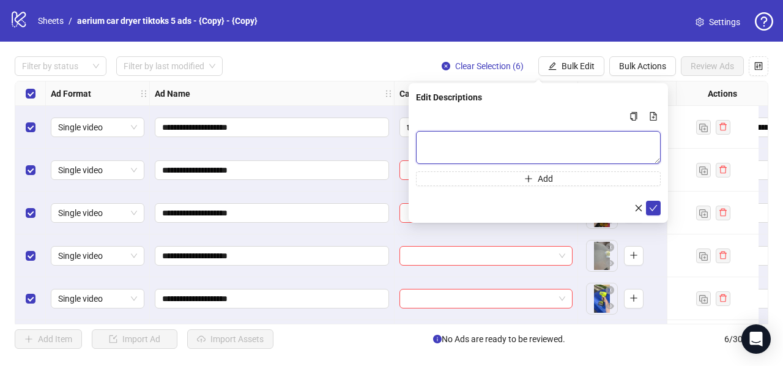
click at [522, 153] on textarea "Multi-text input container - paste or copy values" at bounding box center [538, 147] width 245 height 33
click at [514, 113] on div "Multi-text input container - paste or copy values" at bounding box center [538, 116] width 245 height 15
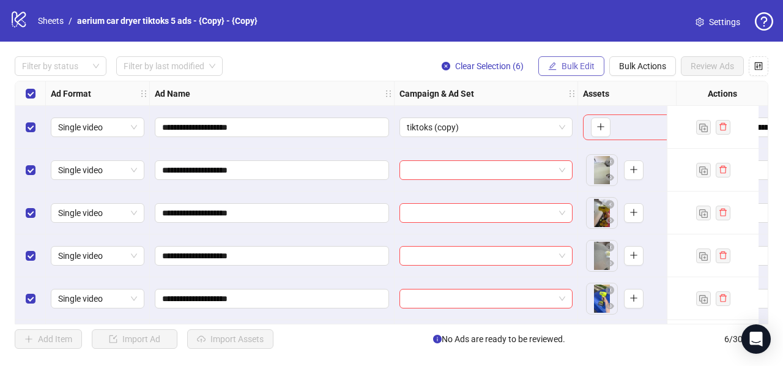
click at [587, 63] on span "Bulk Edit" at bounding box center [577, 66] width 33 height 10
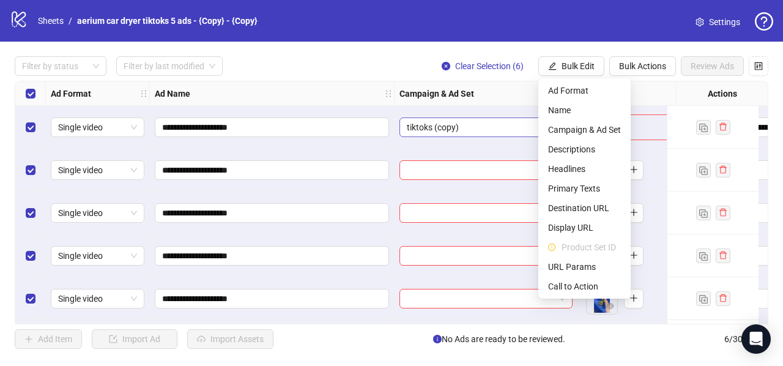
click at [465, 130] on span "tiktoks (copy)" at bounding box center [486, 127] width 158 height 18
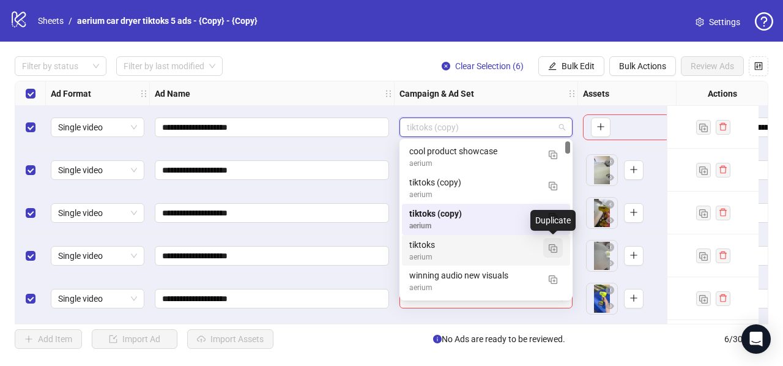
click at [553, 246] on img "button" at bounding box center [552, 248] width 9 height 9
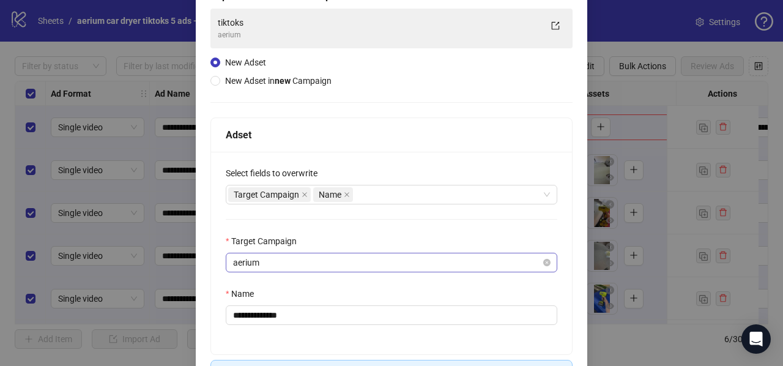
scroll to position [122, 0]
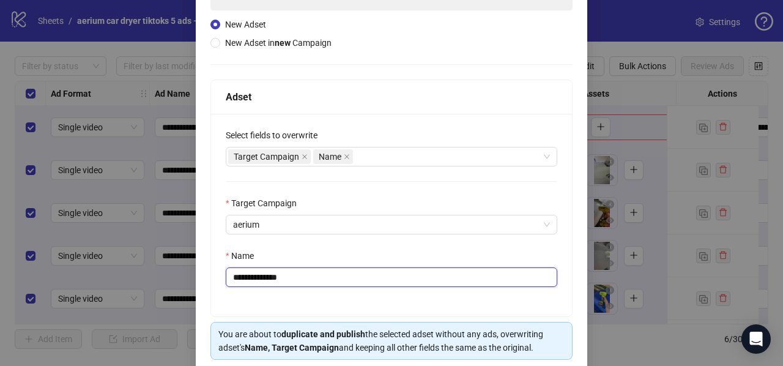
click at [296, 273] on input "**********" at bounding box center [391, 277] width 331 height 20
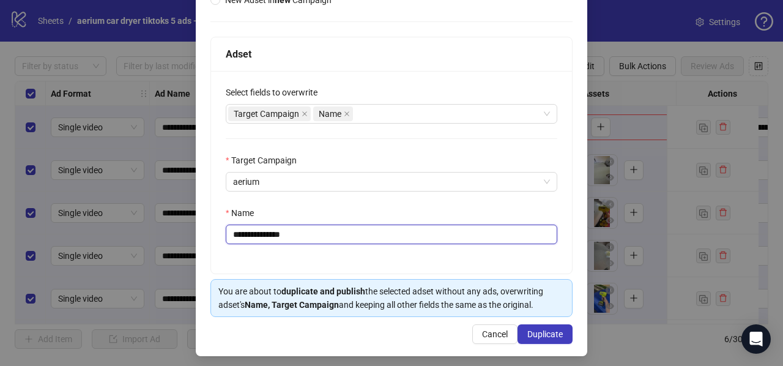
scroll to position [169, 0]
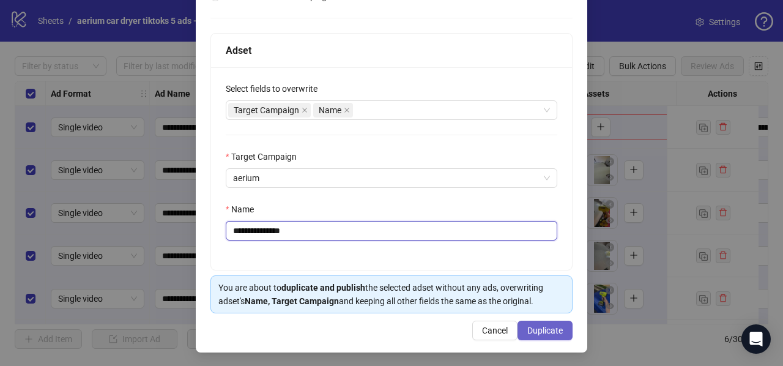
type input "**********"
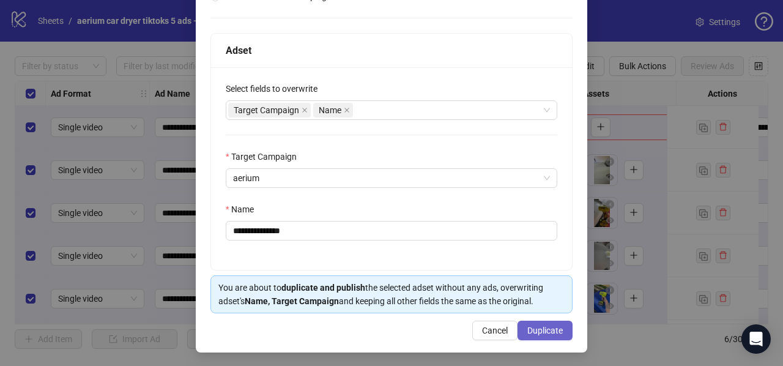
click at [528, 325] on span "Duplicate" at bounding box center [544, 330] width 35 height 10
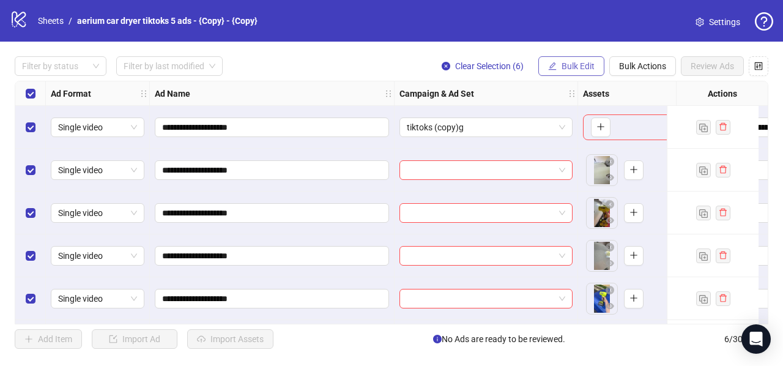
click at [571, 65] on span "Bulk Edit" at bounding box center [577, 66] width 33 height 10
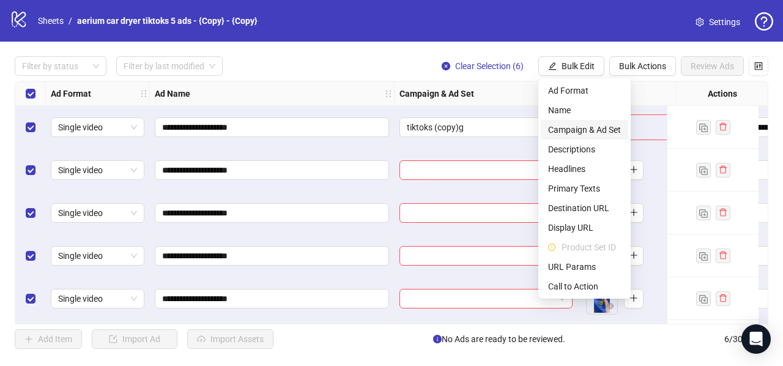
click at [576, 129] on span "Campaign & Ad Set" at bounding box center [584, 129] width 73 height 13
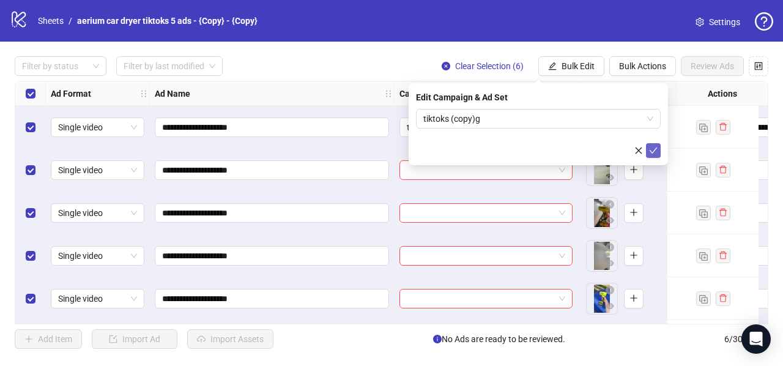
click at [655, 147] on icon "check" at bounding box center [653, 150] width 9 height 9
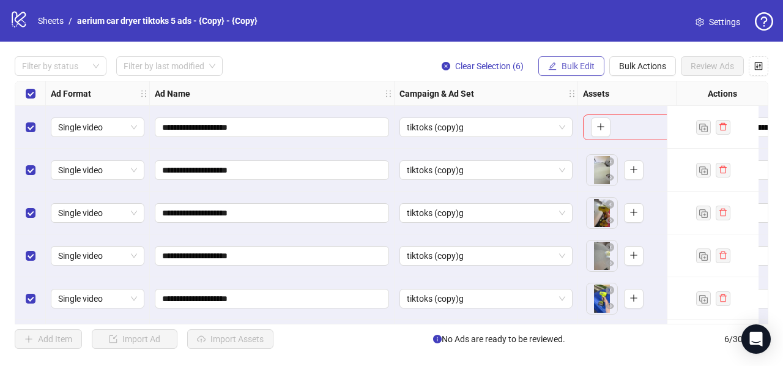
click at [575, 72] on button "Bulk Edit" at bounding box center [571, 66] width 66 height 20
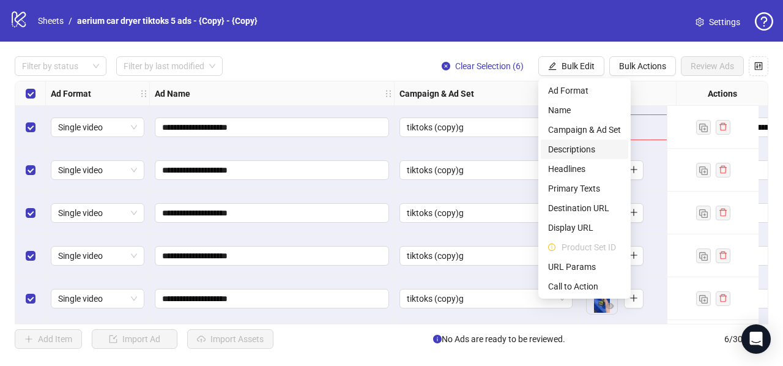
click at [583, 149] on span "Descriptions" at bounding box center [584, 148] width 73 height 13
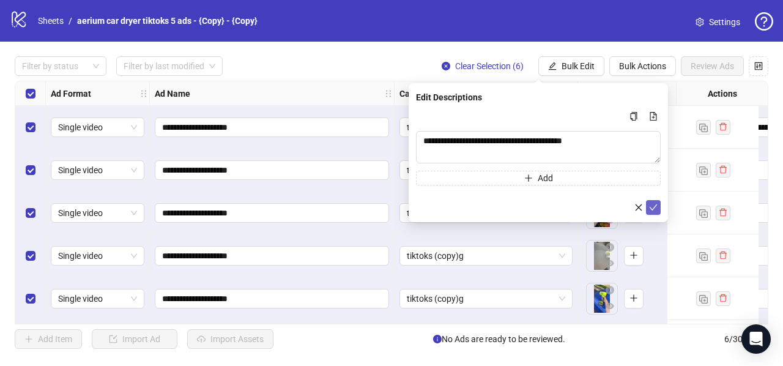
click at [654, 207] on icon "check" at bounding box center [653, 207] width 8 height 6
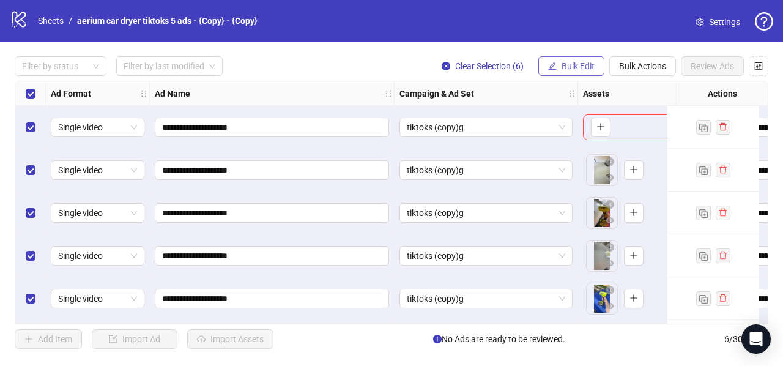
click at [583, 70] on span "Bulk Edit" at bounding box center [577, 66] width 33 height 10
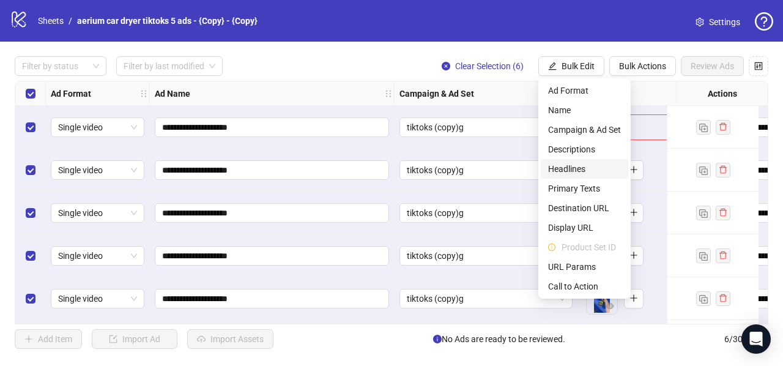
click at [566, 169] on span "Headlines" at bounding box center [584, 168] width 73 height 13
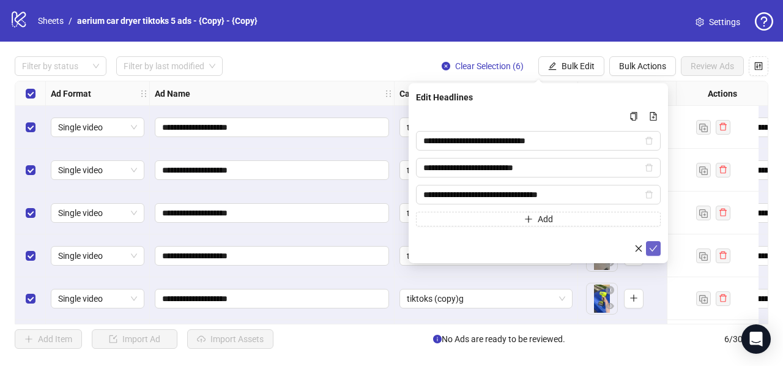
click at [651, 247] on icon "check" at bounding box center [653, 248] width 9 height 9
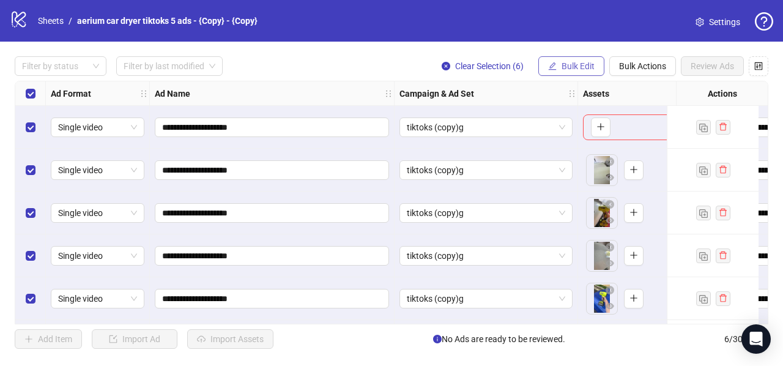
click at [562, 68] on span "Bulk Edit" at bounding box center [577, 66] width 33 height 10
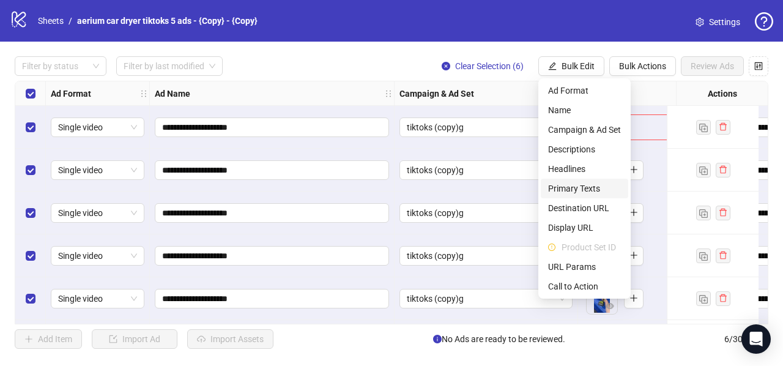
click at [566, 190] on span "Primary Texts" at bounding box center [584, 188] width 73 height 13
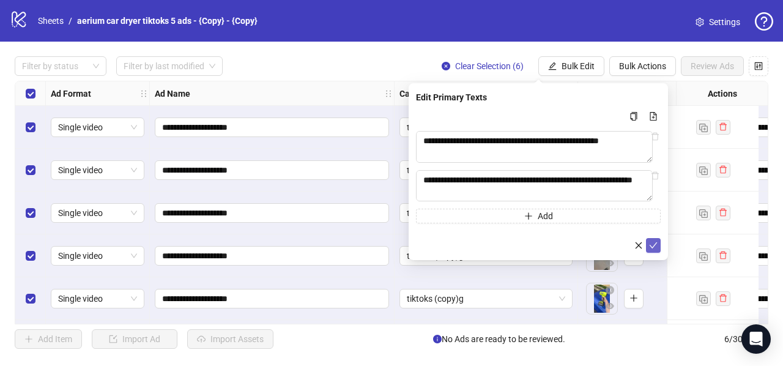
click at [650, 243] on icon "check" at bounding box center [653, 245] width 9 height 9
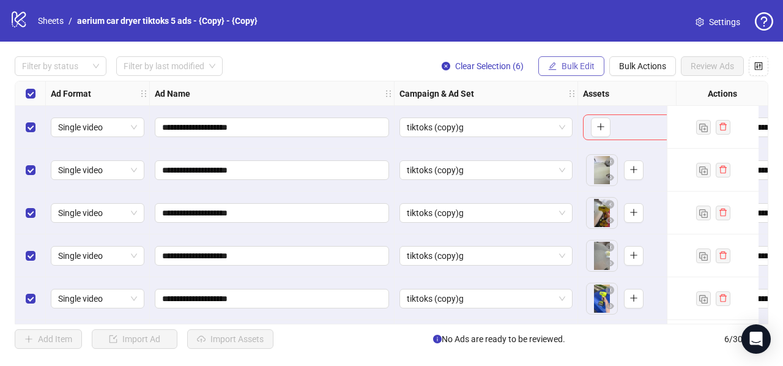
click at [572, 63] on span "Bulk Edit" at bounding box center [577, 66] width 33 height 10
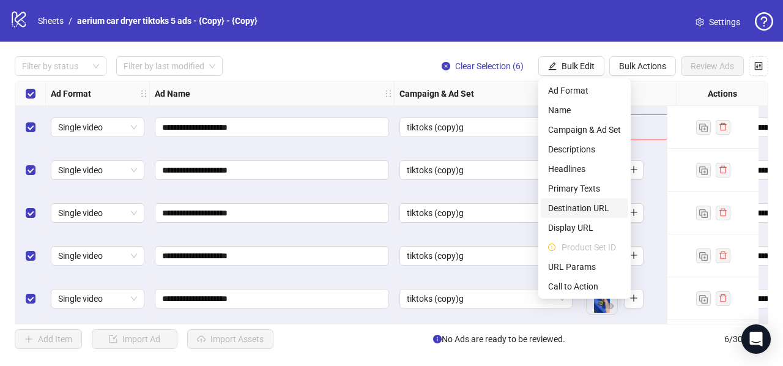
click at [602, 211] on span "Destination URL" at bounding box center [584, 207] width 73 height 13
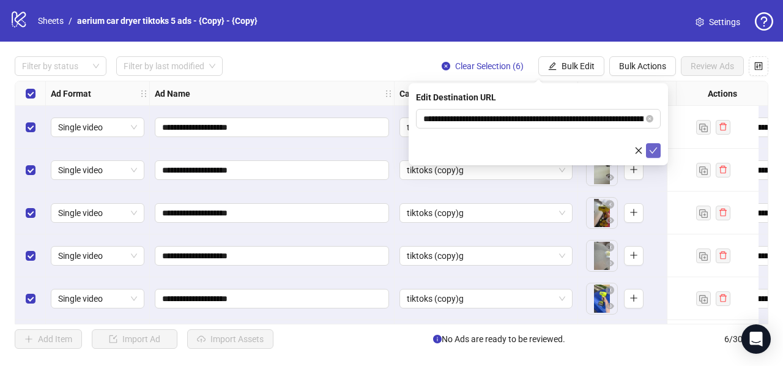
click at [655, 150] on icon "check" at bounding box center [653, 150] width 9 height 9
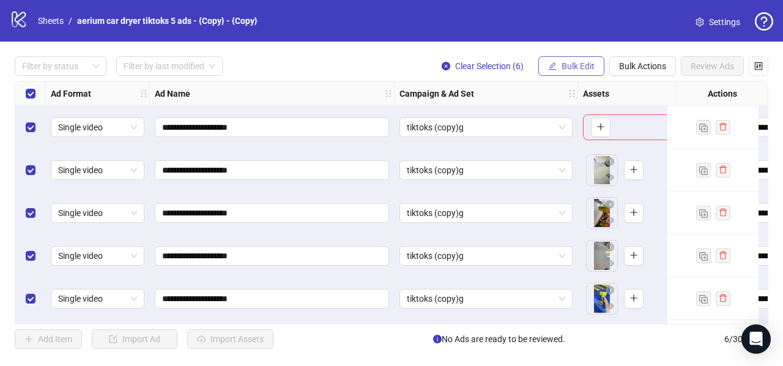
click at [567, 66] on span "Bulk Edit" at bounding box center [577, 66] width 33 height 10
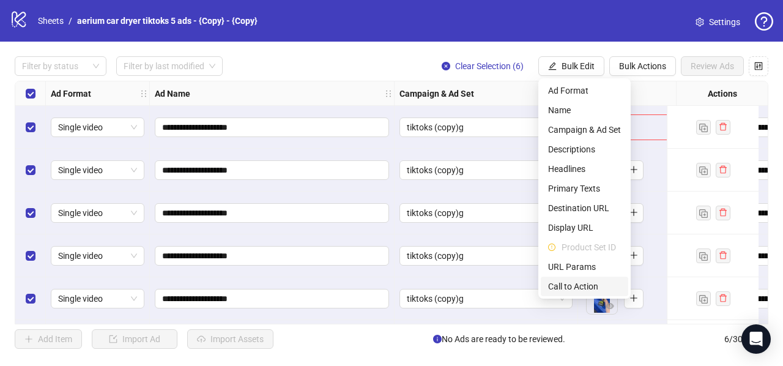
click at [569, 285] on span "Call to Action" at bounding box center [584, 285] width 73 height 13
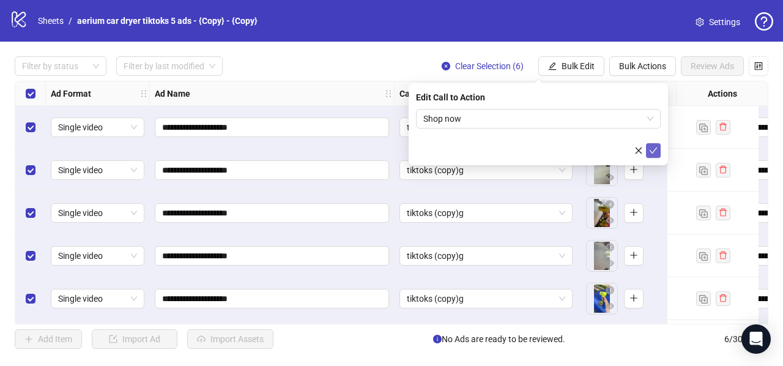
click at [656, 150] on icon "check" at bounding box center [653, 150] width 9 height 9
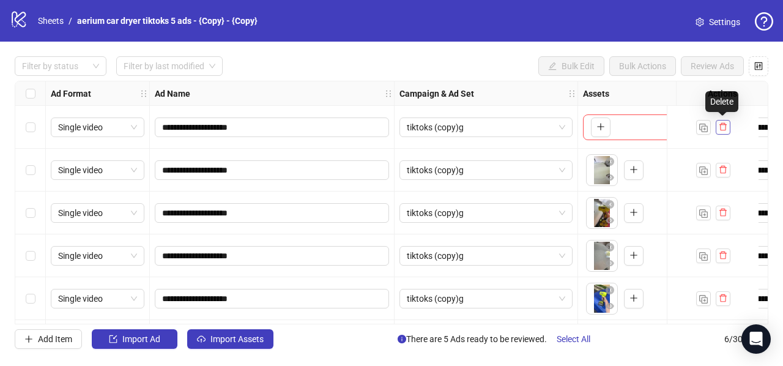
click at [728, 127] on button "button" at bounding box center [722, 127] width 15 height 15
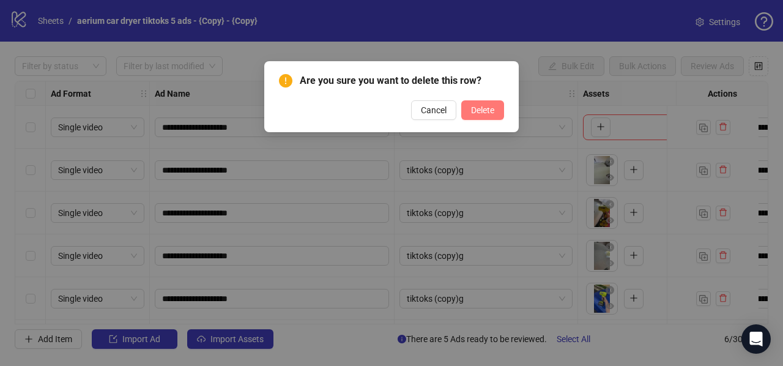
click at [489, 111] on span "Delete" at bounding box center [482, 110] width 23 height 10
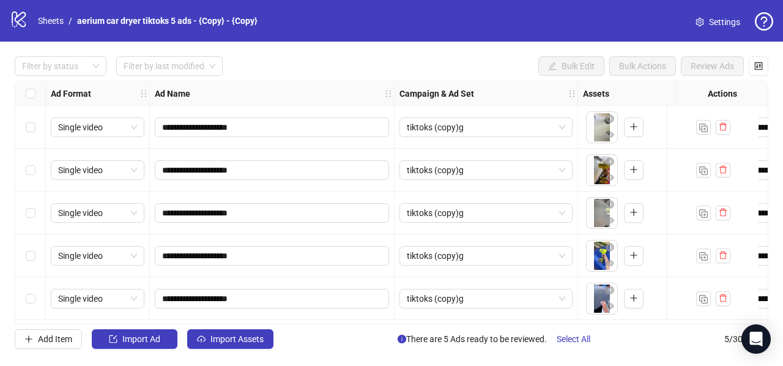
click at [24, 95] on div "Select all rows" at bounding box center [30, 93] width 31 height 24
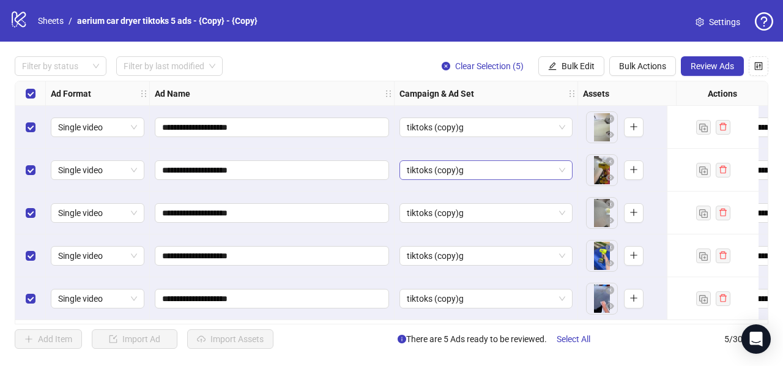
scroll to position [0, 0]
click at [695, 64] on span "Review Ads" at bounding box center [711, 66] width 43 height 10
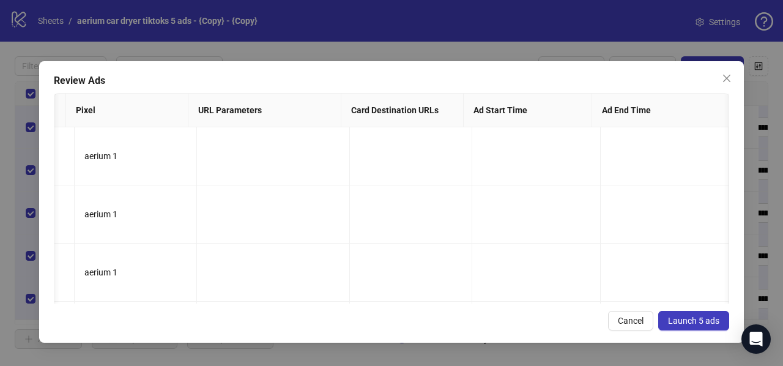
click at [682, 323] on span "Launch 5 ads" at bounding box center [693, 321] width 51 height 10
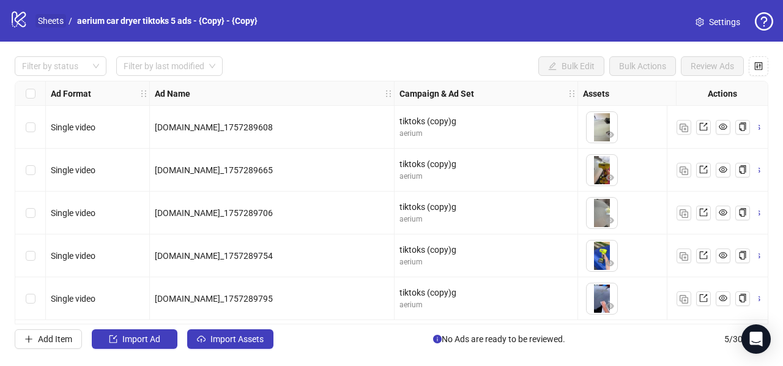
click at [52, 17] on link "Sheets" at bounding box center [50, 20] width 31 height 13
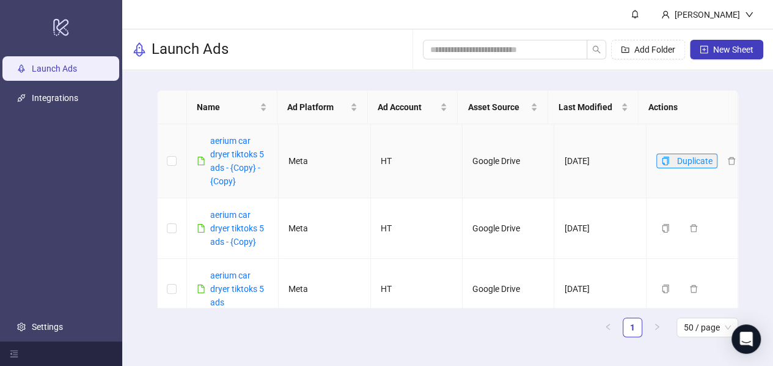
click at [666, 163] on button "Duplicate" at bounding box center [687, 160] width 61 height 15
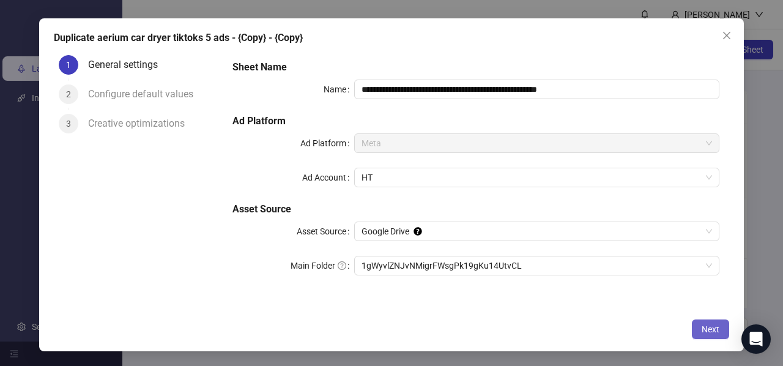
click at [703, 334] on button "Next" at bounding box center [710, 329] width 37 height 20
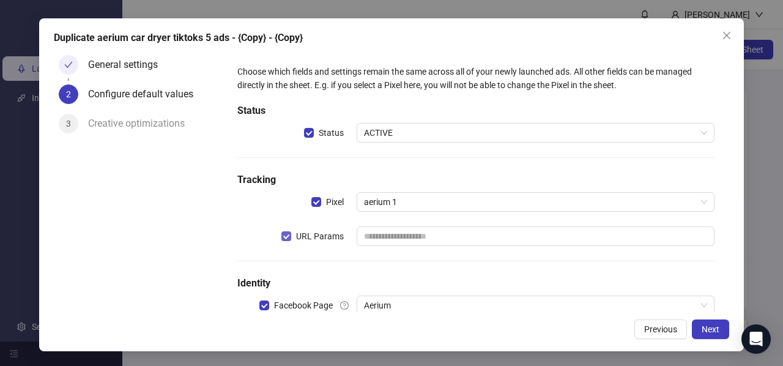
click at [291, 238] on span "URL Params" at bounding box center [319, 235] width 57 height 13
click at [706, 334] on button "Next" at bounding box center [710, 329] width 37 height 20
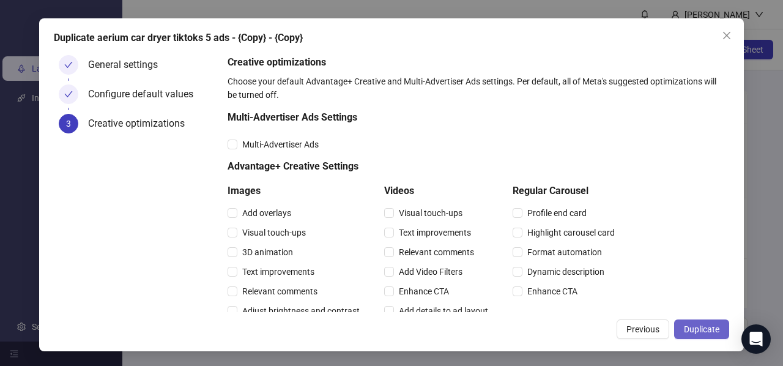
click at [706, 330] on span "Duplicate" at bounding box center [701, 329] width 35 height 10
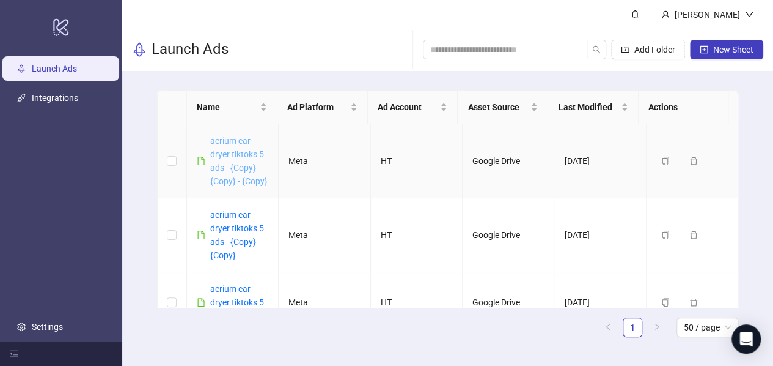
click at [227, 156] on link "aerium car dryer tiktoks 5 ads - {Copy} - {Copy} - {Copy}" at bounding box center [238, 161] width 57 height 50
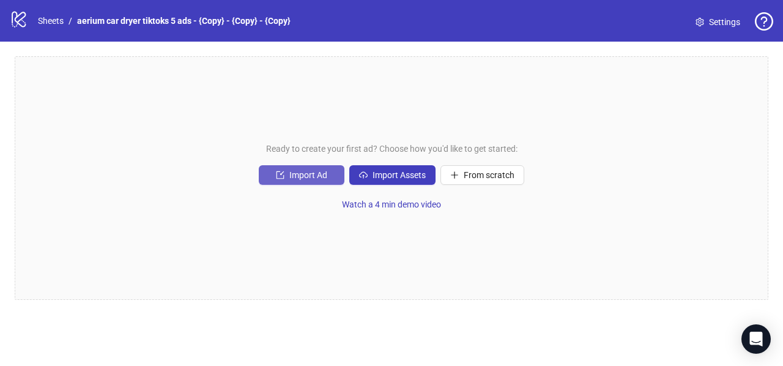
click at [287, 179] on button "Import Ad" at bounding box center [302, 175] width 86 height 20
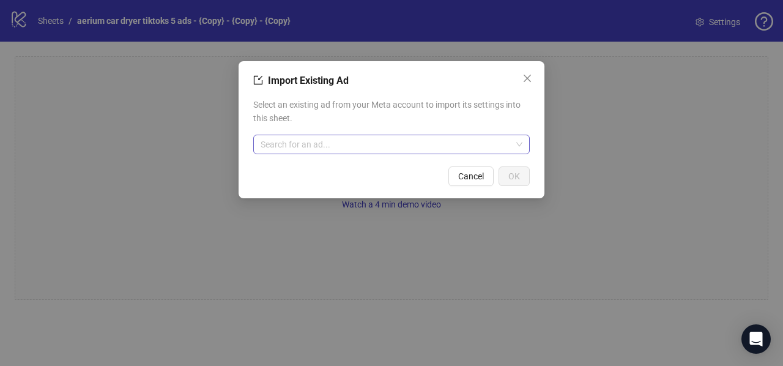
click at [325, 138] on input "search" at bounding box center [385, 144] width 251 height 18
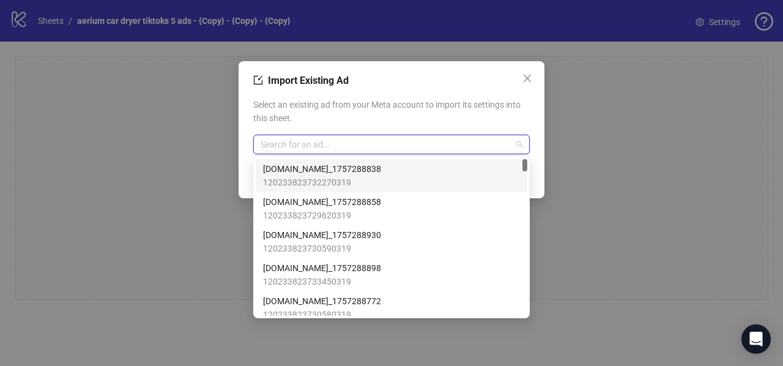
click at [335, 178] on span "120233823732270319" at bounding box center [322, 181] width 118 height 13
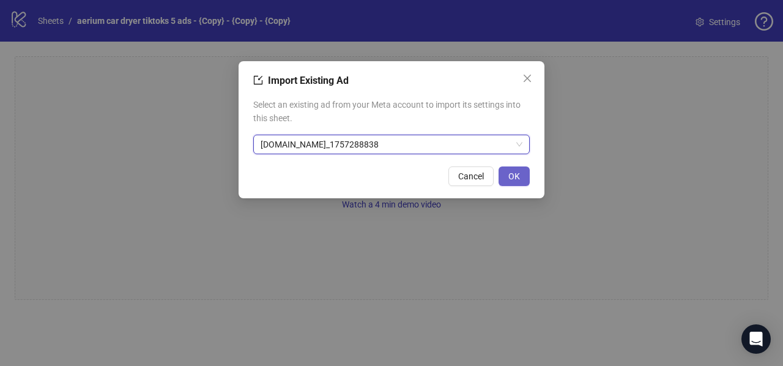
click at [511, 178] on span "OK" at bounding box center [514, 176] width 12 height 10
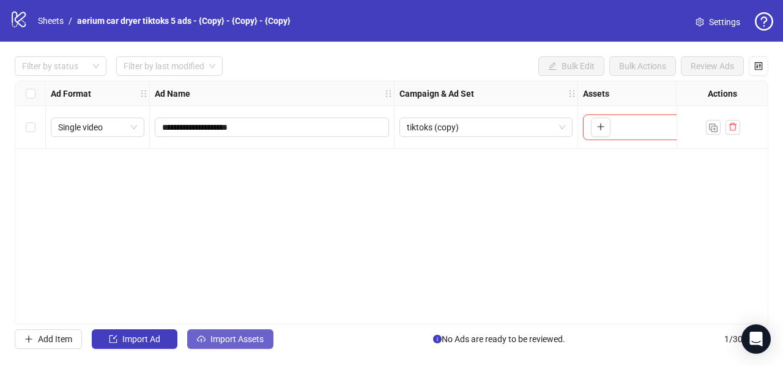
click at [224, 338] on span "Import Assets" at bounding box center [236, 339] width 53 height 10
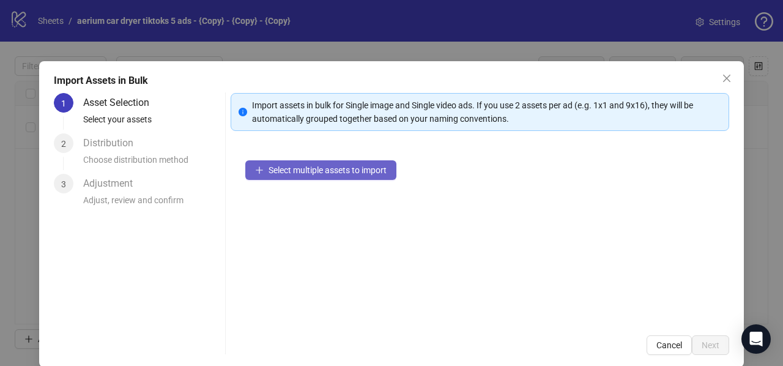
click at [292, 176] on button "Select multiple assets to import" at bounding box center [320, 170] width 151 height 20
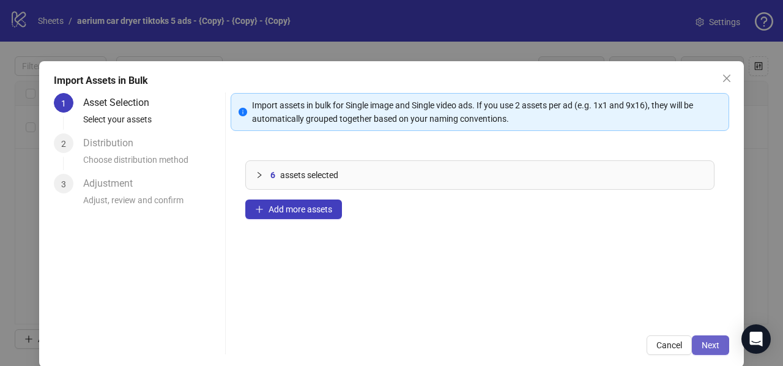
click at [696, 352] on button "Next" at bounding box center [710, 345] width 37 height 20
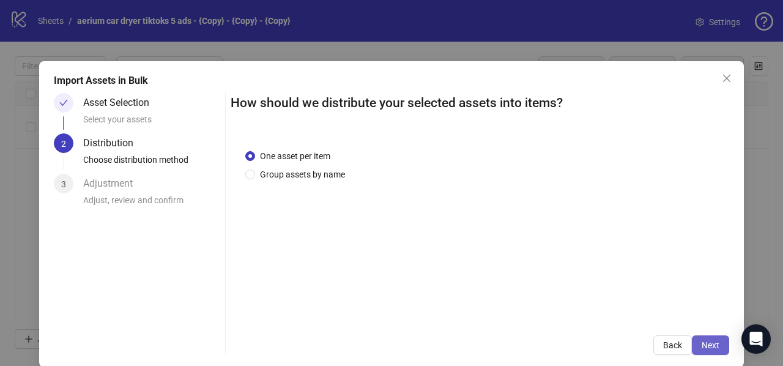
click at [703, 343] on span "Next" at bounding box center [710, 345] width 18 height 10
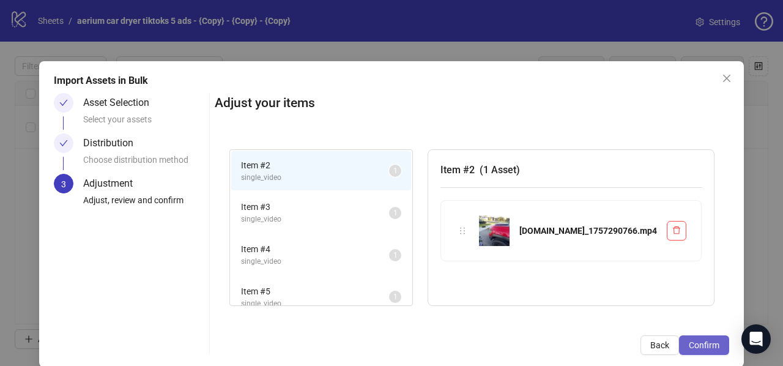
click at [701, 335] on button "Confirm" at bounding box center [704, 345] width 50 height 20
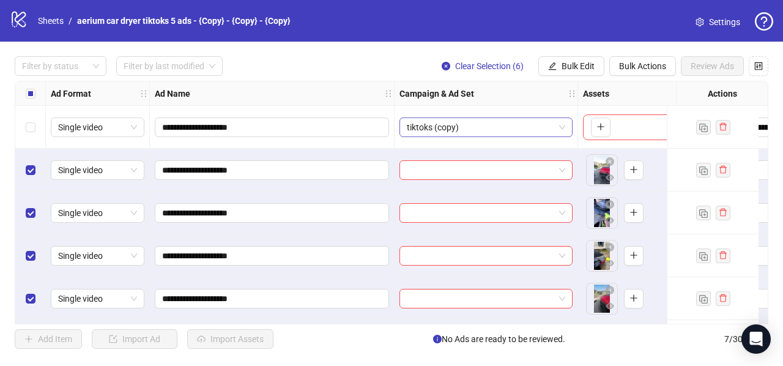
click at [453, 128] on span "tiktoks (copy)" at bounding box center [486, 127] width 158 height 18
click at [444, 127] on span "tiktoks (copy)" at bounding box center [486, 127] width 158 height 18
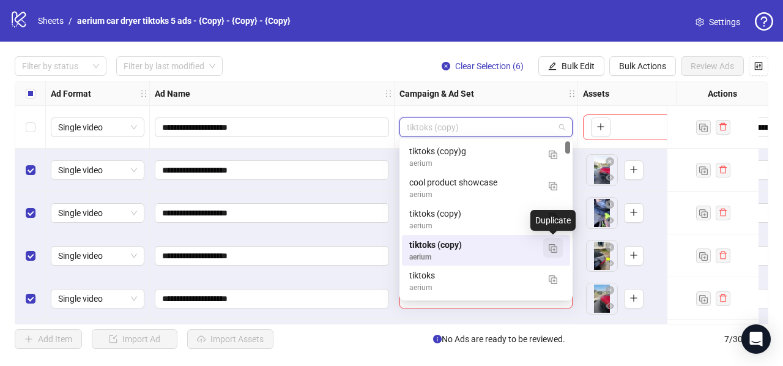
click at [553, 246] on img "button" at bounding box center [552, 248] width 9 height 9
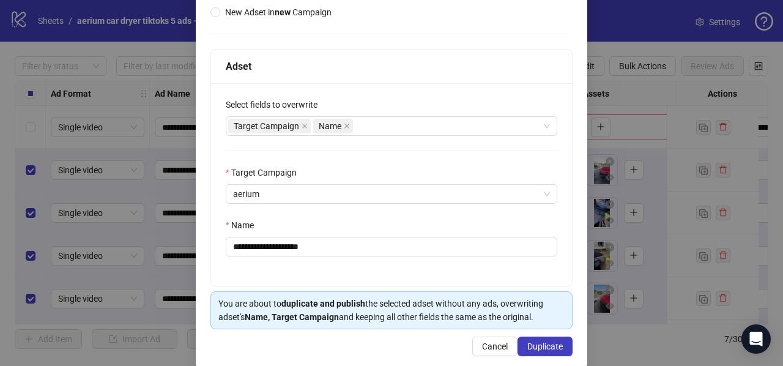
scroll to position [169, 0]
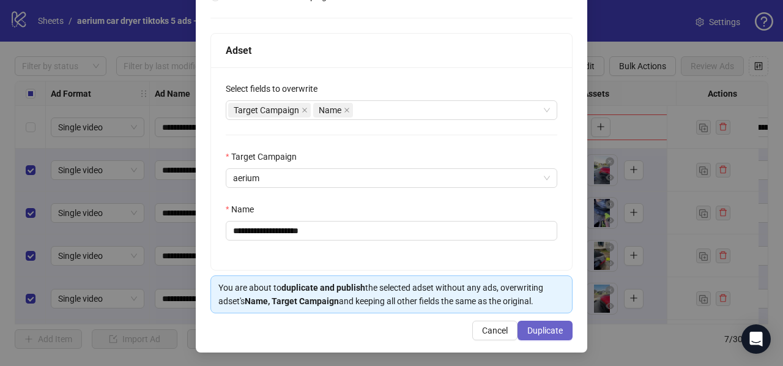
click at [543, 327] on span "Duplicate" at bounding box center [544, 330] width 35 height 10
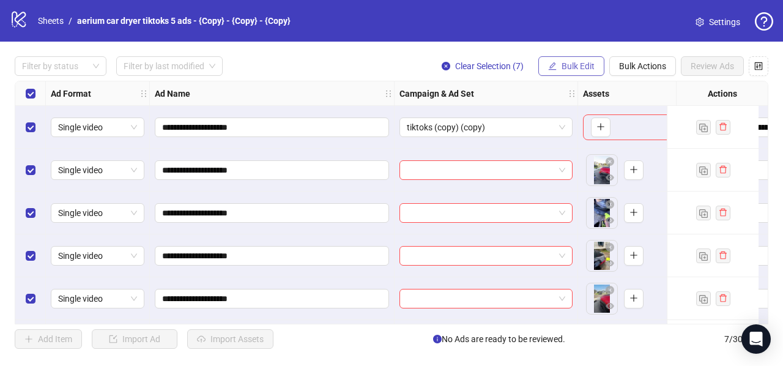
click at [569, 64] on span "Bulk Edit" at bounding box center [577, 66] width 33 height 10
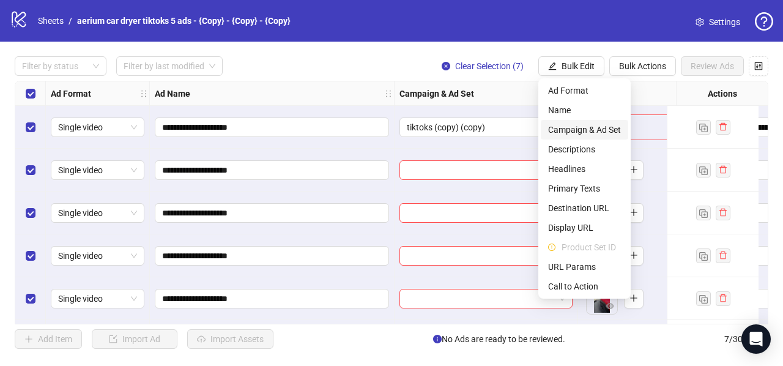
click at [577, 128] on span "Campaign & Ad Set" at bounding box center [584, 129] width 73 height 13
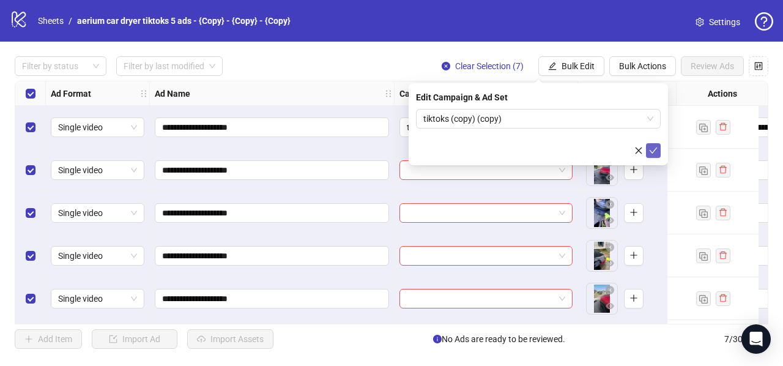
click at [654, 150] on icon "check" at bounding box center [653, 150] width 8 height 6
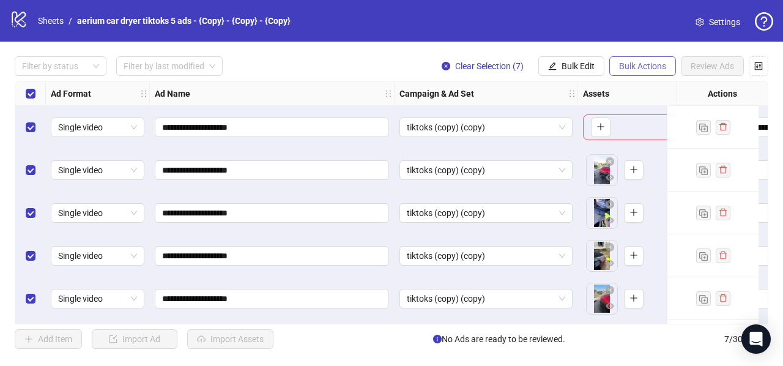
click at [641, 65] on span "Bulk Actions" at bounding box center [642, 66] width 47 height 10
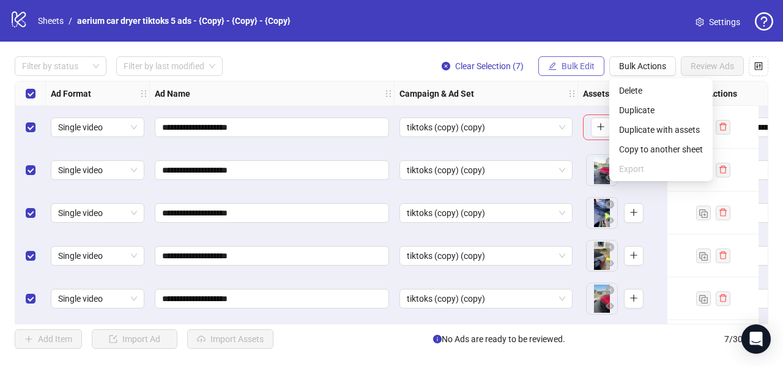
click at [581, 64] on span "Bulk Edit" at bounding box center [577, 66] width 33 height 10
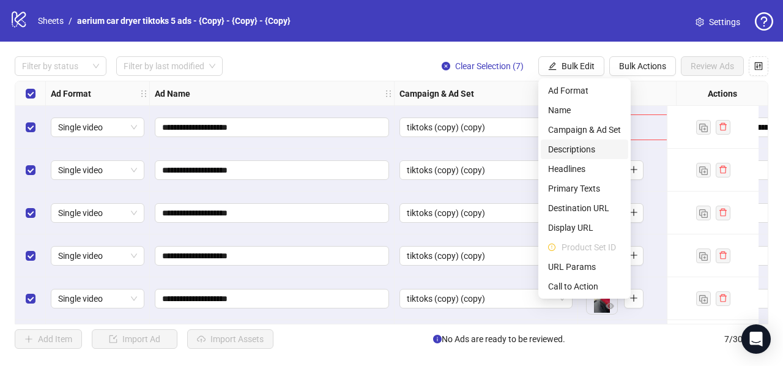
click at [561, 149] on span "Descriptions" at bounding box center [584, 148] width 73 height 13
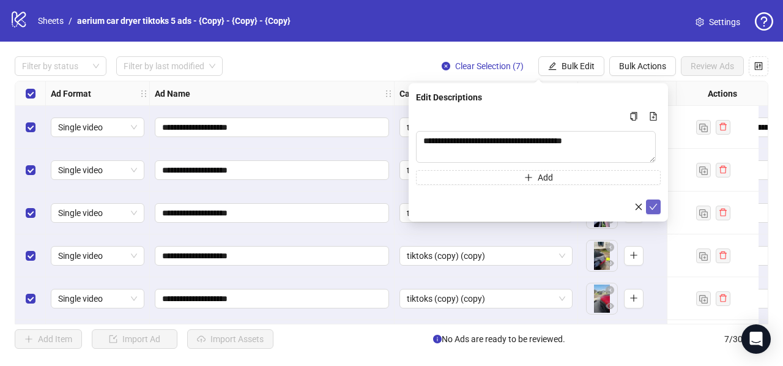
click at [654, 205] on icon "check" at bounding box center [653, 206] width 9 height 9
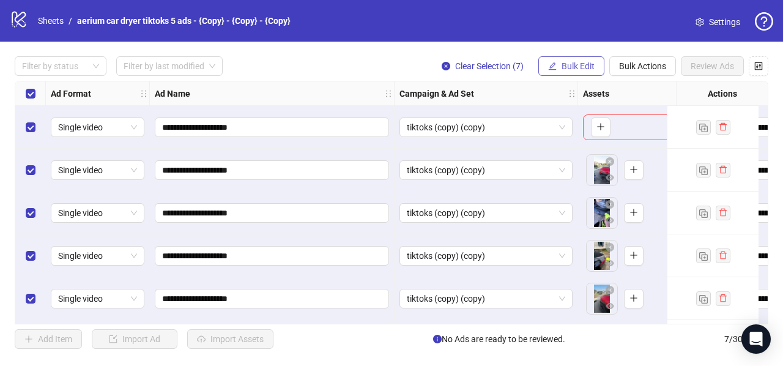
click at [570, 65] on span "Bulk Edit" at bounding box center [577, 66] width 33 height 10
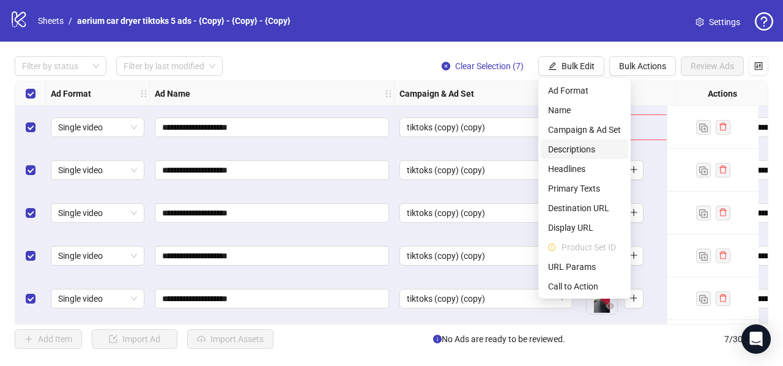
click at [566, 150] on span "Descriptions" at bounding box center [584, 148] width 73 height 13
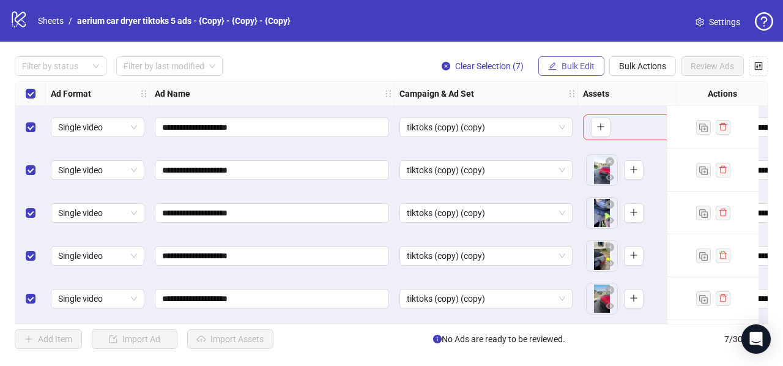
click at [575, 71] on button "Bulk Edit" at bounding box center [571, 66] width 66 height 20
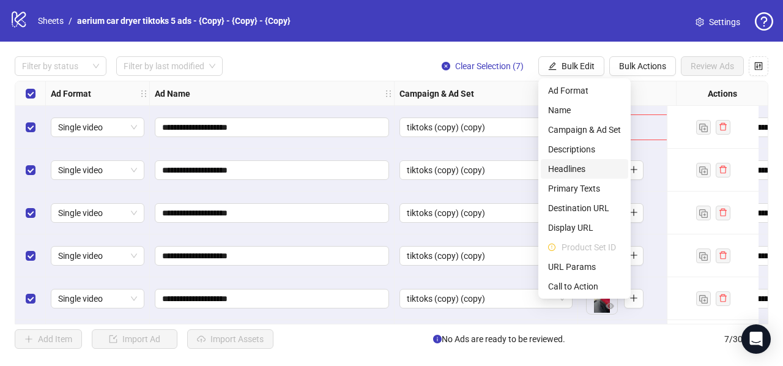
click at [570, 170] on span "Headlines" at bounding box center [584, 168] width 73 height 13
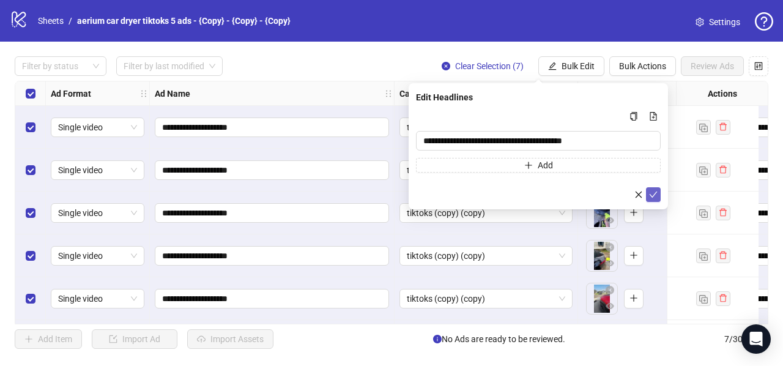
click at [653, 193] on icon "check" at bounding box center [653, 194] width 9 height 9
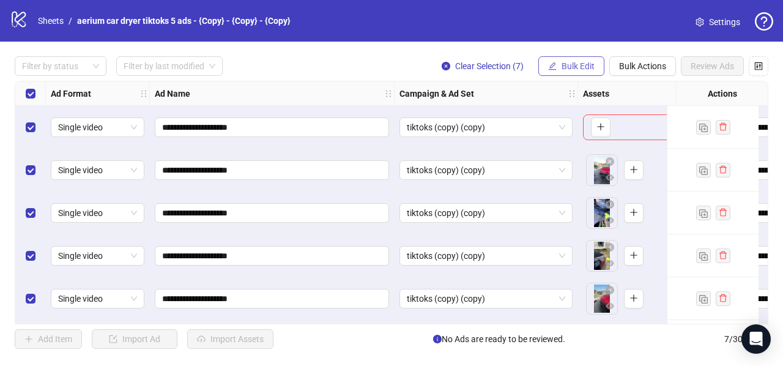
click at [567, 63] on span "Bulk Edit" at bounding box center [577, 66] width 33 height 10
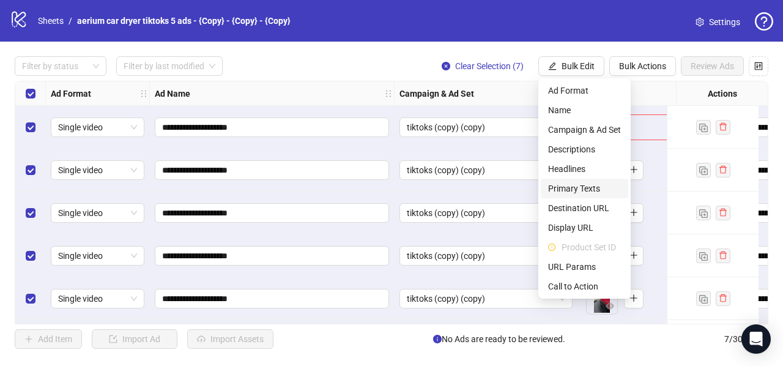
click at [574, 189] on span "Primary Texts" at bounding box center [584, 188] width 73 height 13
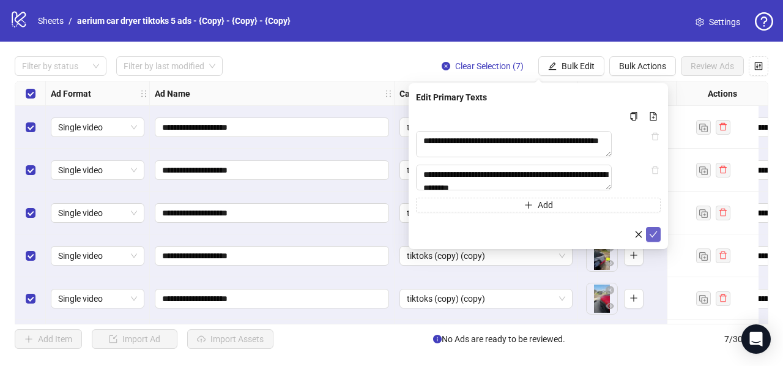
click at [652, 238] on icon "check" at bounding box center [653, 234] width 9 height 9
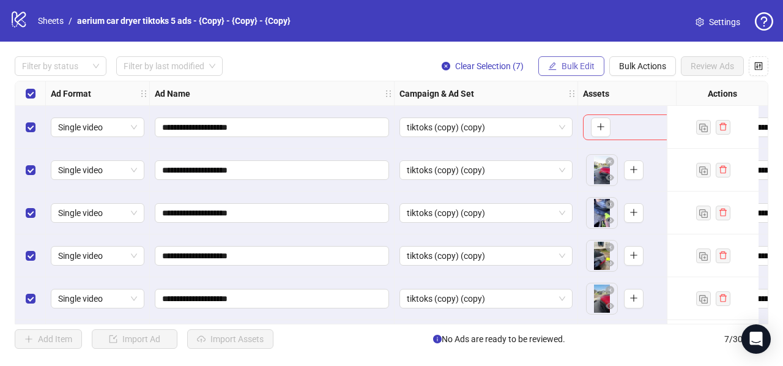
click at [572, 63] on span "Bulk Edit" at bounding box center [577, 66] width 33 height 10
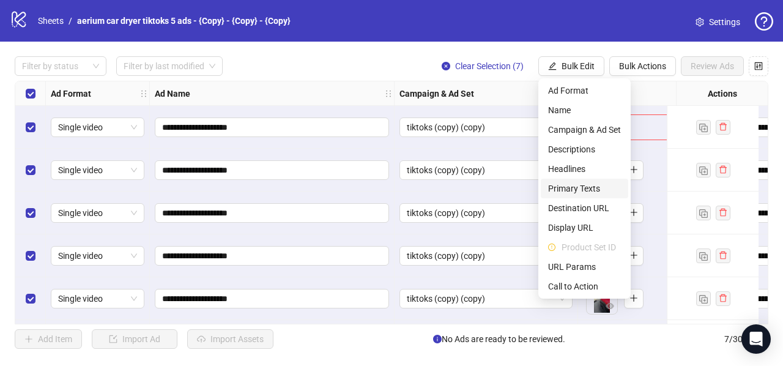
click at [598, 185] on span "Primary Texts" at bounding box center [584, 188] width 73 height 13
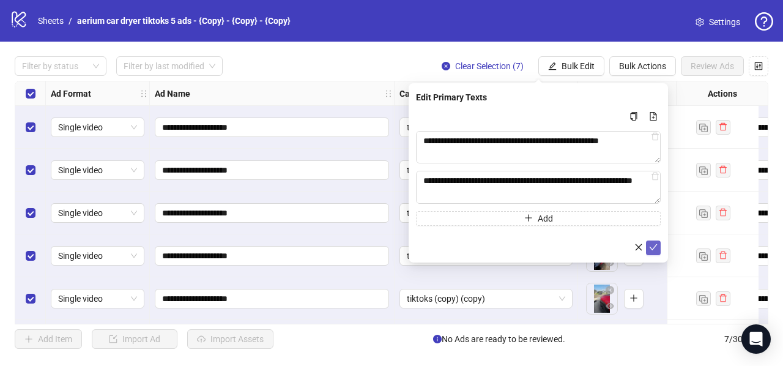
click at [653, 246] on icon "check" at bounding box center [653, 247] width 9 height 9
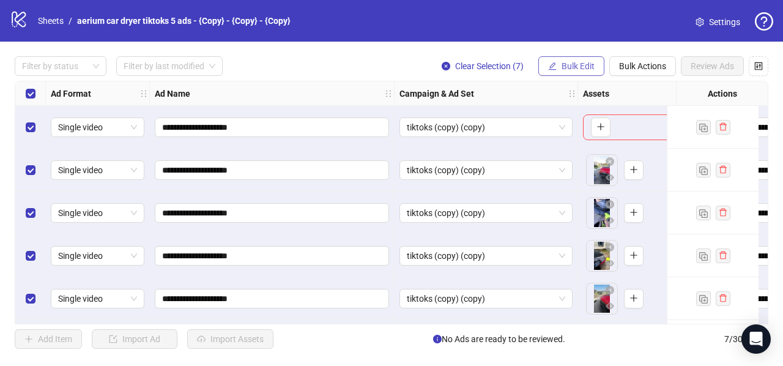
click at [572, 68] on span "Bulk Edit" at bounding box center [577, 66] width 33 height 10
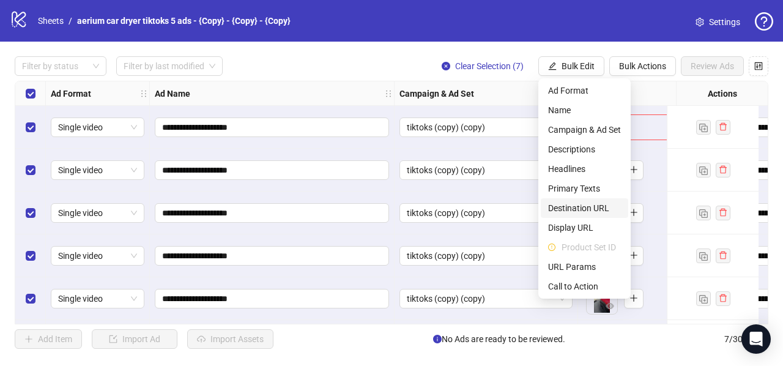
click at [570, 206] on span "Destination URL" at bounding box center [584, 207] width 73 height 13
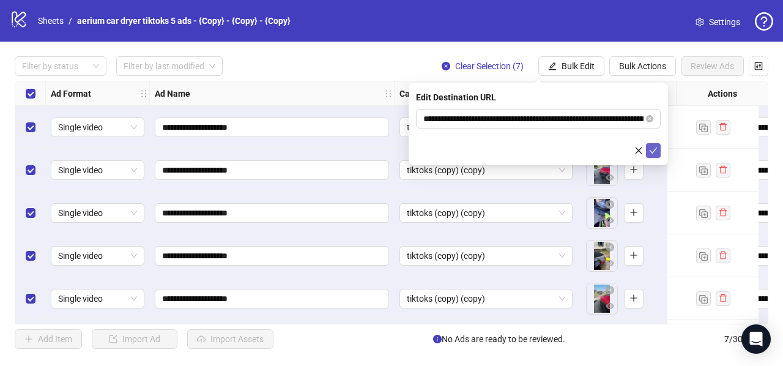
click at [652, 150] on icon "check" at bounding box center [653, 150] width 9 height 9
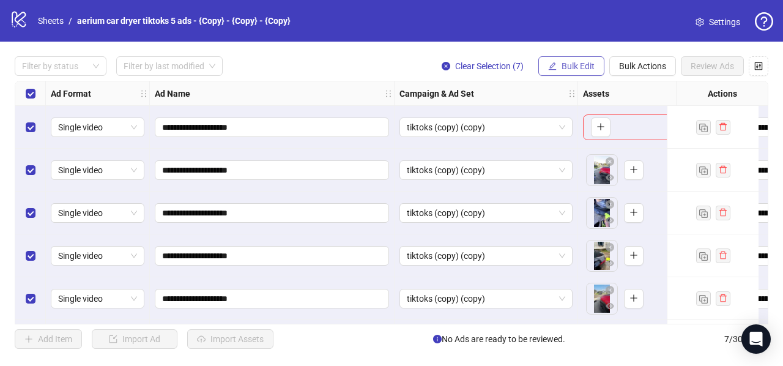
click at [578, 65] on span "Bulk Edit" at bounding box center [577, 66] width 33 height 10
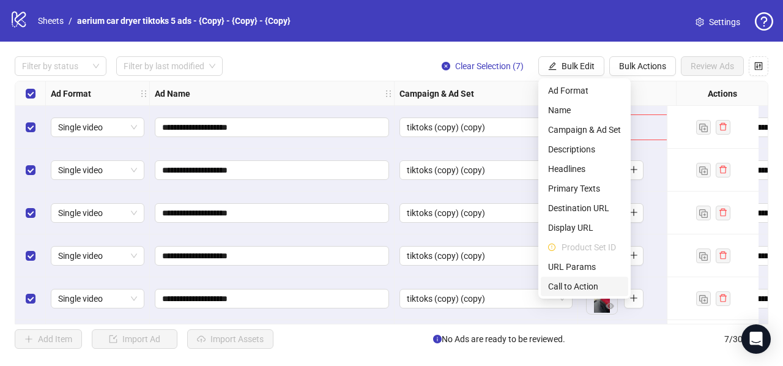
click at [577, 284] on span "Call to Action" at bounding box center [584, 285] width 73 height 13
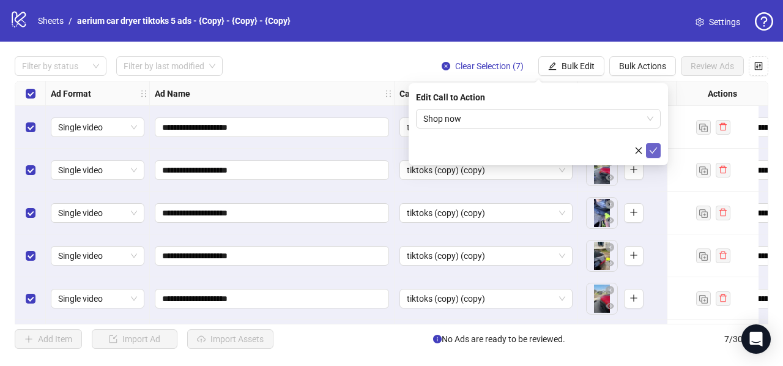
click at [654, 150] on icon "check" at bounding box center [653, 150] width 8 height 6
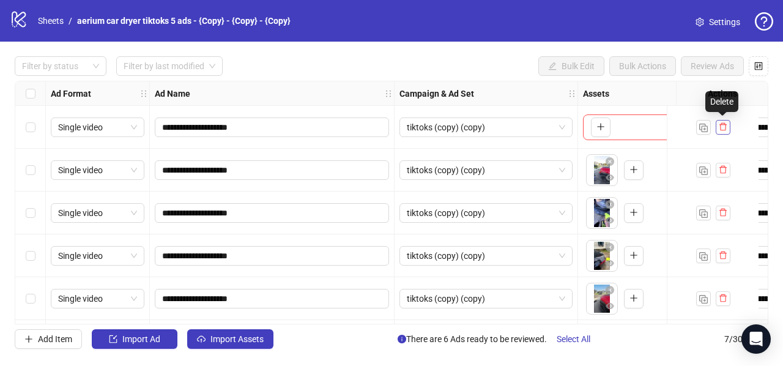
click at [725, 127] on icon "delete" at bounding box center [722, 126] width 9 height 9
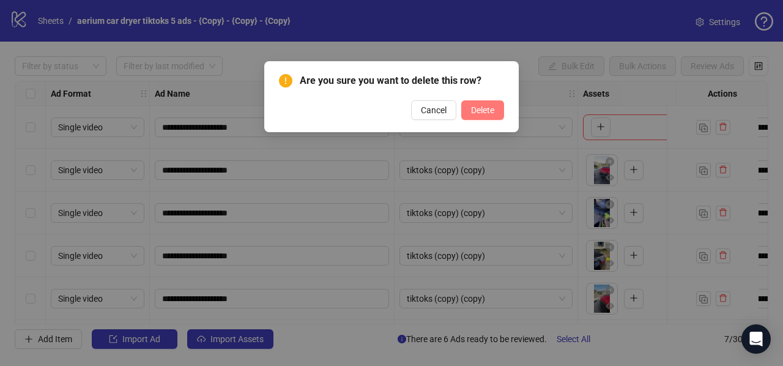
click at [482, 115] on span "Delete" at bounding box center [482, 110] width 23 height 10
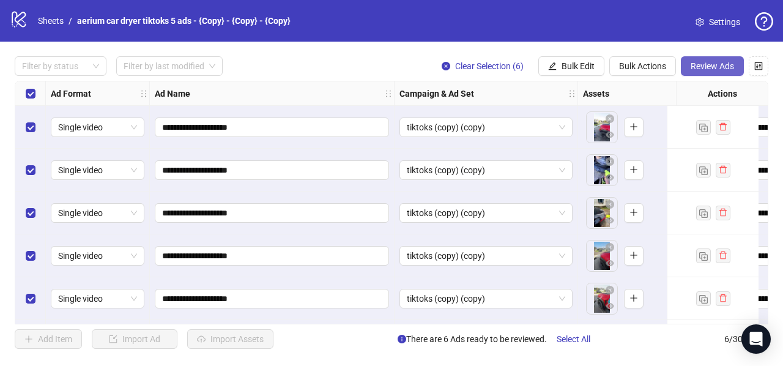
click at [703, 64] on span "Review Ads" at bounding box center [711, 66] width 43 height 10
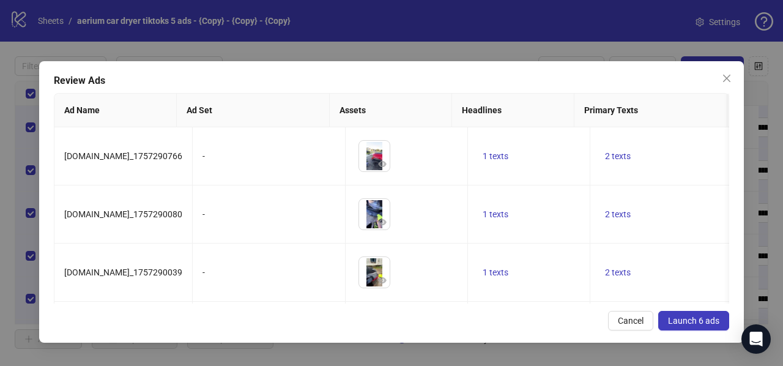
click at [699, 312] on button "Launch 6 ads" at bounding box center [693, 321] width 71 height 20
